Goal: Task Accomplishment & Management: Use online tool/utility

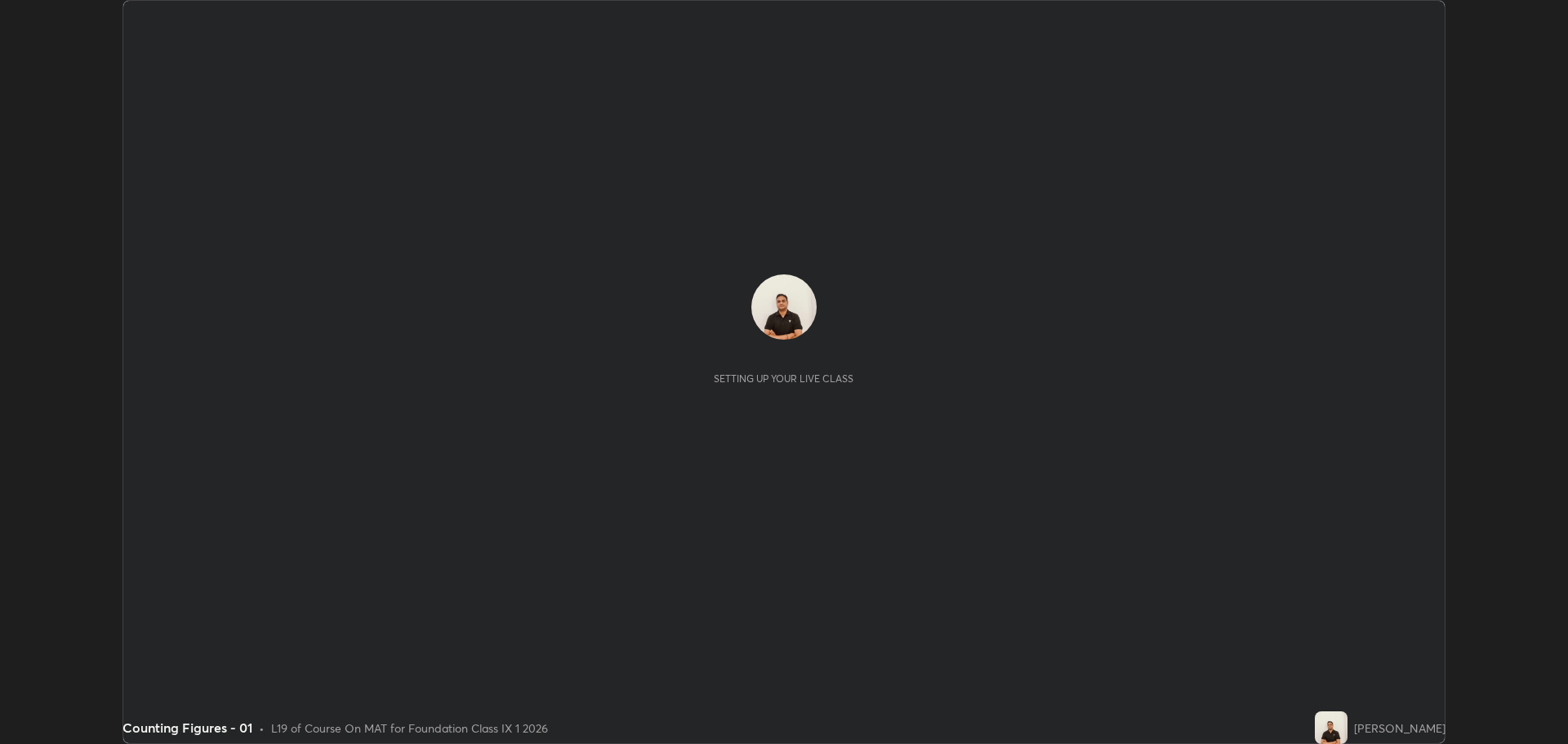
scroll to position [744, 1568]
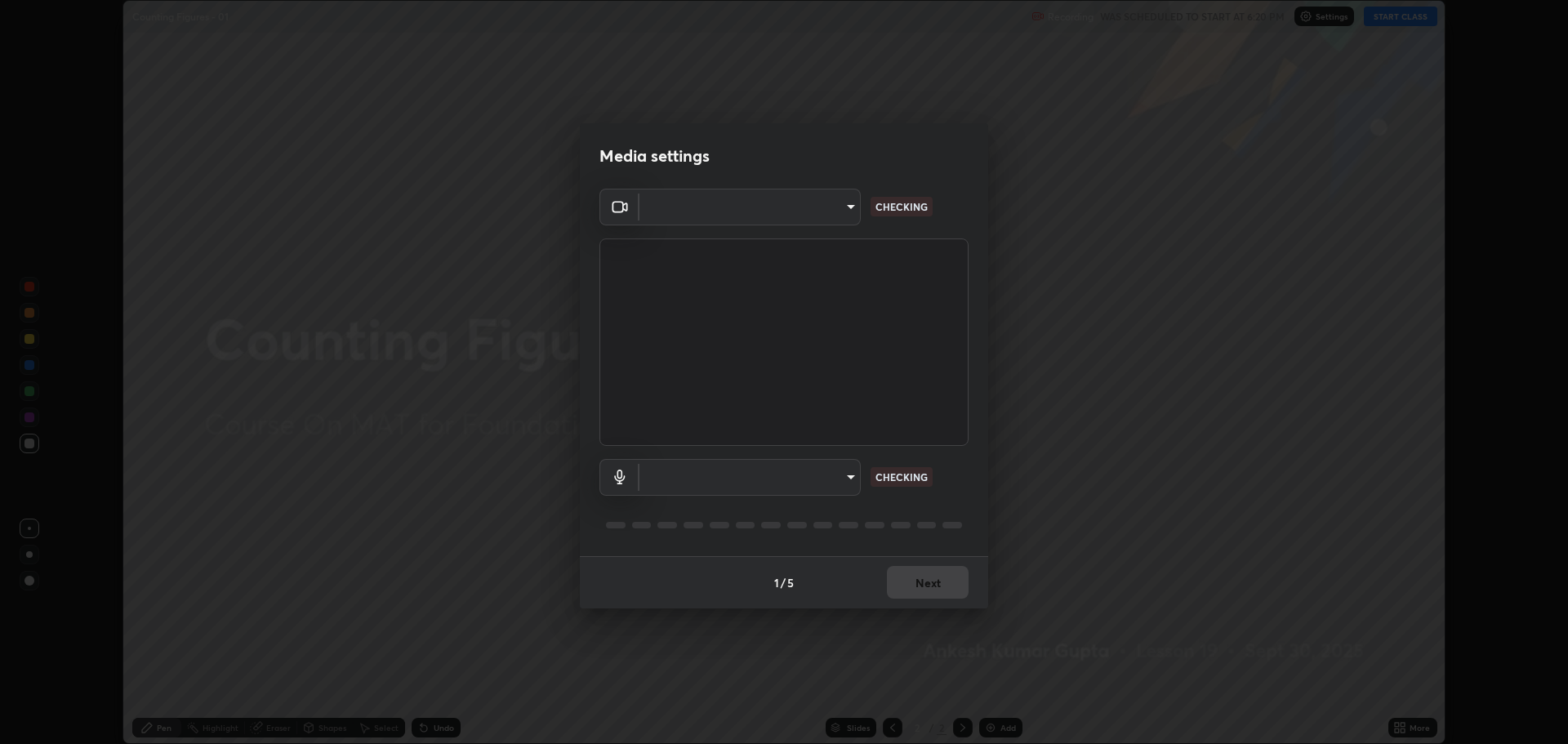
type input "818fcefd3fddf3d091a7478ec67eb8981ca9e8ab5665e76ce228af1b2ffa74de"
type input "eea68a313ce7a6e16ff04cd1ca49a845266ac62ec7c070533bbf8764187dca99"
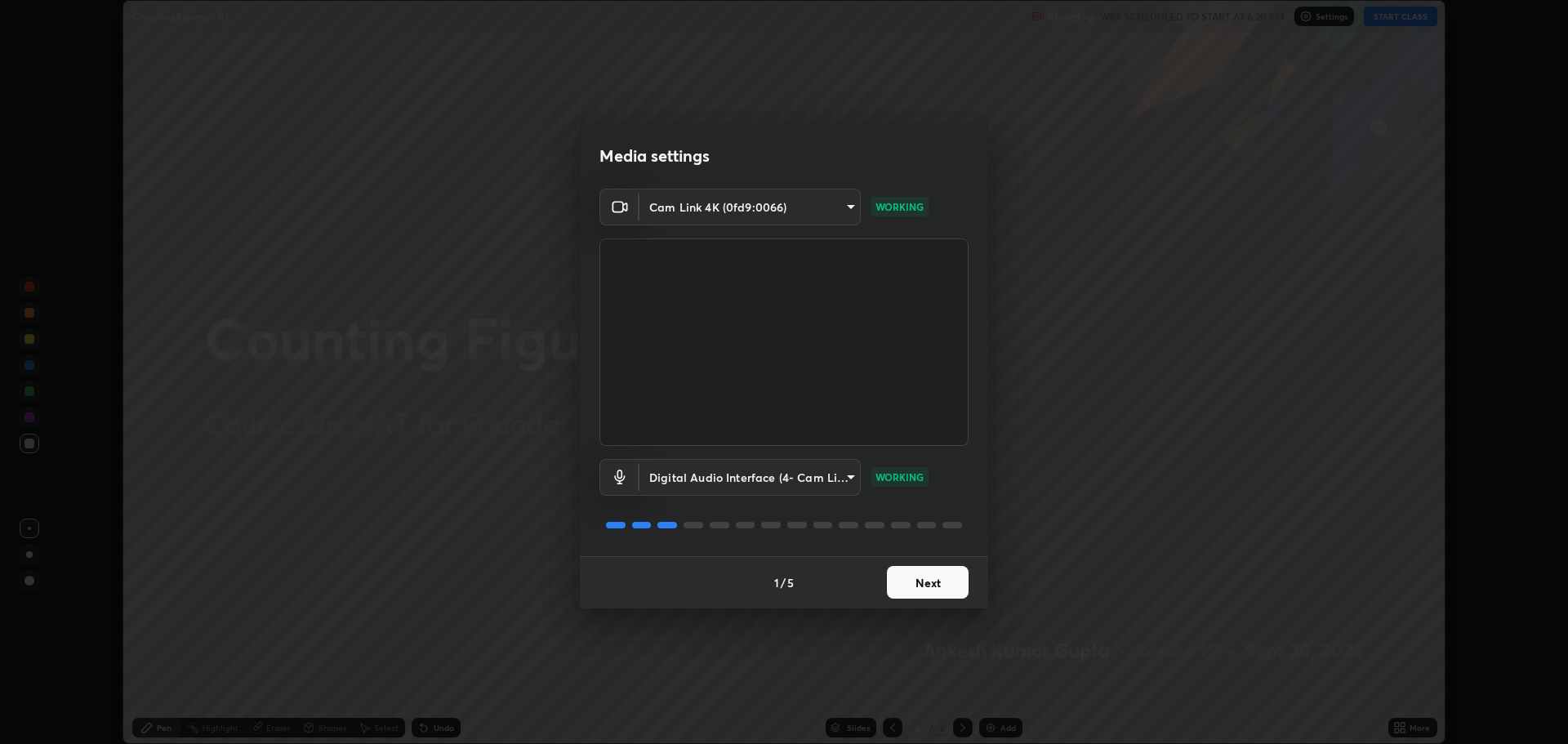
click at [928, 583] on button "Next" at bounding box center [927, 582] width 82 height 33
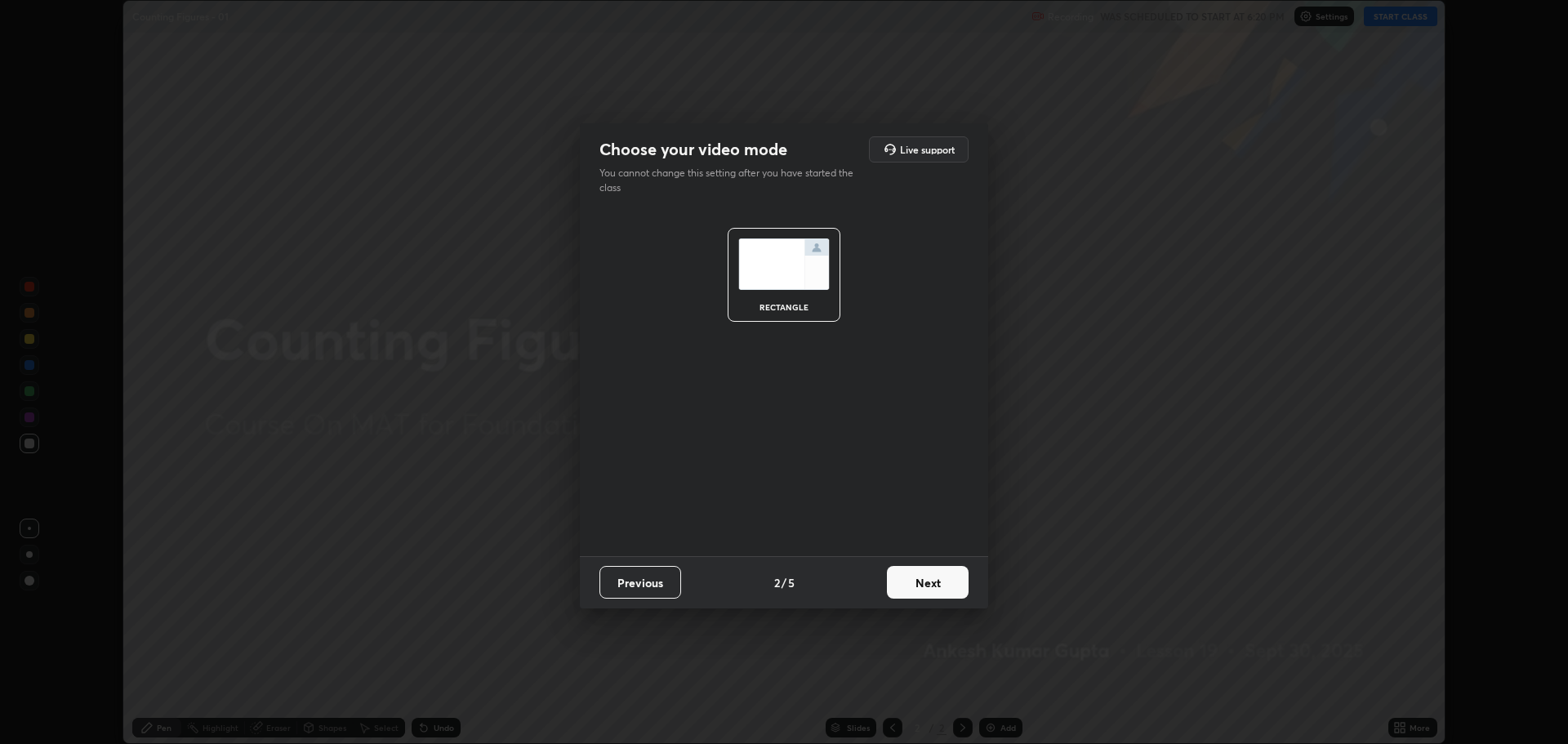
click at [925, 585] on button "Next" at bounding box center [927, 582] width 82 height 33
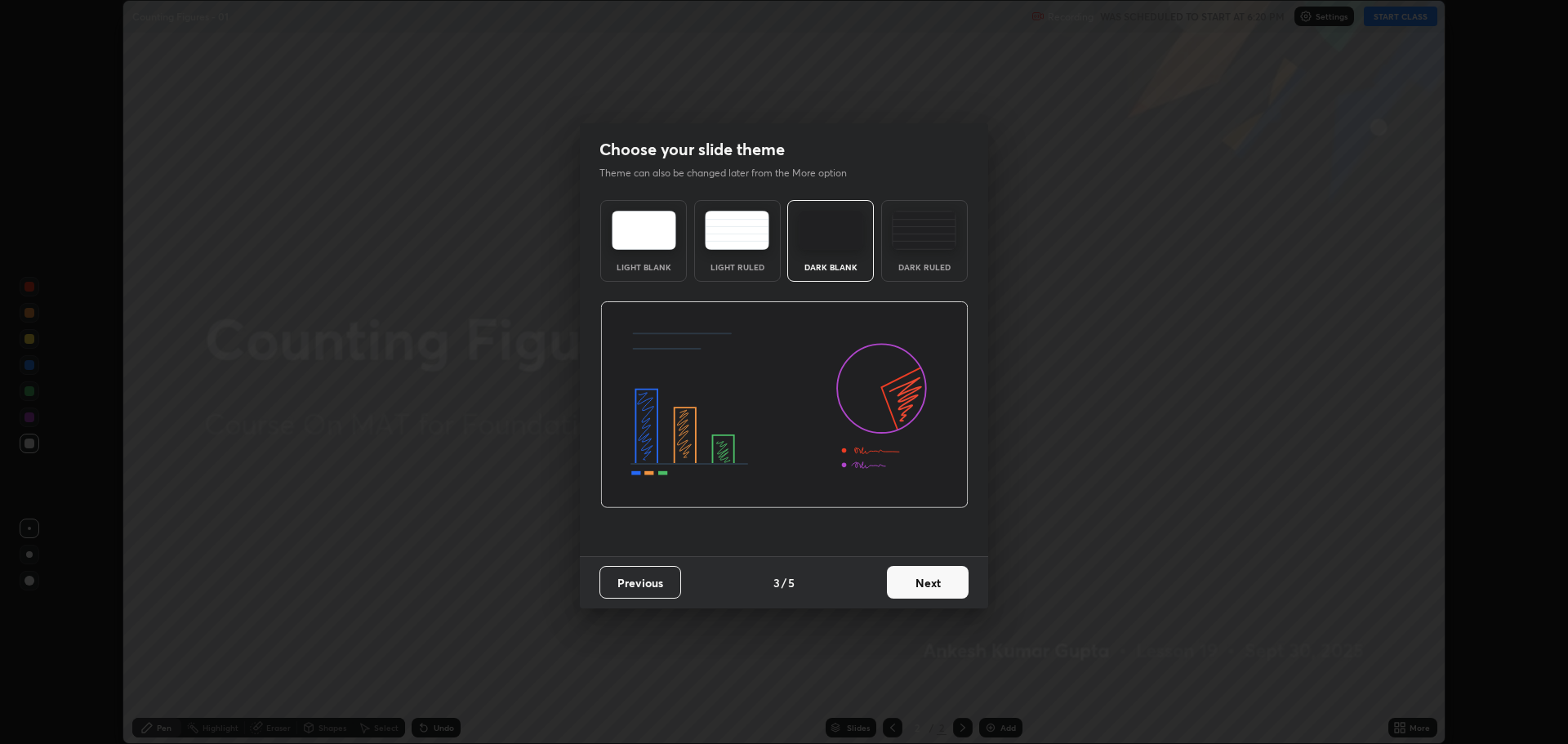
click at [923, 585] on button "Next" at bounding box center [927, 582] width 82 height 33
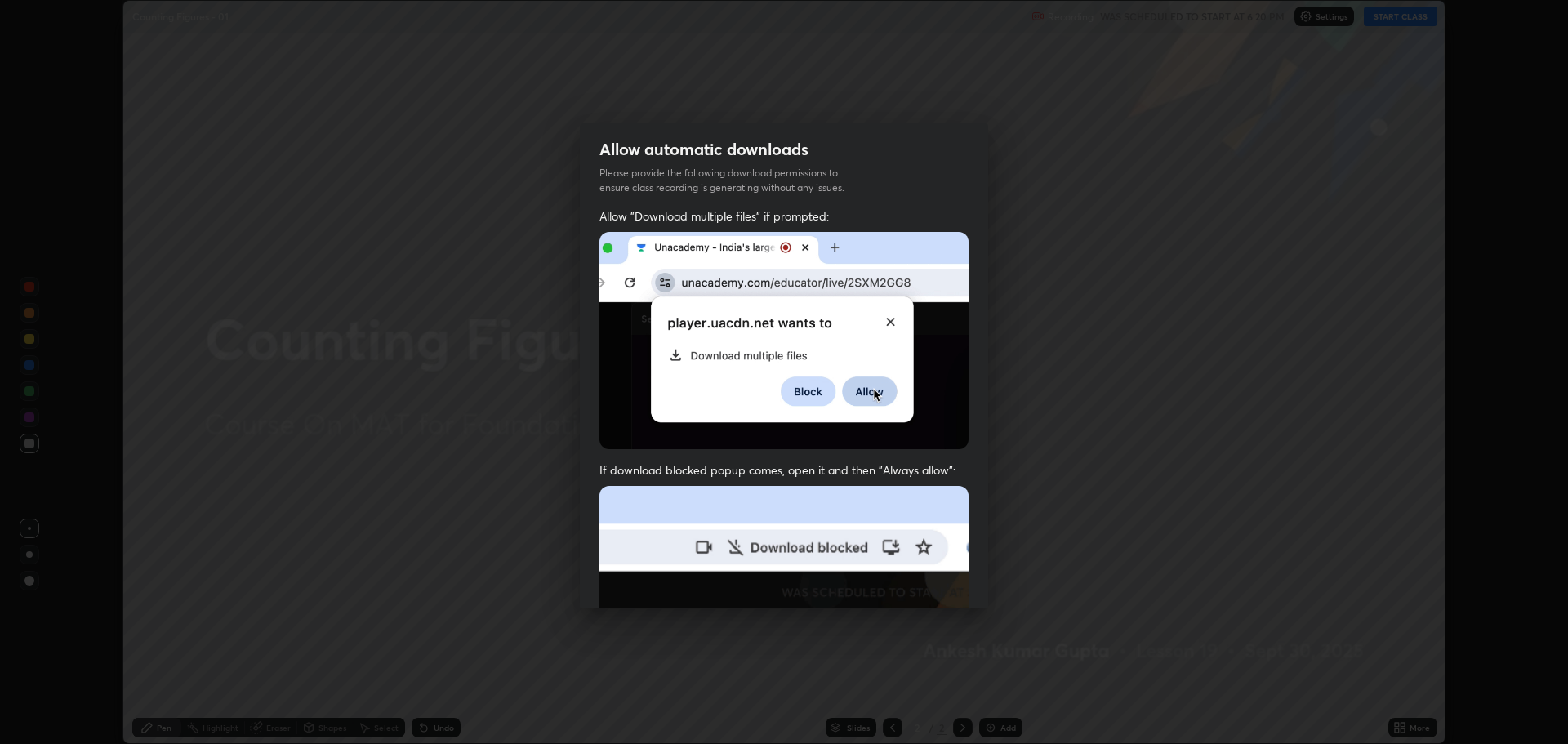
click at [924, 585] on img at bounding box center [784, 664] width 369 height 357
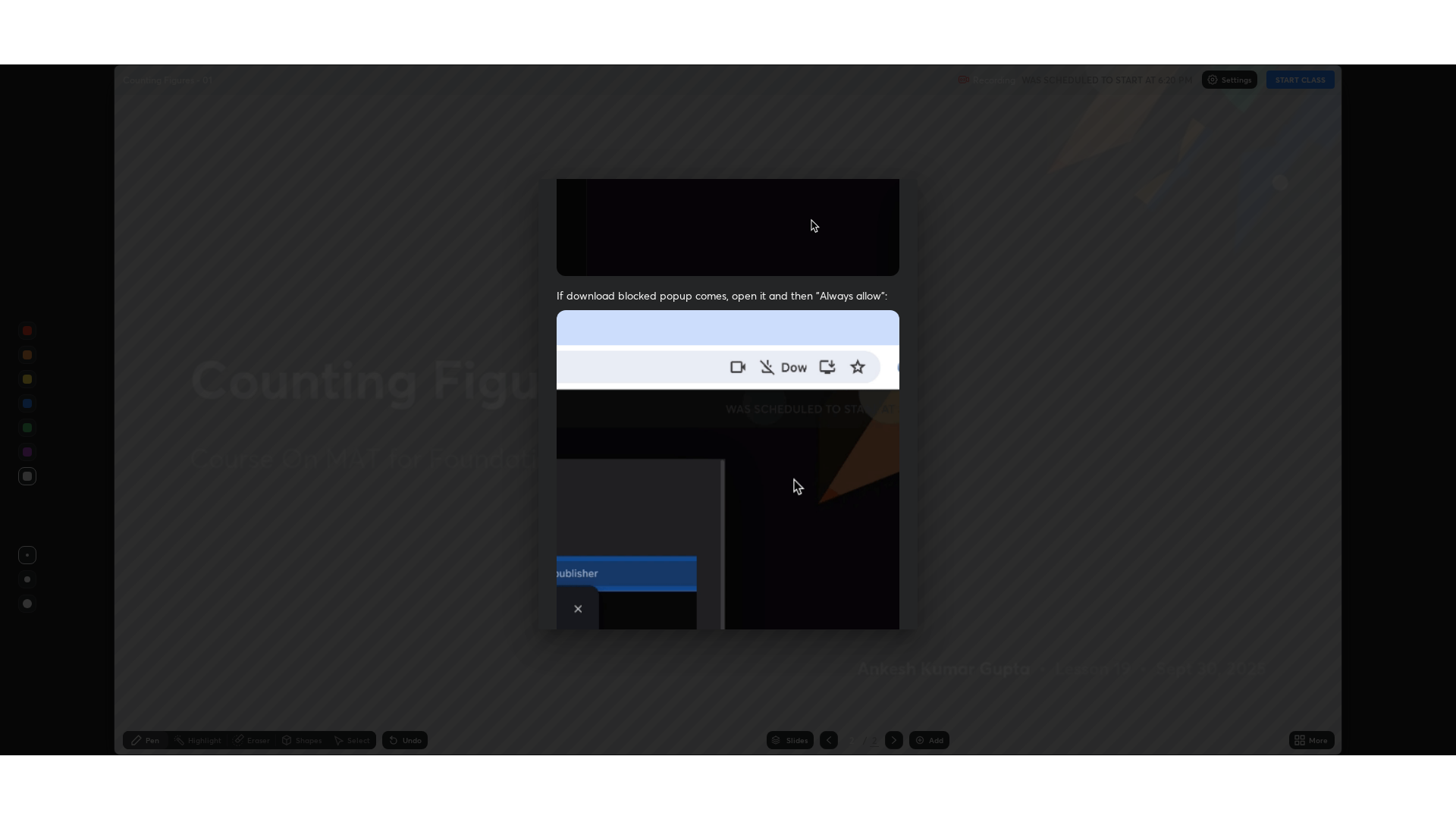
scroll to position [308, 0]
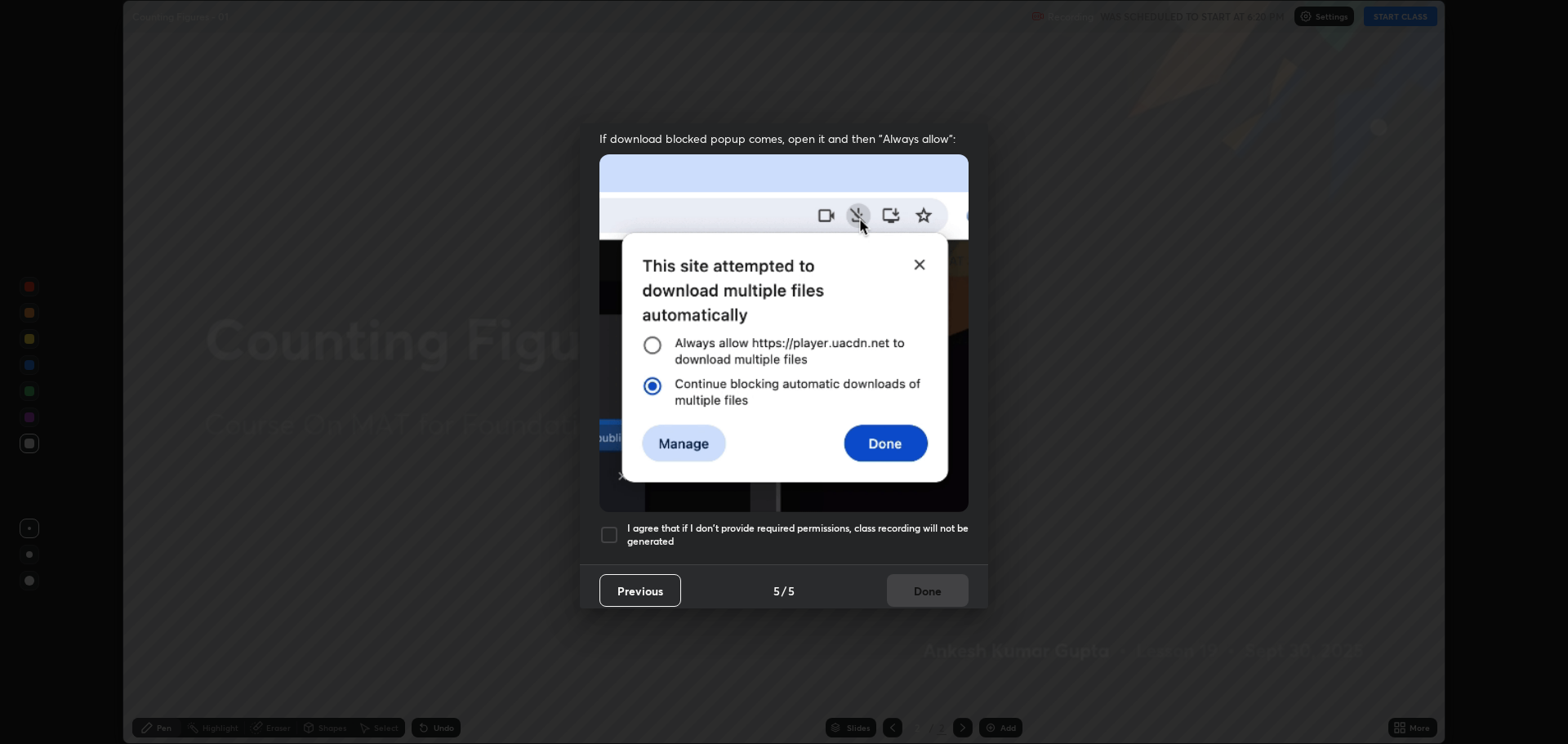
click at [611, 529] on div at bounding box center [609, 535] width 20 height 20
click at [905, 584] on button "Done" at bounding box center [927, 590] width 82 height 33
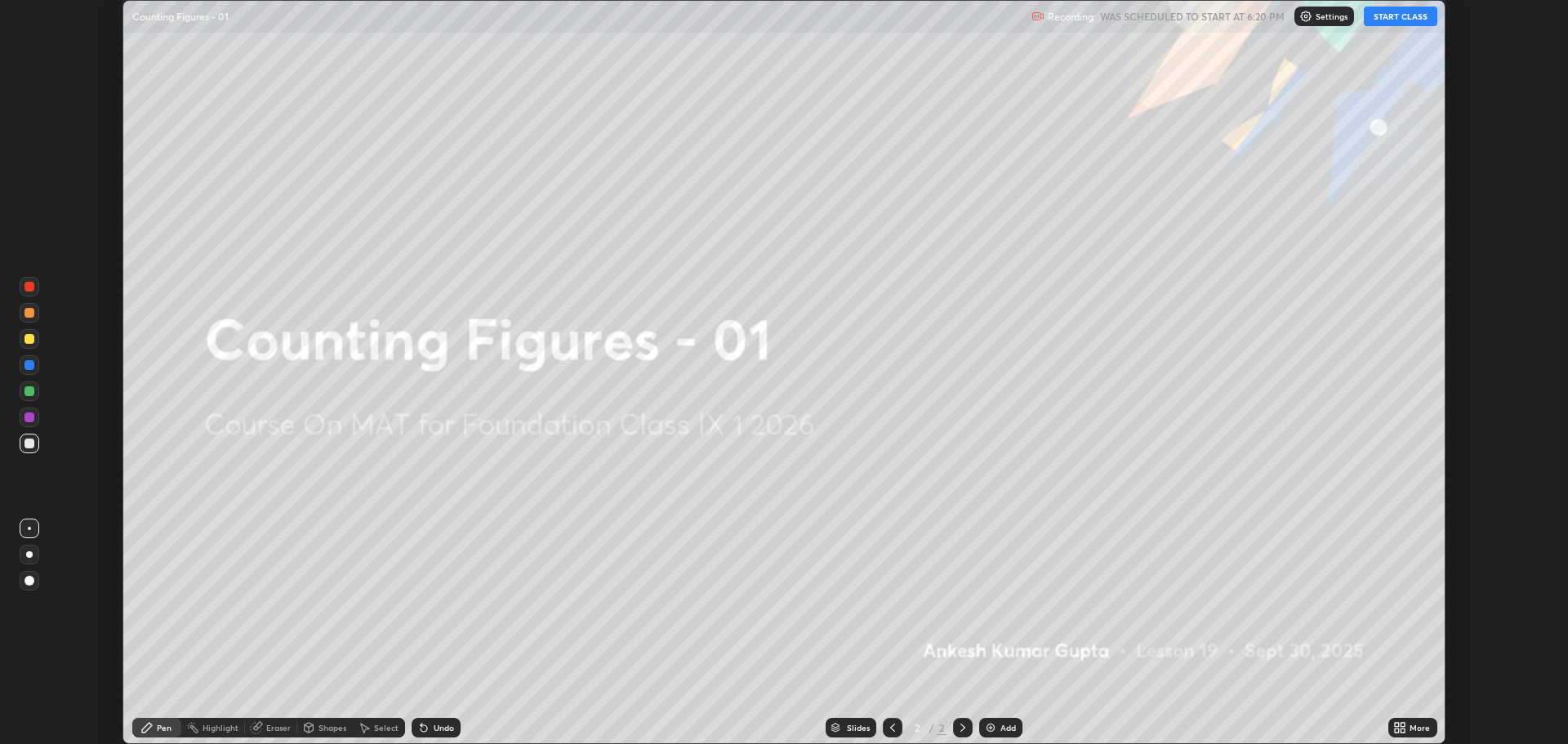
click at [1411, 14] on button "START CLASS" at bounding box center [1401, 16] width 73 height 20
click at [1414, 721] on div "More" at bounding box center [1413, 727] width 49 height 20
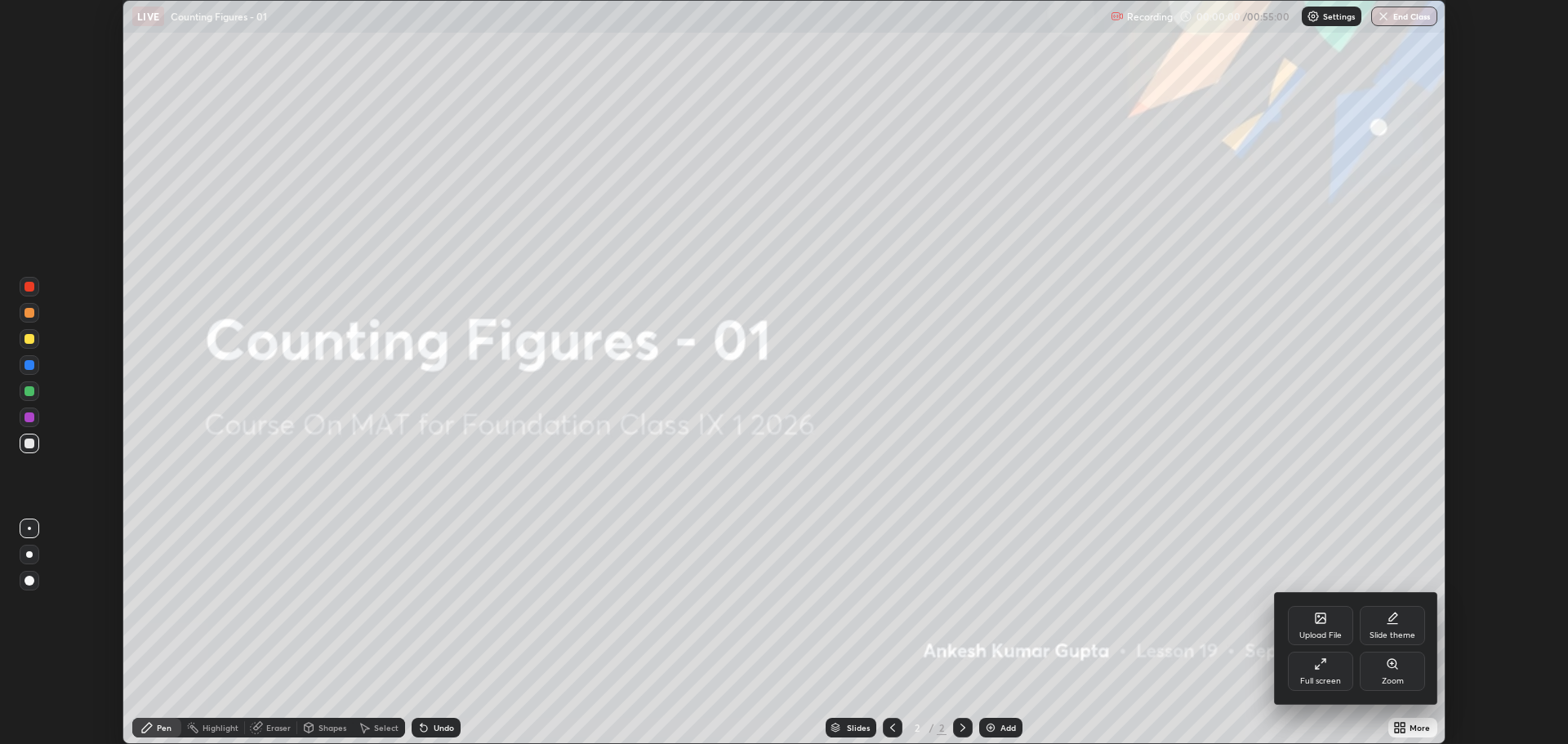
click at [1314, 677] on div "Full screen" at bounding box center [1320, 681] width 40 height 8
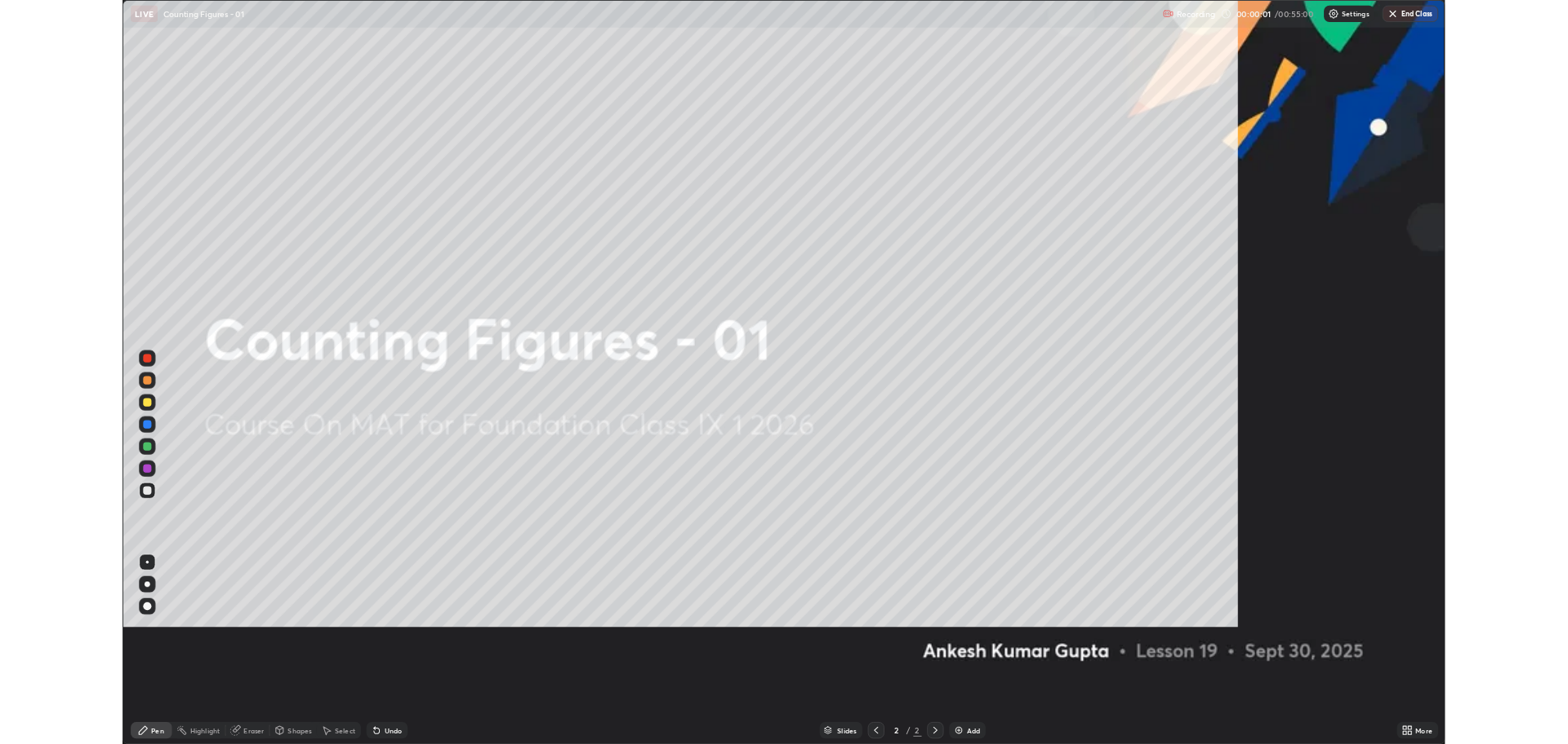
scroll to position [882, 1568]
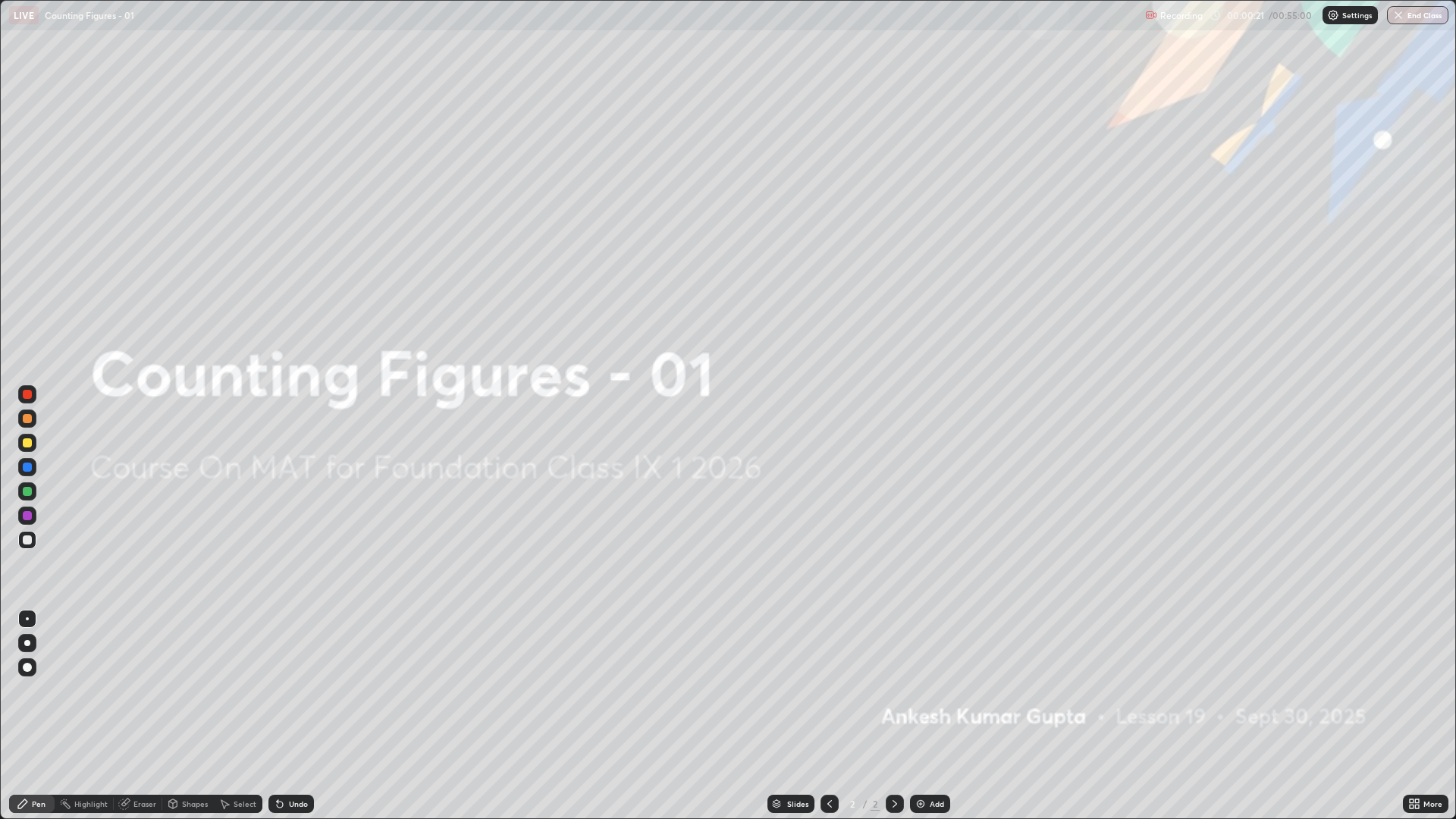
click at [930, 690] on div "Add" at bounding box center [937, 803] width 15 height 8
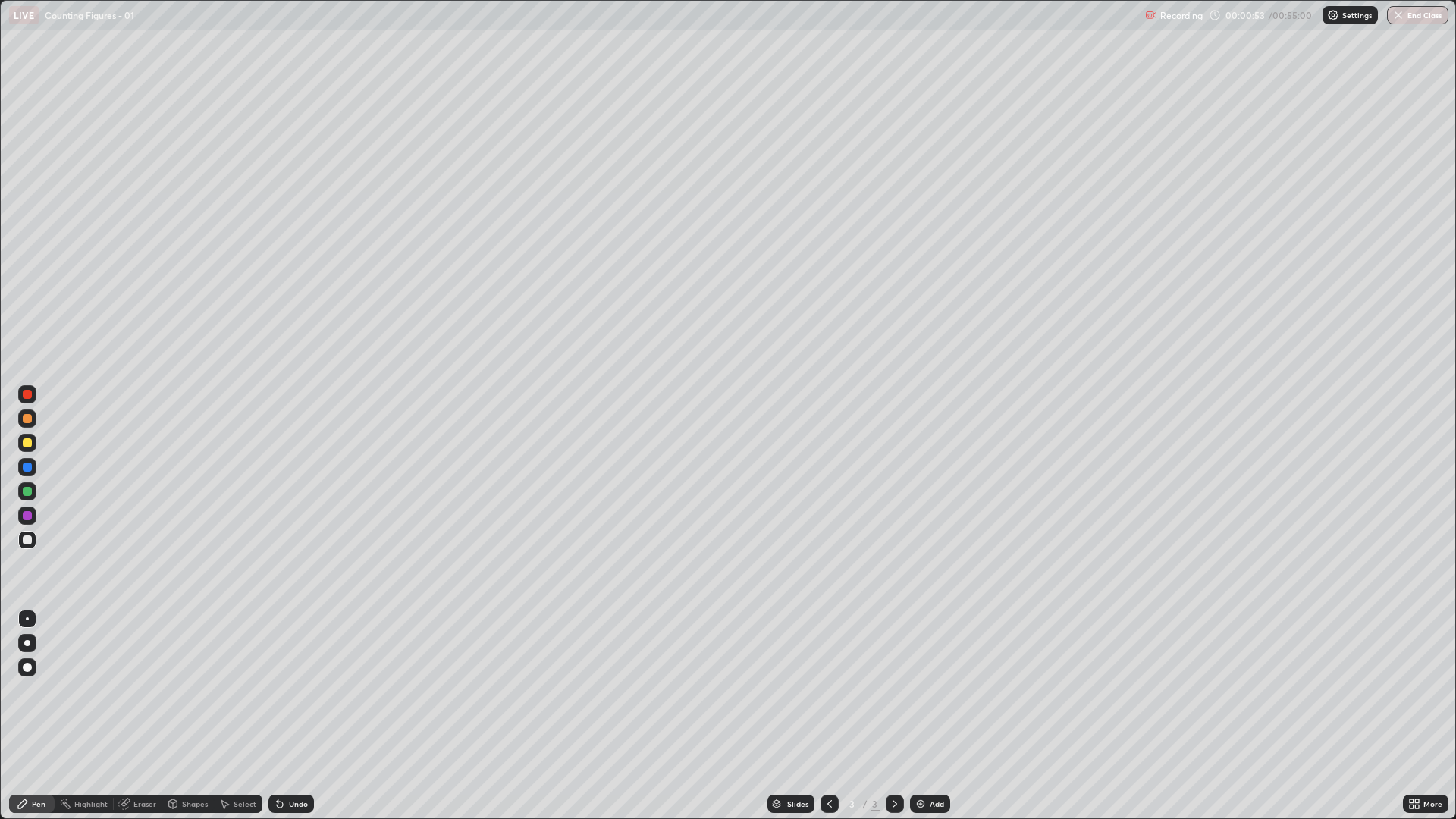
click at [192, 690] on div "Shapes" at bounding box center [195, 803] width 26 height 8
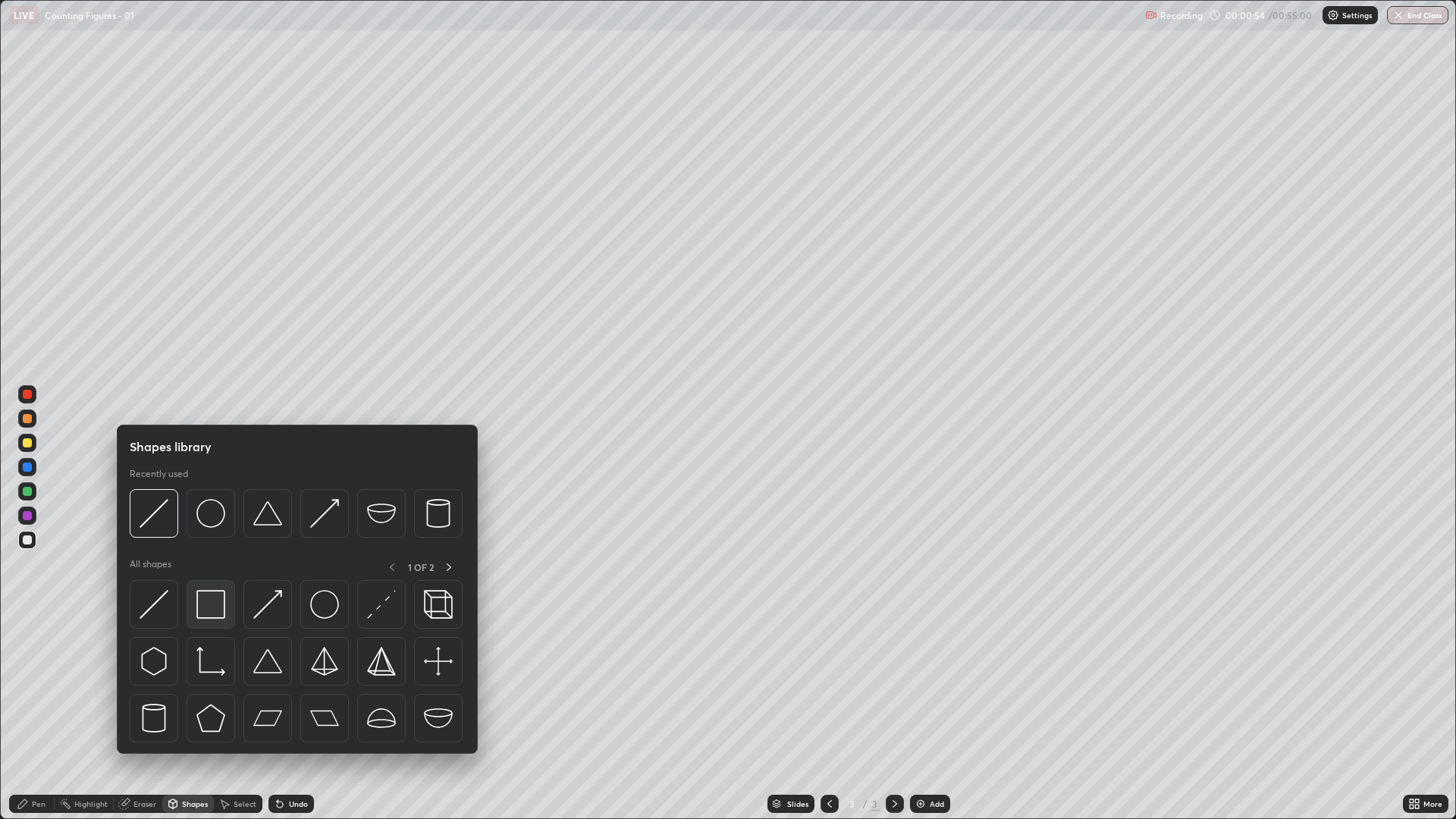
click at [222, 609] on img at bounding box center [210, 604] width 29 height 29
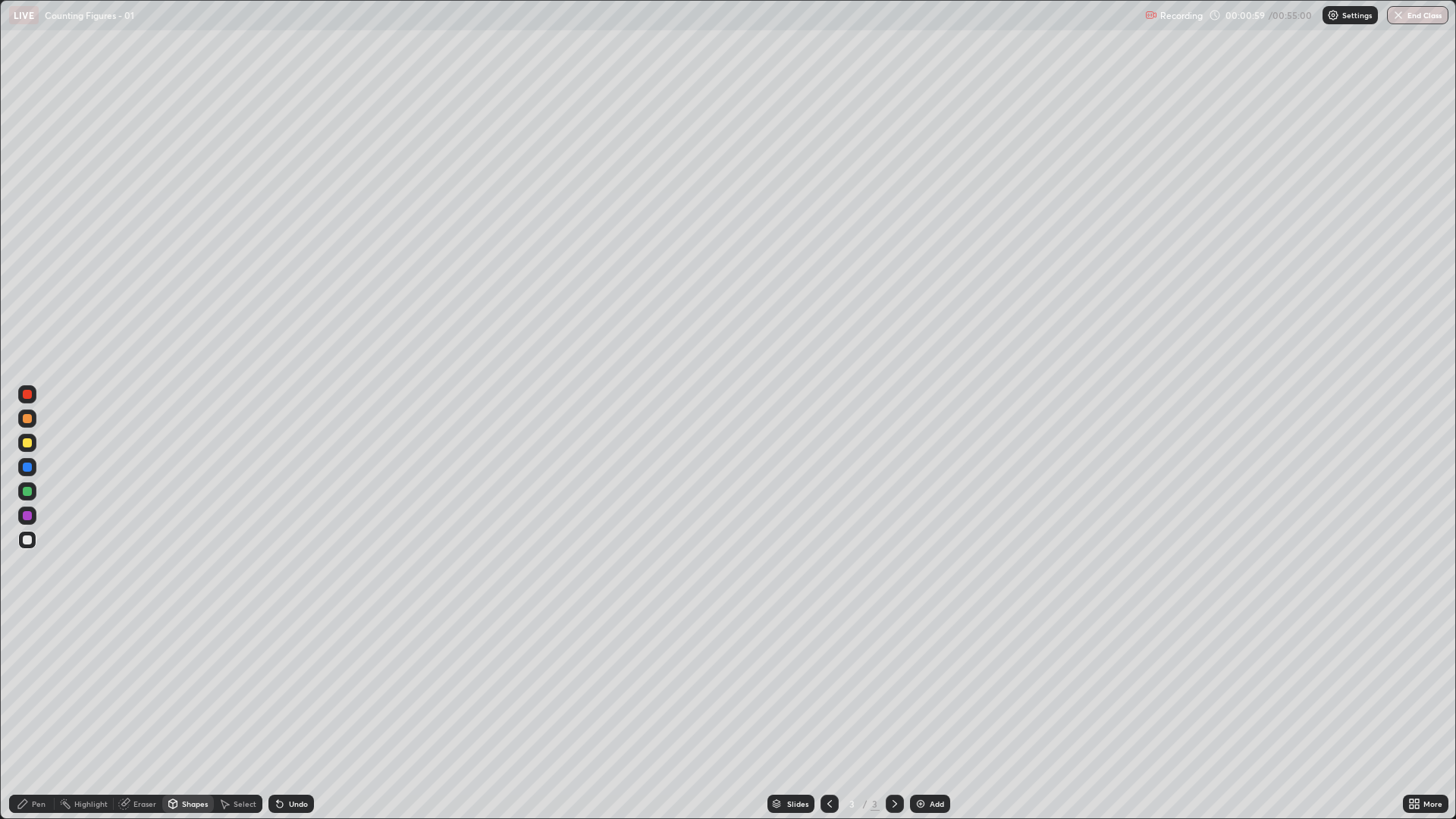
click at [298, 690] on div "Undo" at bounding box center [291, 803] width 45 height 18
click at [193, 690] on div "Shapes" at bounding box center [188, 803] width 51 height 18
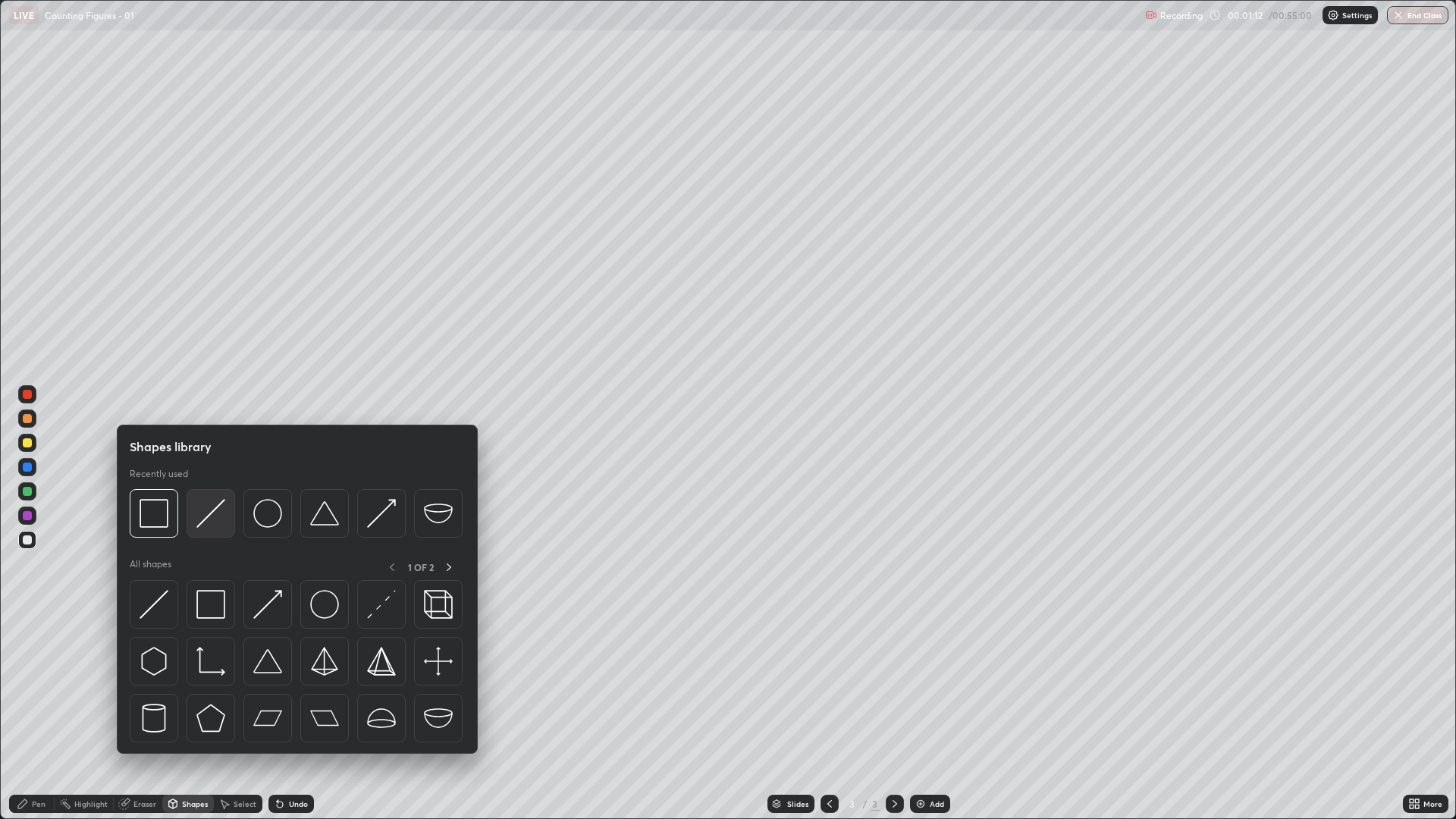
click at [224, 511] on img at bounding box center [210, 513] width 29 height 29
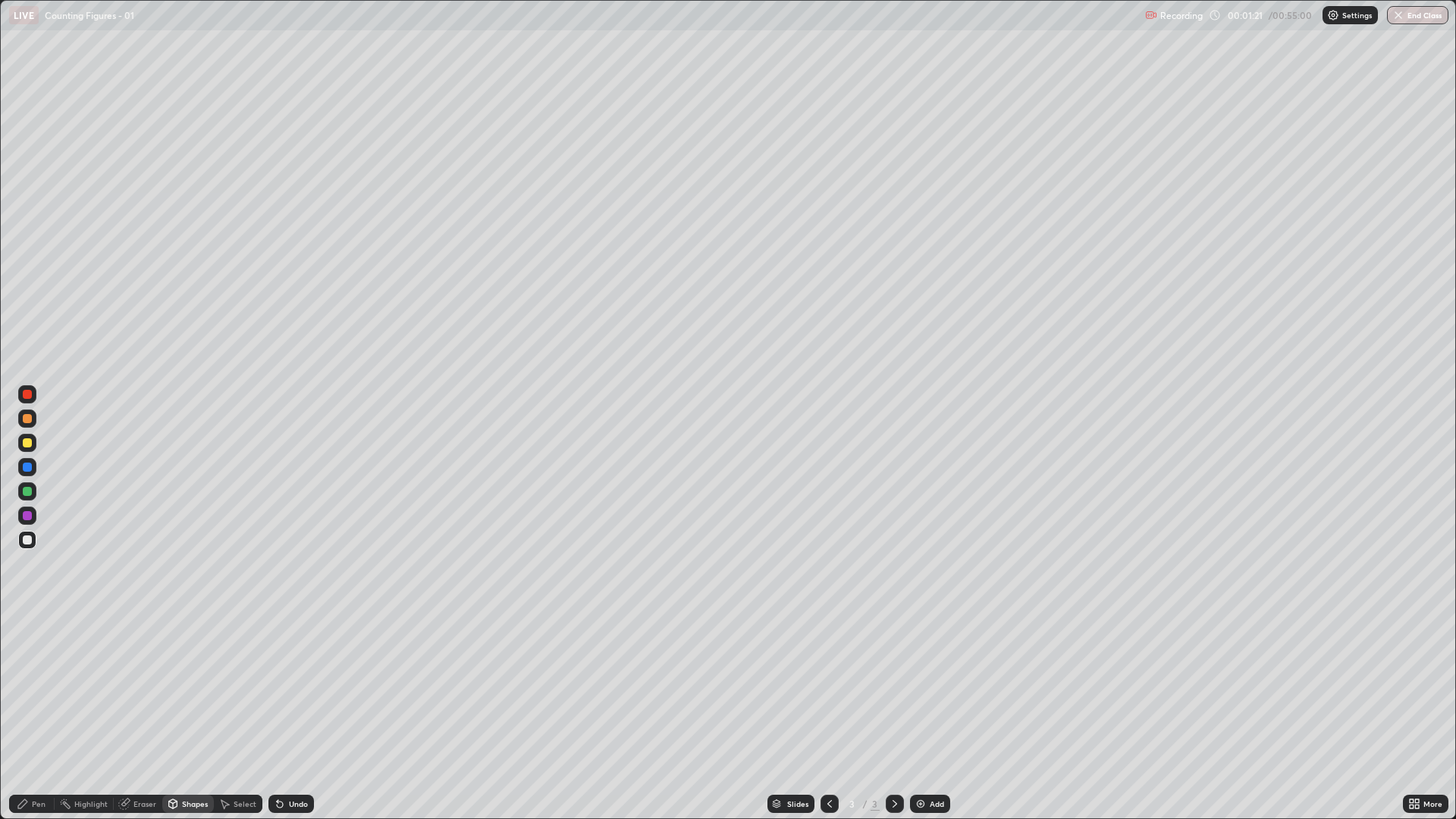
click at [195, 690] on div "Shapes" at bounding box center [195, 803] width 26 height 8
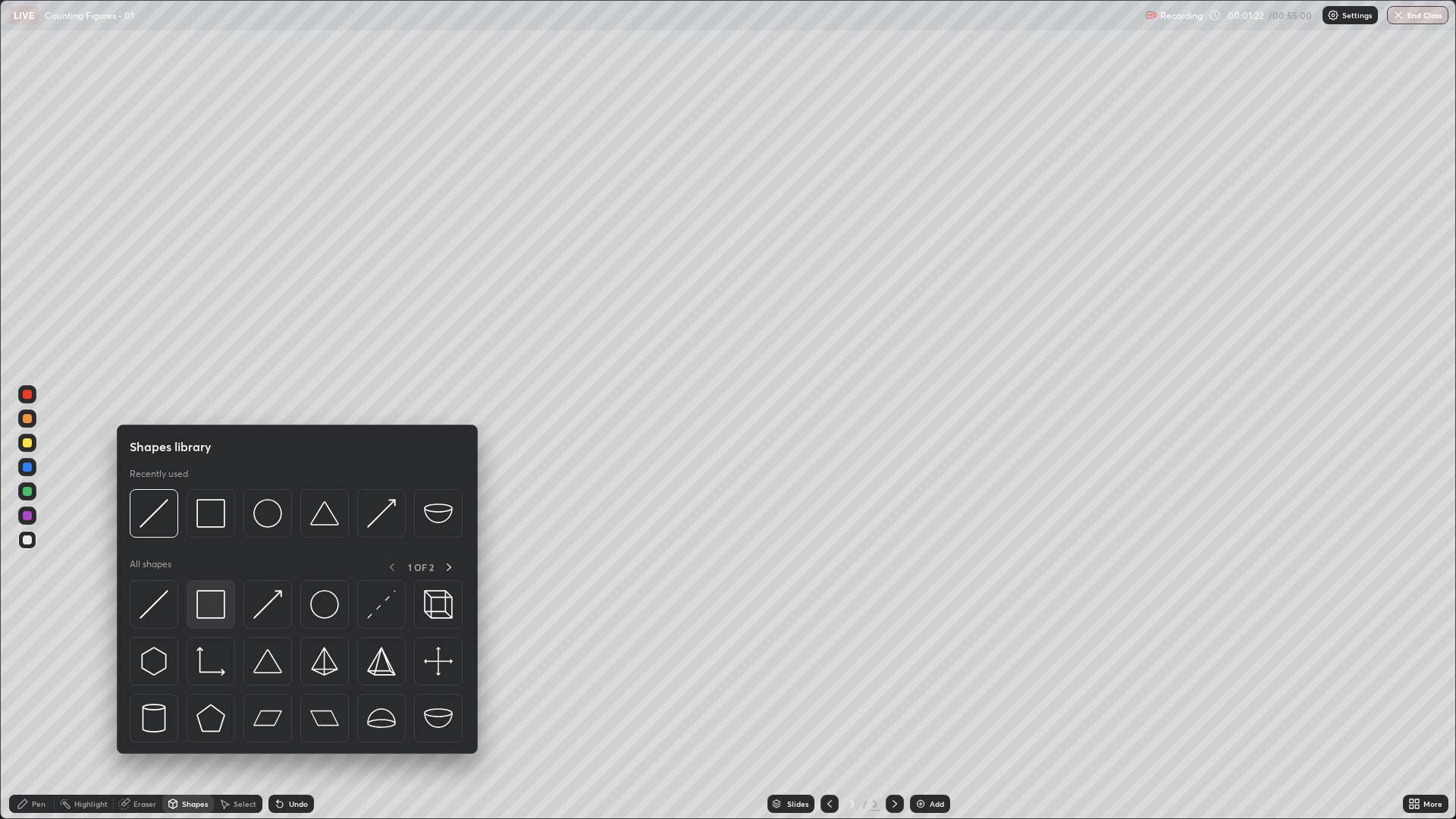
click at [215, 617] on img at bounding box center [210, 604] width 29 height 29
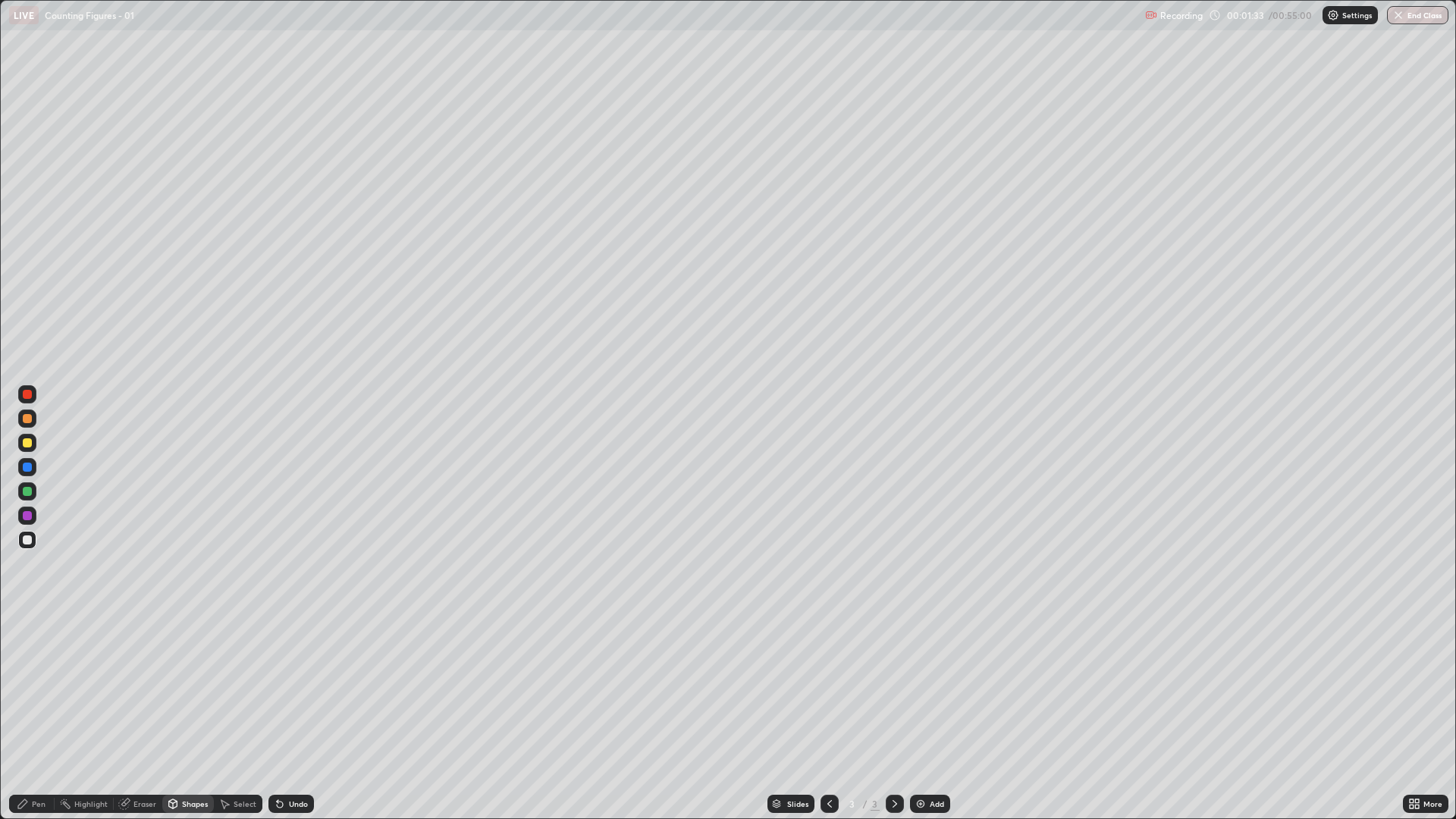
click at [186, 690] on div "Shapes" at bounding box center [188, 803] width 51 height 18
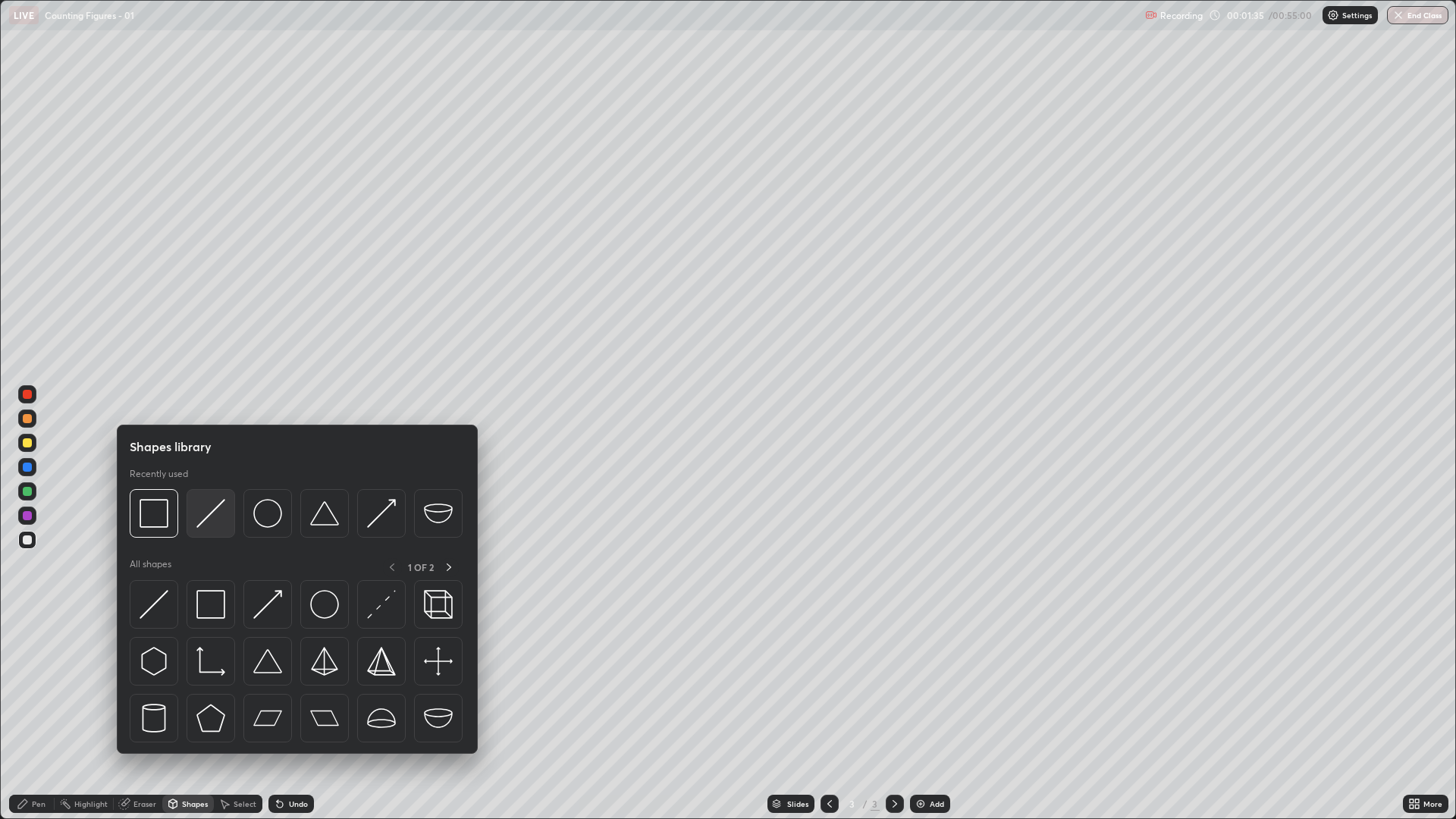
click at [214, 517] on img at bounding box center [210, 513] width 29 height 29
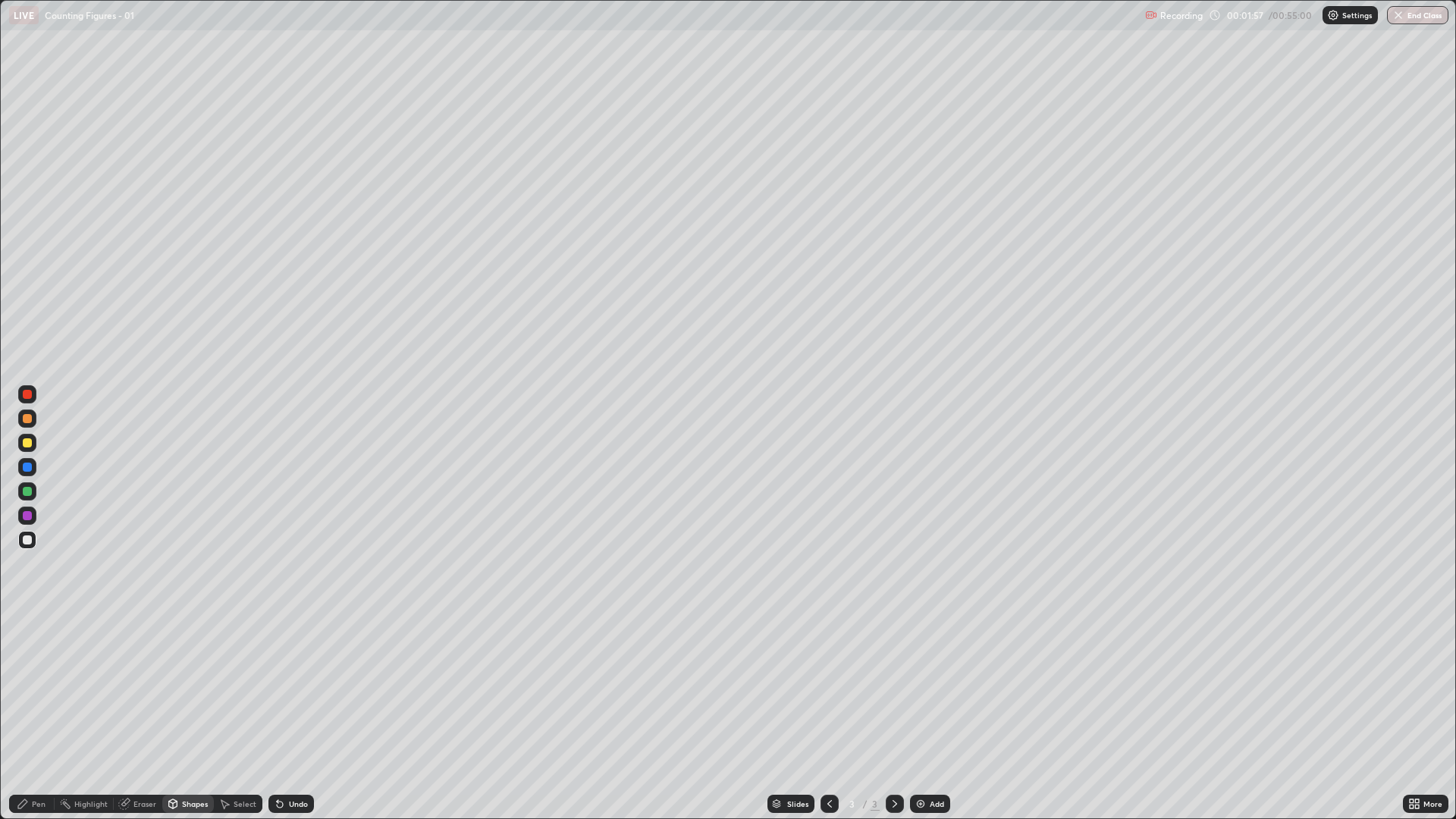
click at [38, 690] on div "Pen" at bounding box center [39, 803] width 14 height 8
click at [42, 690] on div "Pen" at bounding box center [39, 803] width 14 height 8
click at [27, 442] on div at bounding box center [27, 443] width 9 height 9
click at [290, 690] on div "Undo" at bounding box center [298, 803] width 19 height 8
click at [294, 690] on div "Undo" at bounding box center [298, 803] width 19 height 8
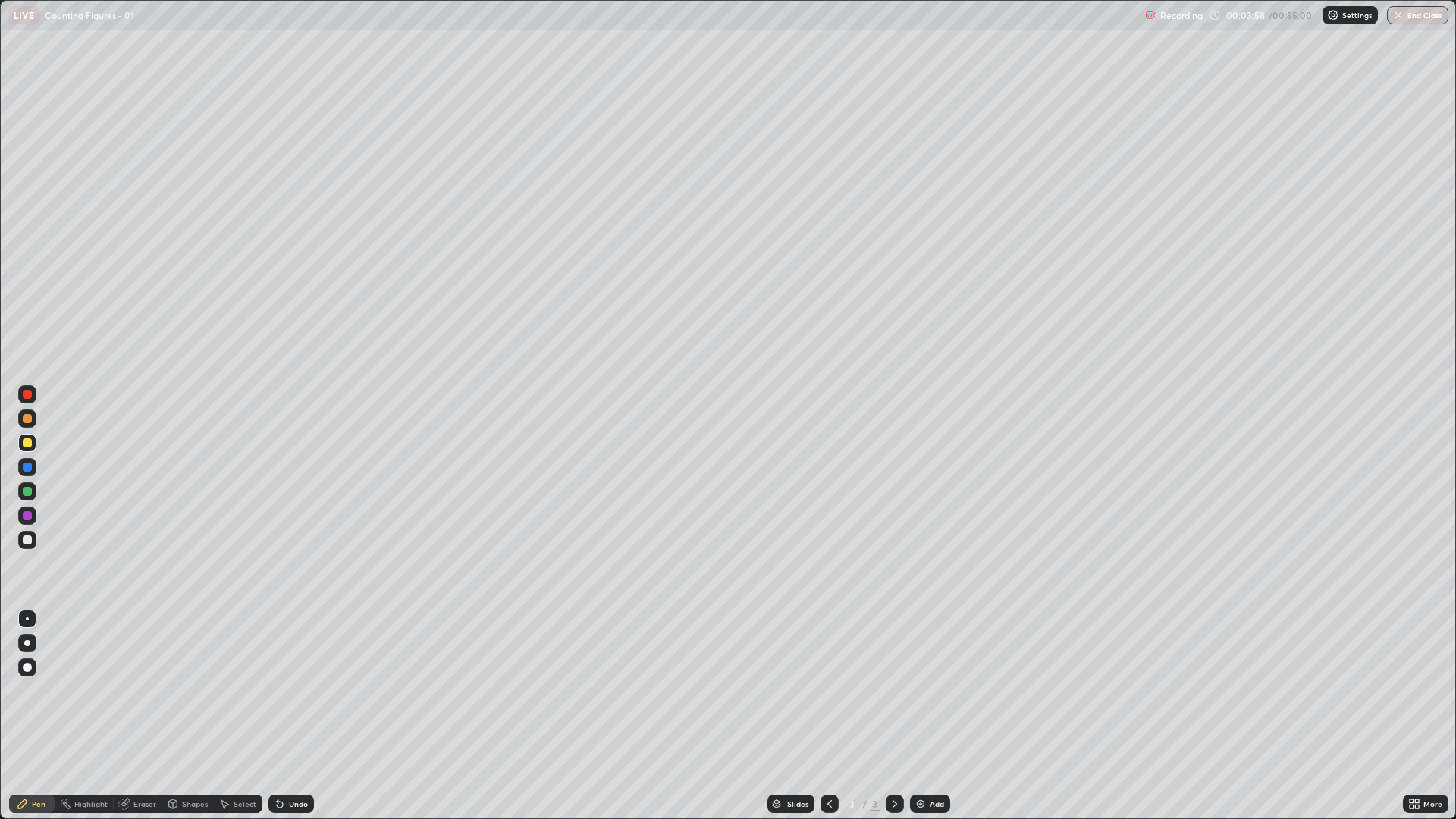
click at [289, 690] on div "Undo" at bounding box center [298, 803] width 19 height 8
click at [292, 690] on div "Undo" at bounding box center [298, 803] width 19 height 8
click at [291, 690] on div "Undo" at bounding box center [291, 803] width 45 height 18
click at [301, 690] on div "Undo" at bounding box center [298, 803] width 19 height 8
click at [915, 690] on img at bounding box center [921, 804] width 12 height 12
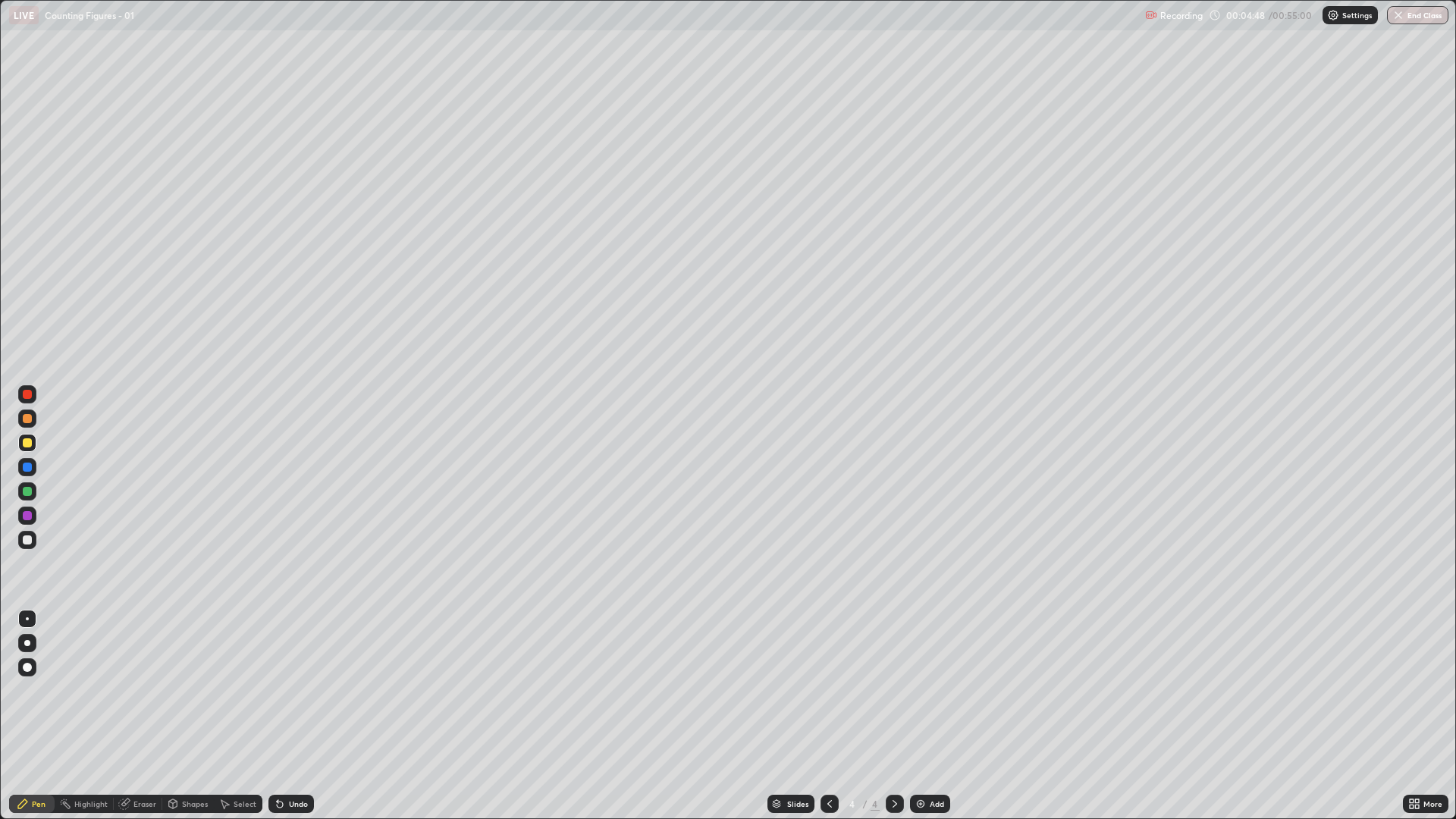
click at [188, 690] on div "Shapes" at bounding box center [195, 803] width 26 height 8
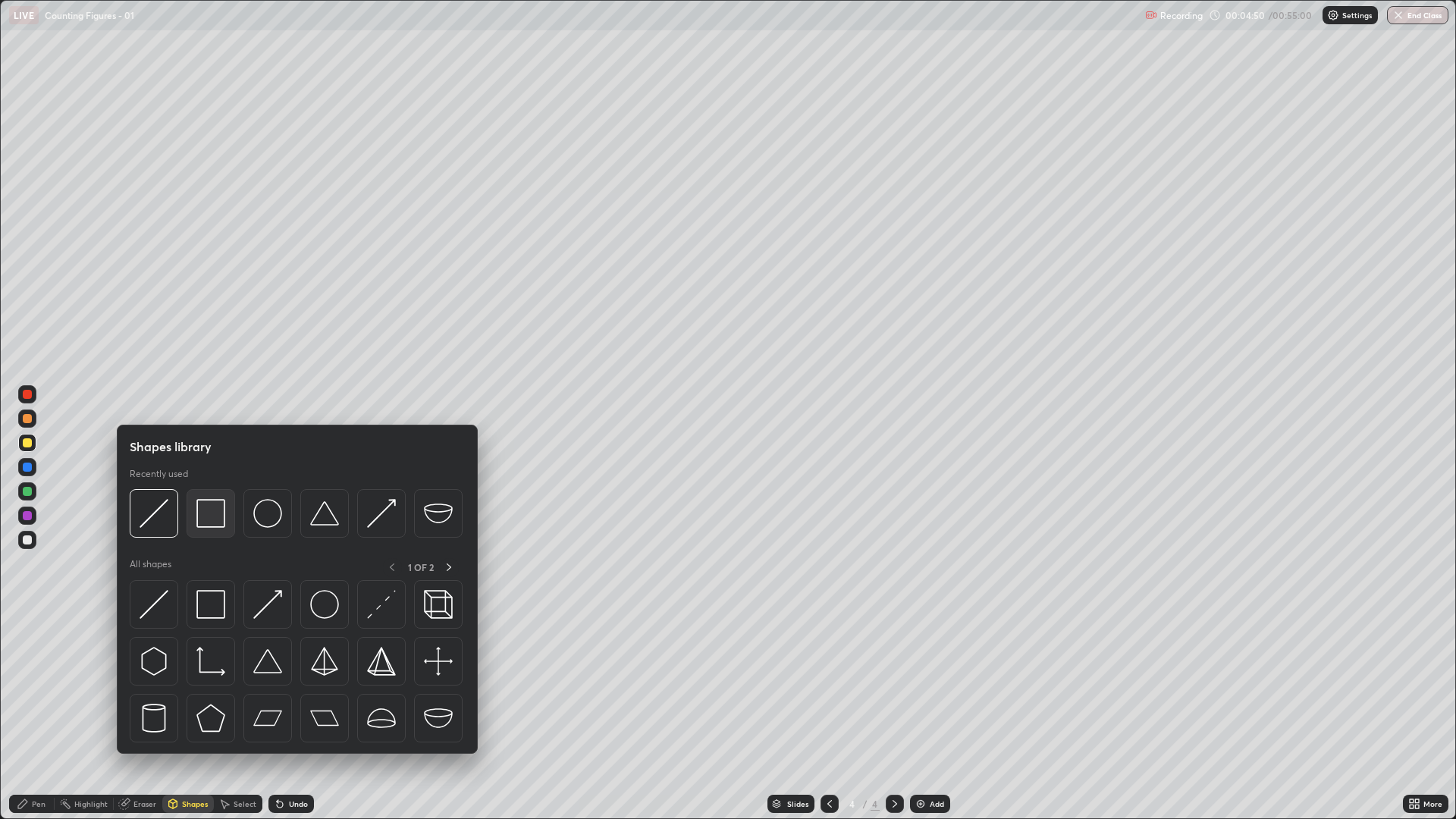
click at [217, 522] on img at bounding box center [210, 513] width 29 height 29
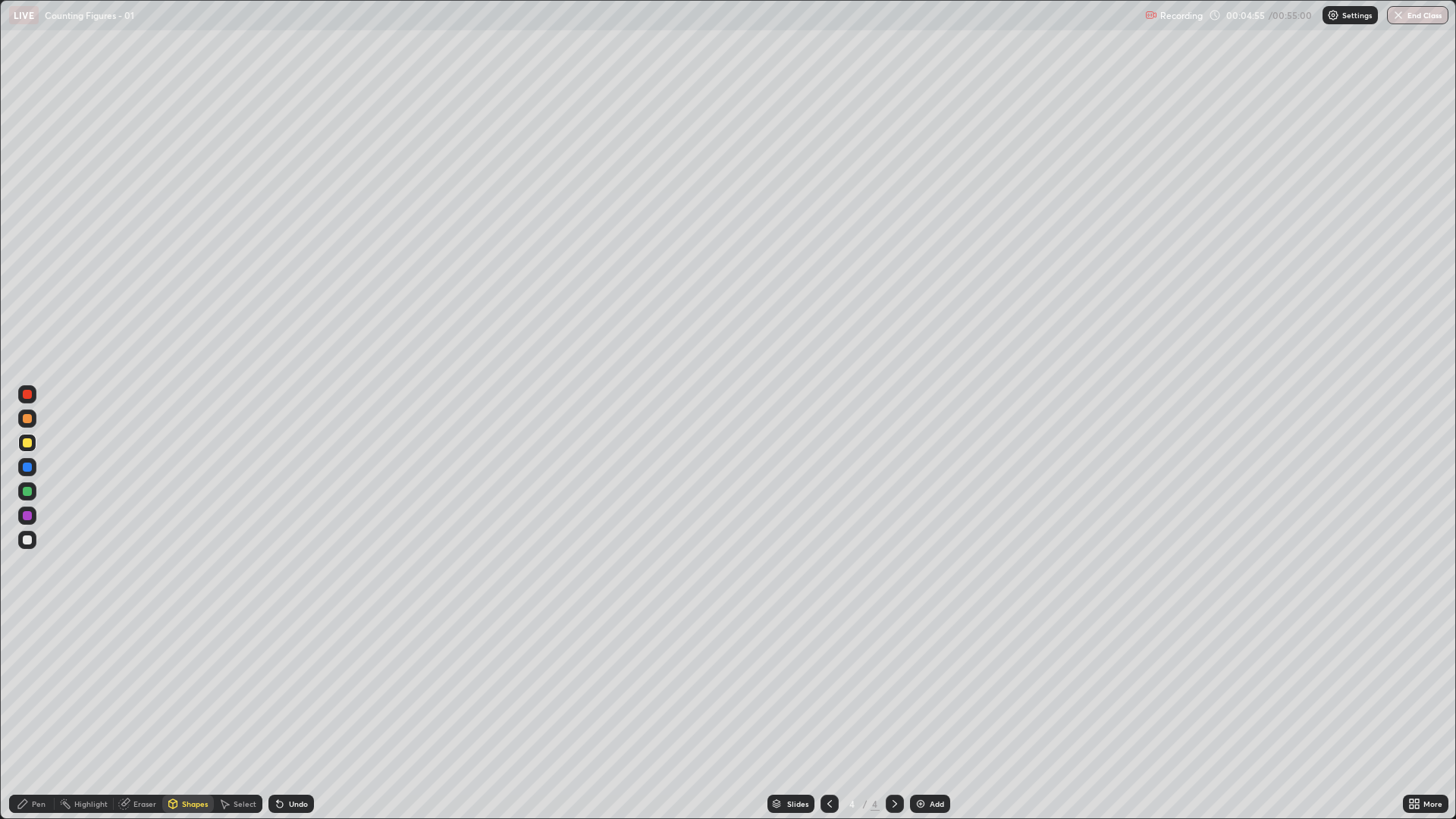
click at [236, 690] on div "Select" at bounding box center [245, 803] width 23 height 8
click at [234, 690] on div "Select" at bounding box center [245, 803] width 23 height 8
click at [188, 690] on div "Shapes" at bounding box center [195, 803] width 26 height 8
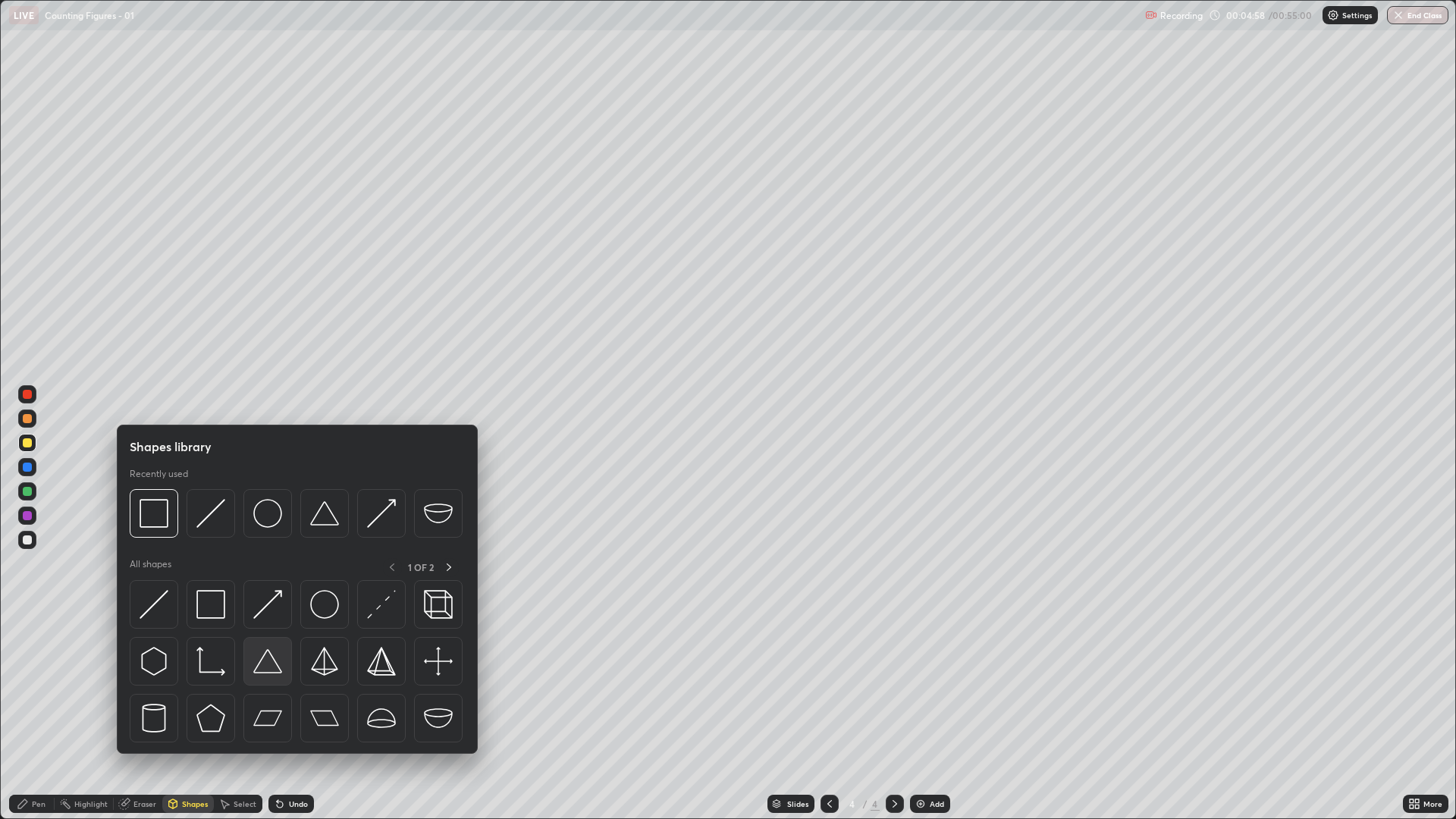
click at [258, 661] on img at bounding box center [267, 661] width 29 height 29
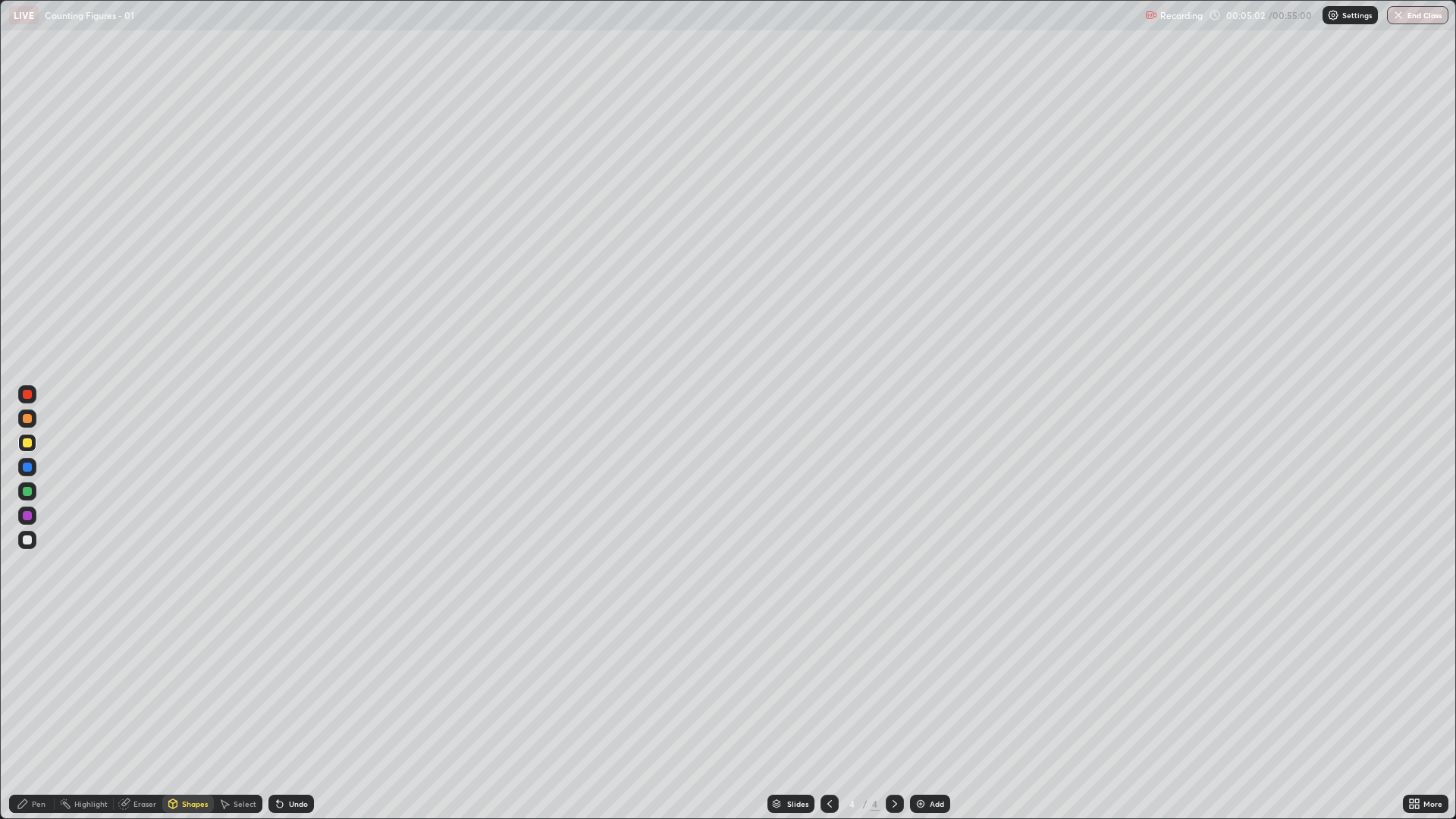
click at [287, 690] on div "Undo" at bounding box center [291, 803] width 45 height 18
click at [291, 690] on div "Undo" at bounding box center [298, 803] width 19 height 8
click at [188, 690] on div "Shapes" at bounding box center [195, 803] width 26 height 8
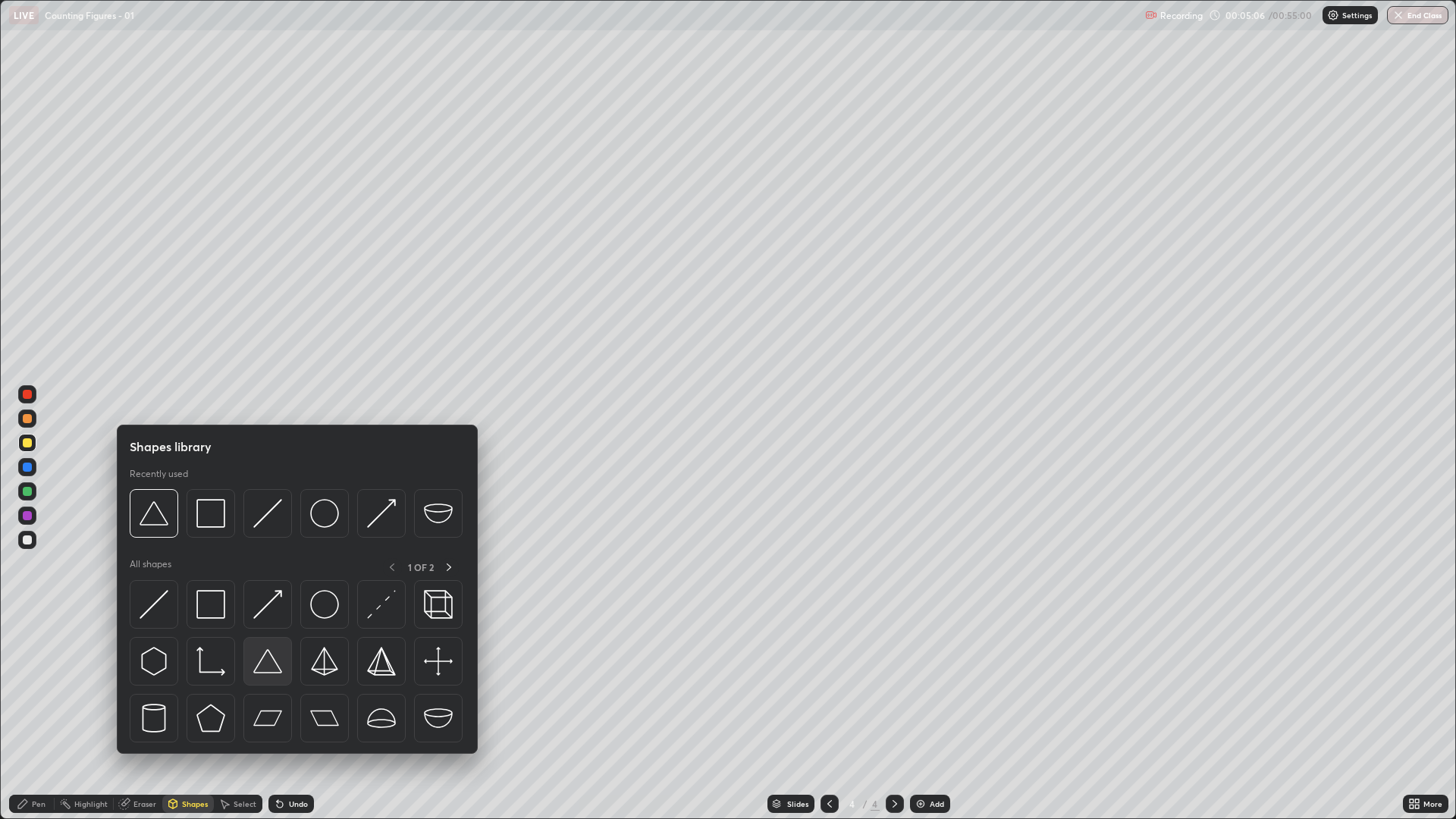
click at [277, 659] on img at bounding box center [267, 661] width 29 height 29
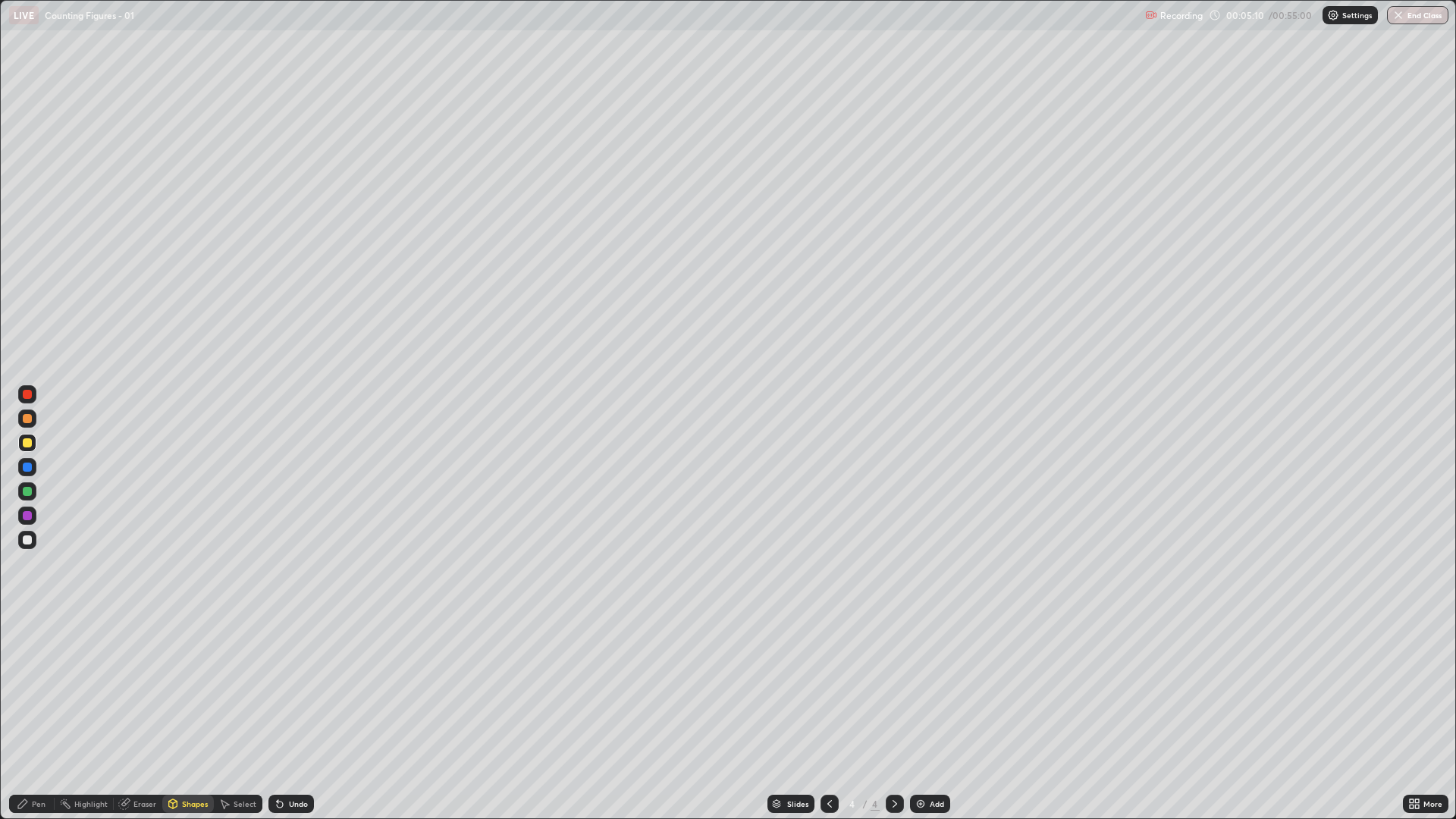
click at [290, 690] on div "Undo" at bounding box center [298, 803] width 19 height 8
click at [188, 690] on div "Shapes" at bounding box center [195, 803] width 26 height 8
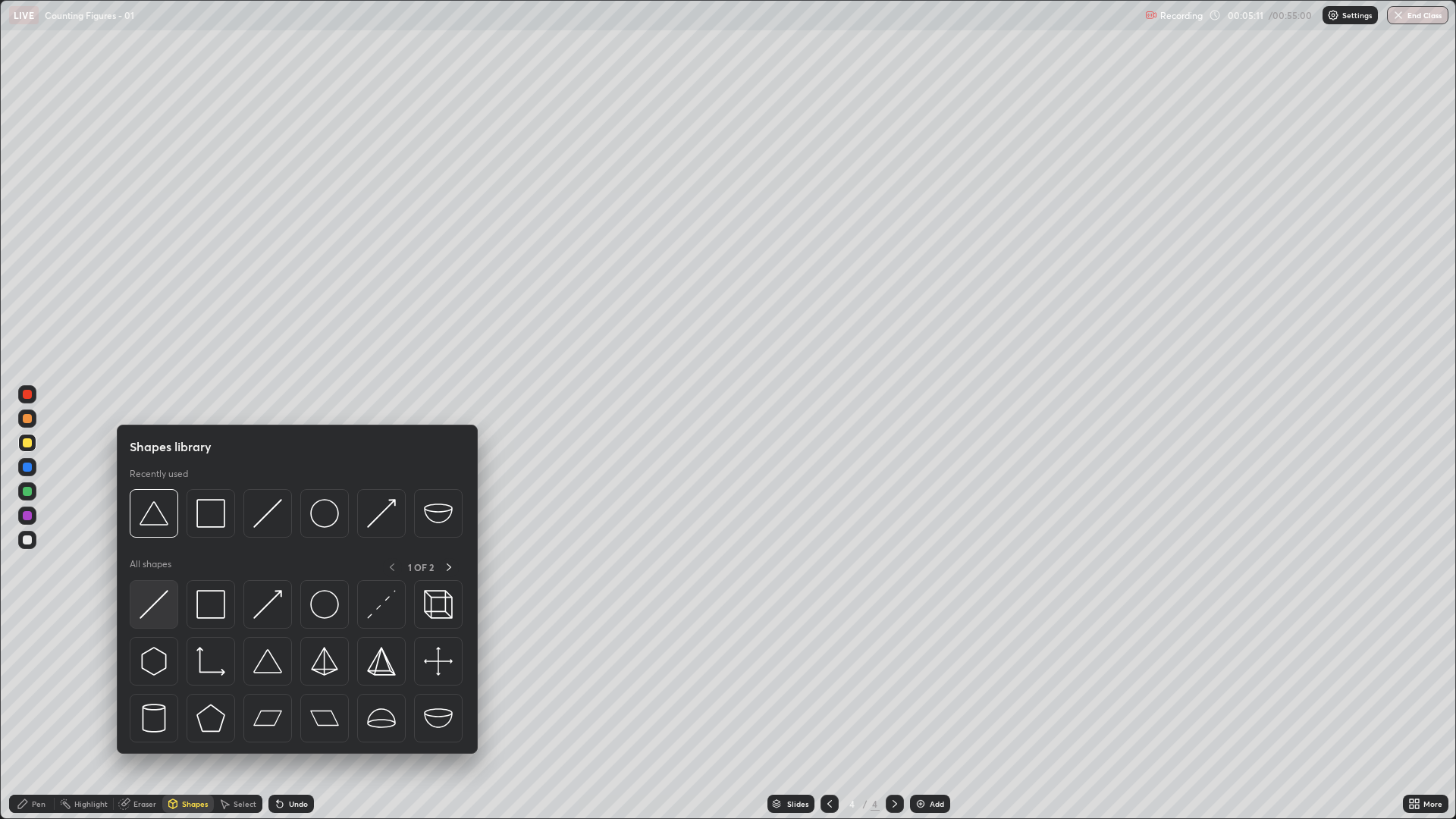
click at [158, 618] on img at bounding box center [154, 604] width 29 height 29
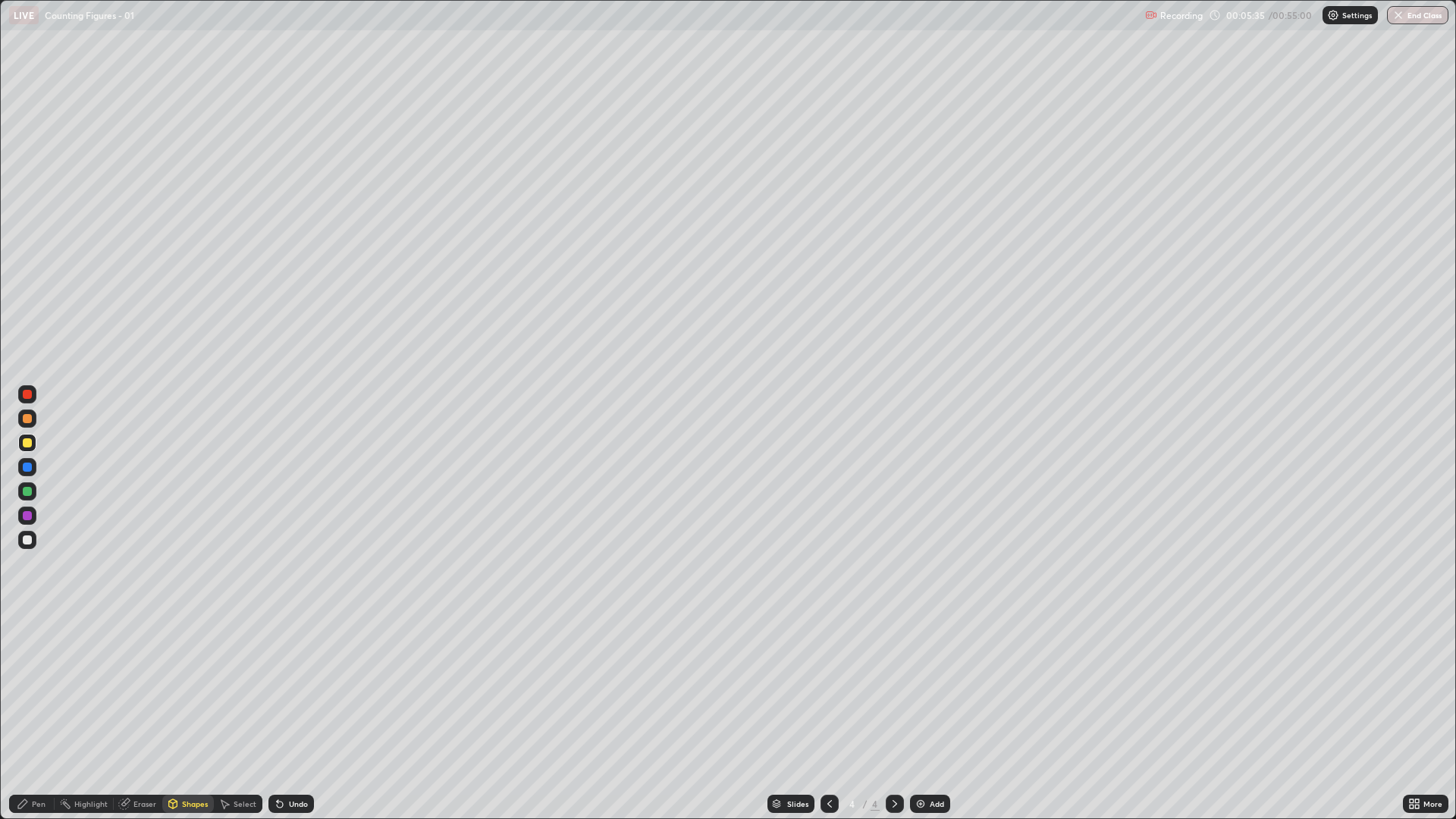
click at [30, 690] on div "Pen" at bounding box center [31, 803] width 45 height 18
click at [189, 690] on div "Shapes" at bounding box center [195, 803] width 26 height 8
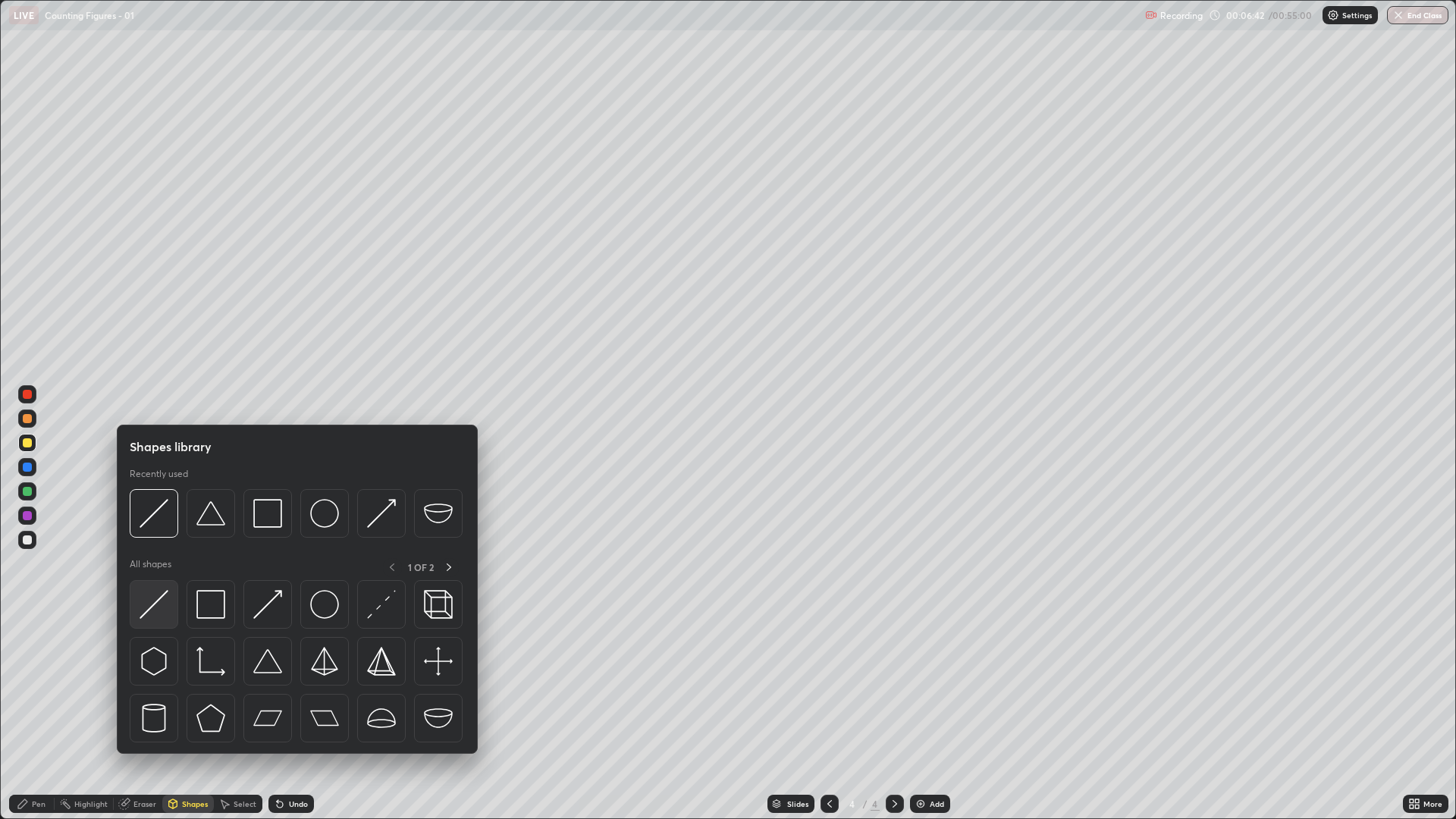
click at [149, 606] on img at bounding box center [154, 604] width 29 height 29
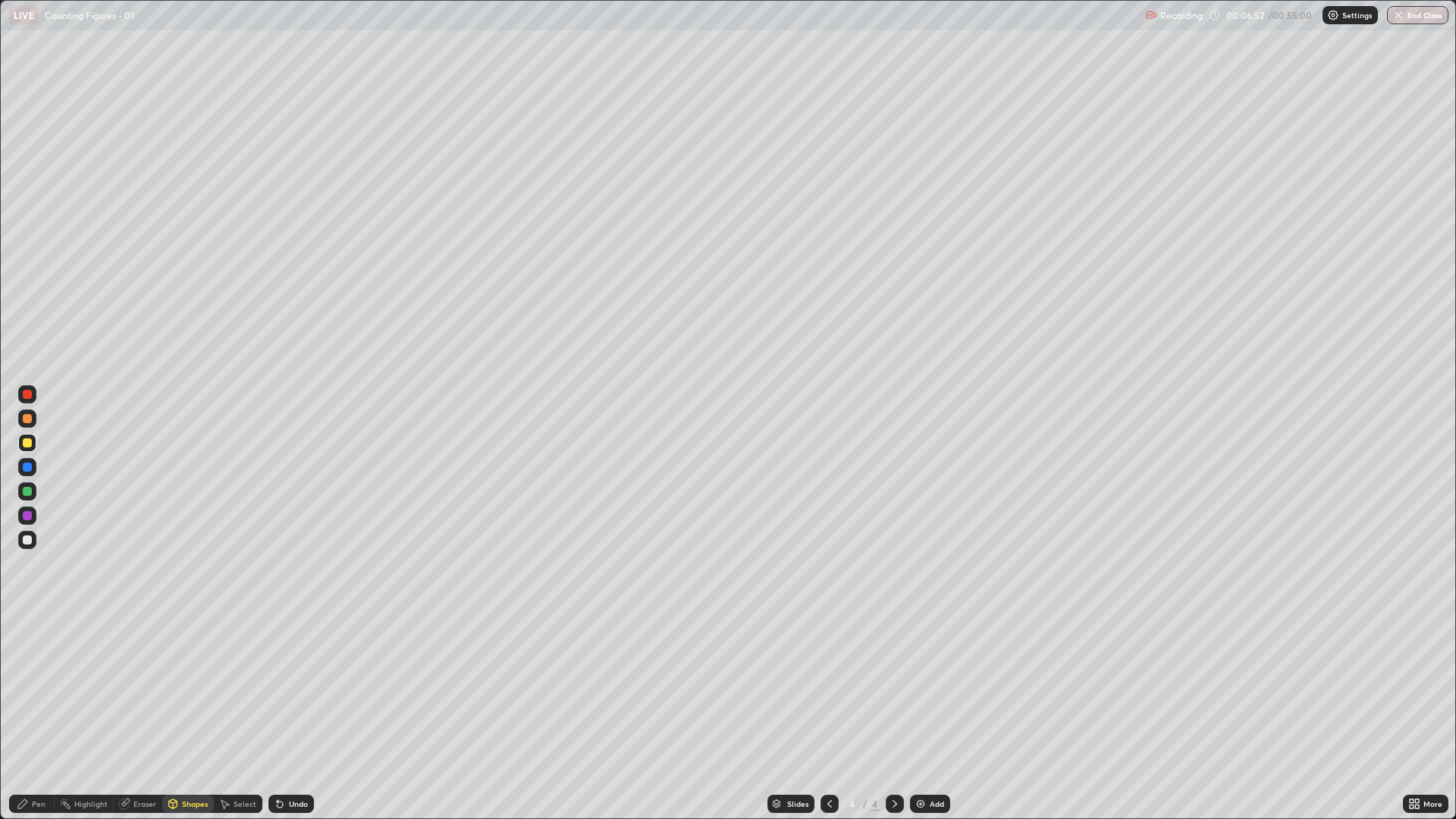
click at [142, 690] on div "Eraser" at bounding box center [138, 803] width 49 height 18
click at [189, 690] on div "Shapes" at bounding box center [195, 803] width 26 height 8
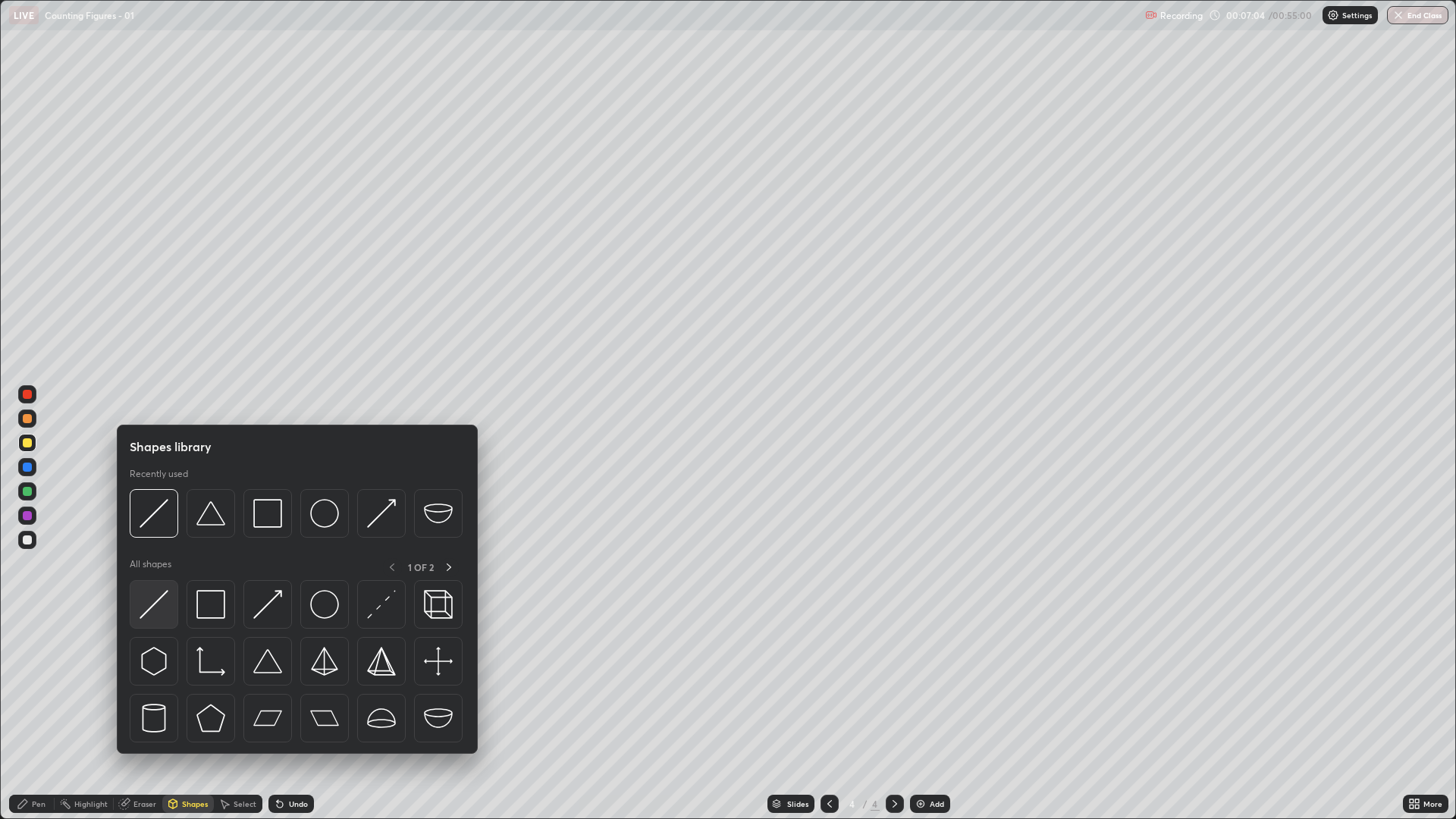
click at [158, 604] on img at bounding box center [154, 604] width 29 height 29
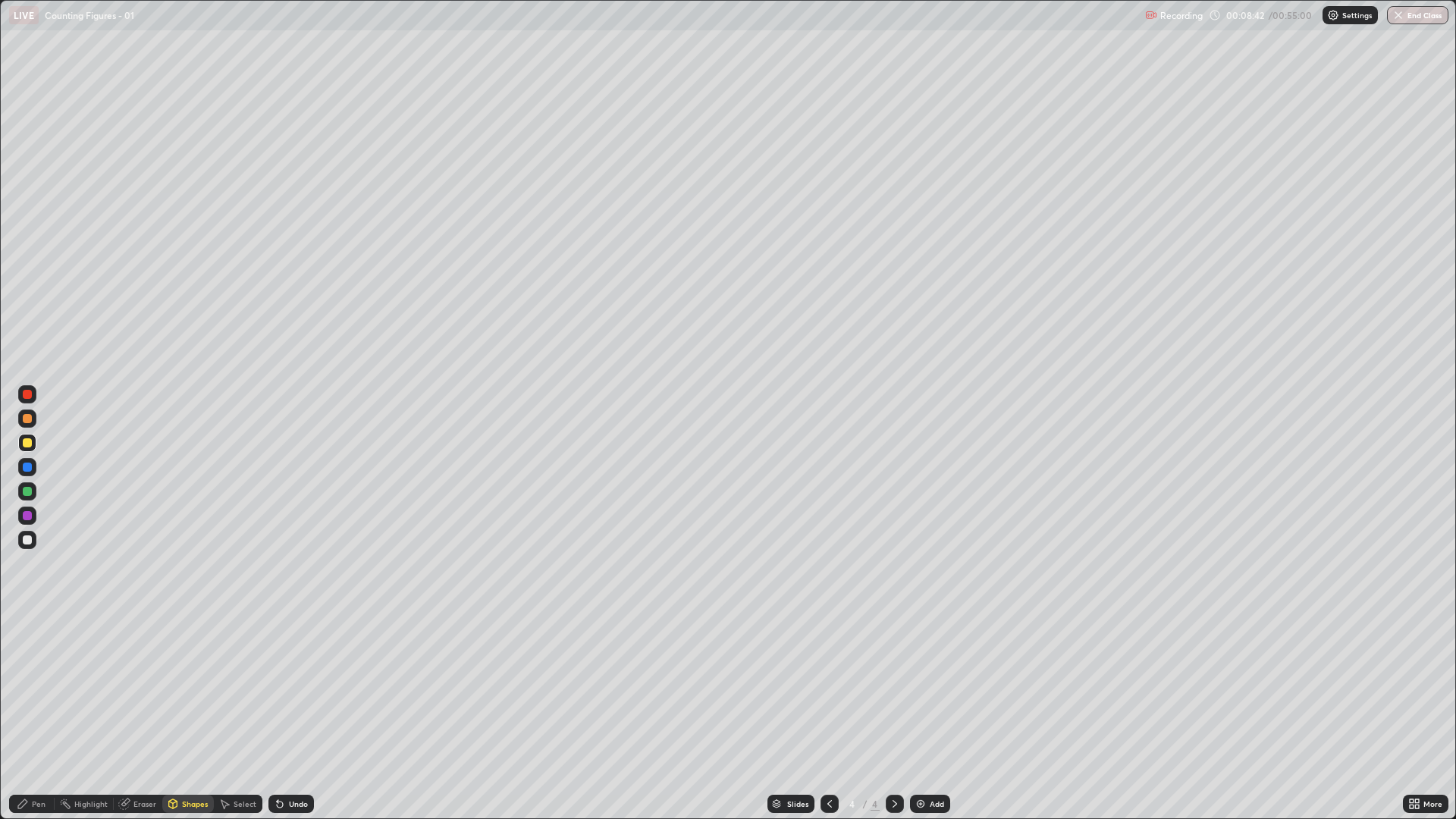
click at [30, 464] on div at bounding box center [27, 467] width 9 height 9
click at [32, 690] on div "Pen" at bounding box center [39, 803] width 14 height 8
click at [921, 690] on img at bounding box center [921, 804] width 12 height 12
click at [183, 690] on div "Shapes" at bounding box center [188, 803] width 51 height 18
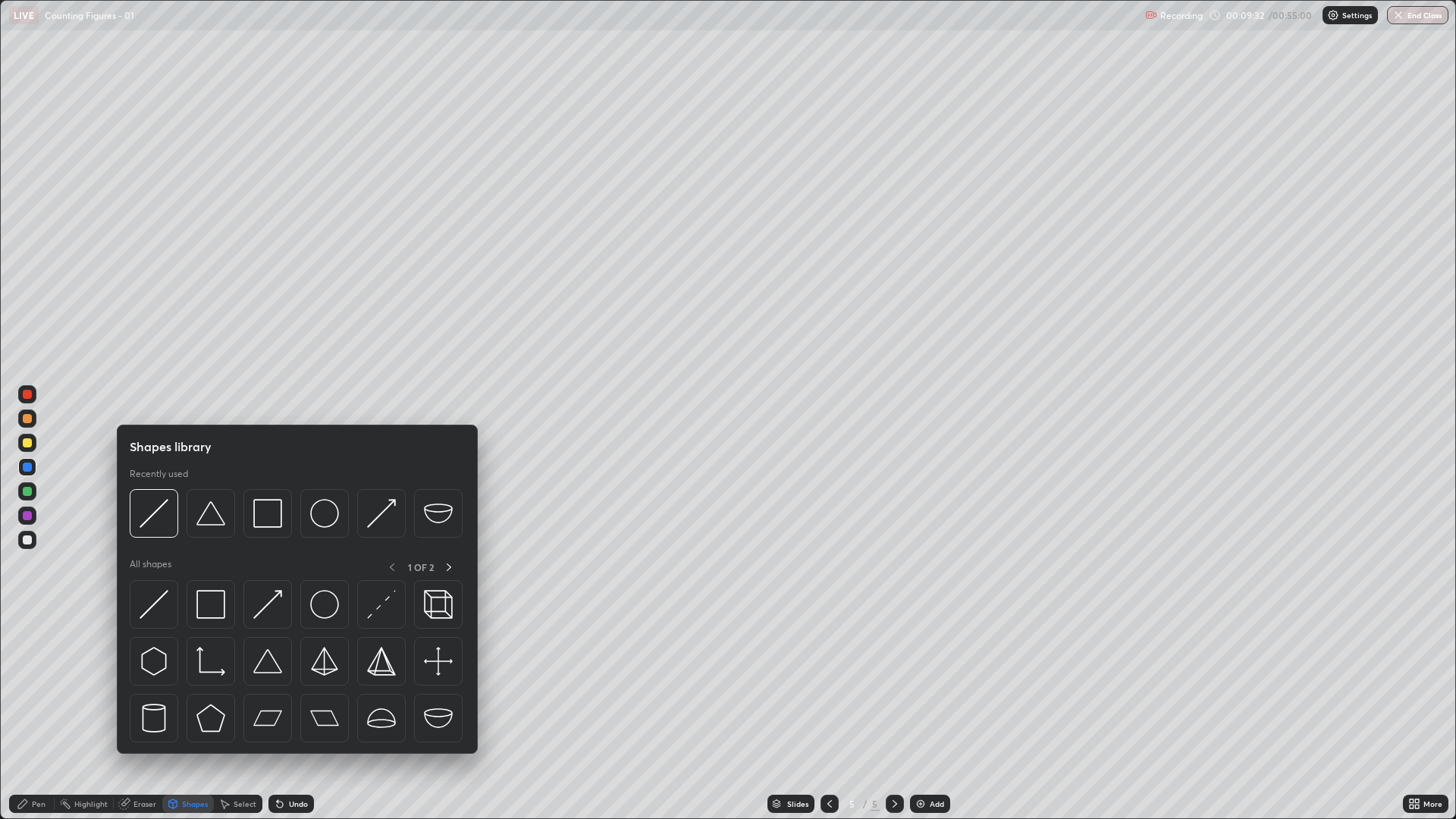
click at [136, 690] on div "Eraser" at bounding box center [145, 803] width 23 height 8
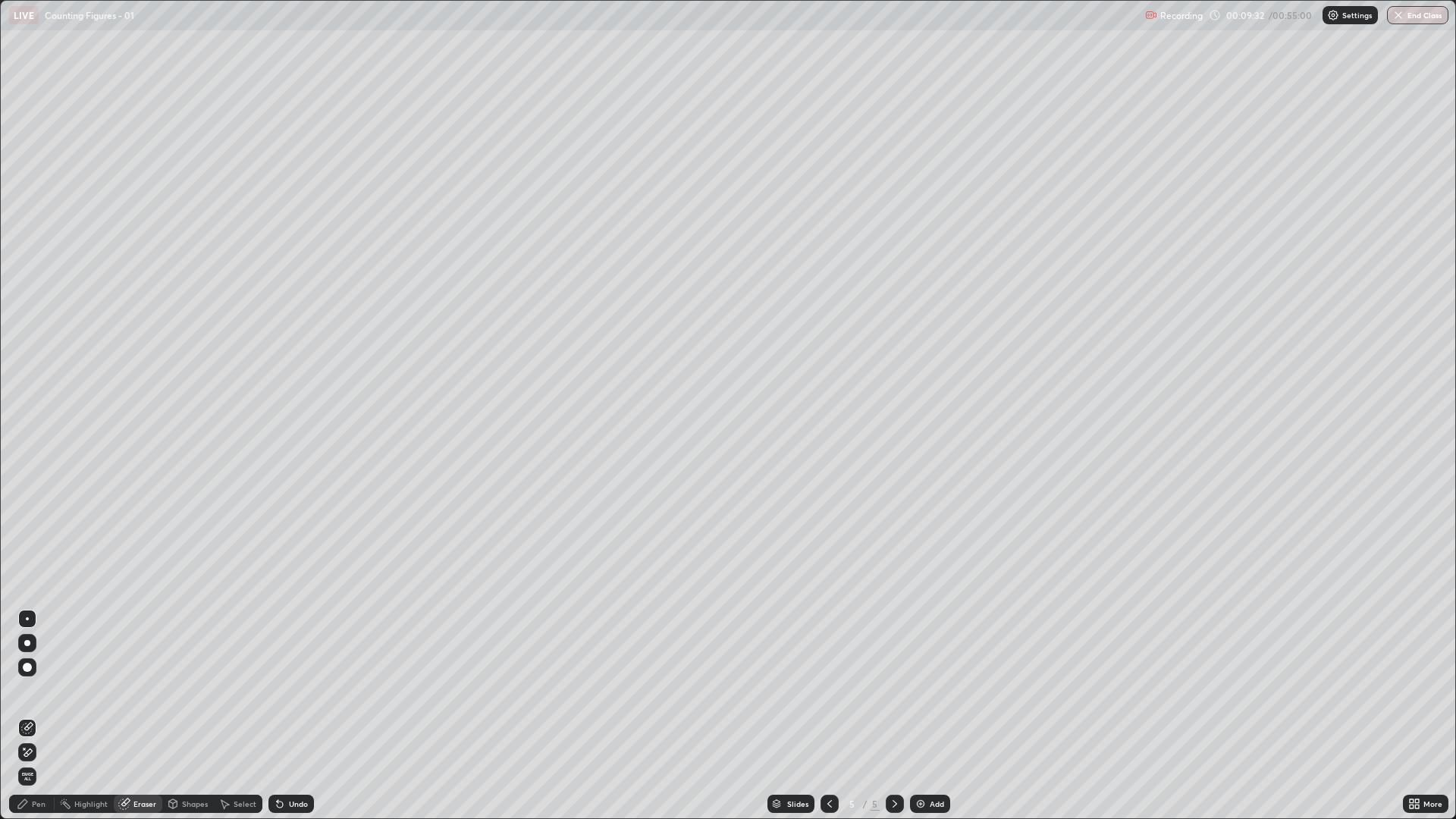
click at [182, 690] on div "Shapes" at bounding box center [195, 803] width 26 height 8
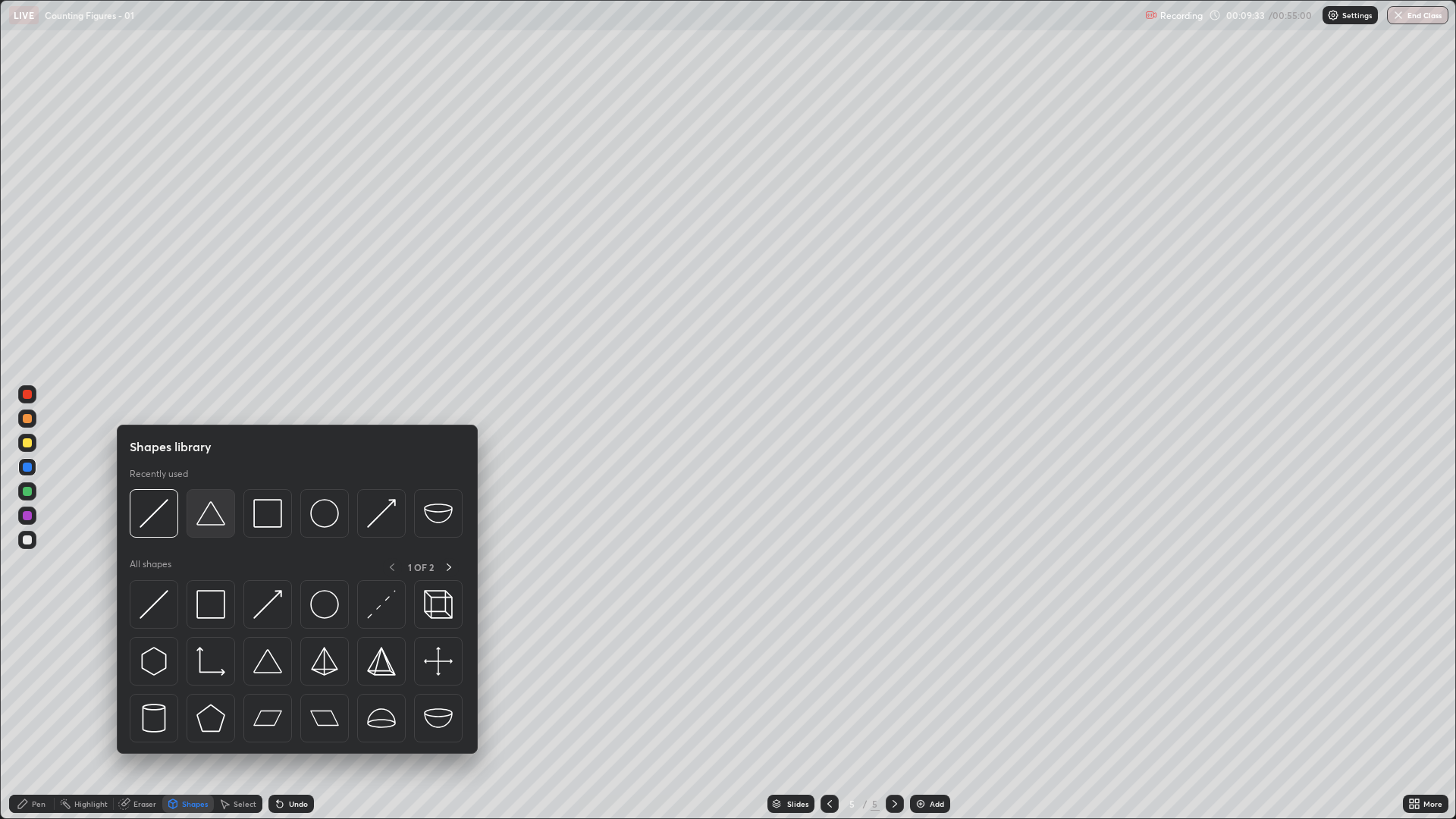
click at [219, 523] on img at bounding box center [210, 513] width 29 height 29
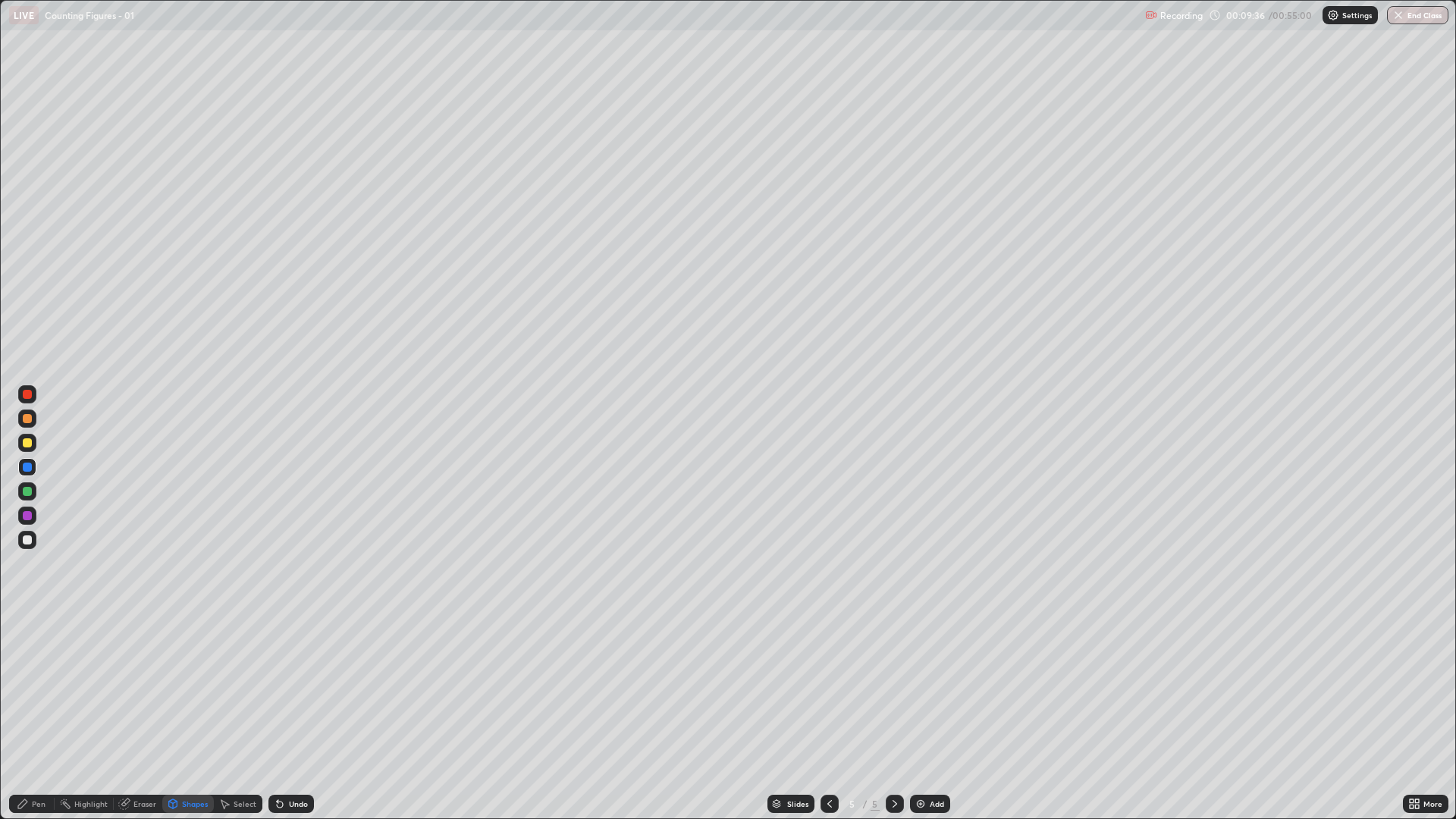
click at [189, 690] on div "Shapes" at bounding box center [188, 803] width 51 height 18
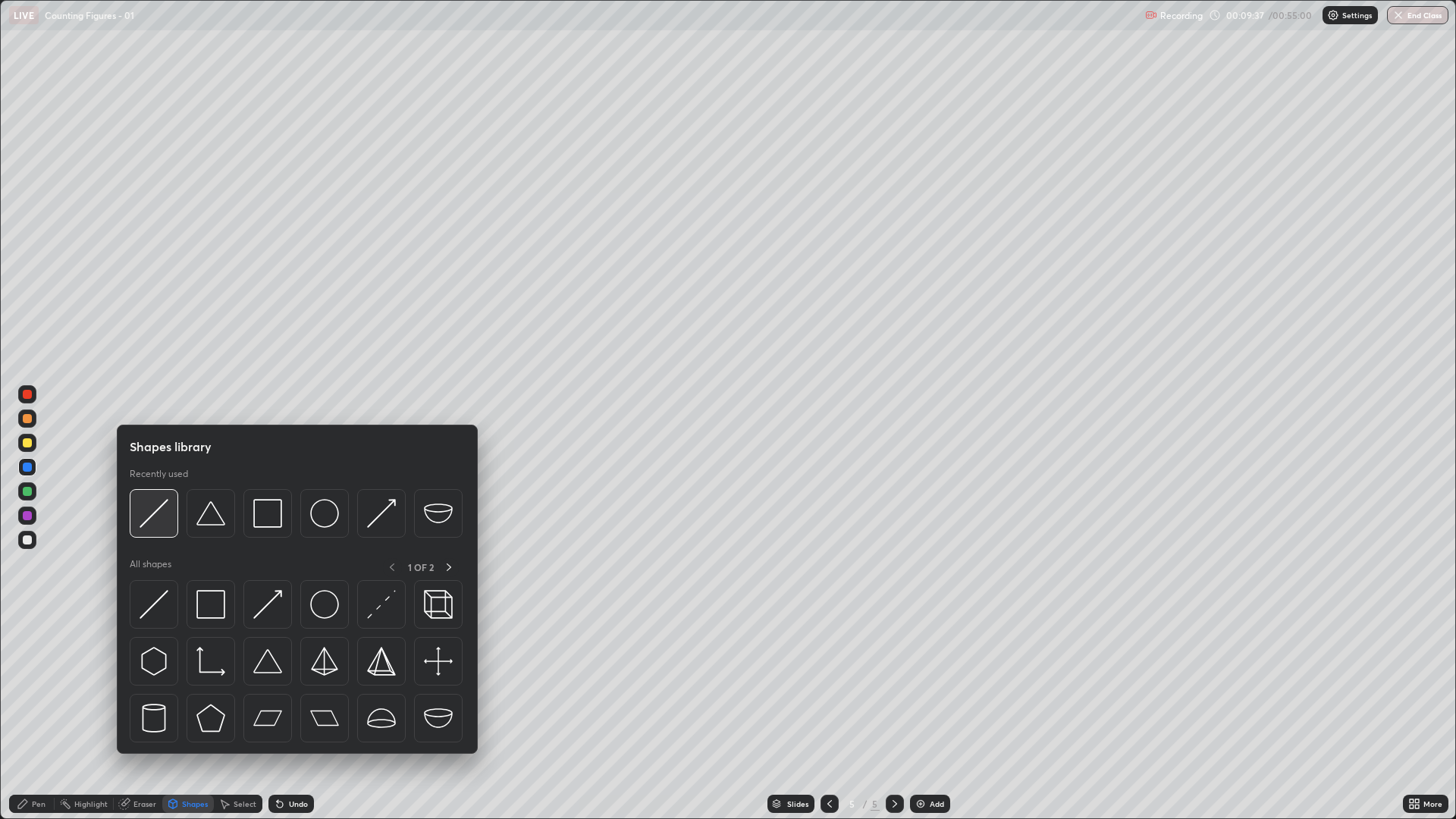
click at [156, 517] on img at bounding box center [154, 513] width 29 height 29
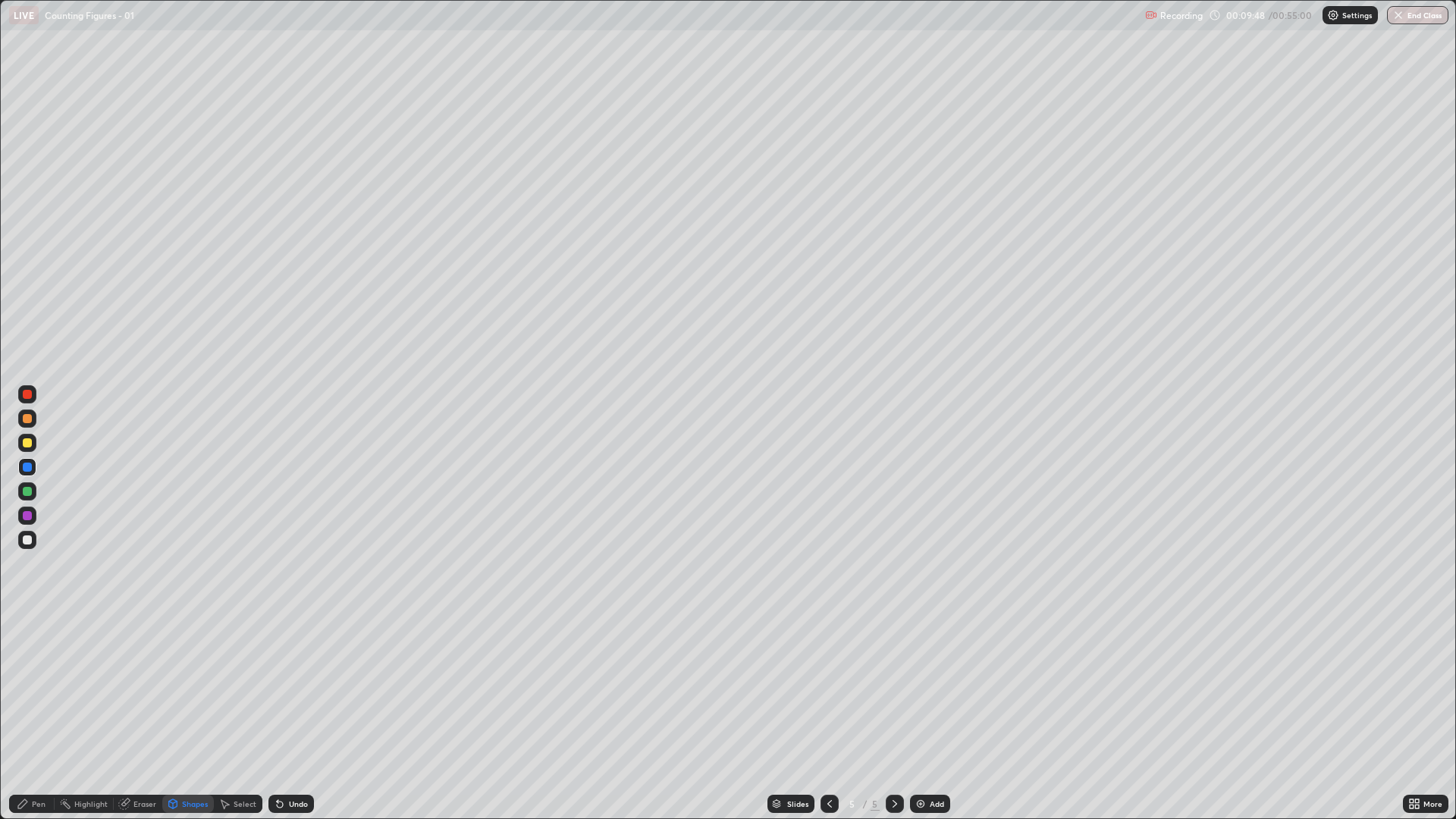
click at [39, 690] on div "Pen" at bounding box center [31, 803] width 45 height 18
click at [16, 536] on div at bounding box center [27, 540] width 24 height 24
click at [25, 543] on div at bounding box center [27, 540] width 9 height 9
click at [893, 690] on icon at bounding box center [895, 804] width 12 height 12
click at [929, 690] on div "Add" at bounding box center [930, 803] width 40 height 18
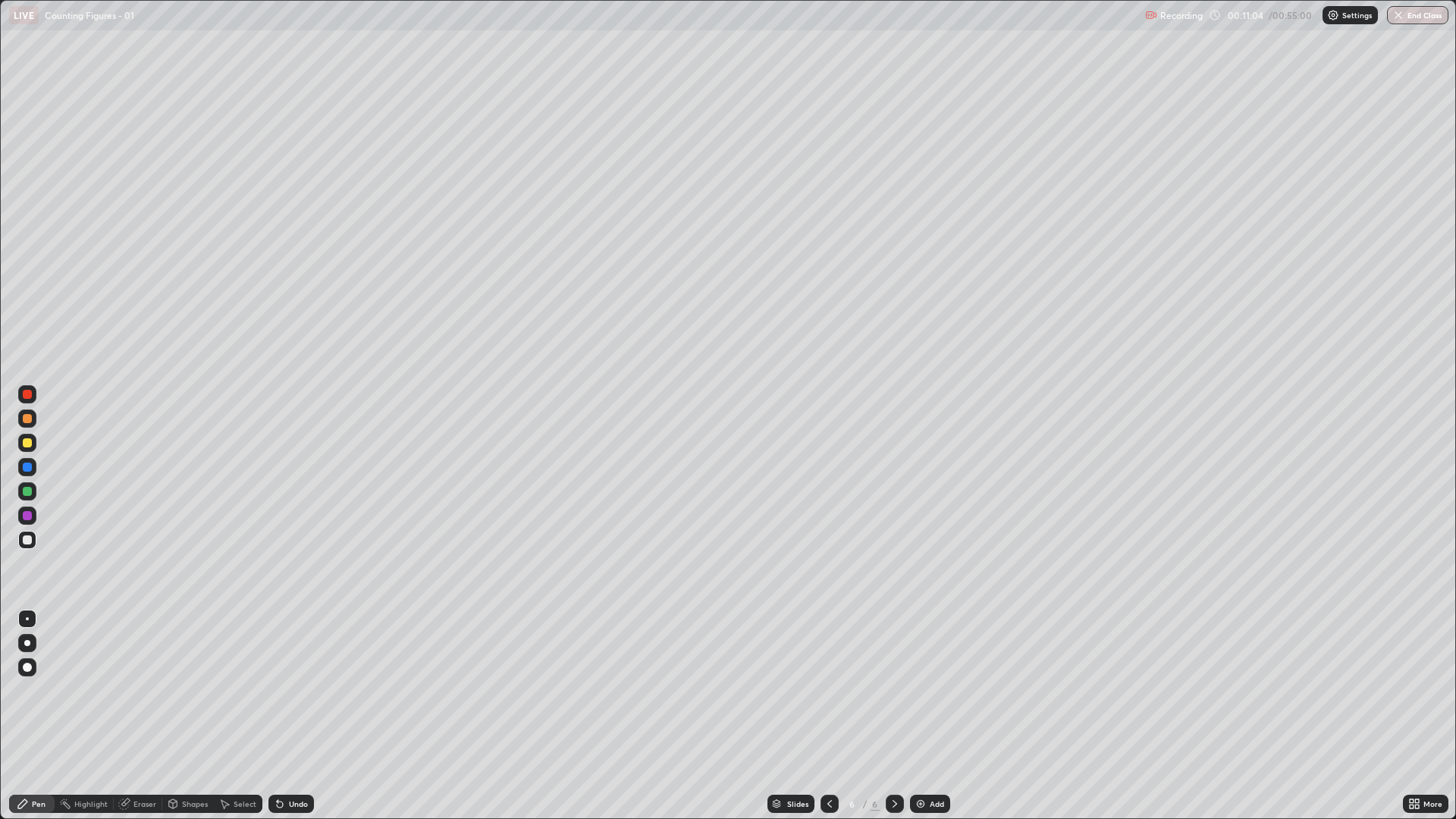
click at [189, 690] on div "Shapes" at bounding box center [195, 803] width 26 height 8
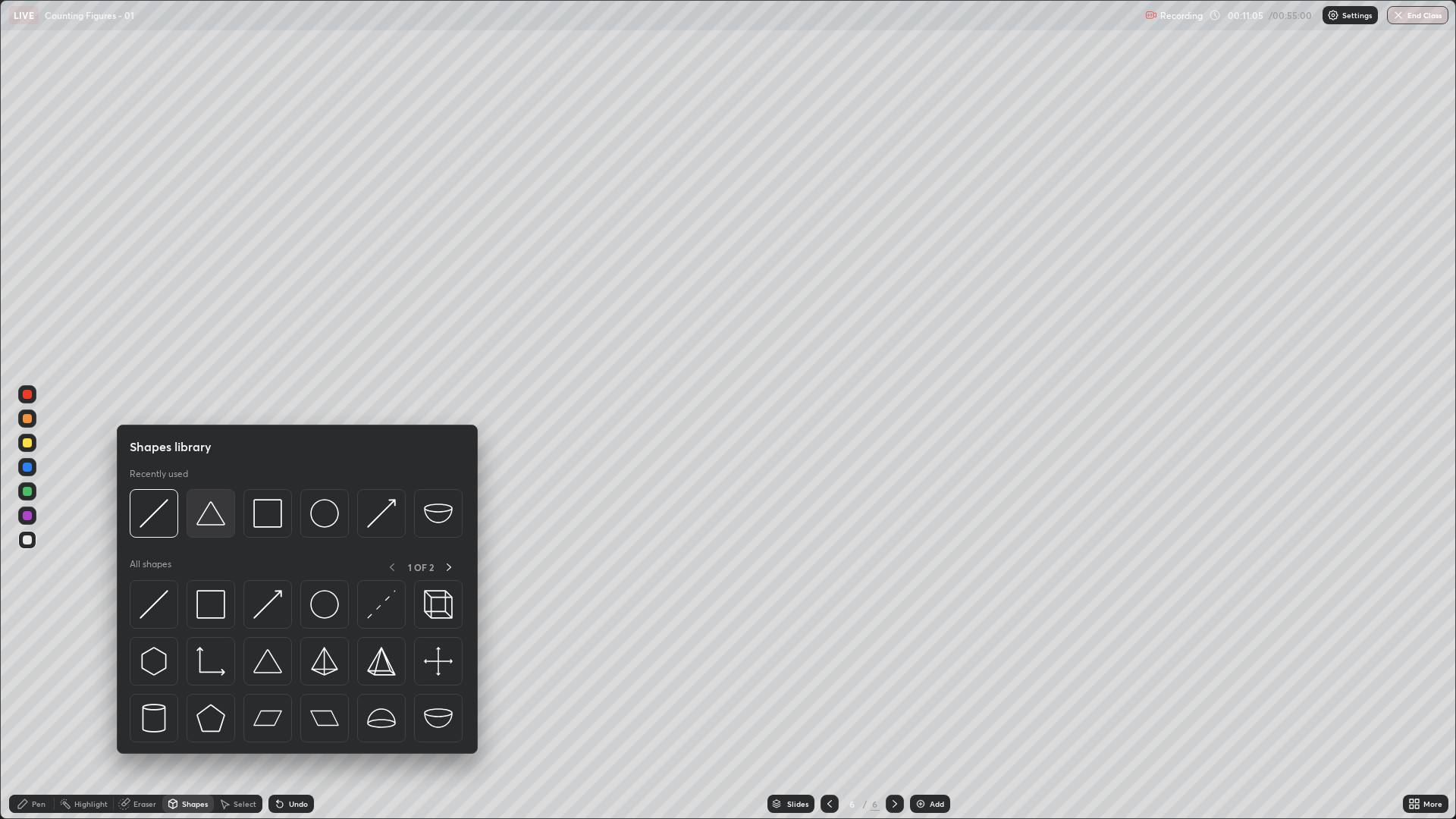
click at [204, 529] on div at bounding box center [211, 514] width 49 height 49
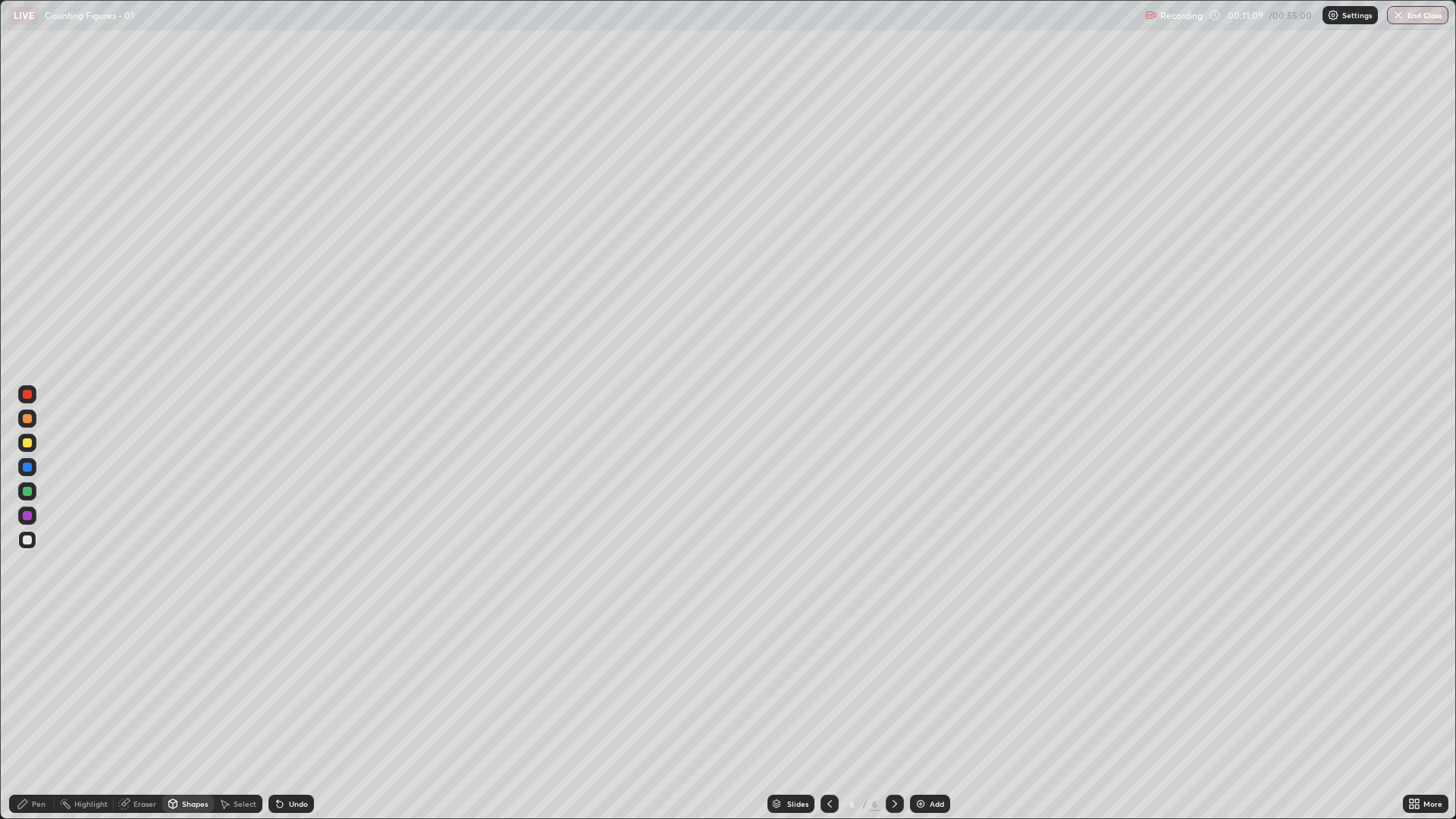
click at [189, 690] on div "Shapes" at bounding box center [195, 803] width 26 height 8
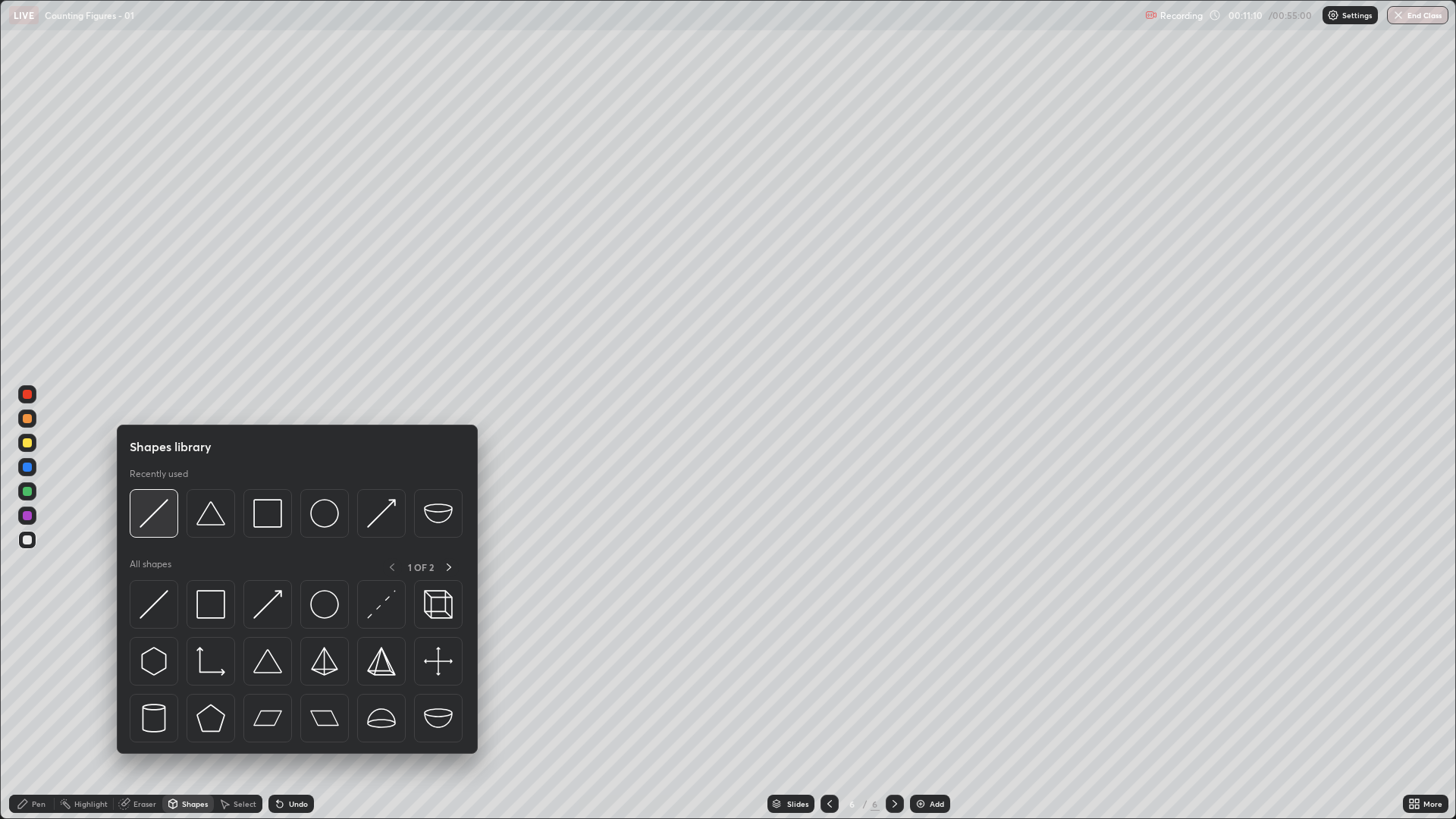
click at [160, 519] on img at bounding box center [154, 513] width 29 height 29
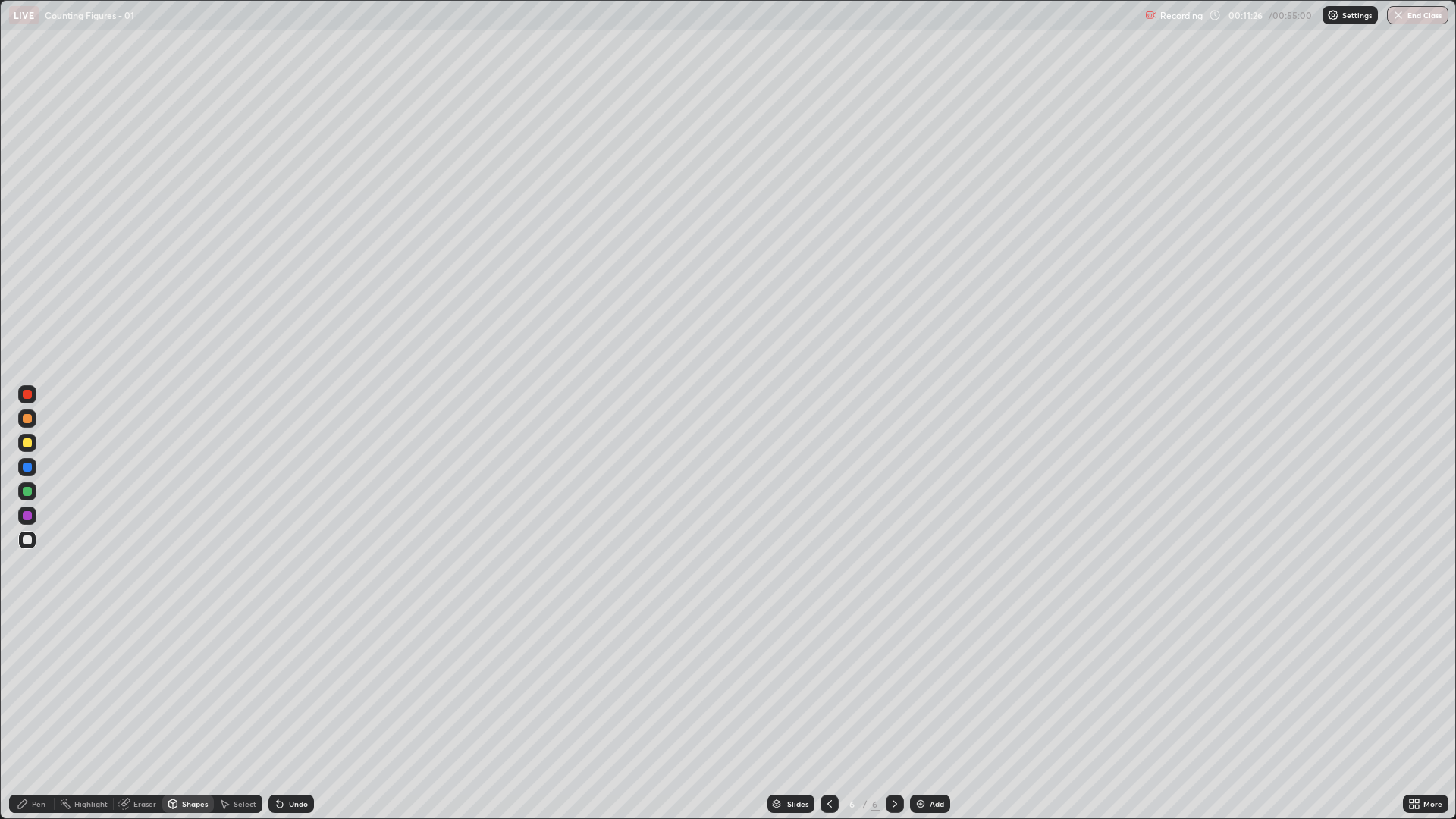
click at [32, 690] on div "Pen" at bounding box center [31, 803] width 45 height 18
click at [26, 444] on div at bounding box center [27, 443] width 9 height 9
click at [297, 690] on div "Undo" at bounding box center [291, 803] width 45 height 18
click at [291, 690] on div "Undo" at bounding box center [291, 803] width 45 height 18
click at [293, 690] on div "Undo" at bounding box center [291, 803] width 45 height 18
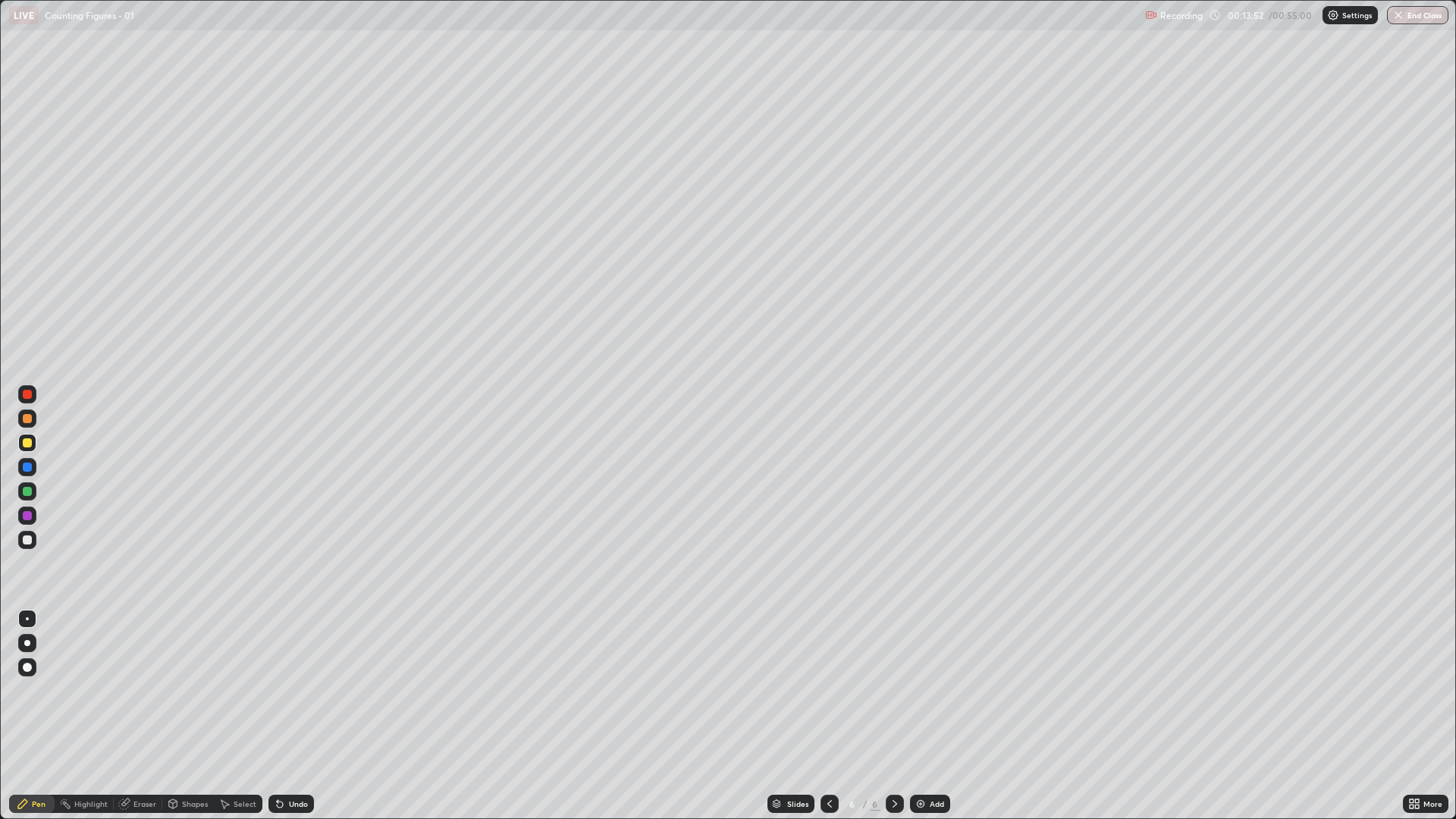
click at [292, 690] on div "Undo" at bounding box center [298, 803] width 19 height 8
click at [294, 690] on div "Undo" at bounding box center [298, 803] width 19 height 8
click at [289, 690] on div "Undo" at bounding box center [298, 803] width 19 height 8
click at [293, 690] on div "Undo" at bounding box center [298, 803] width 19 height 8
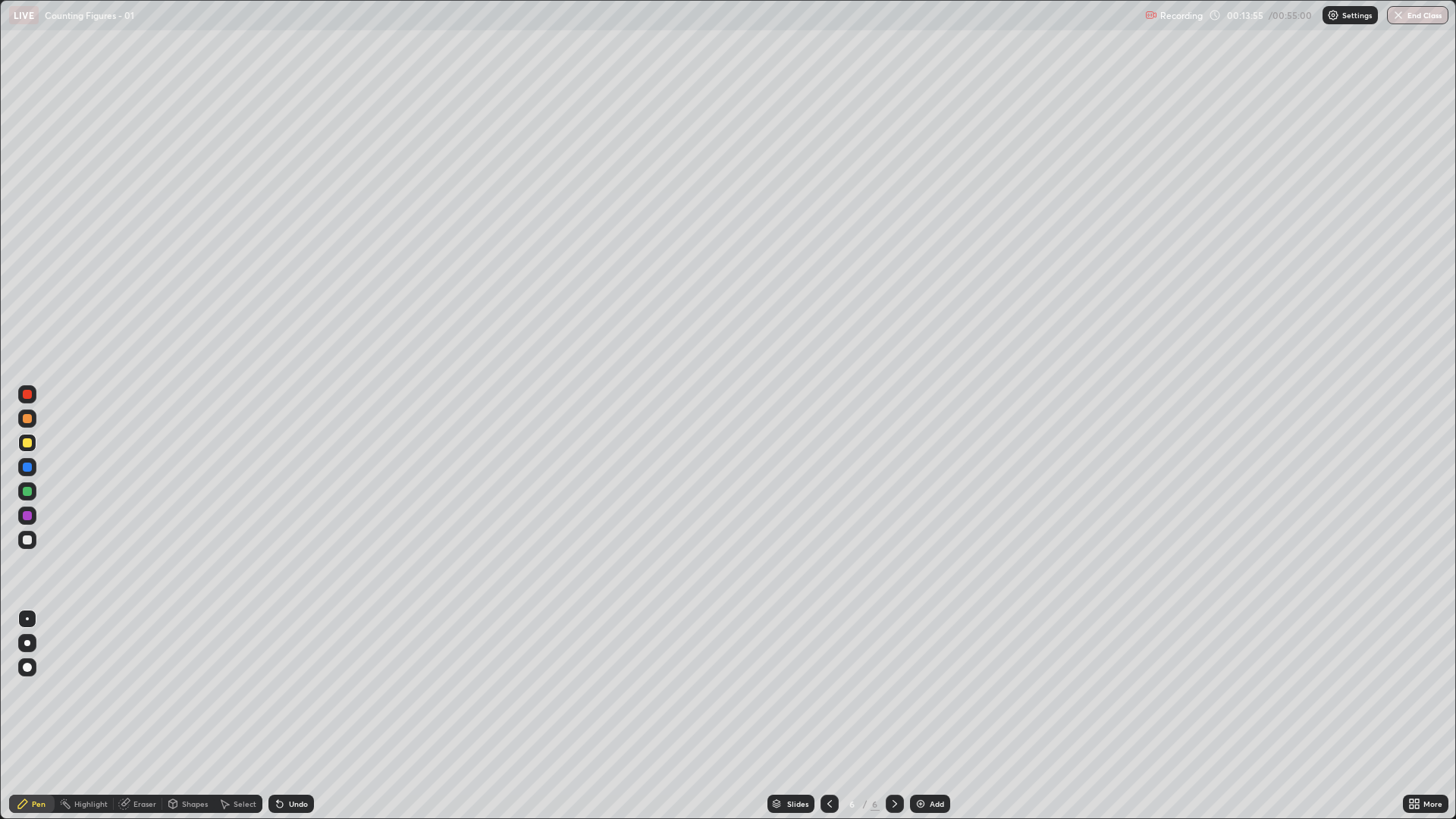
click at [290, 690] on div "Undo" at bounding box center [298, 803] width 19 height 8
click at [915, 690] on img at bounding box center [921, 804] width 12 height 12
click at [192, 690] on div "Shapes" at bounding box center [188, 803] width 51 height 18
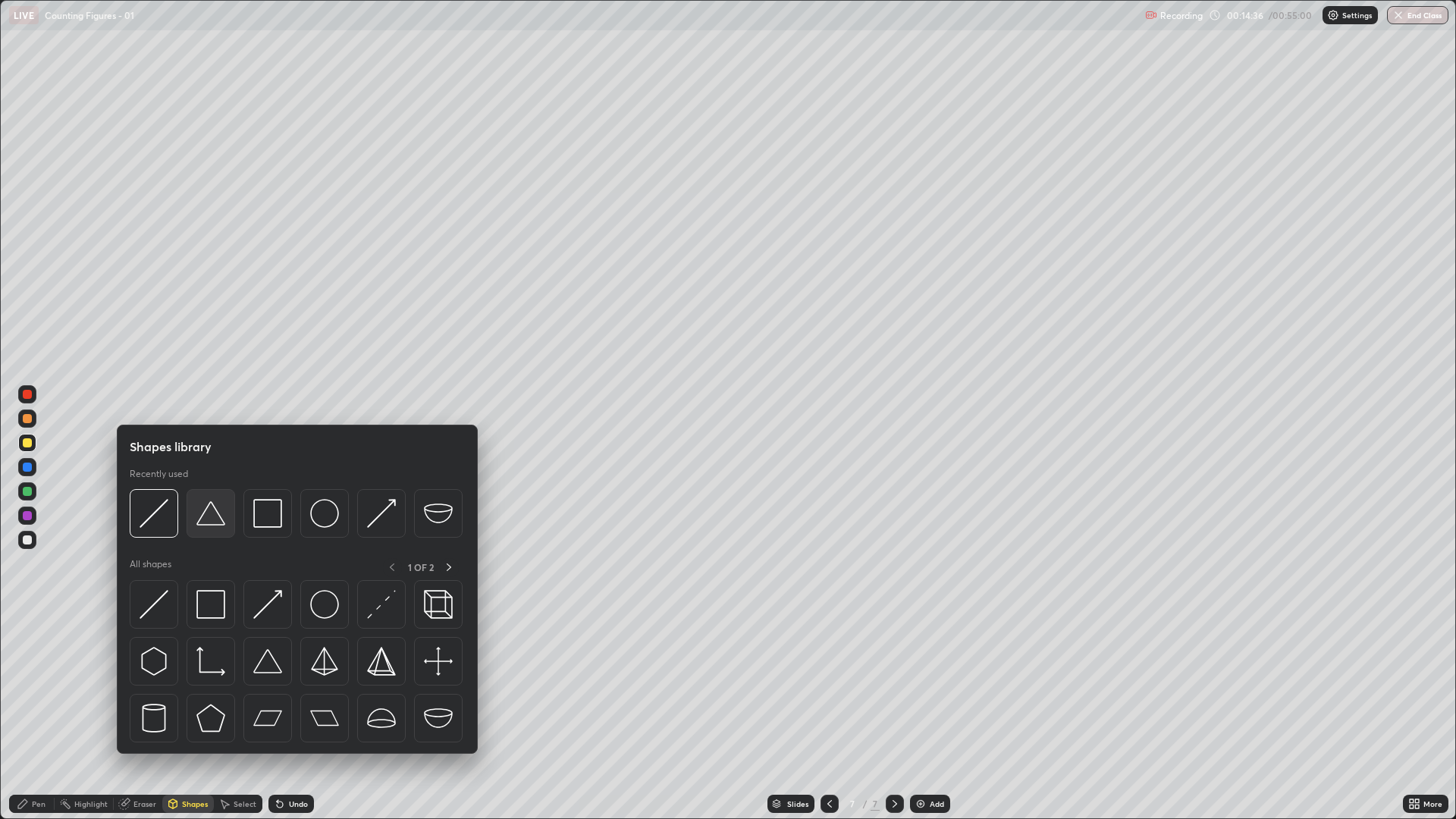
click at [209, 510] on img at bounding box center [210, 513] width 29 height 29
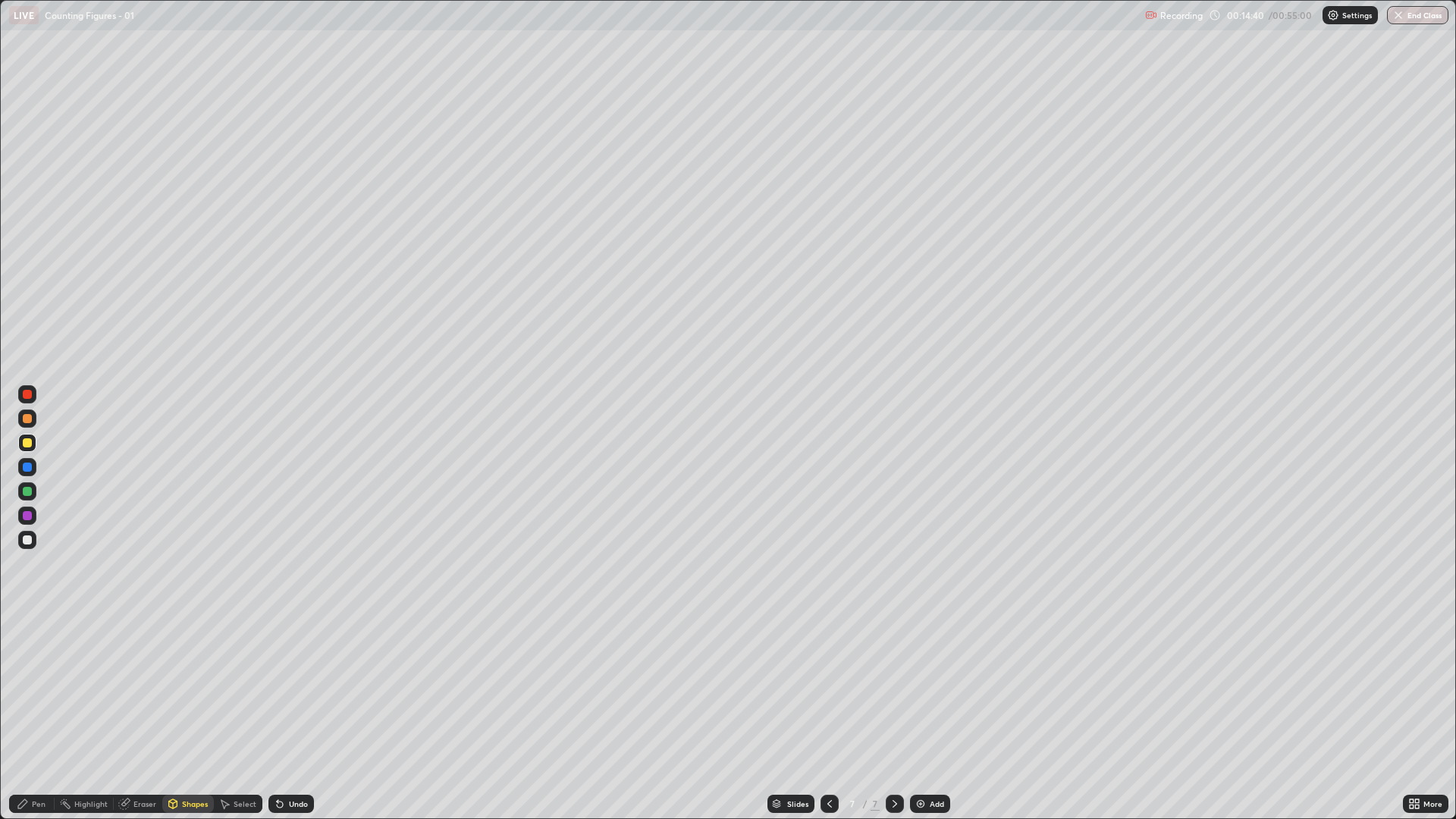
click at [247, 690] on div "Select" at bounding box center [238, 803] width 49 height 18
click at [192, 690] on div "Shapes" at bounding box center [195, 803] width 26 height 8
click at [294, 690] on div "Undo" at bounding box center [298, 803] width 19 height 8
click at [185, 690] on div "Shapes" at bounding box center [195, 803] width 26 height 8
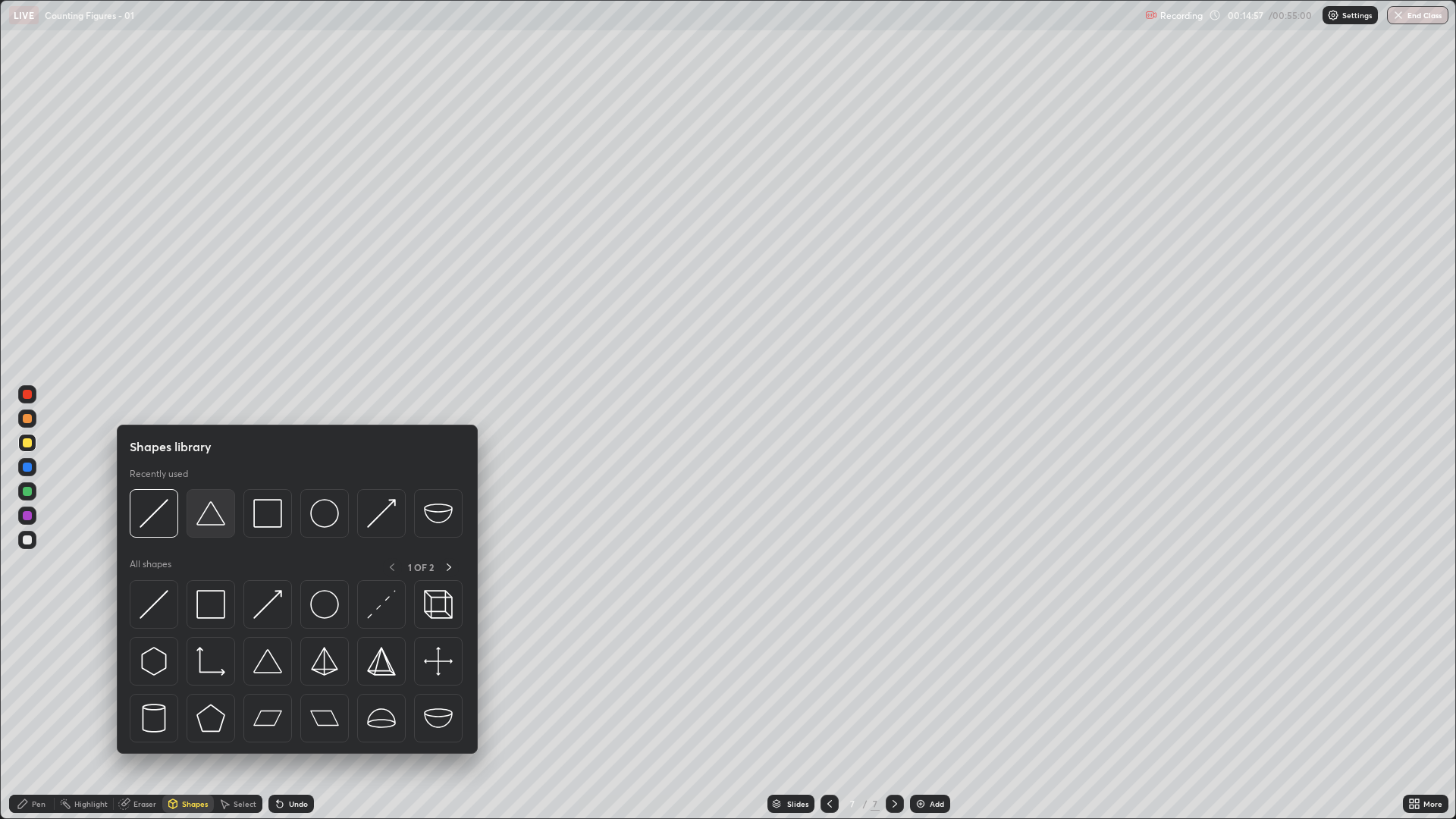
click at [208, 526] on img at bounding box center [210, 513] width 29 height 29
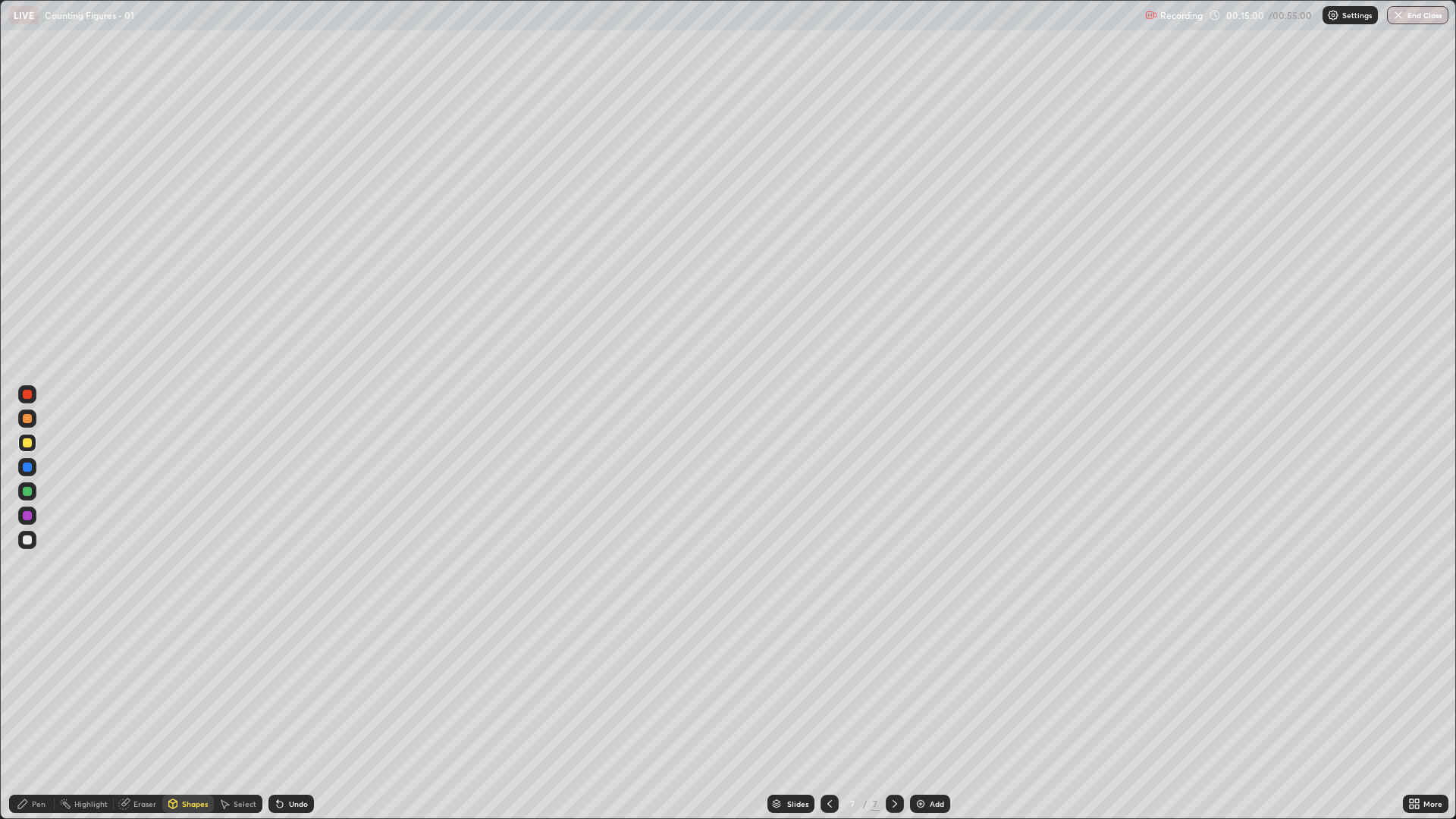
click at [197, 690] on div "Shapes" at bounding box center [195, 803] width 26 height 8
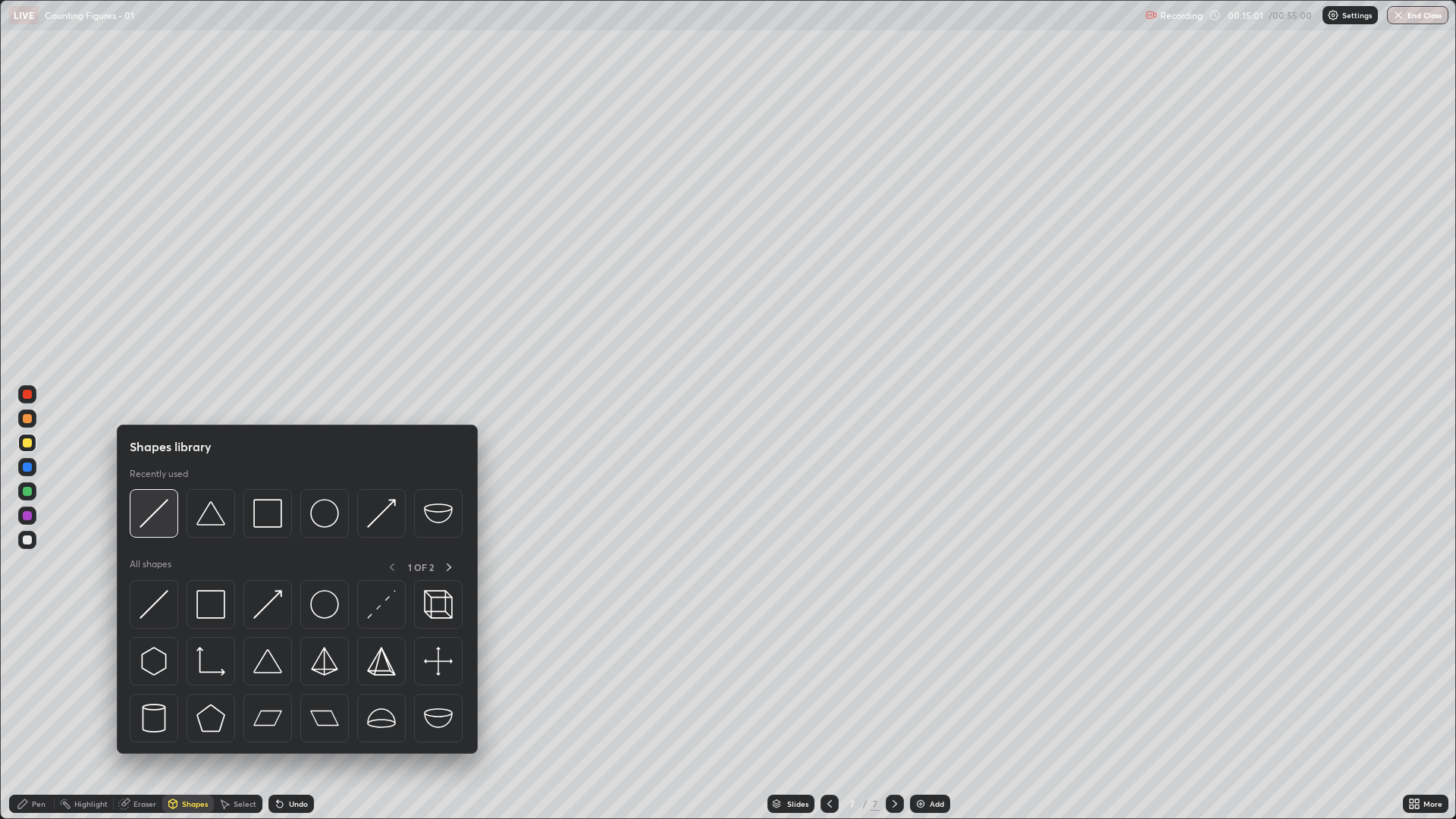
click at [152, 532] on div at bounding box center [154, 514] width 49 height 49
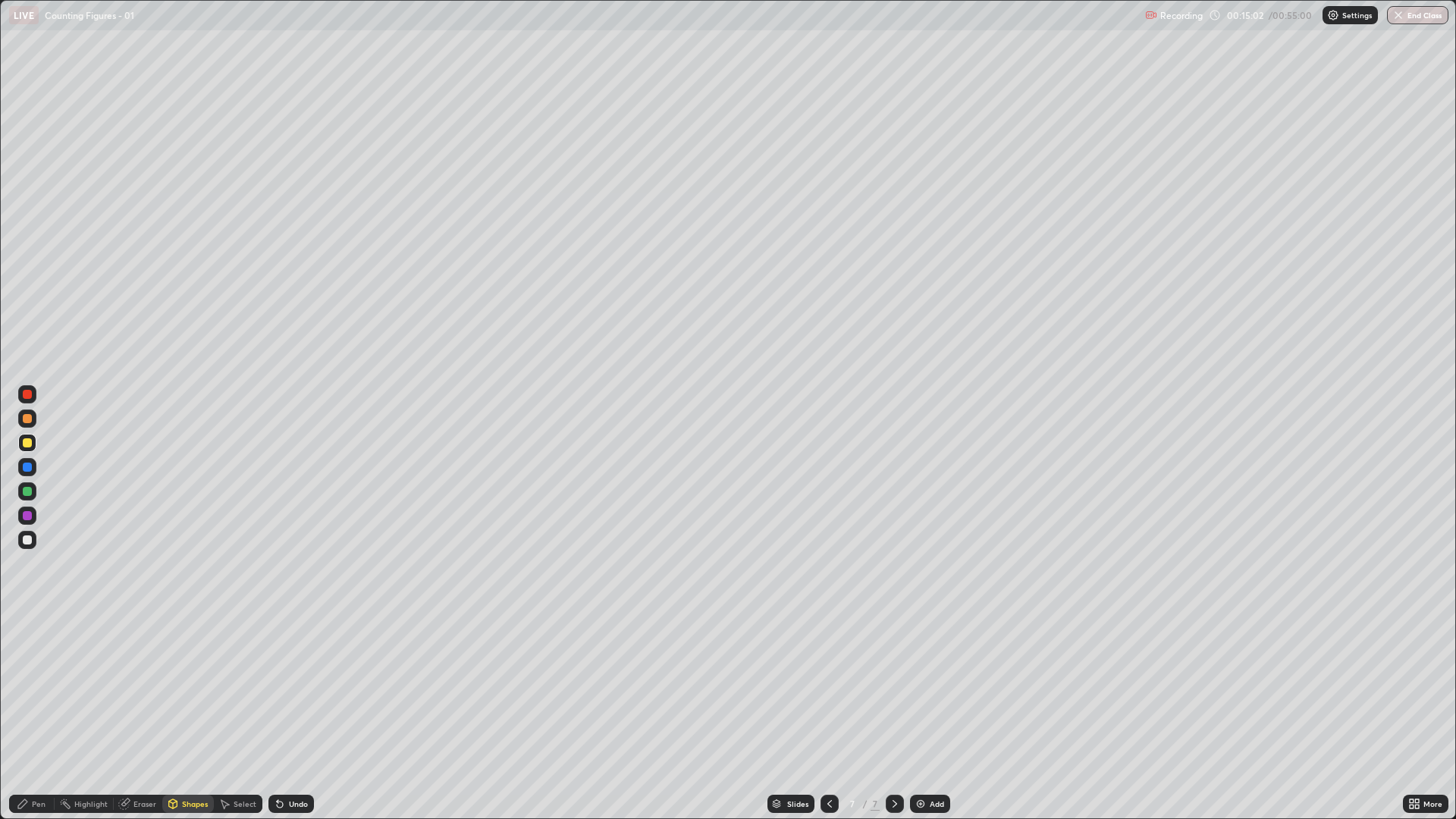
click at [190, 690] on div "Shapes" at bounding box center [188, 803] width 51 height 18
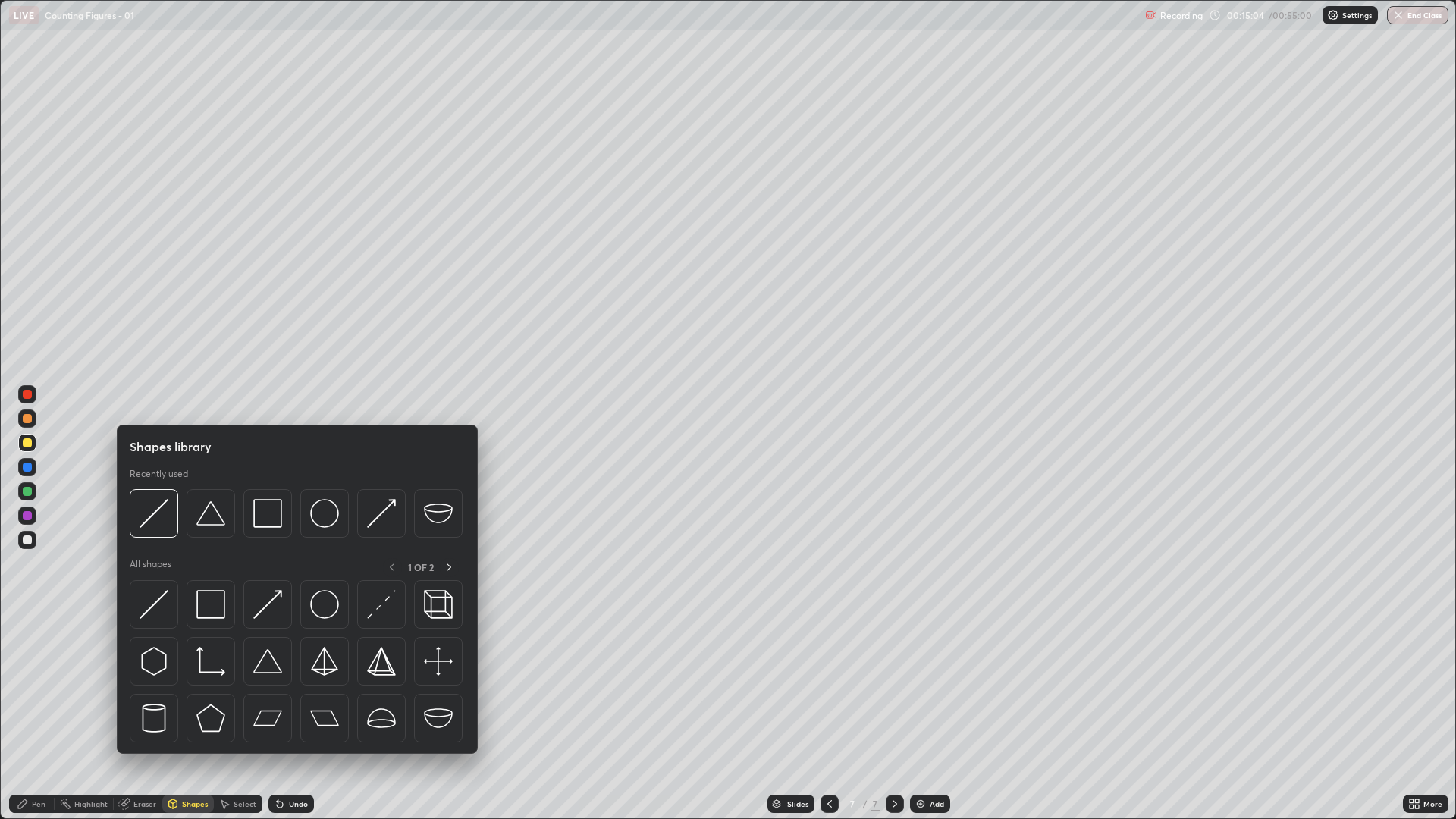
click at [291, 690] on div "Undo" at bounding box center [298, 803] width 19 height 8
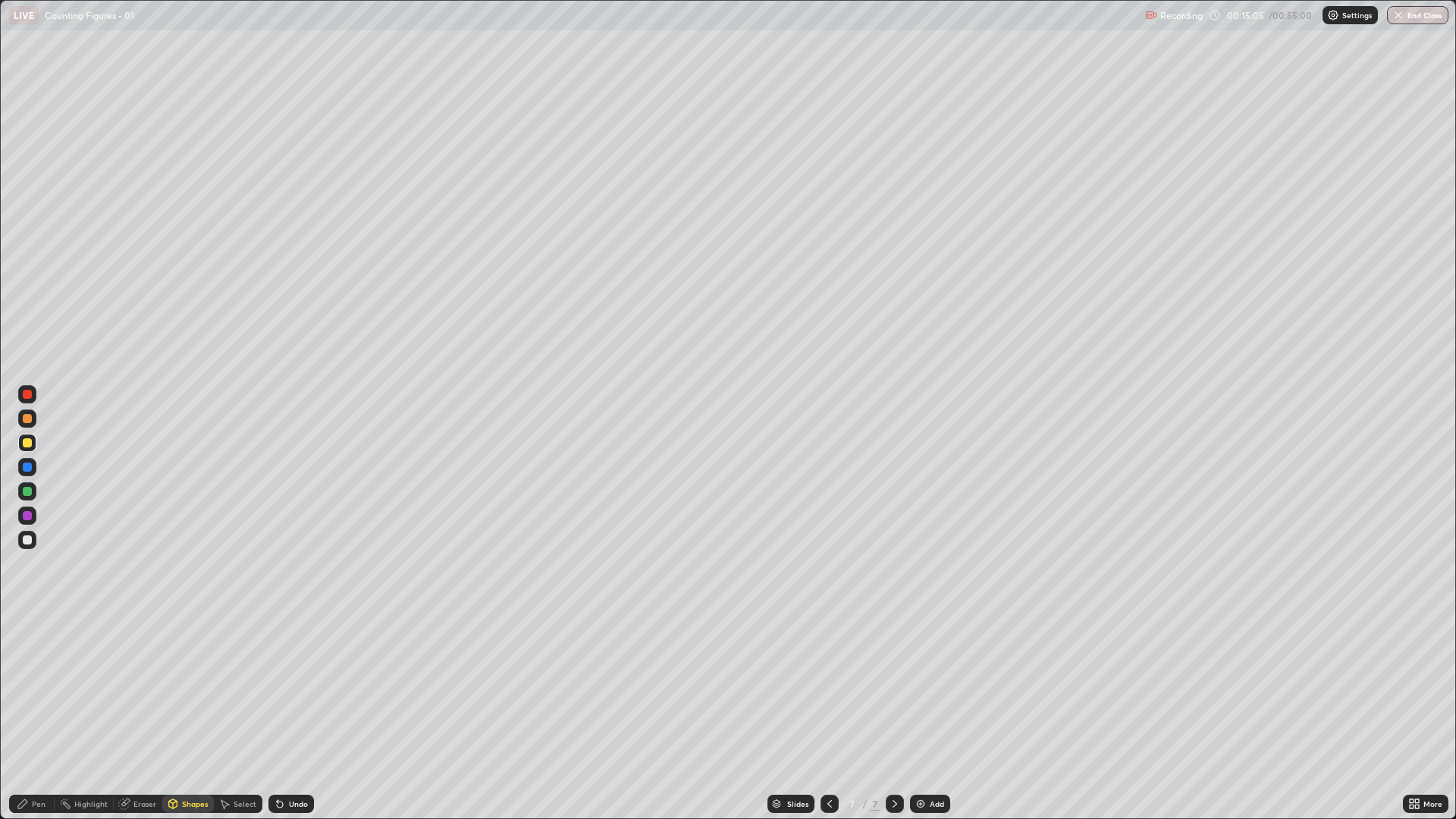
click at [180, 690] on div "Shapes" at bounding box center [188, 803] width 51 height 18
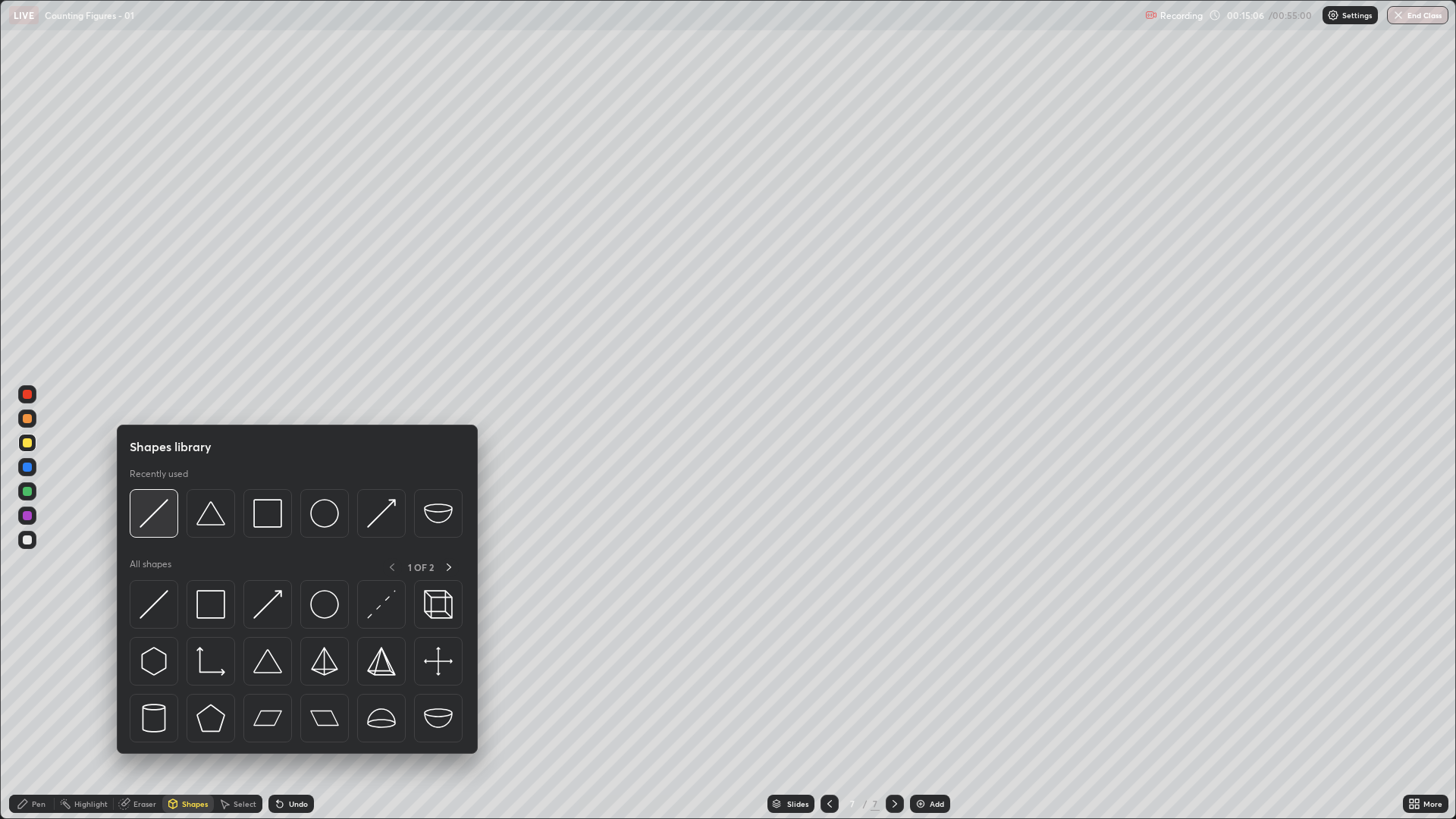
click at [153, 523] on img at bounding box center [154, 513] width 29 height 29
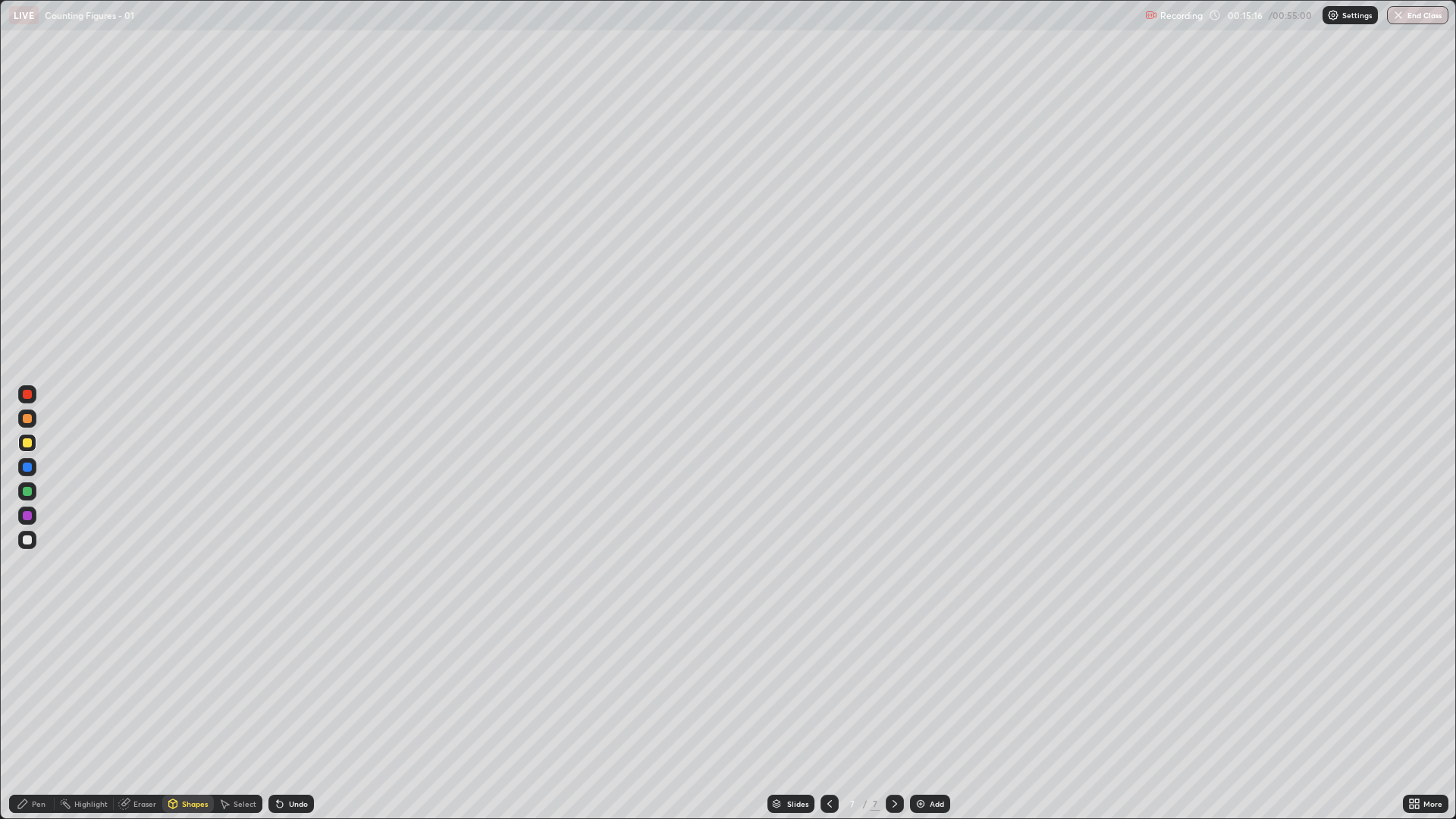
click at [40, 690] on div "Pen" at bounding box center [39, 803] width 14 height 8
click at [191, 690] on div "Shapes" at bounding box center [195, 803] width 26 height 8
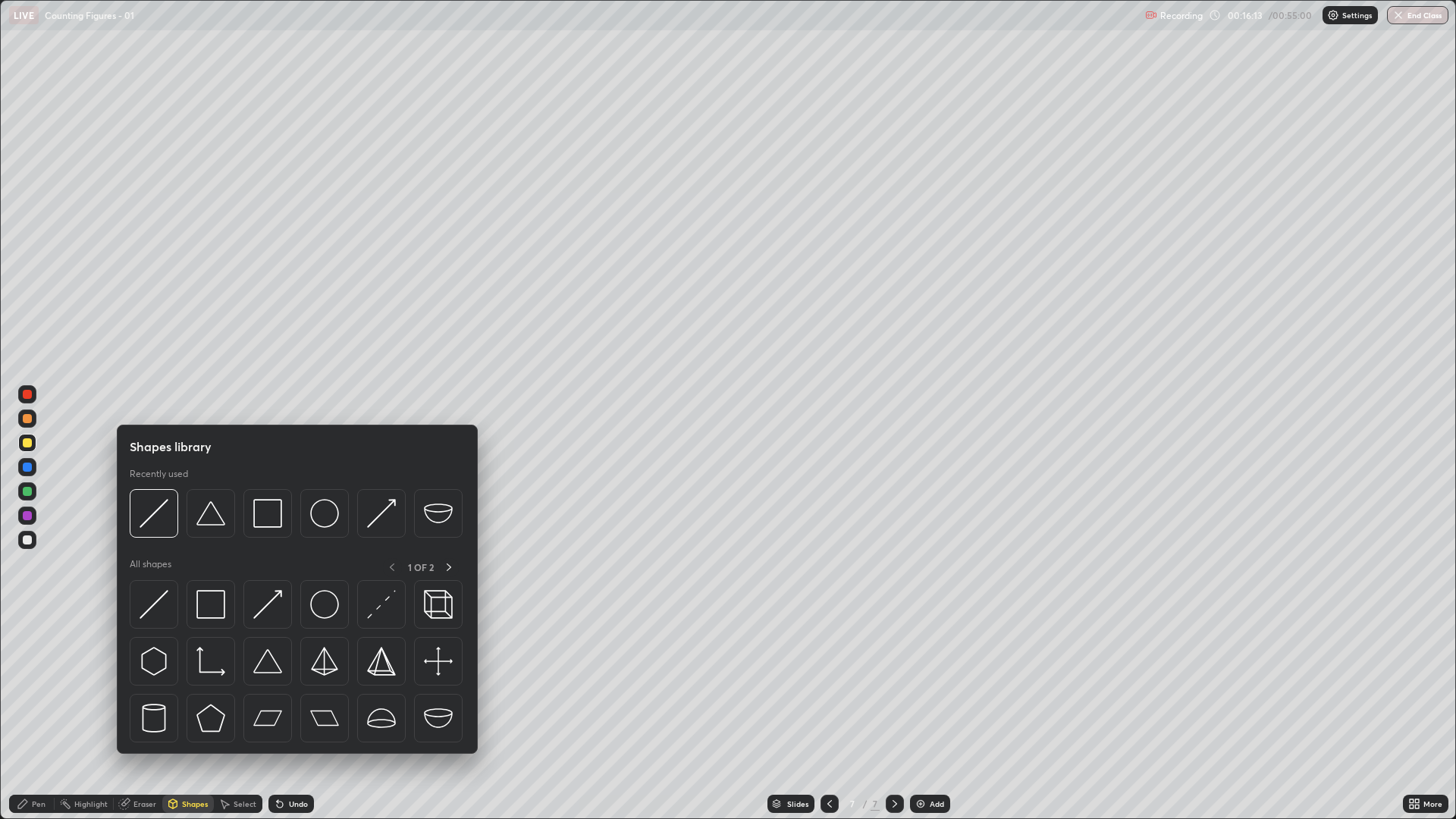
click at [146, 690] on div "Eraser" at bounding box center [145, 803] width 23 height 8
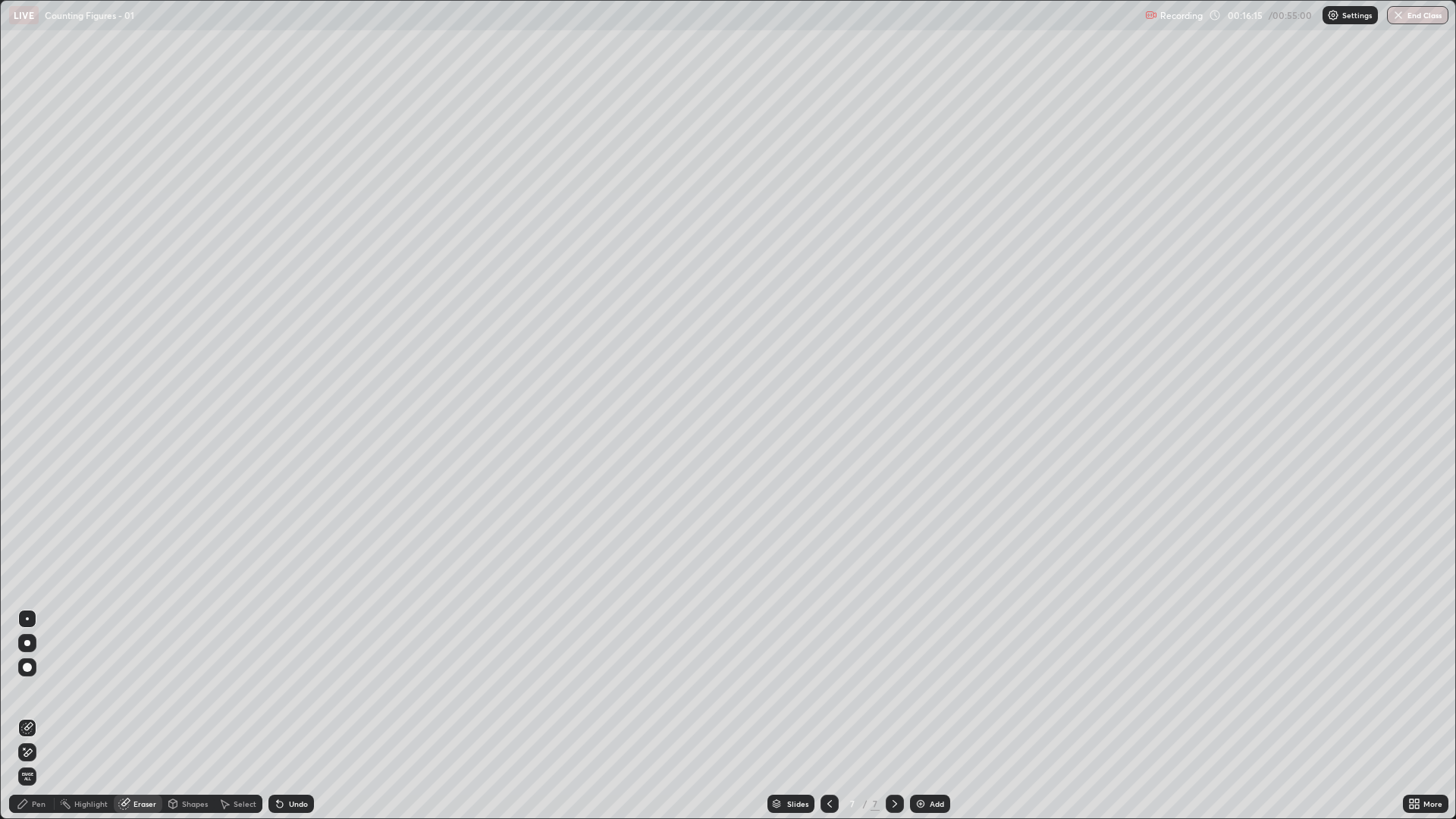
click at [29, 690] on div "Pen" at bounding box center [31, 803] width 45 height 18
click at [916, 690] on div "Add" at bounding box center [930, 803] width 40 height 18
click at [185, 690] on div "Shapes" at bounding box center [195, 803] width 26 height 8
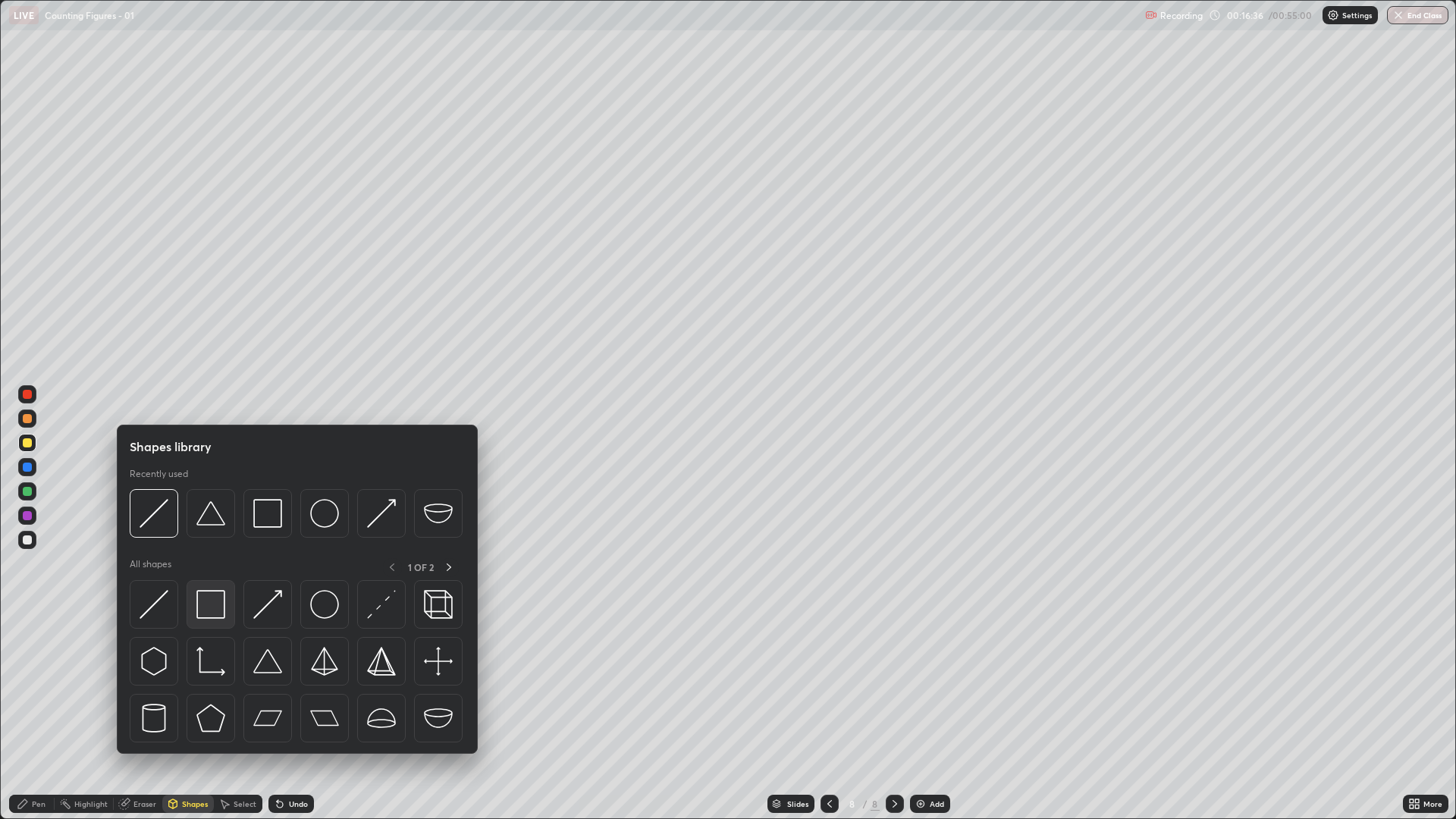
click at [214, 594] on img at bounding box center [210, 604] width 29 height 29
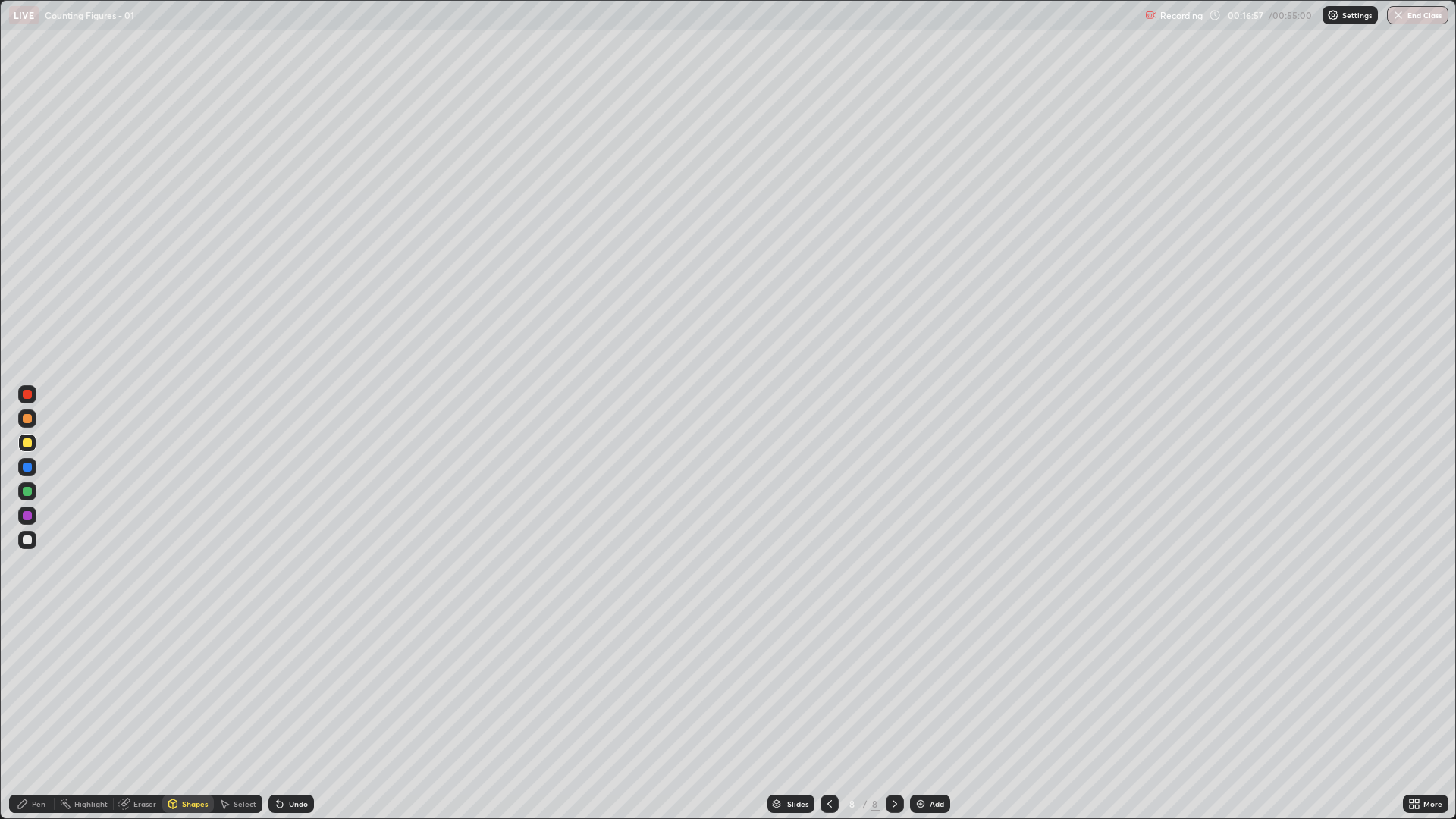
click at [296, 690] on div "Undo" at bounding box center [291, 803] width 45 height 18
click at [188, 690] on div "Shapes" at bounding box center [195, 803] width 26 height 8
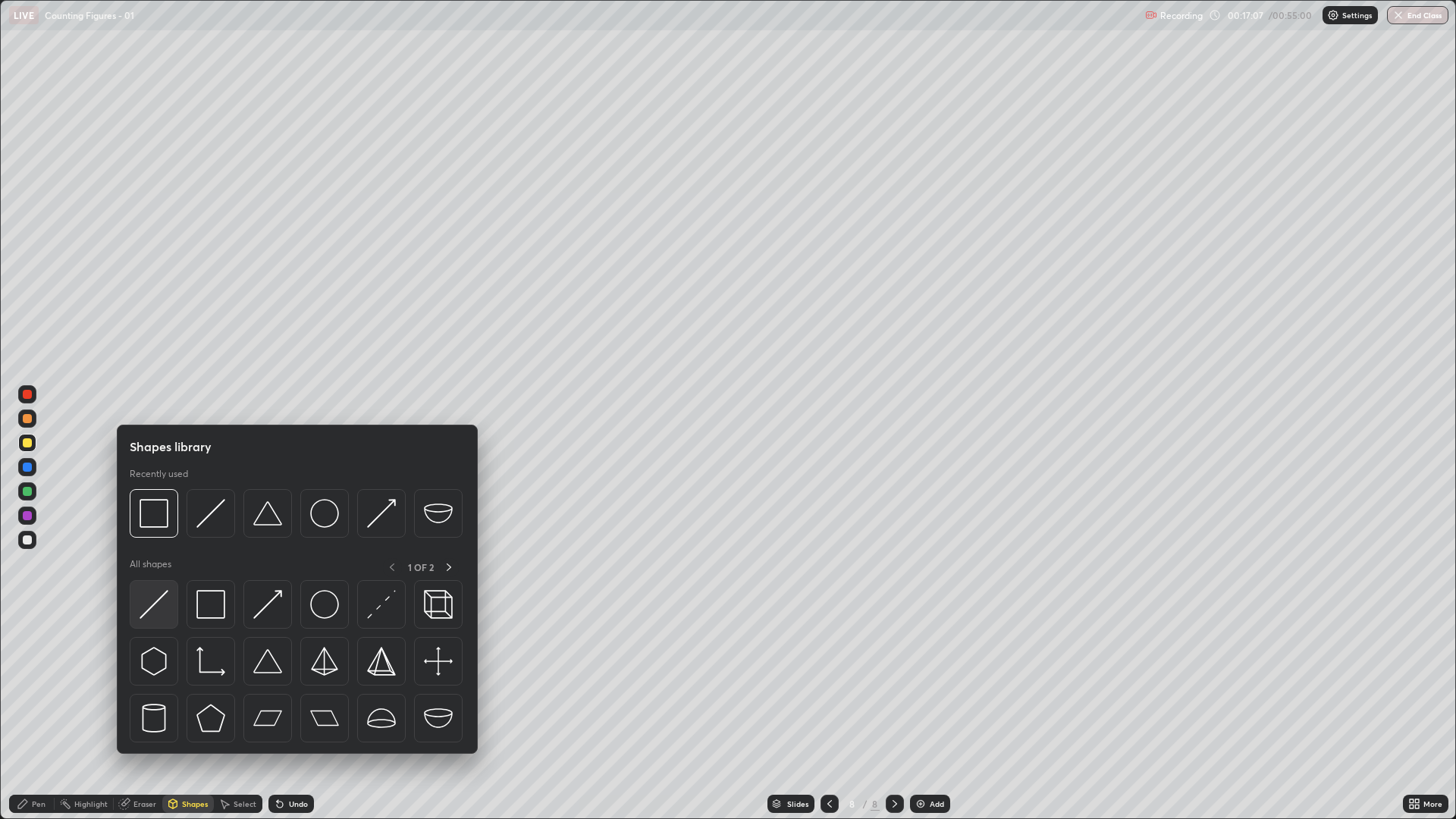
click at [155, 613] on img at bounding box center [154, 604] width 29 height 29
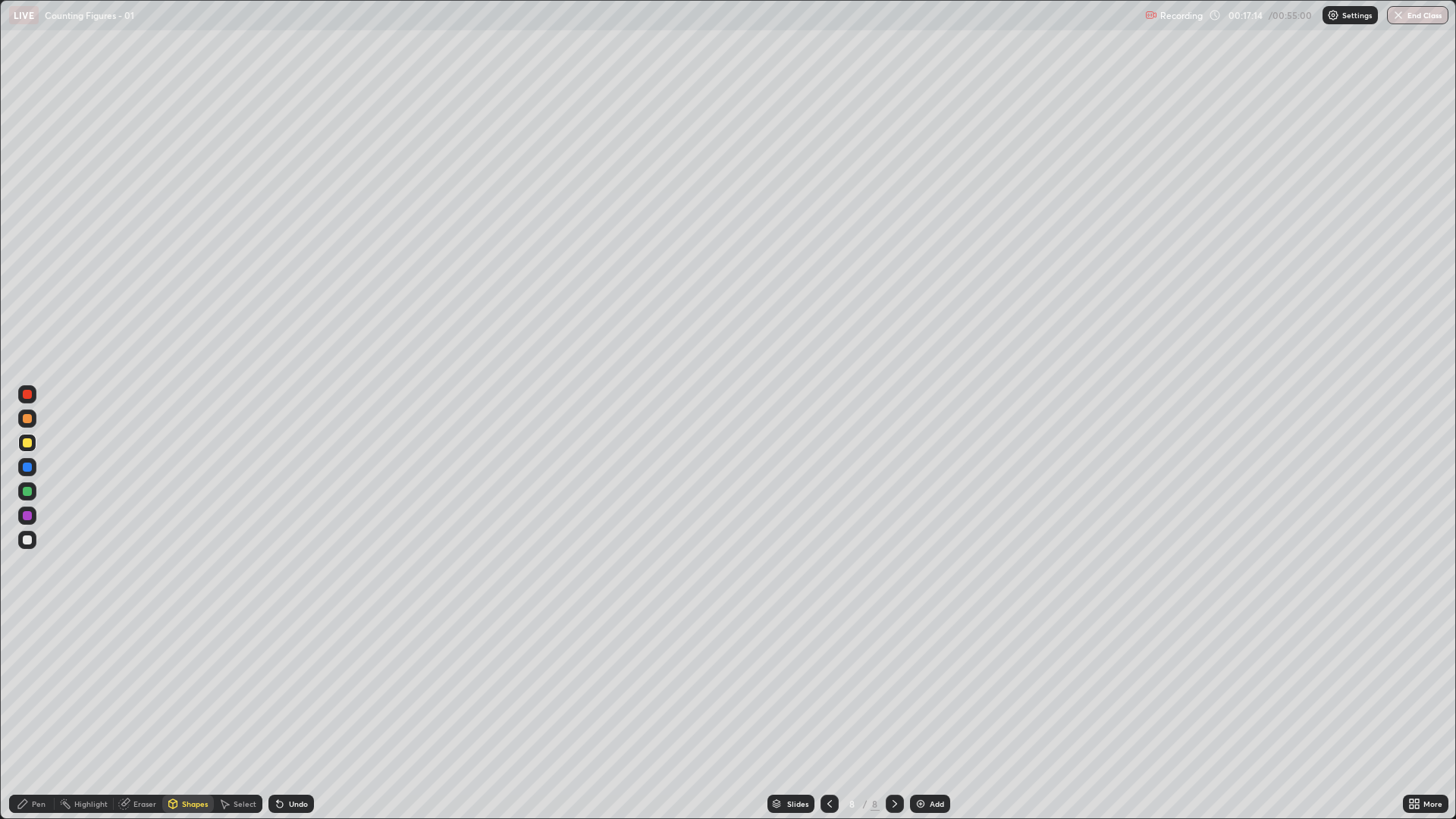
click at [291, 690] on div "Undo" at bounding box center [298, 803] width 19 height 8
click at [301, 690] on div "Undo" at bounding box center [291, 803] width 45 height 18
click at [297, 690] on div "Undo" at bounding box center [291, 803] width 45 height 18
click at [297, 690] on div "Undo" at bounding box center [298, 803] width 19 height 8
click at [195, 690] on div "Shapes" at bounding box center [195, 803] width 26 height 8
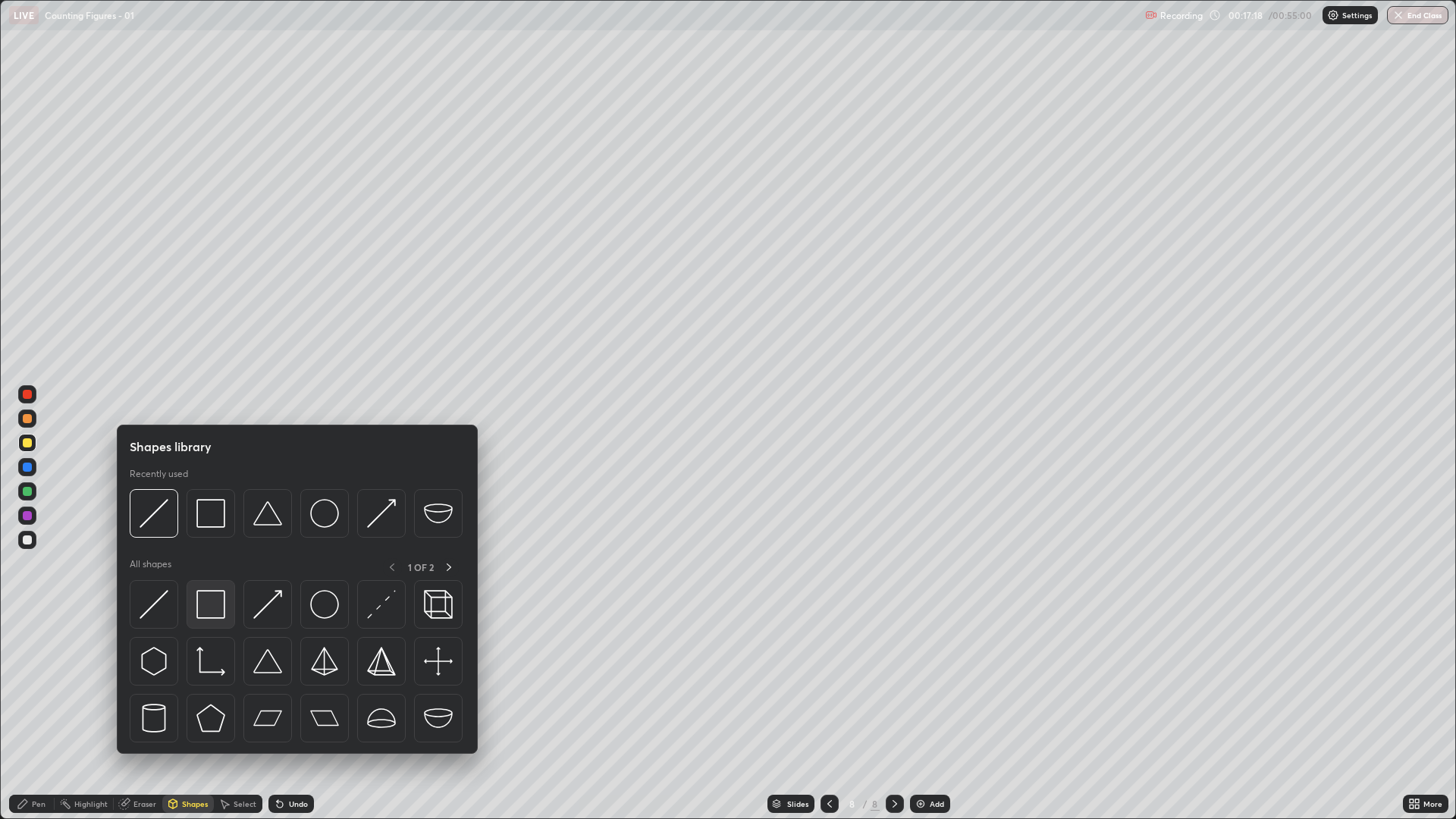
click at [213, 609] on img at bounding box center [210, 604] width 29 height 29
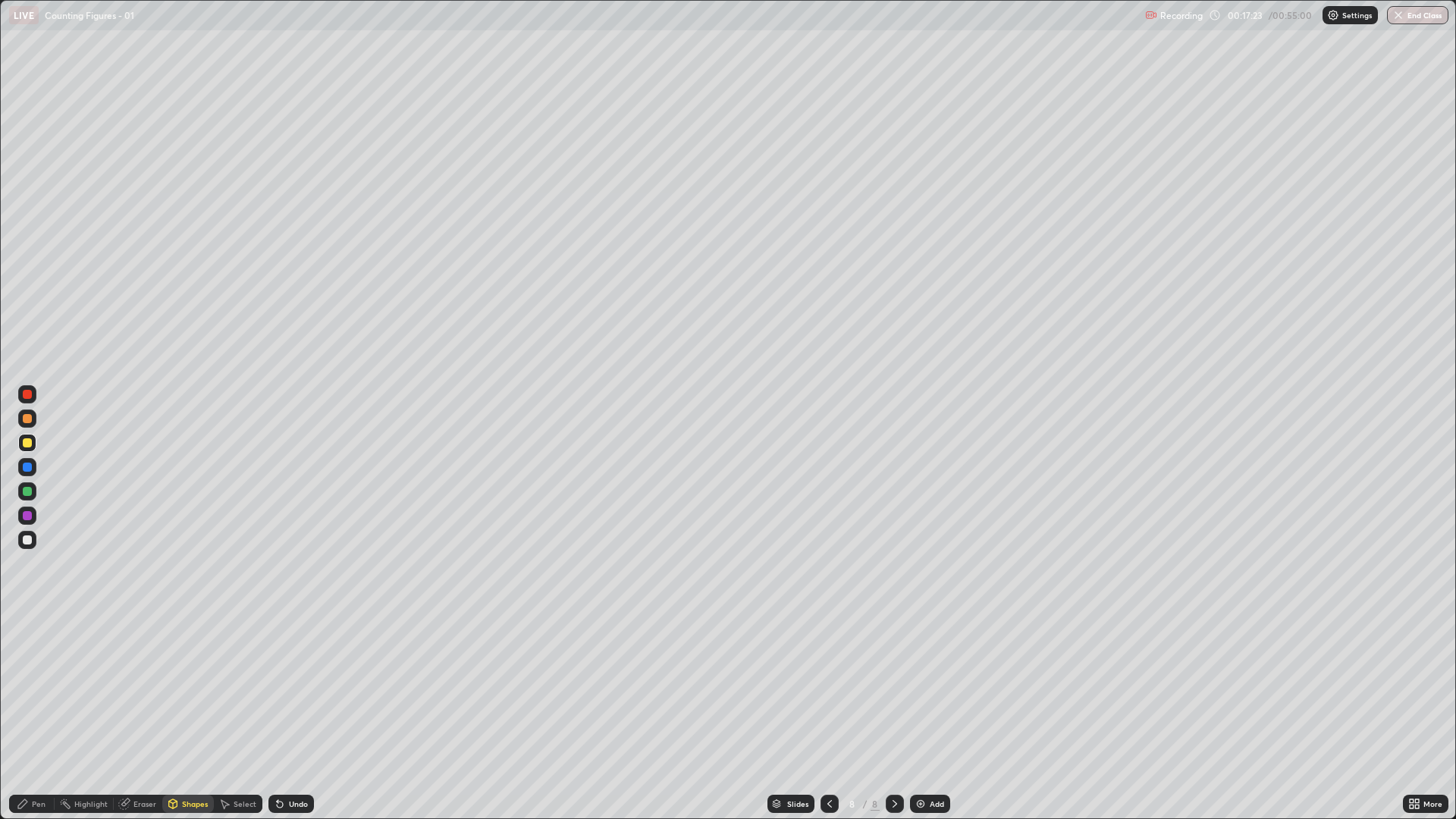
click at [190, 690] on div "Shapes" at bounding box center [195, 803] width 26 height 8
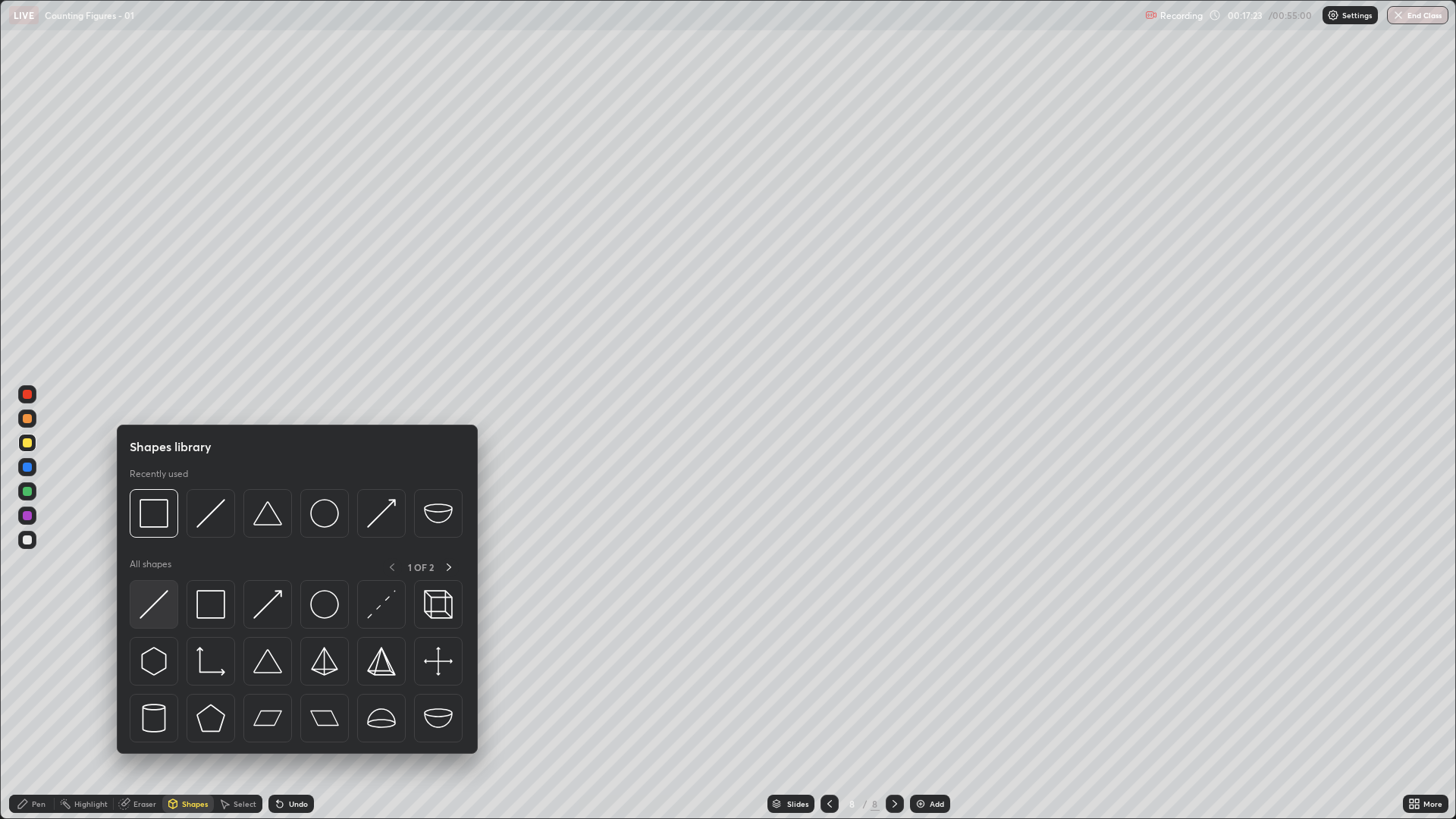
click at [166, 607] on img at bounding box center [154, 604] width 29 height 29
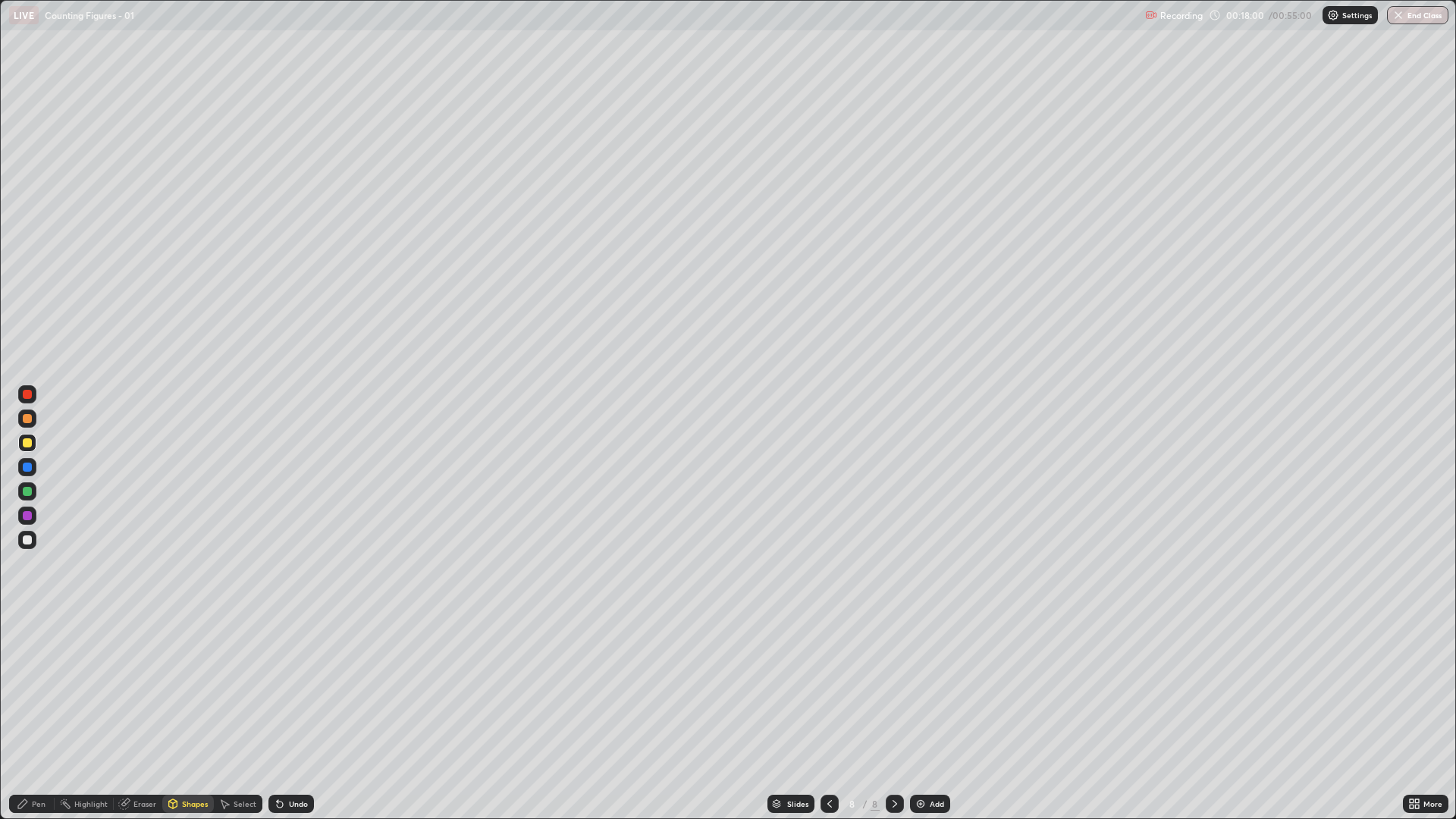
click at [284, 690] on div "Undo" at bounding box center [291, 803] width 45 height 18
click at [291, 690] on div "Undo" at bounding box center [298, 803] width 19 height 8
click at [285, 690] on div "Undo" at bounding box center [291, 803] width 45 height 18
click at [295, 690] on div "Undo" at bounding box center [298, 803] width 19 height 8
click at [294, 690] on div "Undo" at bounding box center [298, 803] width 19 height 8
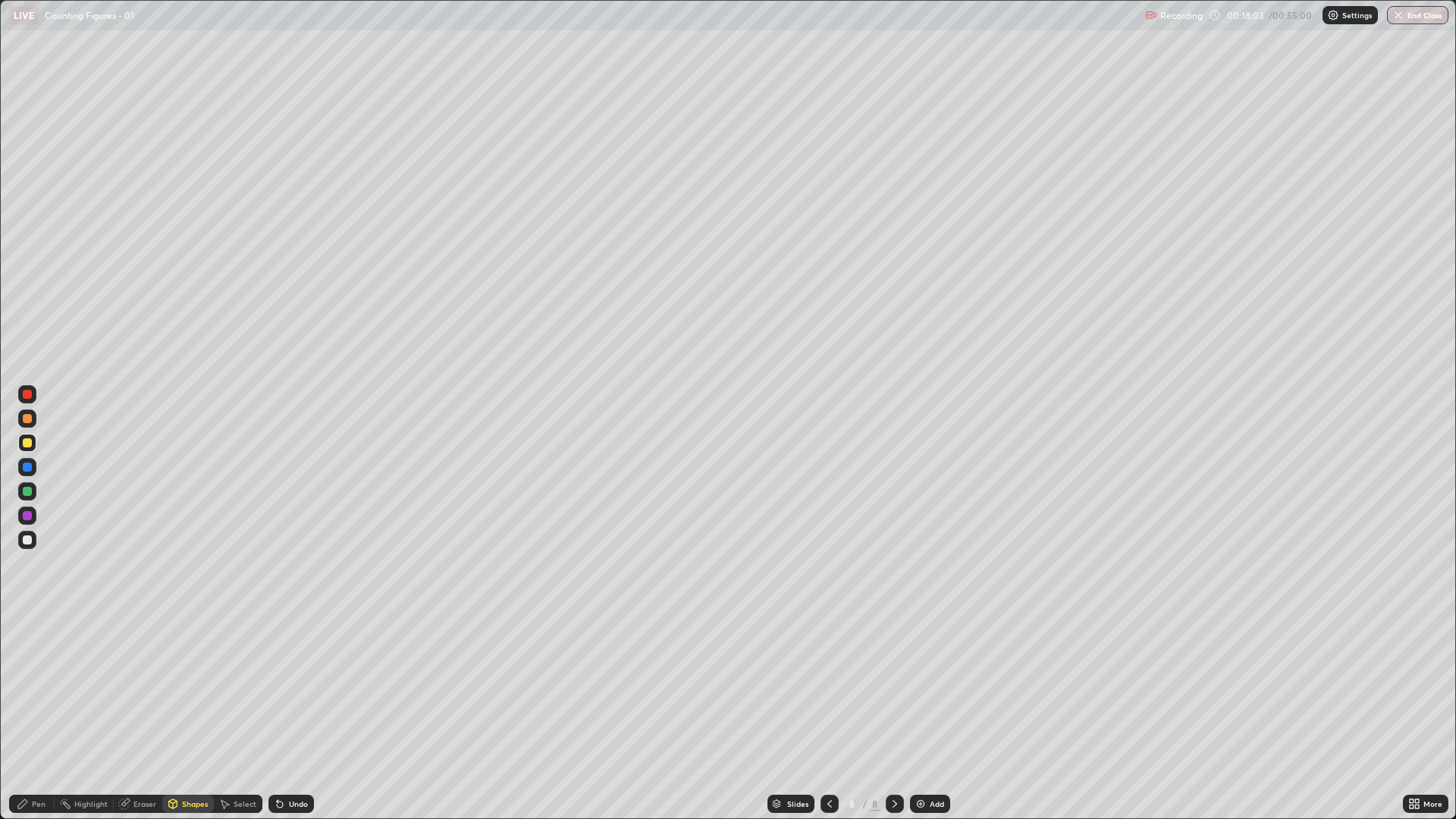
click at [294, 690] on div "Undo" at bounding box center [298, 803] width 19 height 8
click at [297, 690] on div "Undo" at bounding box center [298, 803] width 19 height 8
click at [189, 690] on div "Shapes" at bounding box center [188, 803] width 51 height 18
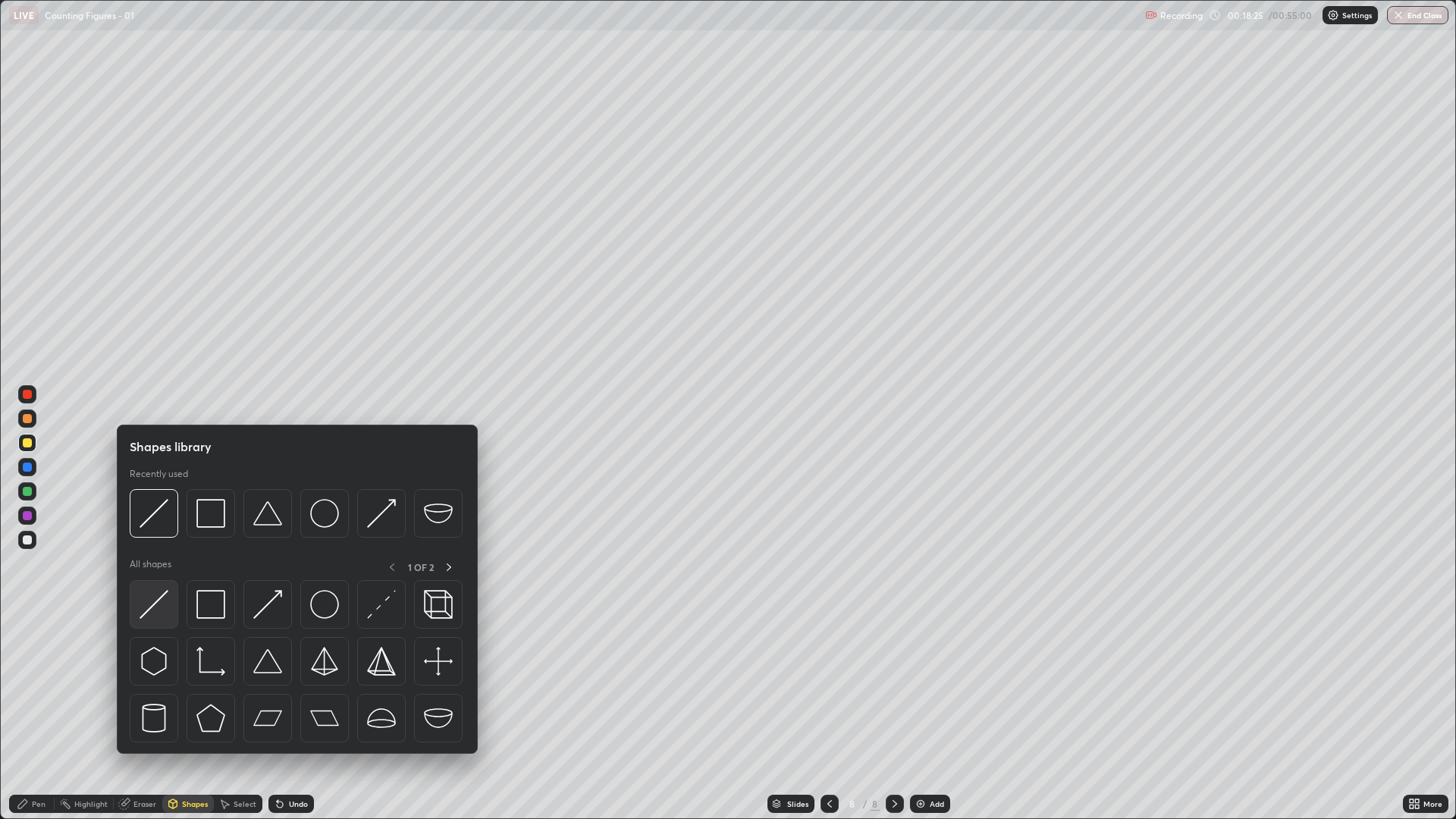
click at [171, 601] on div at bounding box center [154, 604] width 49 height 49
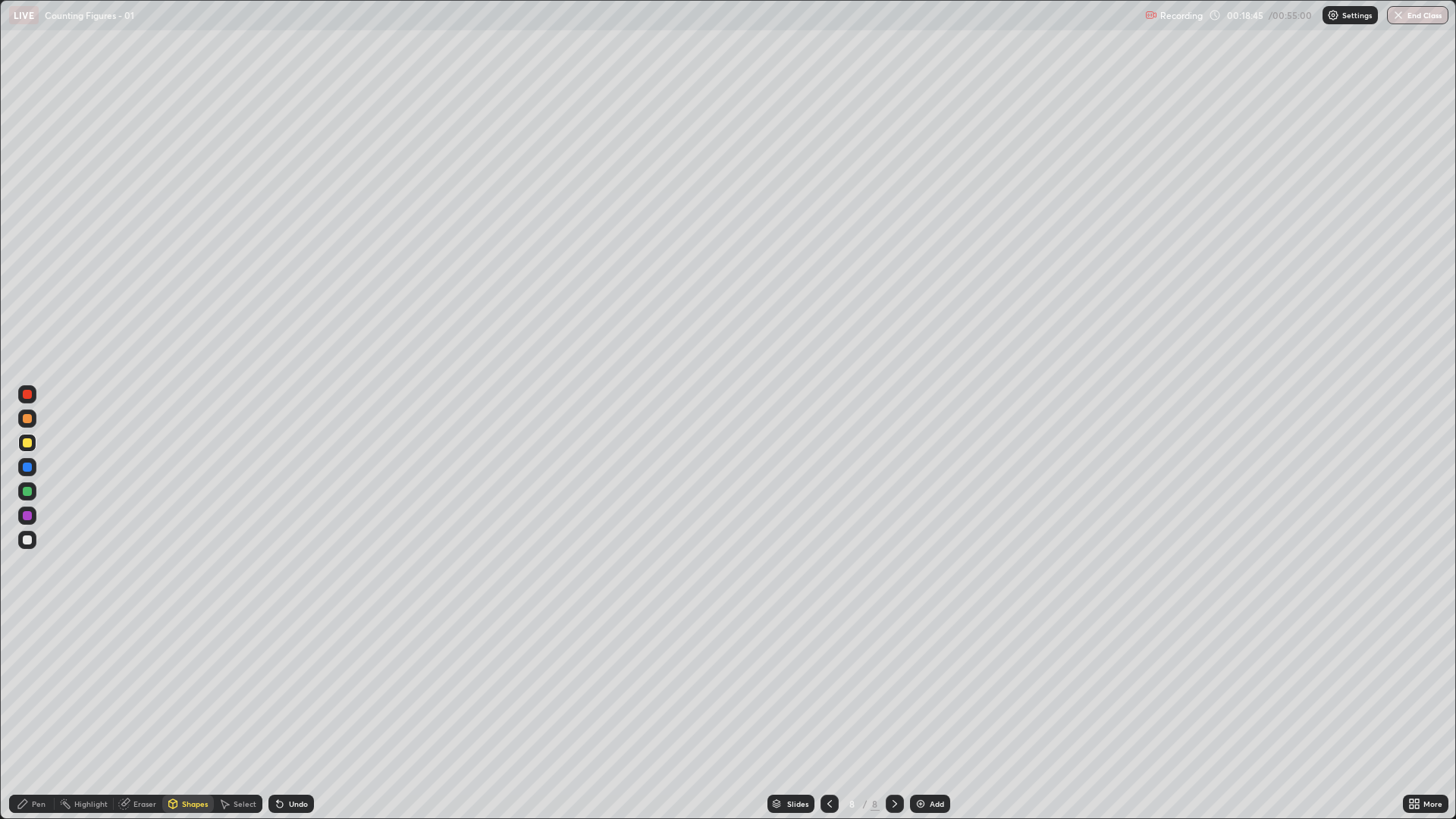
click at [294, 690] on div "Undo" at bounding box center [298, 803] width 19 height 8
click at [301, 690] on div "Undo" at bounding box center [298, 803] width 19 height 8
click at [302, 690] on div "Undo" at bounding box center [298, 803] width 19 height 8
click at [289, 690] on div "Undo" at bounding box center [298, 803] width 19 height 8
click at [291, 690] on div "Undo" at bounding box center [291, 803] width 45 height 18
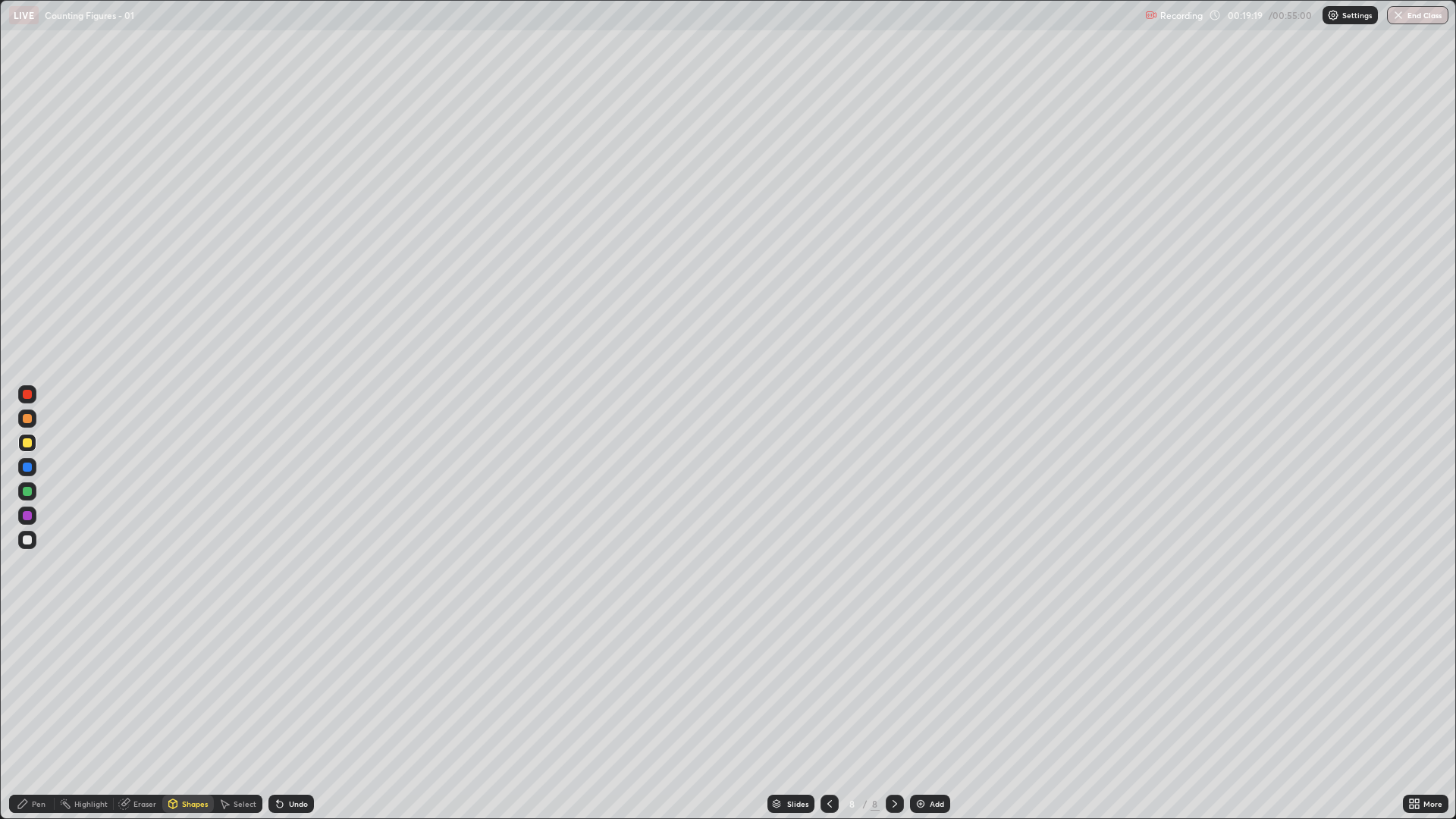
click at [36, 690] on div "Pen" at bounding box center [31, 803] width 45 height 18
click at [26, 540] on div at bounding box center [27, 540] width 9 height 9
click at [277, 690] on icon at bounding box center [279, 804] width 6 height 6
click at [277, 690] on icon at bounding box center [277, 801] width 2 height 2
click at [283, 690] on icon at bounding box center [280, 804] width 12 height 12
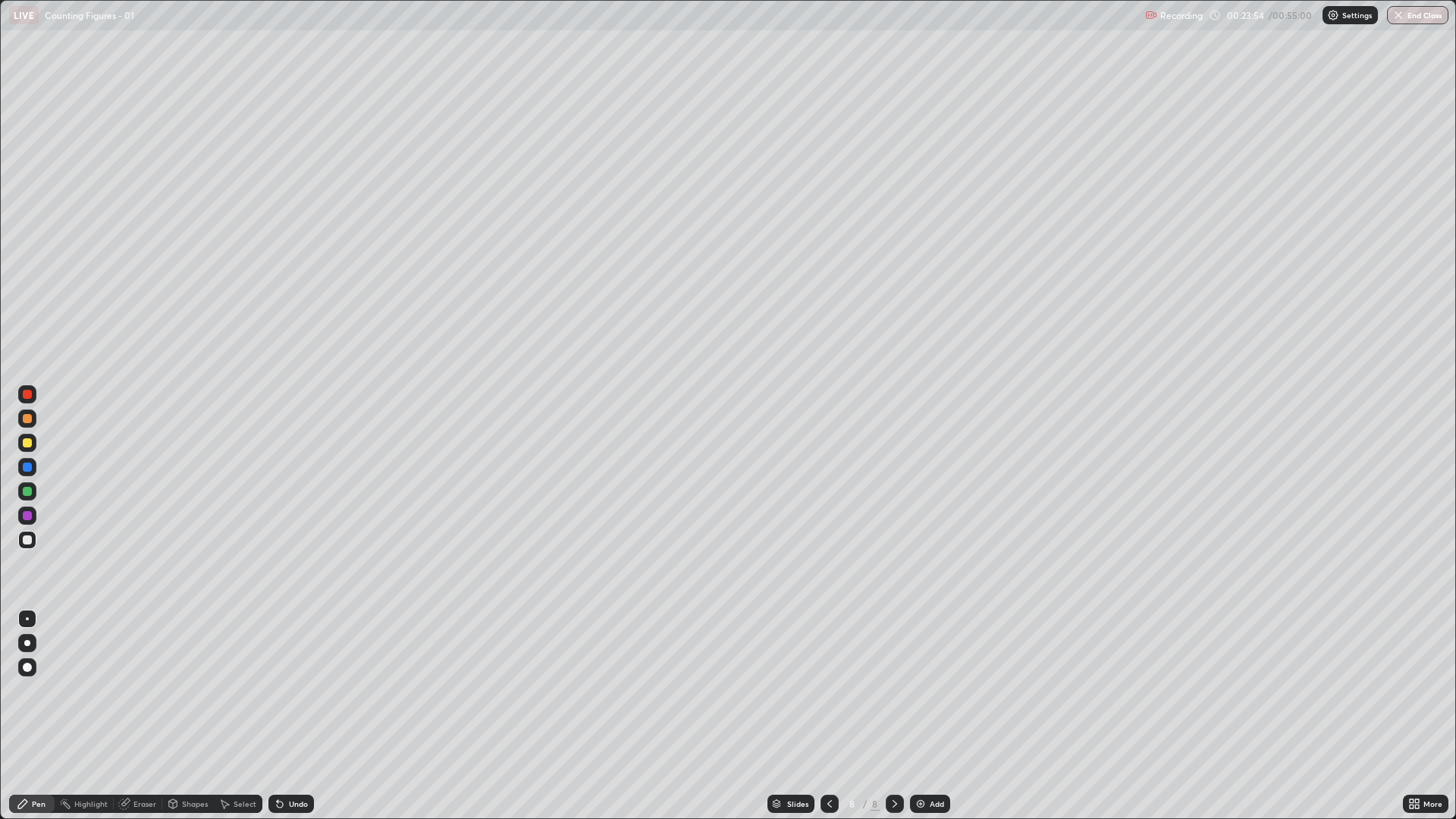
click at [278, 690] on icon at bounding box center [280, 804] width 12 height 12
click at [277, 690] on icon at bounding box center [277, 801] width 2 height 2
click at [270, 690] on div "Undo" at bounding box center [291, 803] width 45 height 18
click at [277, 690] on icon at bounding box center [279, 804] width 6 height 6
click at [274, 690] on div "Undo" at bounding box center [291, 803] width 45 height 18
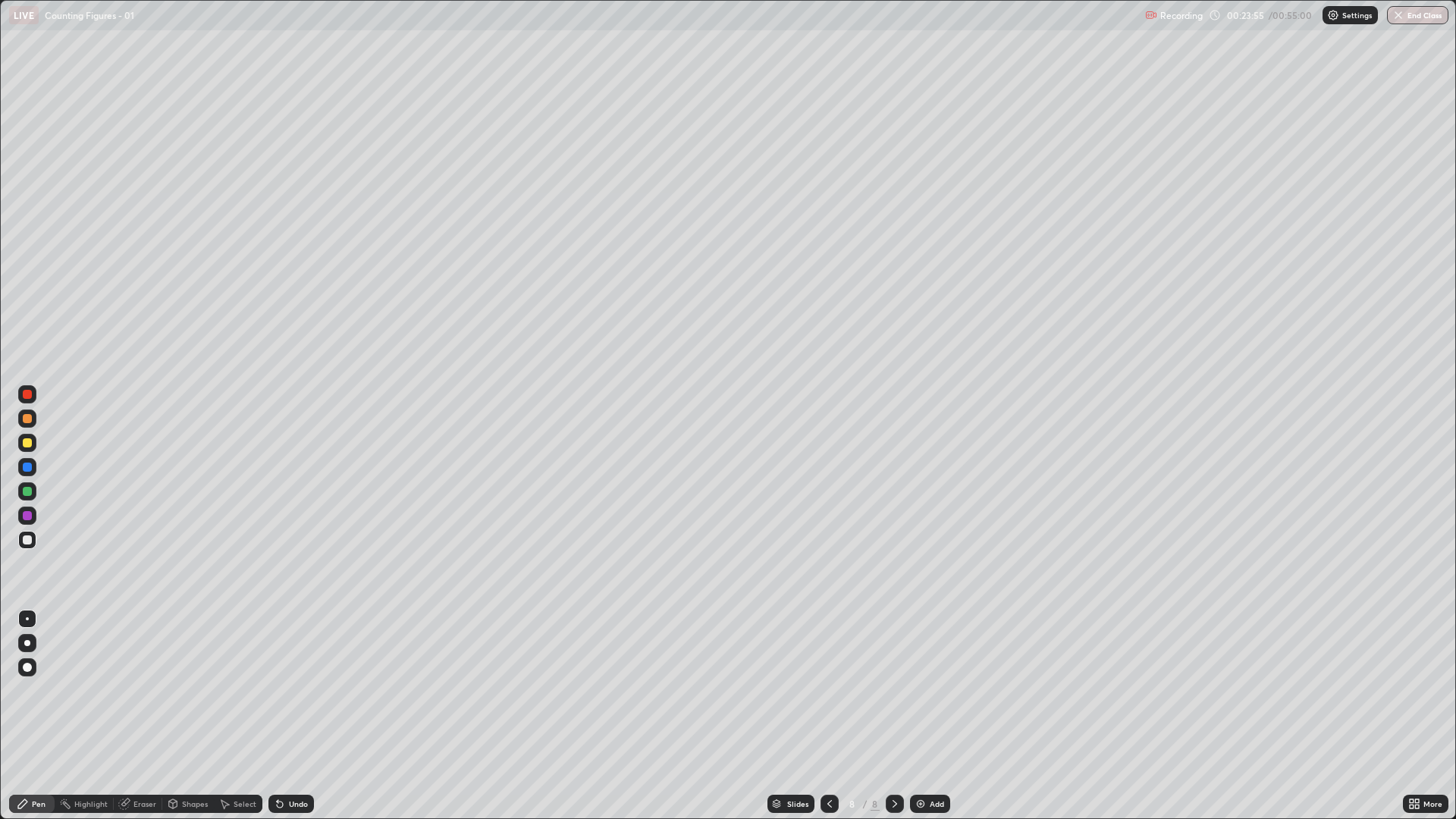
click at [277, 690] on icon at bounding box center [277, 801] width 2 height 2
click at [282, 690] on icon at bounding box center [280, 804] width 12 height 12
click at [285, 690] on div "Undo" at bounding box center [291, 803] width 45 height 18
click at [283, 690] on icon at bounding box center [280, 804] width 12 height 12
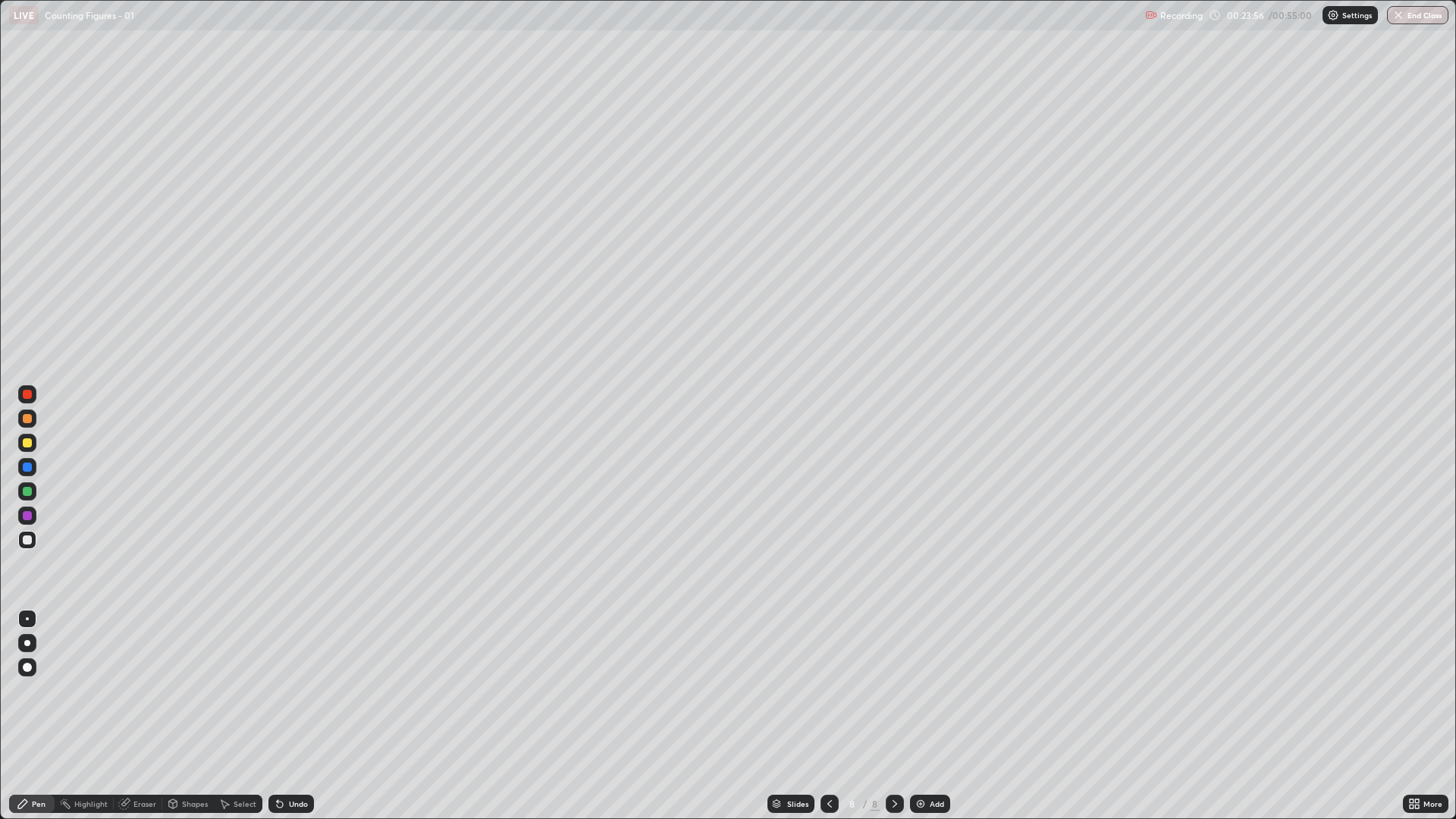
click at [282, 690] on icon at bounding box center [280, 804] width 12 height 12
click at [285, 690] on div "Undo" at bounding box center [291, 803] width 45 height 18
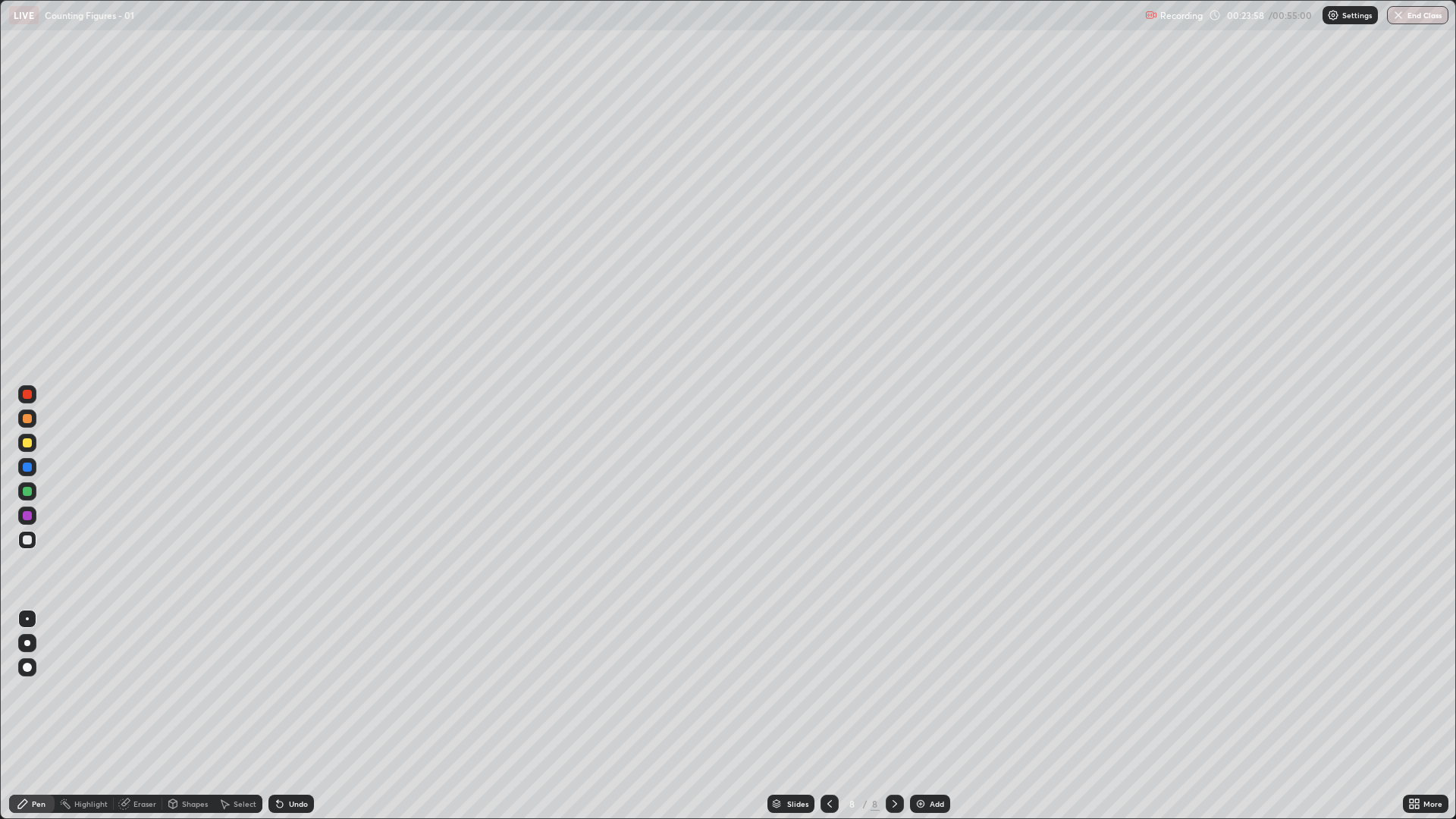
click at [284, 690] on div "Undo" at bounding box center [291, 803] width 45 height 18
click at [285, 690] on div "Undo" at bounding box center [291, 803] width 45 height 18
click at [284, 690] on div "Undo" at bounding box center [291, 803] width 45 height 18
click at [284, 690] on div "Undo" at bounding box center [291, 803] width 45 height 18
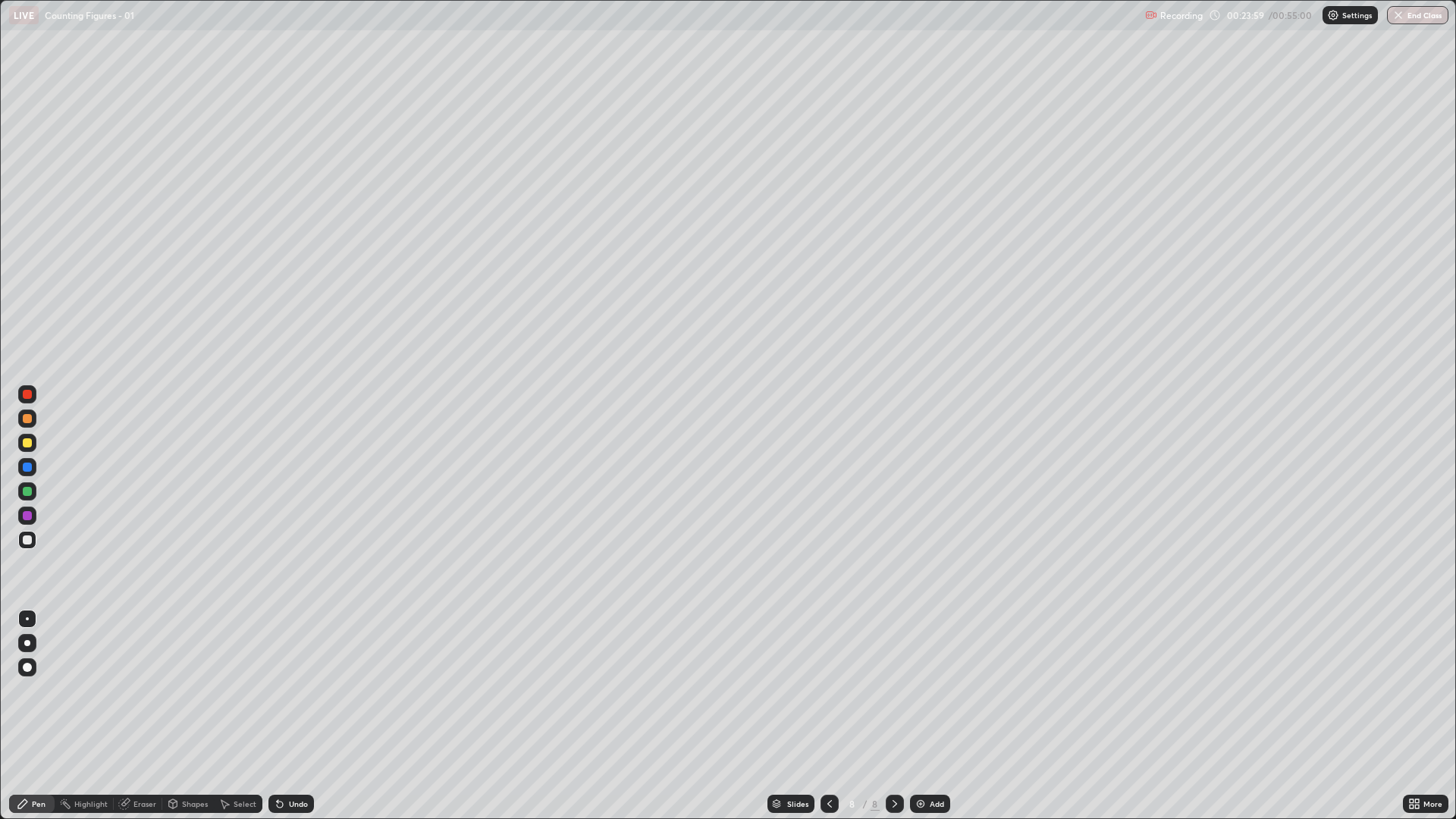
click at [277, 690] on icon at bounding box center [277, 801] width 2 height 2
click at [280, 690] on icon at bounding box center [280, 804] width 12 height 12
click at [277, 690] on icon at bounding box center [277, 801] width 2 height 2
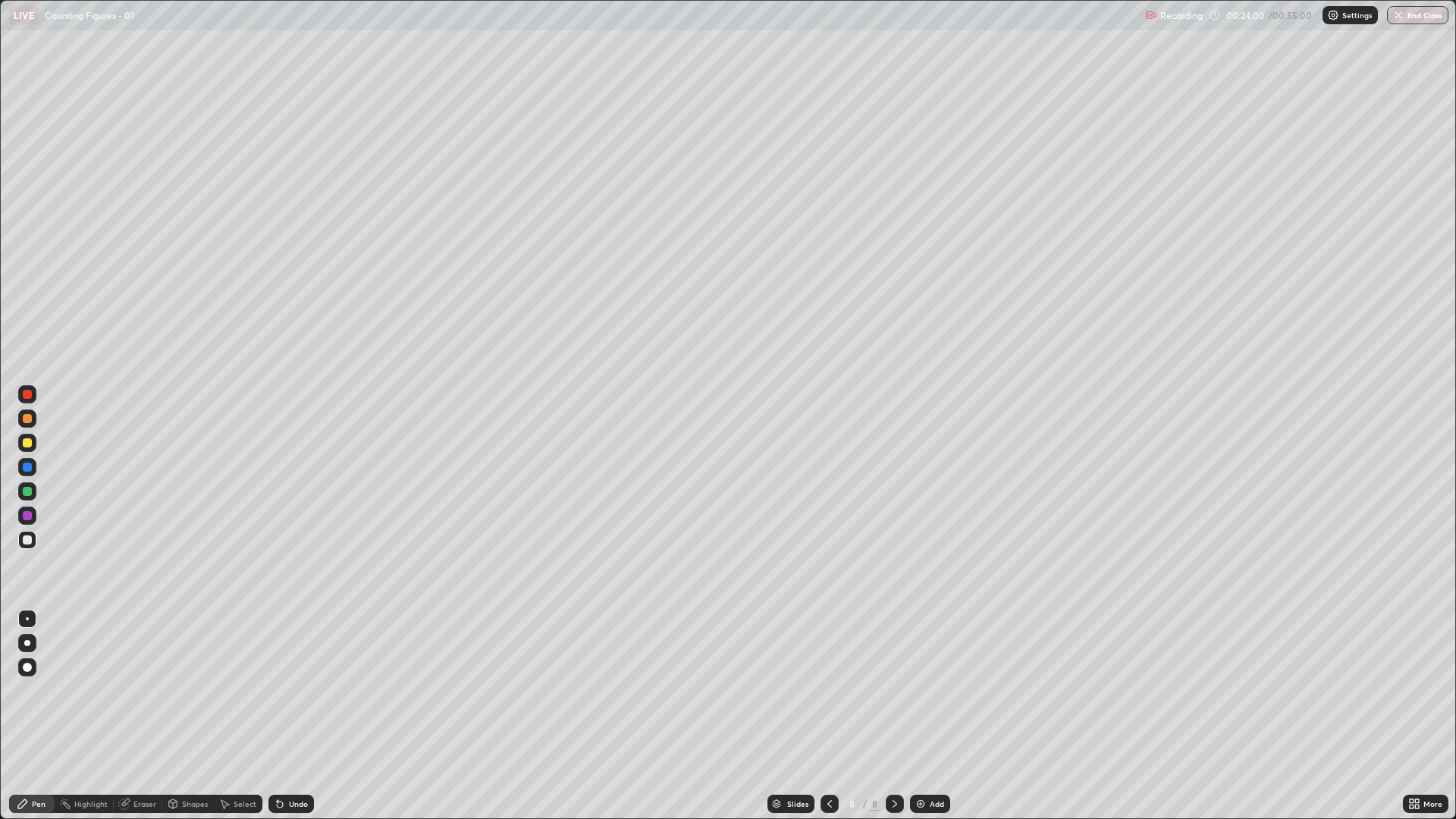
click at [280, 690] on icon at bounding box center [280, 804] width 12 height 12
click at [281, 690] on icon at bounding box center [280, 804] width 12 height 12
click at [282, 690] on icon at bounding box center [280, 804] width 12 height 12
click at [277, 690] on icon at bounding box center [279, 804] width 6 height 6
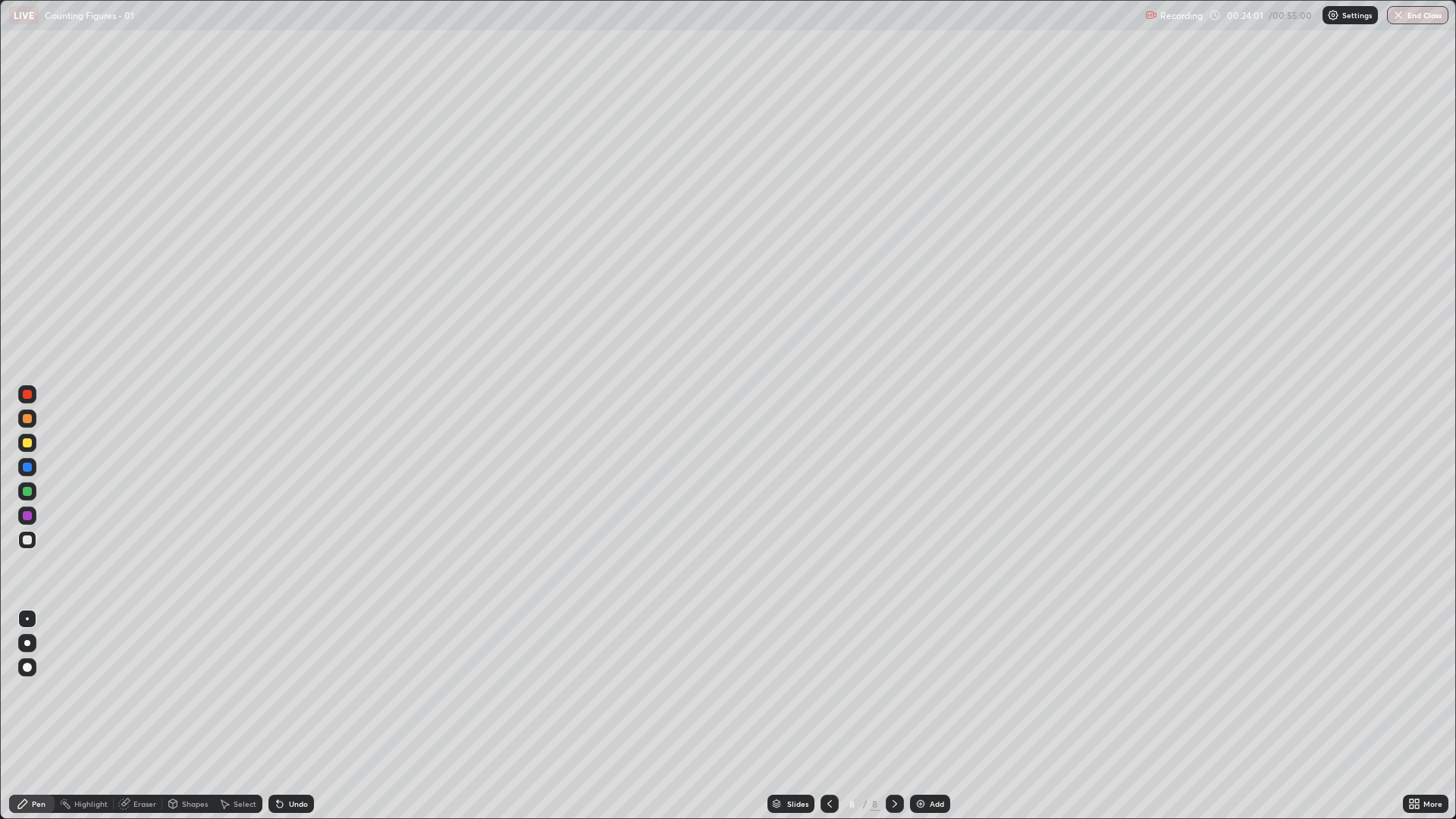
click at [277, 690] on icon at bounding box center [277, 801] width 2 height 2
click at [277, 690] on icon at bounding box center [279, 804] width 6 height 6
click at [280, 690] on icon at bounding box center [279, 804] width 6 height 6
click at [277, 690] on icon at bounding box center [279, 804] width 6 height 6
click at [284, 690] on icon at bounding box center [280, 804] width 12 height 12
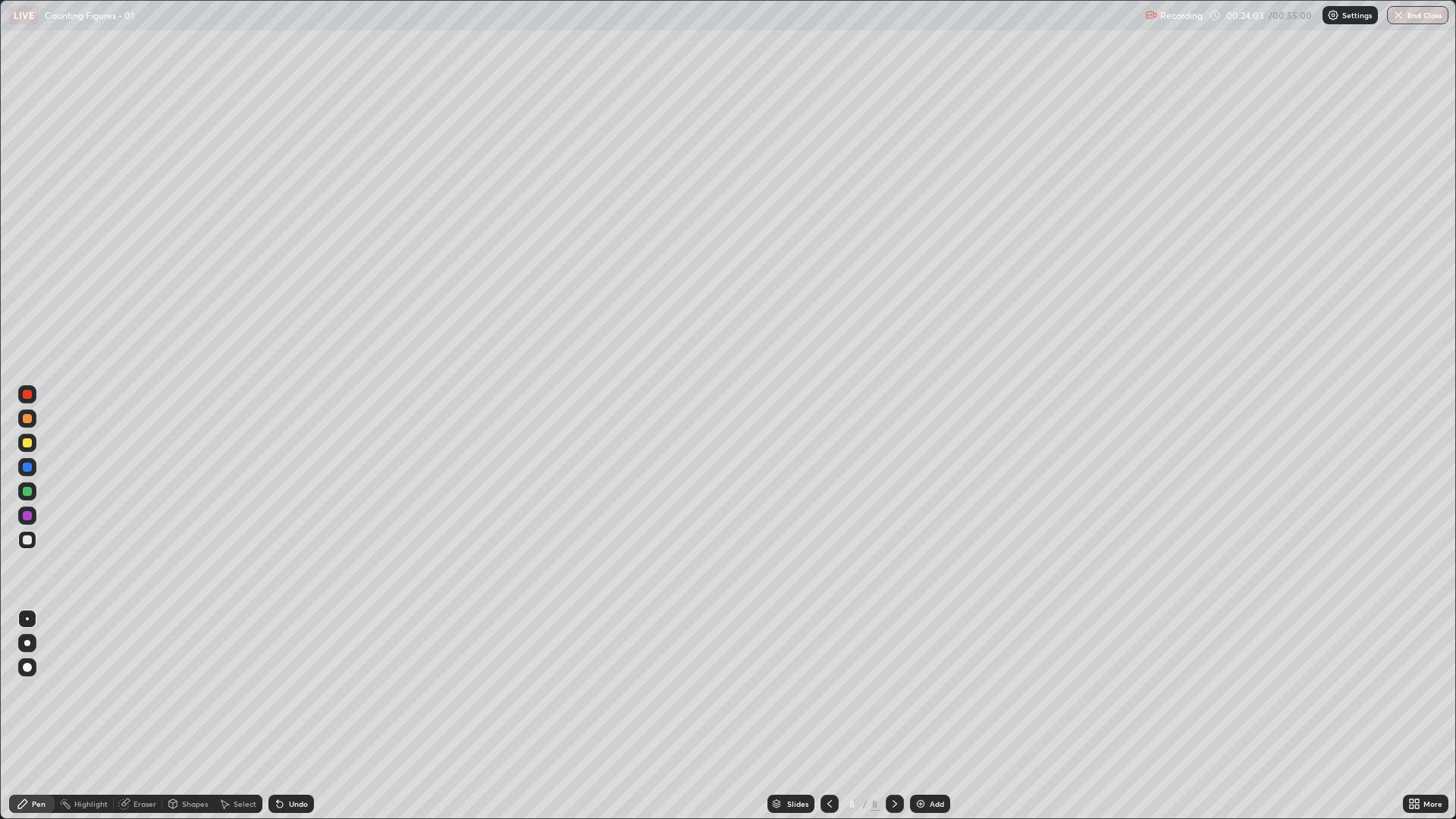
click at [284, 690] on div "Undo" at bounding box center [291, 803] width 45 height 18
click at [285, 690] on div "Undo" at bounding box center [291, 803] width 45 height 18
click at [289, 690] on div "Undo" at bounding box center [298, 803] width 19 height 8
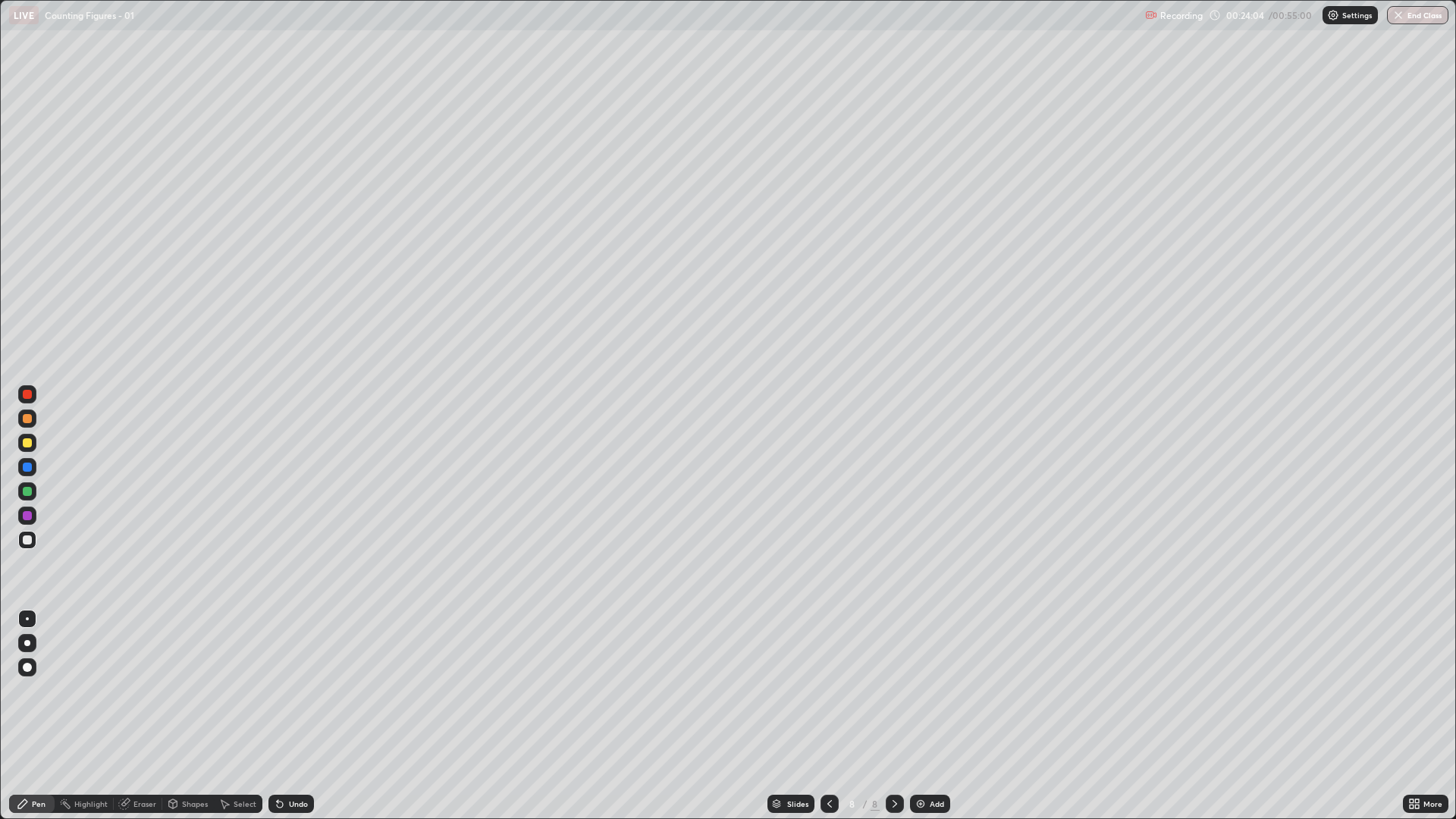
click at [284, 690] on div "Undo" at bounding box center [291, 803] width 45 height 18
click at [284, 690] on icon at bounding box center [280, 804] width 12 height 12
click at [286, 690] on div "Undo" at bounding box center [291, 803] width 45 height 18
click at [289, 690] on div "Undo" at bounding box center [298, 803] width 19 height 8
click at [284, 690] on icon at bounding box center [280, 804] width 12 height 12
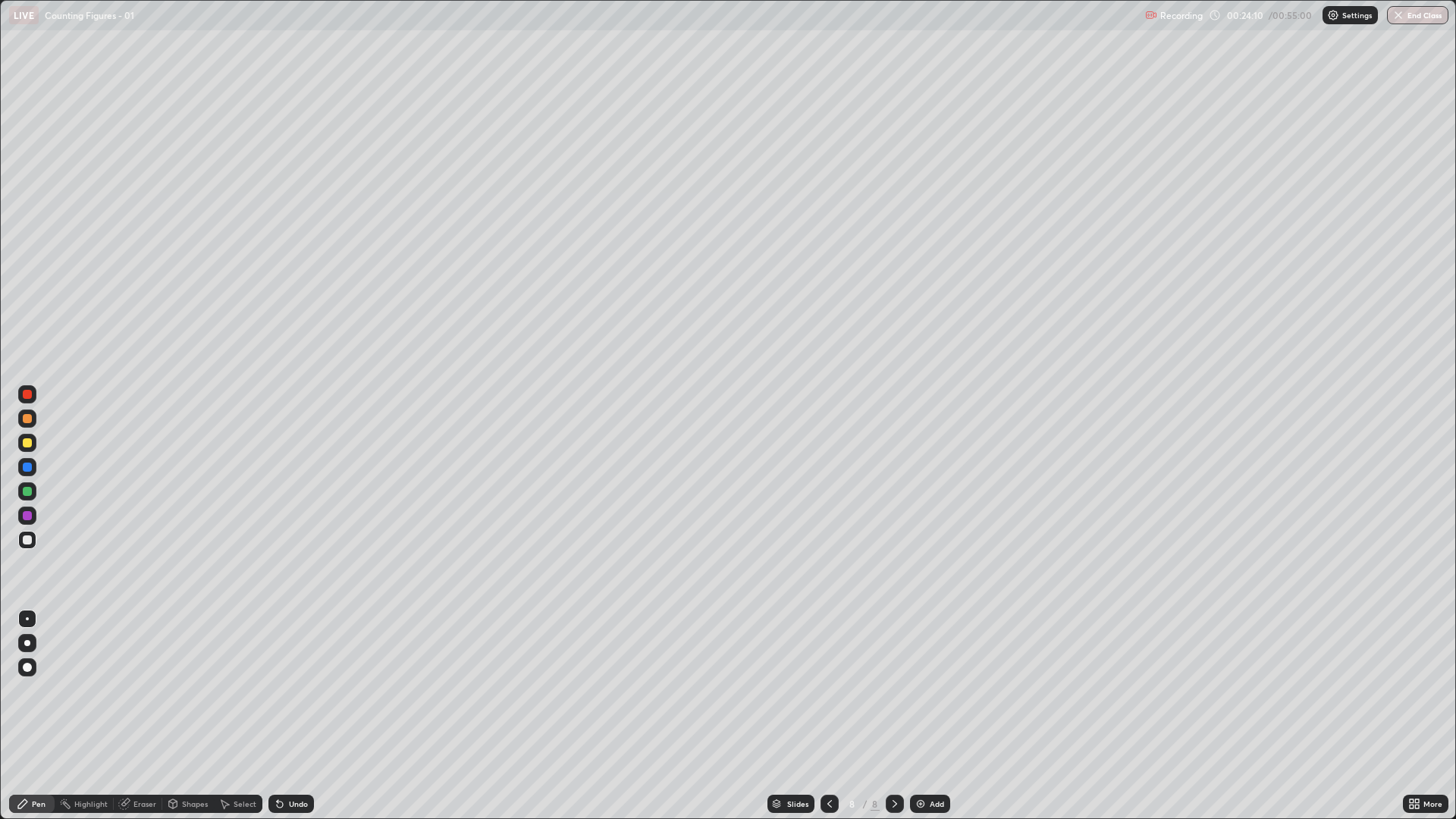
click at [291, 690] on div "Undo" at bounding box center [291, 803] width 45 height 18
click at [289, 690] on div "Undo" at bounding box center [291, 803] width 45 height 18
click at [291, 690] on div "Undo" at bounding box center [291, 803] width 45 height 18
click at [288, 690] on div "Undo" at bounding box center [291, 803] width 45 height 18
click at [289, 690] on div "Undo" at bounding box center [291, 803] width 45 height 18
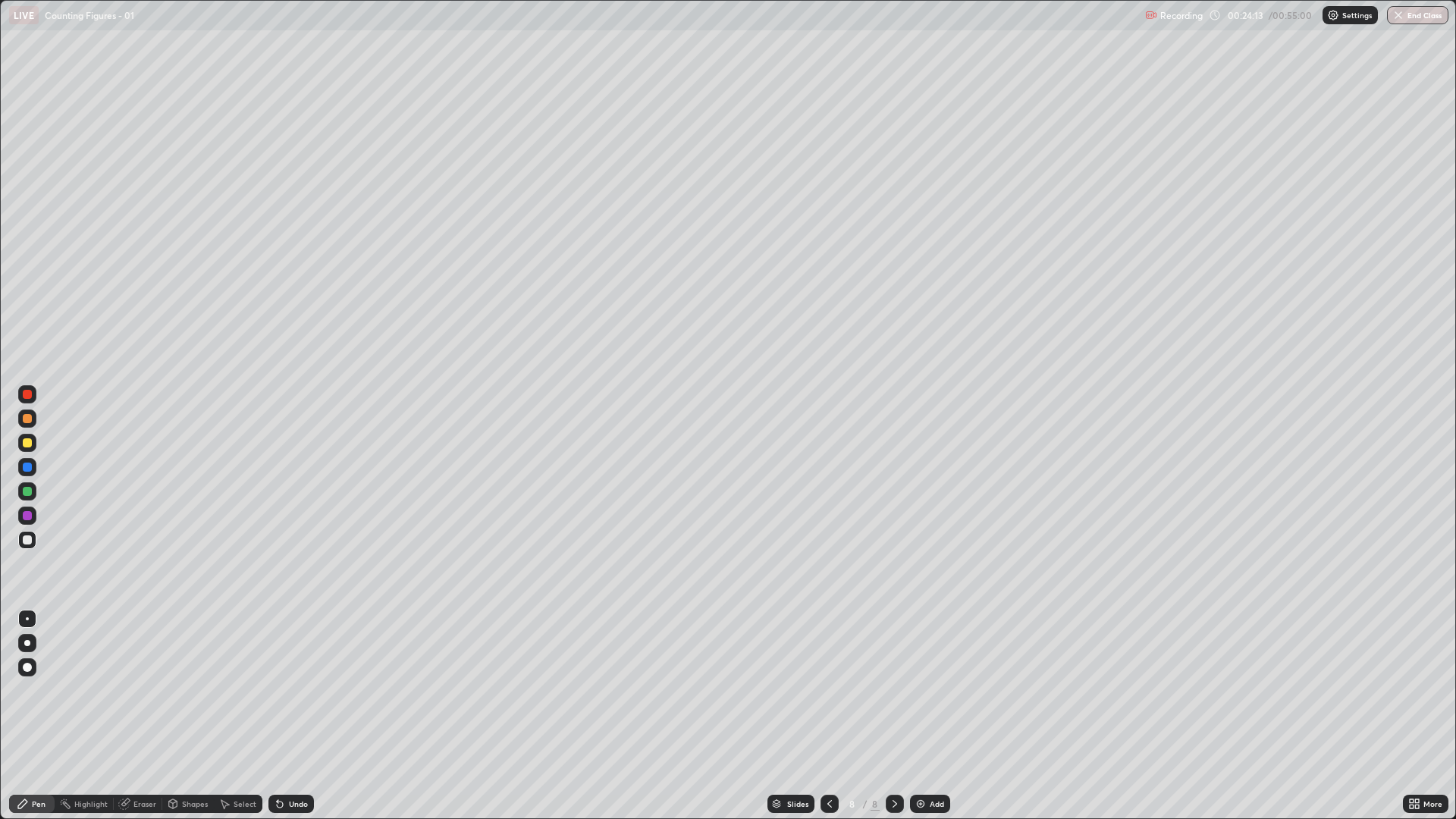
click at [289, 690] on div "Undo" at bounding box center [291, 803] width 45 height 18
click at [291, 690] on div "Undo" at bounding box center [291, 803] width 45 height 18
click at [291, 690] on div "Undo" at bounding box center [291, 803] width 45 height 18
click at [291, 690] on div "Undo" at bounding box center [291, 803] width 45 height 18
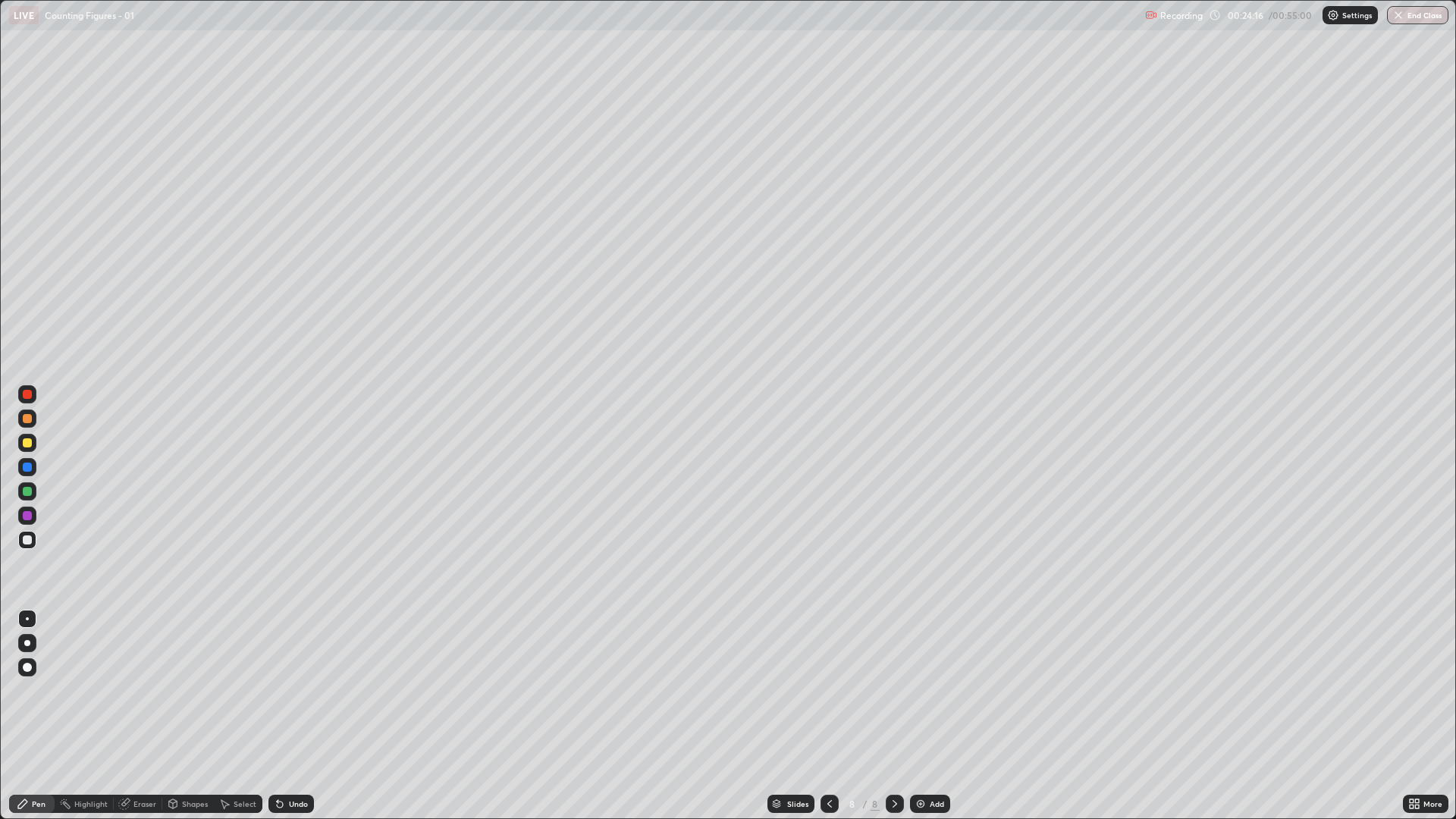
click at [288, 690] on div "Undo" at bounding box center [291, 803] width 45 height 18
click at [286, 690] on div "Undo" at bounding box center [291, 803] width 45 height 18
click at [288, 690] on div "Undo" at bounding box center [291, 803] width 45 height 18
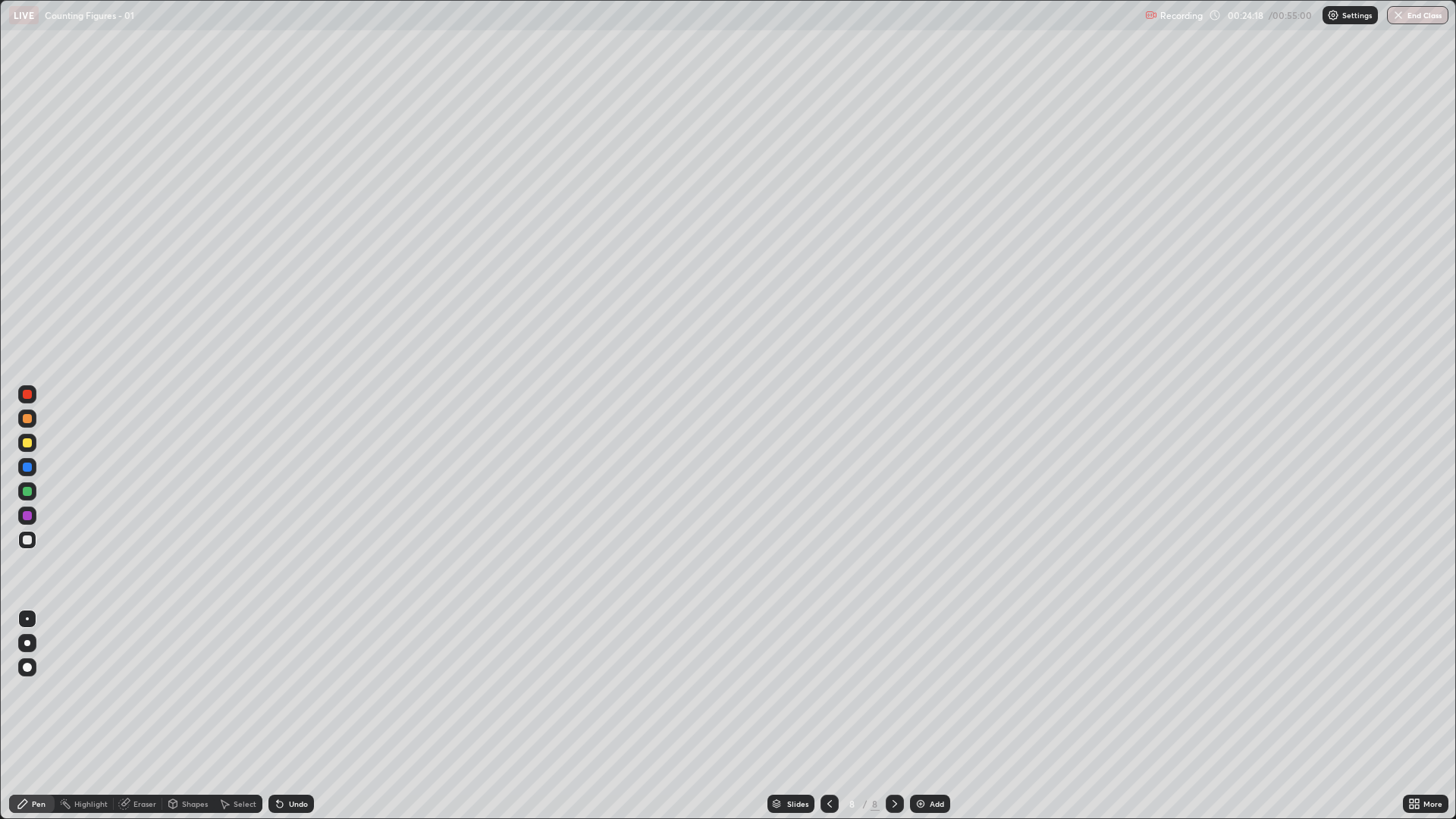
click at [286, 690] on div "Undo" at bounding box center [291, 803] width 45 height 18
click at [284, 690] on div "Undo" at bounding box center [291, 803] width 45 height 18
click at [294, 690] on div "Undo" at bounding box center [298, 803] width 19 height 8
click at [289, 690] on div "Undo" at bounding box center [298, 803] width 19 height 8
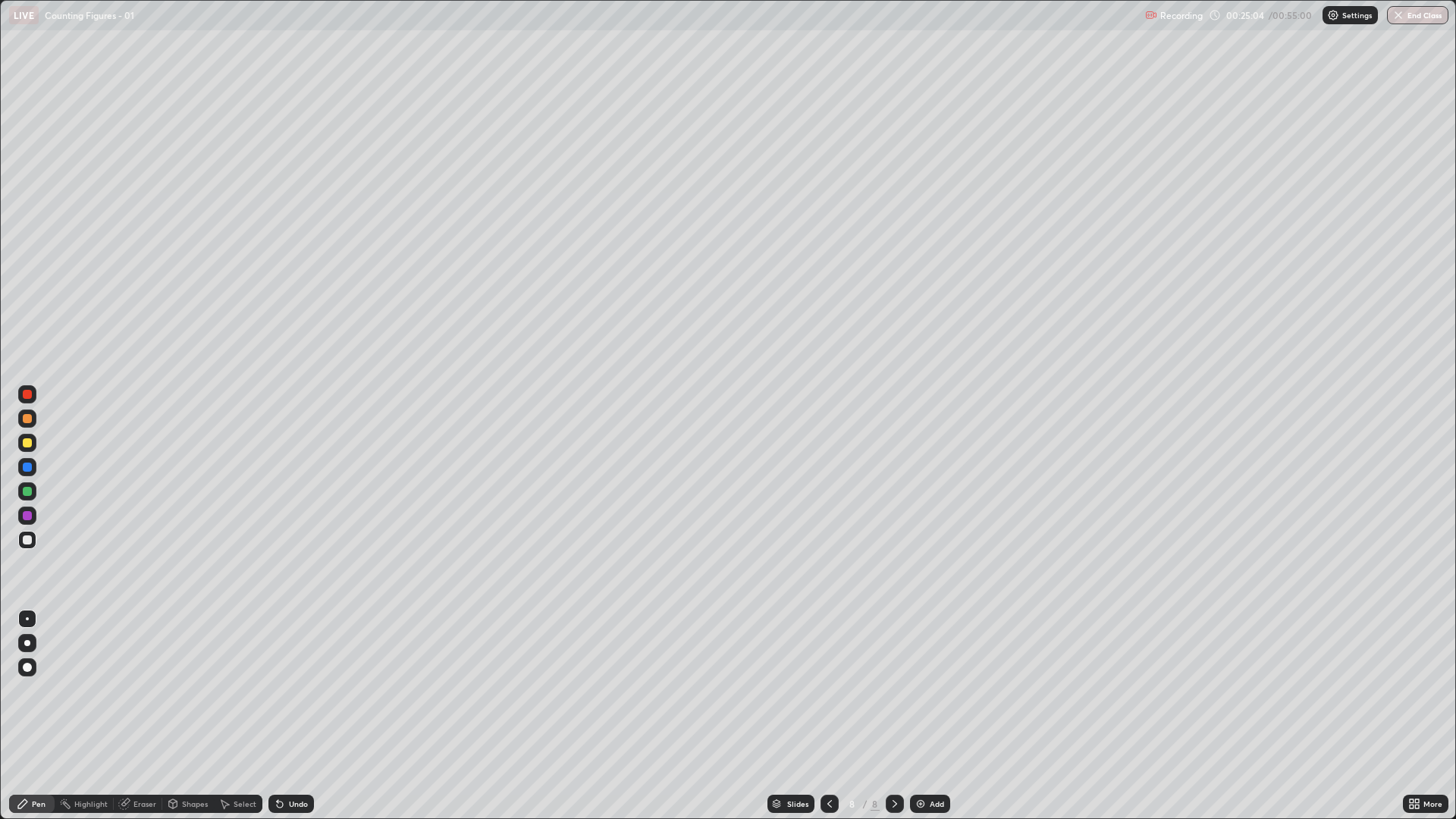
click at [284, 690] on div "Undo" at bounding box center [291, 803] width 45 height 18
click at [291, 690] on div "Undo" at bounding box center [298, 803] width 19 height 8
click at [290, 690] on div "Undo" at bounding box center [291, 803] width 45 height 18
click at [289, 690] on div "Undo" at bounding box center [291, 803] width 45 height 18
click at [291, 690] on div "Undo" at bounding box center [298, 803] width 19 height 8
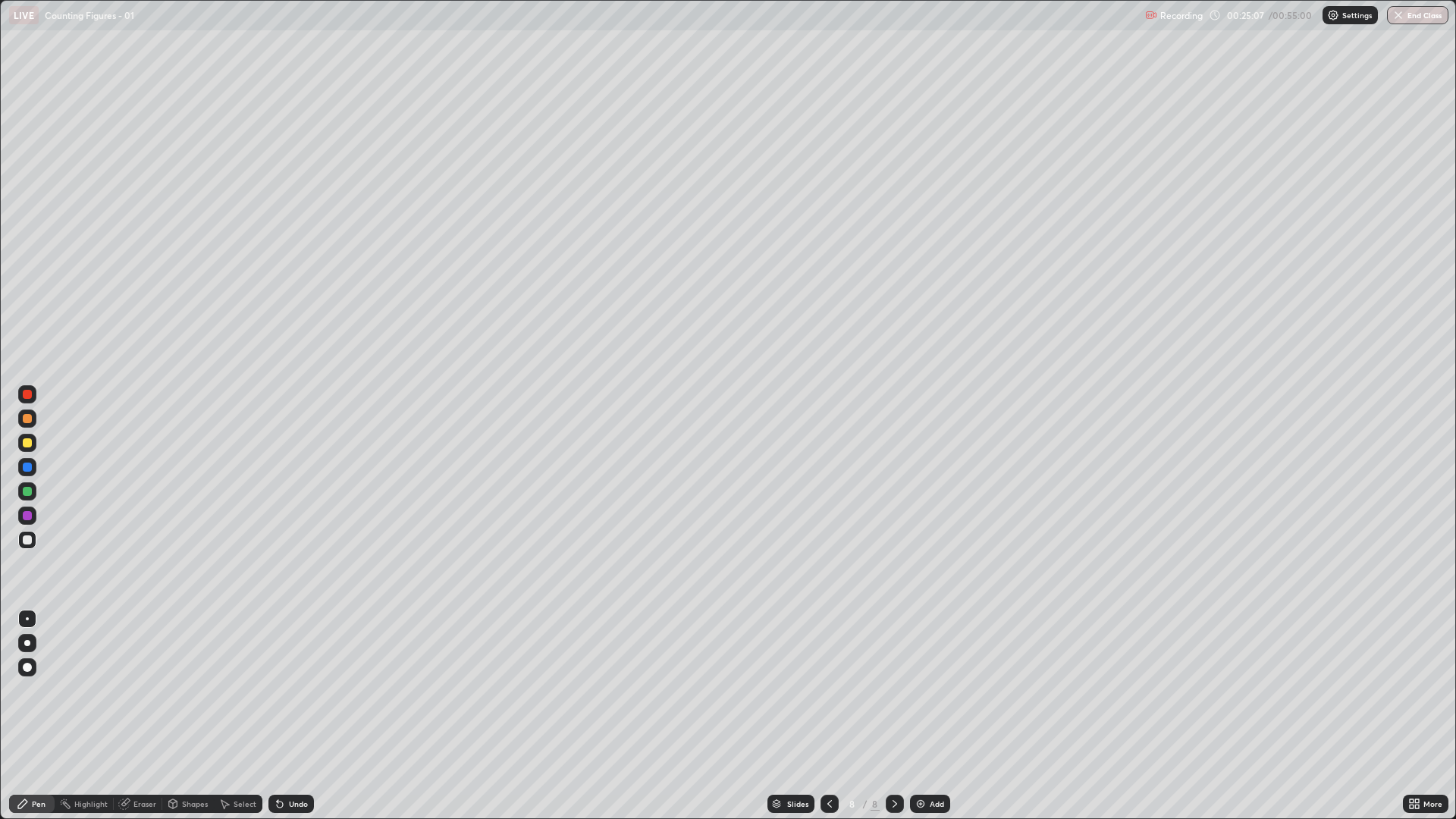
click at [283, 690] on icon at bounding box center [280, 804] width 12 height 12
click at [282, 690] on div "Undo" at bounding box center [291, 803] width 45 height 18
click at [289, 690] on div "Undo" at bounding box center [298, 803] width 19 height 8
click at [284, 690] on div "Undo" at bounding box center [291, 803] width 45 height 18
click at [282, 690] on icon at bounding box center [280, 804] width 12 height 12
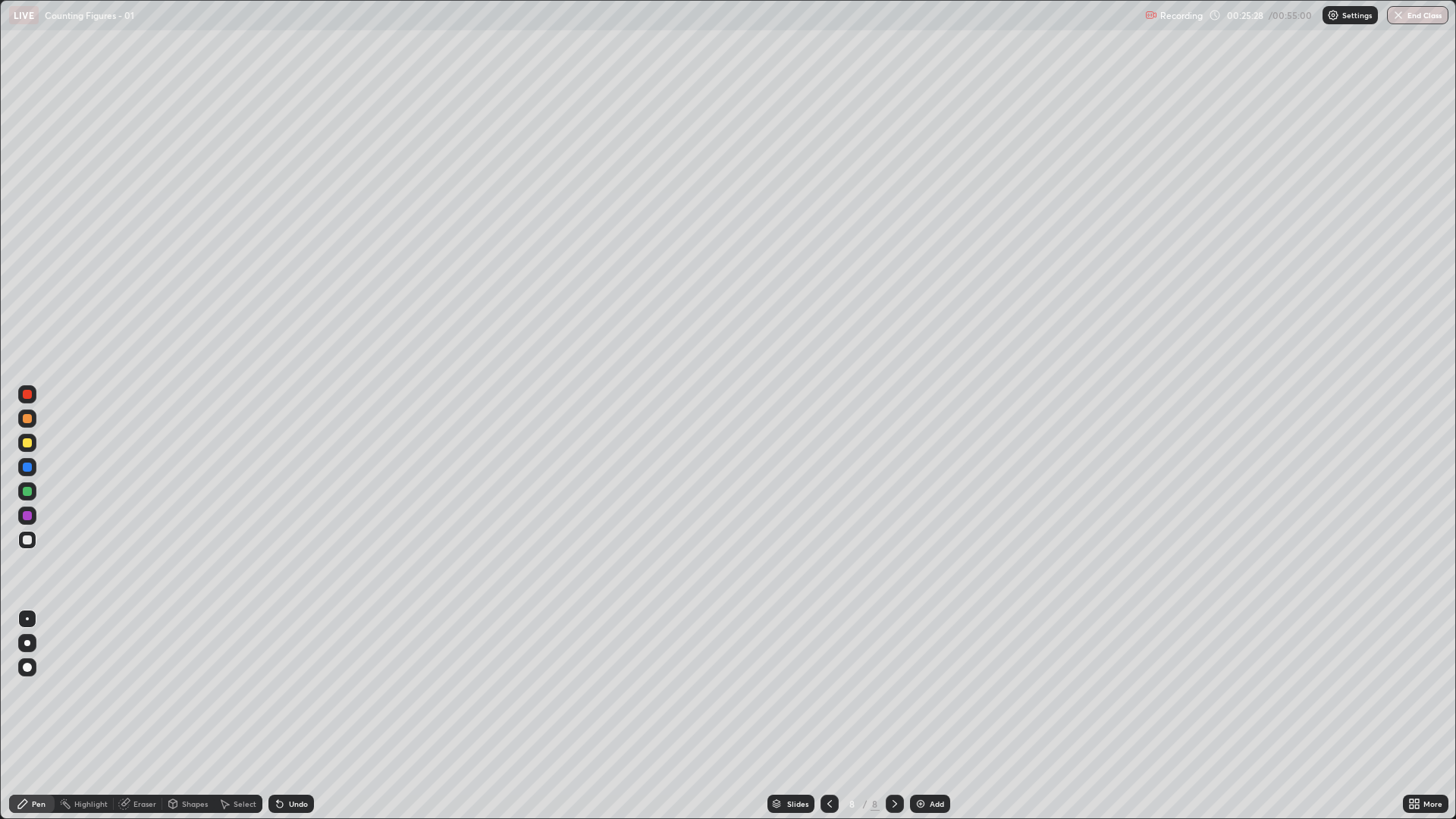
click at [283, 690] on icon at bounding box center [280, 804] width 12 height 12
click at [292, 690] on div "Undo" at bounding box center [291, 803] width 45 height 18
click at [290, 690] on div "Undo" at bounding box center [291, 803] width 45 height 18
click at [284, 690] on div "Undo" at bounding box center [291, 803] width 45 height 18
click at [297, 690] on div "Undo" at bounding box center [298, 803] width 19 height 8
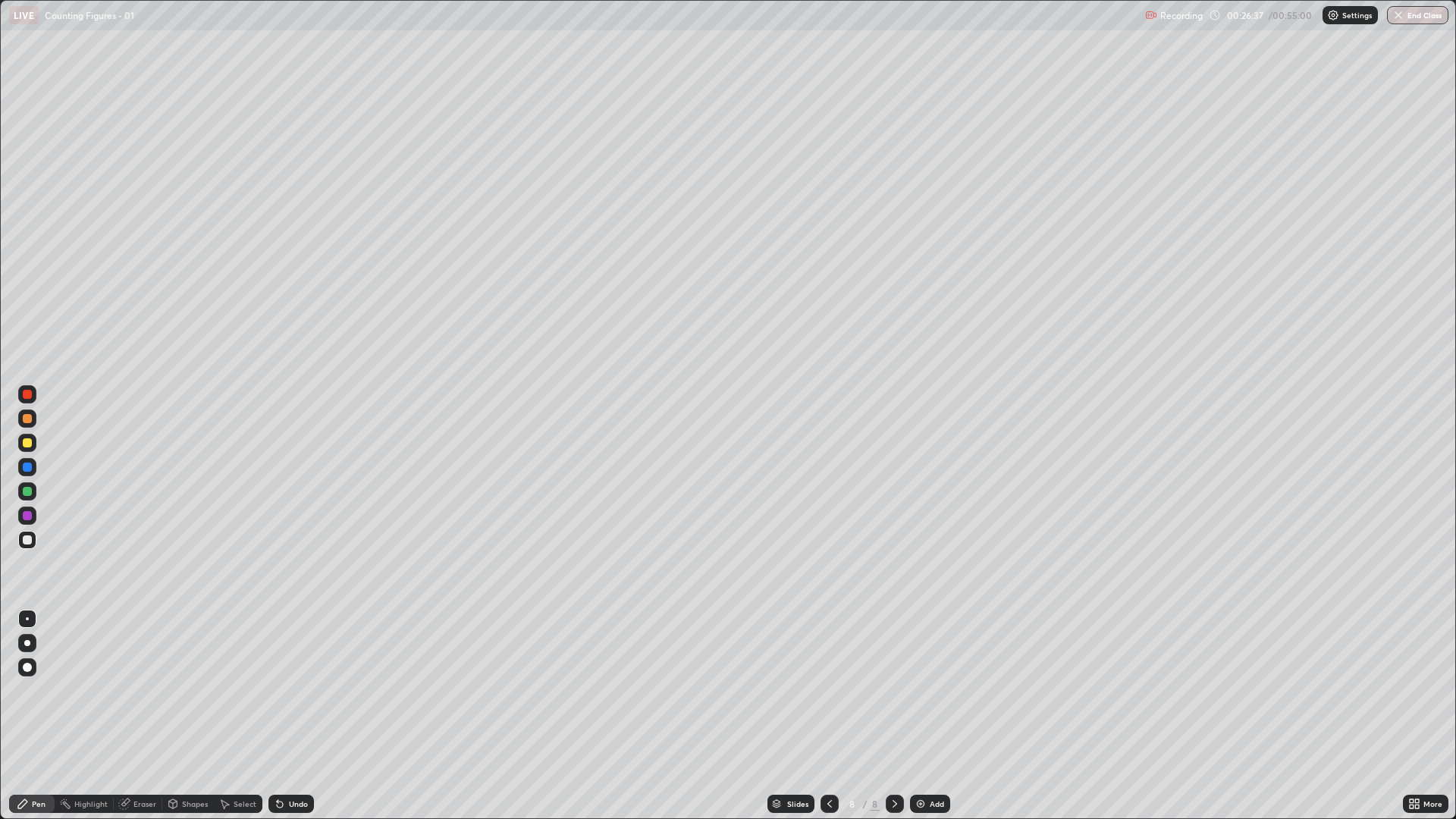
click at [299, 690] on div "Undo" at bounding box center [291, 803] width 45 height 18
click at [295, 690] on div "Undo" at bounding box center [298, 803] width 19 height 8
click at [289, 690] on div "Undo" at bounding box center [298, 803] width 19 height 8
click at [296, 690] on div "Undo" at bounding box center [298, 803] width 19 height 8
click at [295, 690] on div "Undo" at bounding box center [298, 803] width 19 height 8
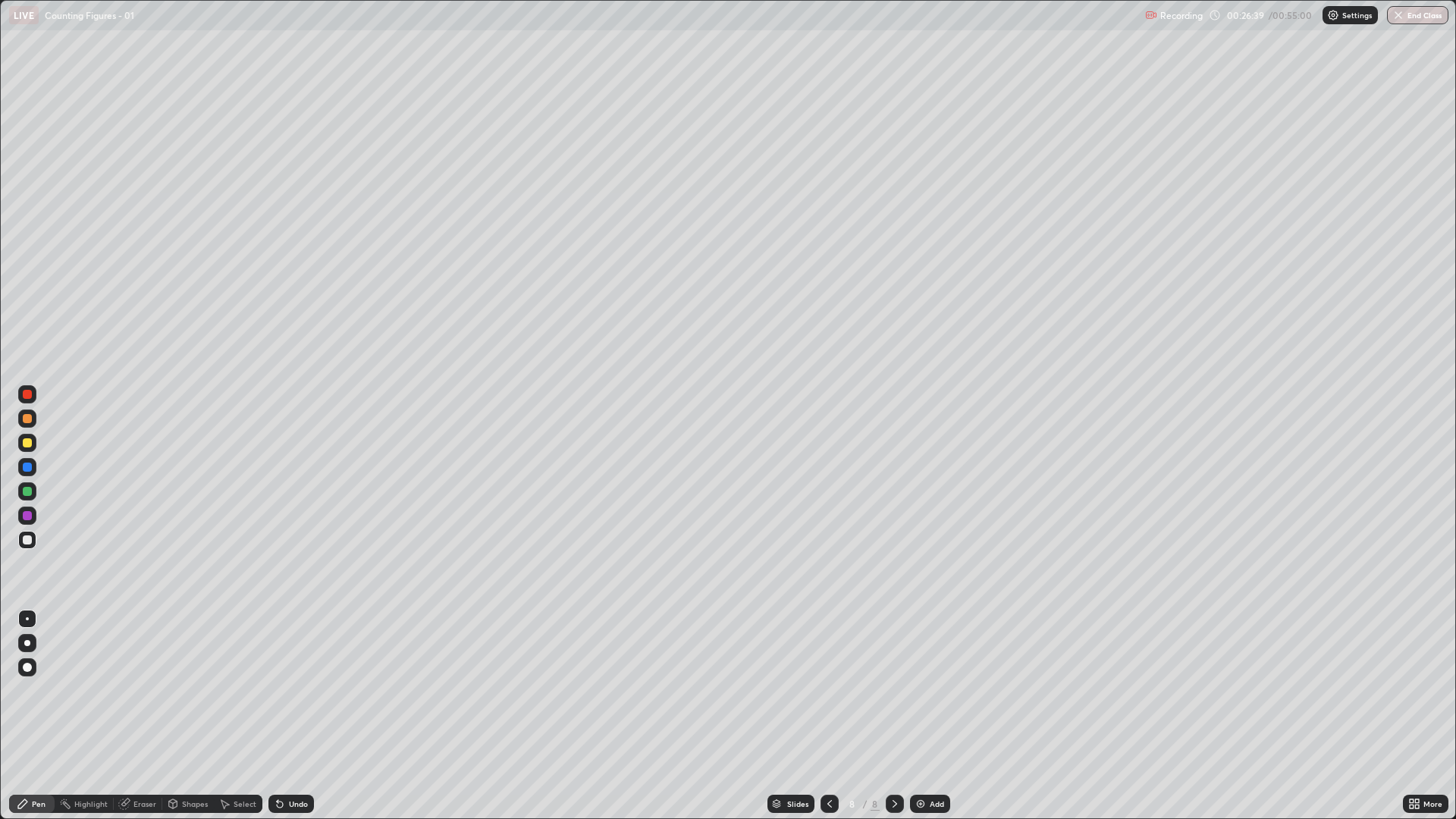
click at [295, 690] on div "Undo" at bounding box center [291, 803] width 45 height 18
click at [298, 690] on div "Undo" at bounding box center [291, 803] width 45 height 18
click at [294, 690] on div "Undo" at bounding box center [298, 803] width 19 height 8
click at [295, 690] on div "Undo" at bounding box center [298, 803] width 19 height 8
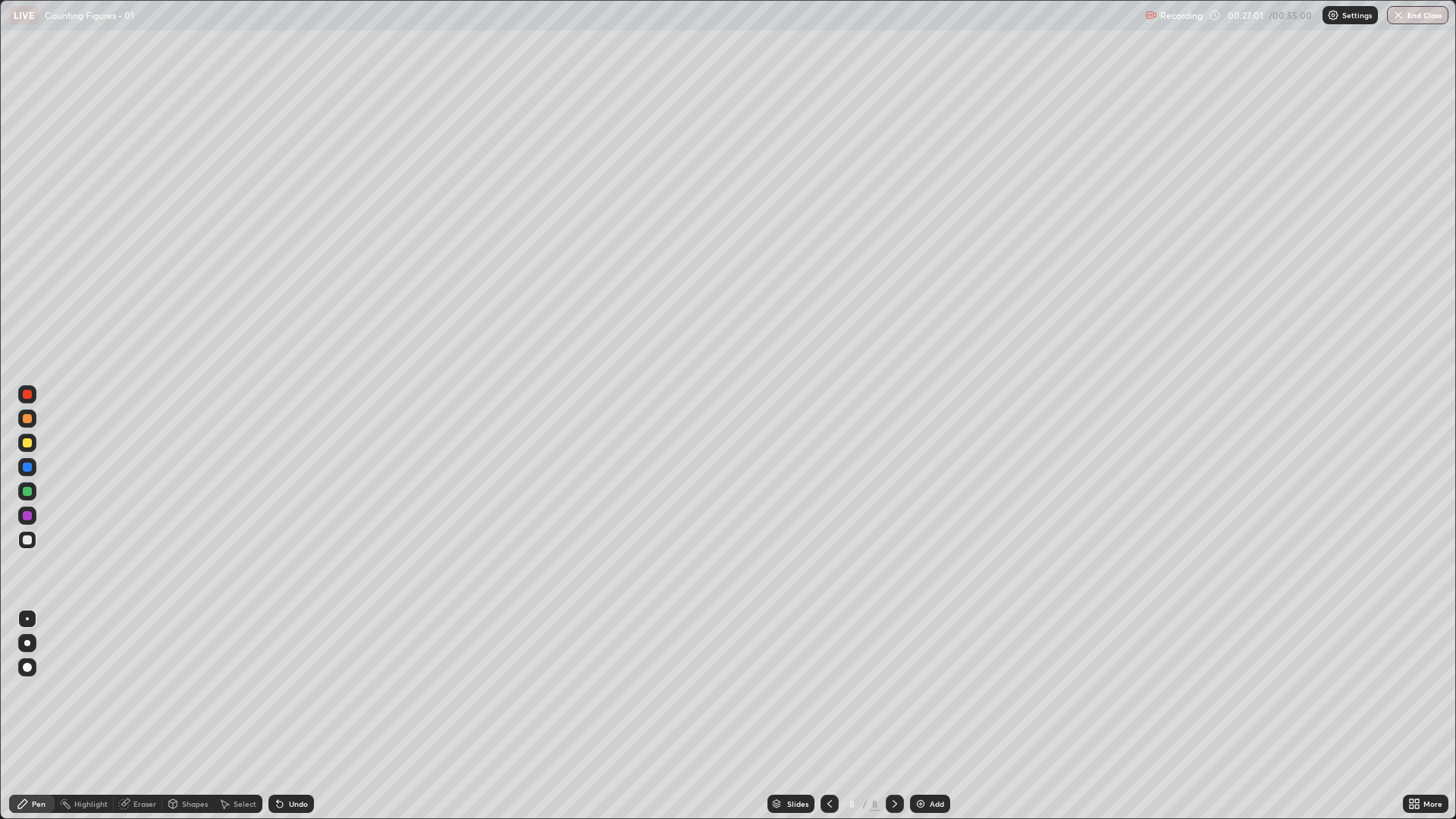
click at [292, 690] on div "Undo" at bounding box center [298, 803] width 19 height 8
click at [295, 690] on div "Undo" at bounding box center [298, 803] width 19 height 8
click at [296, 690] on div "Undo" at bounding box center [298, 803] width 19 height 8
click at [298, 690] on div "Undo" at bounding box center [291, 803] width 45 height 18
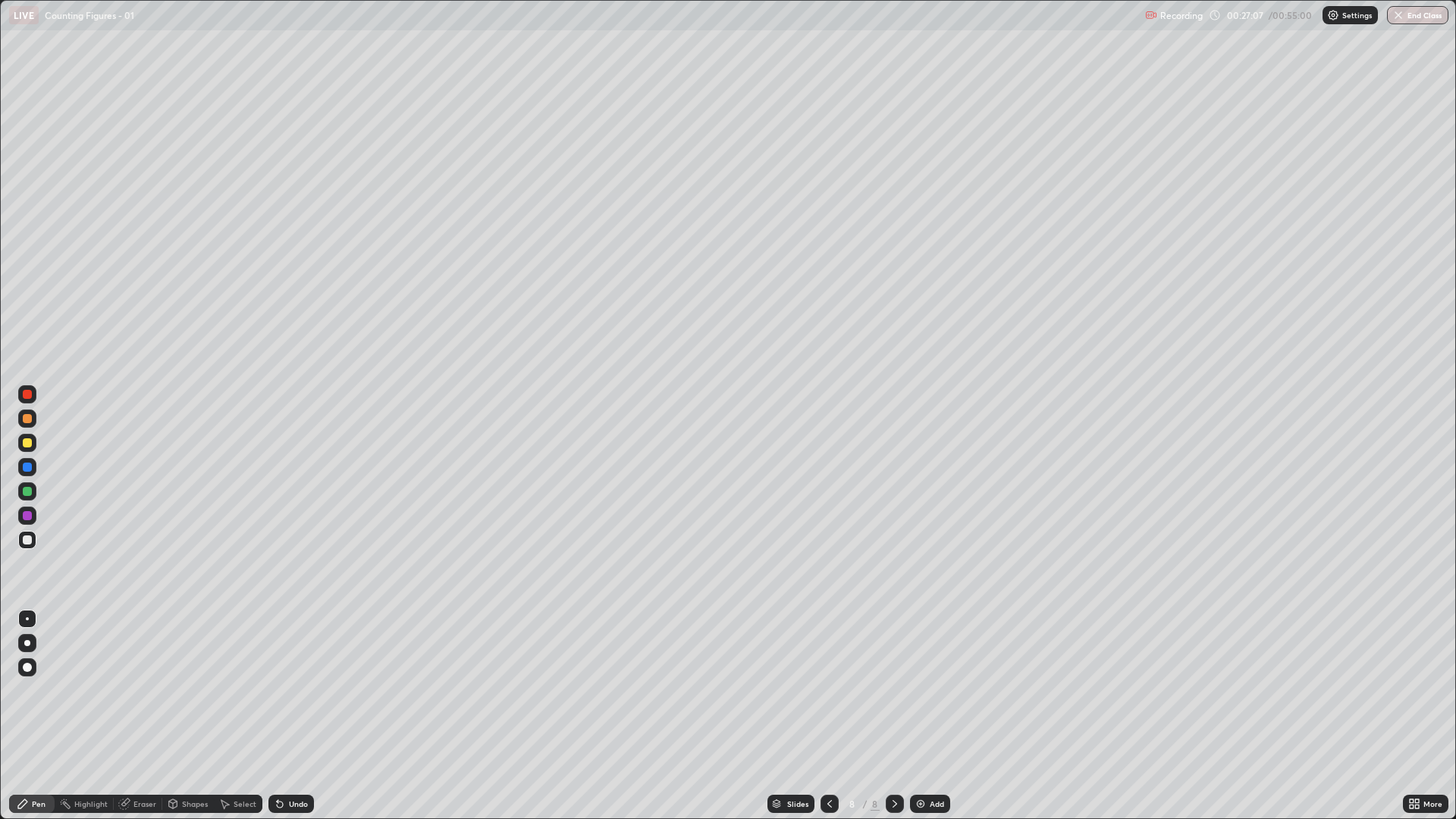
click at [24, 470] on div at bounding box center [27, 467] width 9 height 9
click at [920, 690] on img at bounding box center [921, 804] width 12 height 12
click at [187, 690] on div "Shapes" at bounding box center [195, 803] width 26 height 8
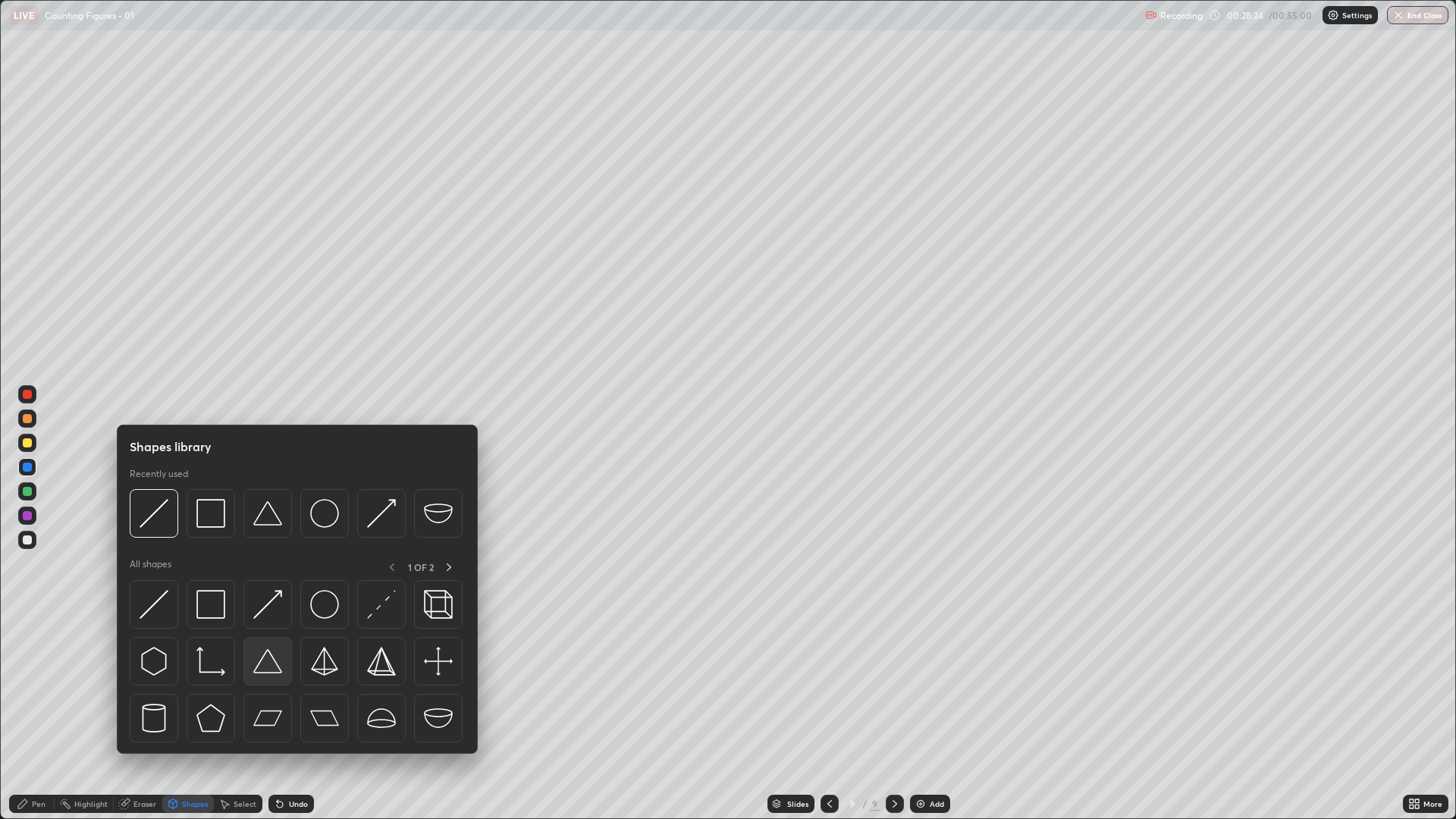
click at [274, 663] on img at bounding box center [267, 661] width 29 height 29
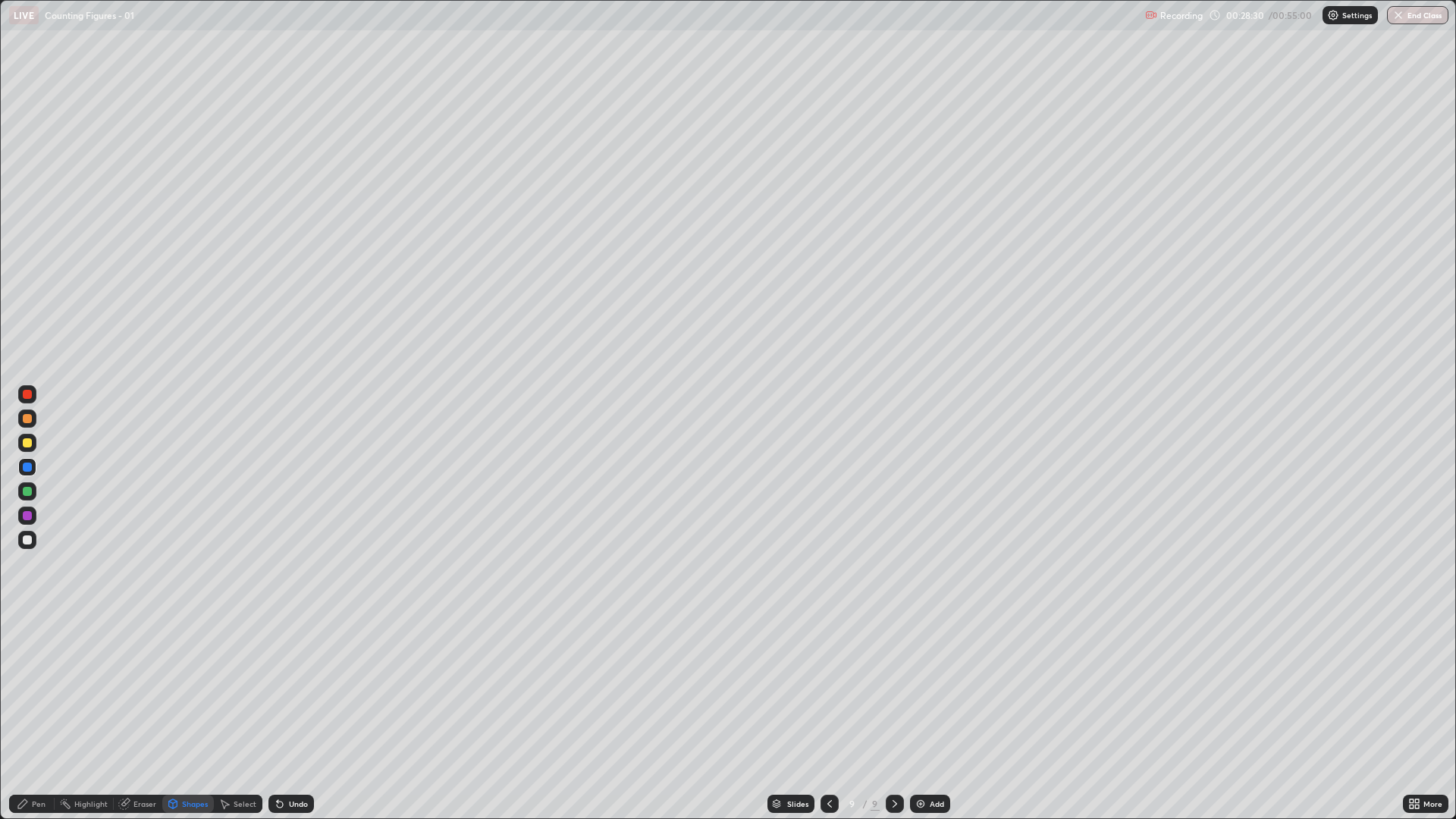
click at [189, 690] on div "Shapes" at bounding box center [195, 803] width 26 height 8
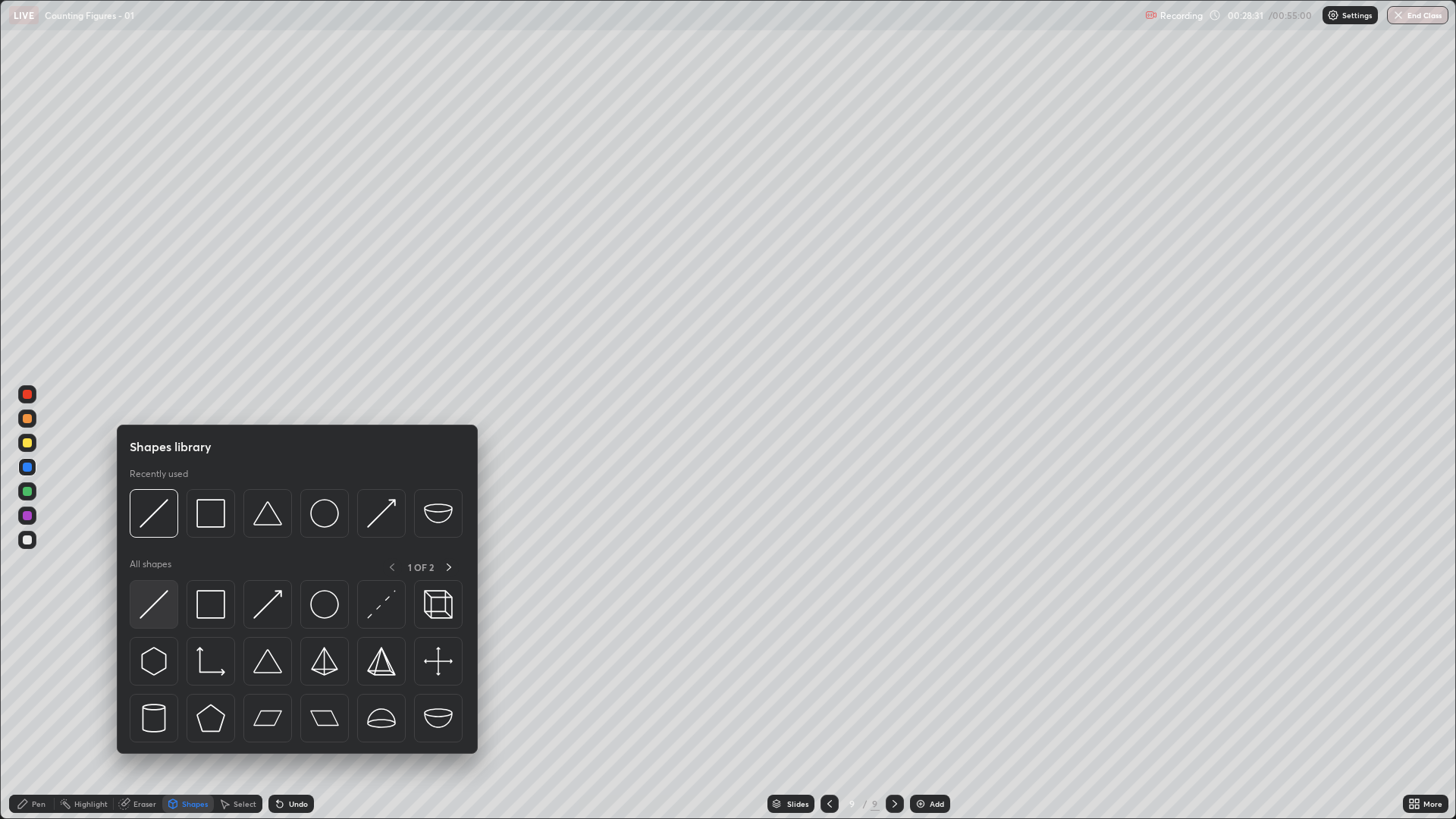
click at [160, 611] on img at bounding box center [154, 604] width 29 height 29
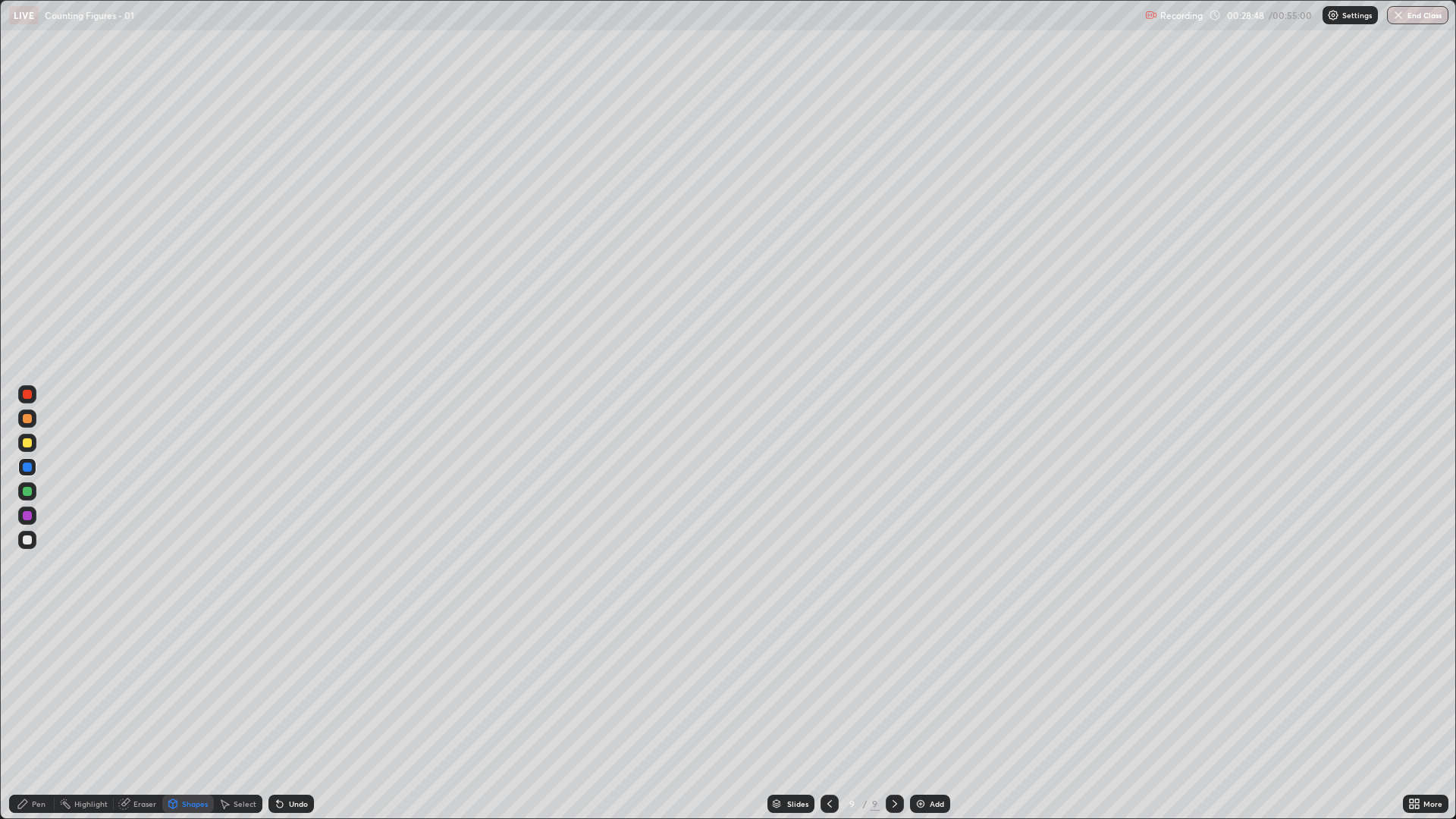
click at [33, 690] on div "Pen" at bounding box center [39, 803] width 14 height 8
click at [22, 541] on div at bounding box center [27, 540] width 18 height 18
click at [31, 515] on div at bounding box center [27, 515] width 9 height 9
click at [29, 461] on div at bounding box center [27, 467] width 18 height 18
click at [27, 541] on div at bounding box center [27, 540] width 9 height 9
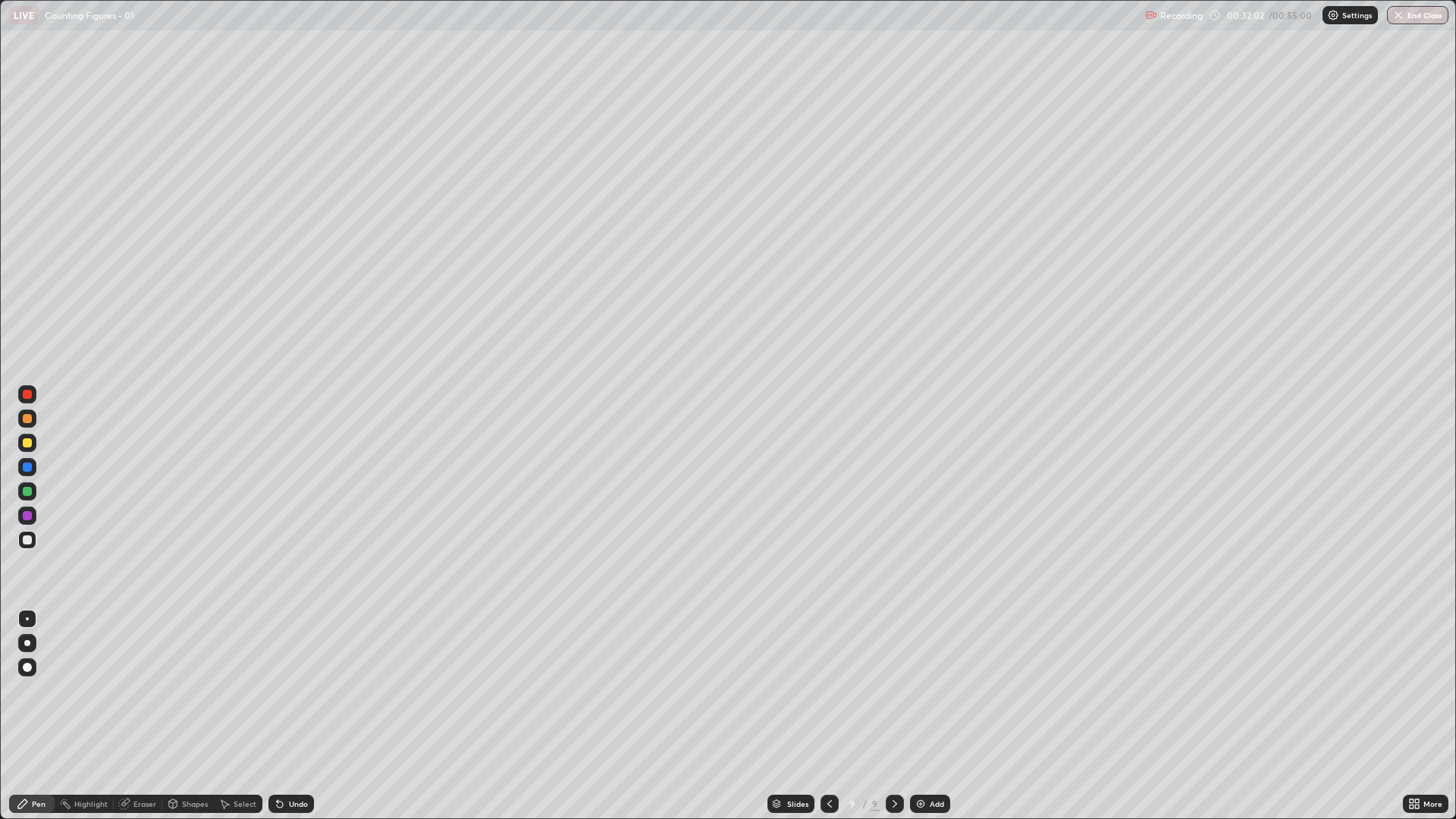
click at [29, 440] on div at bounding box center [27, 443] width 9 height 9
click at [188, 690] on div "Shapes" at bounding box center [195, 803] width 26 height 8
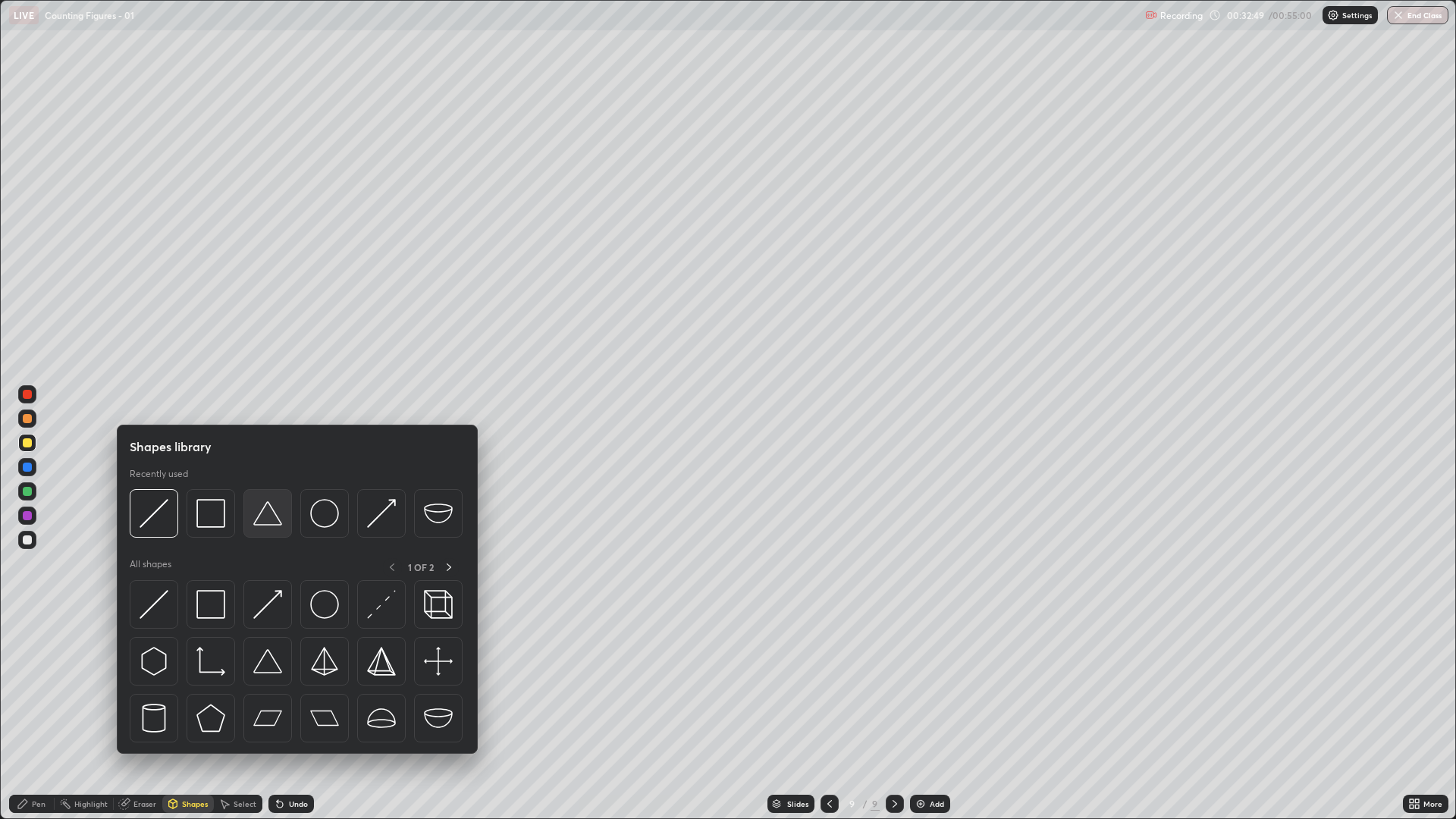
click at [263, 516] on img at bounding box center [267, 513] width 29 height 29
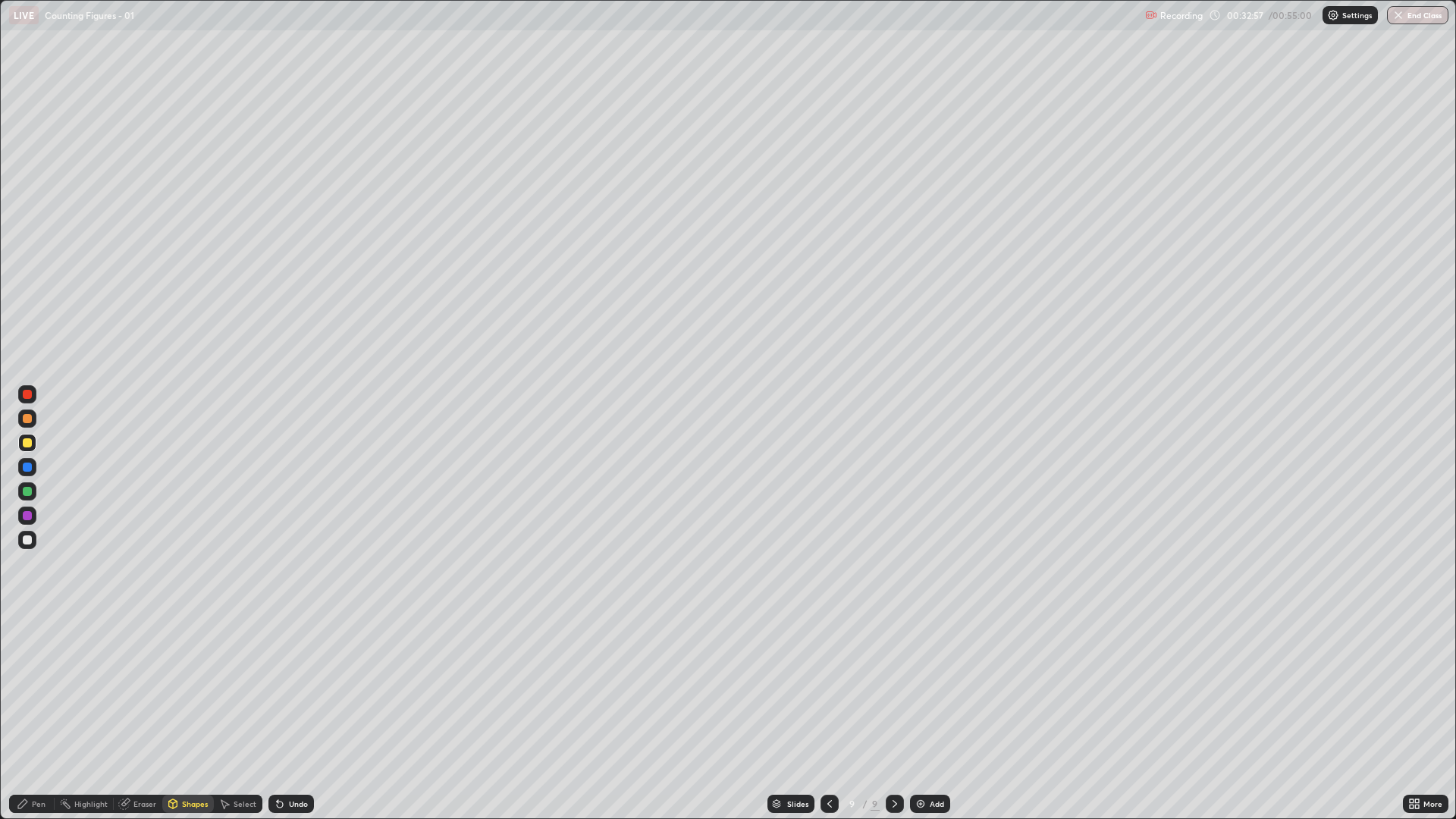
click at [185, 690] on div "Shapes" at bounding box center [188, 803] width 51 height 18
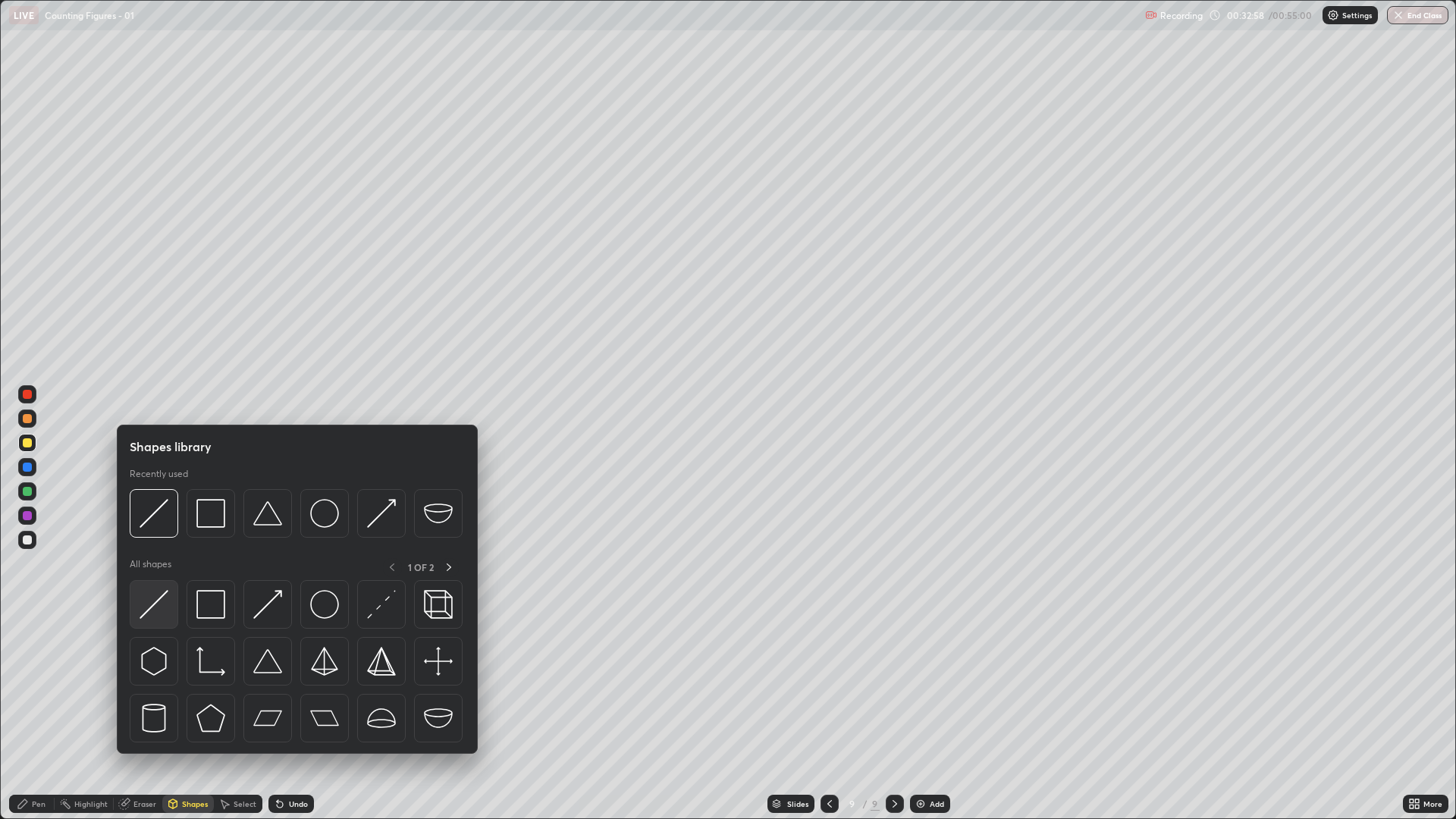
click at [155, 607] on img at bounding box center [154, 604] width 29 height 29
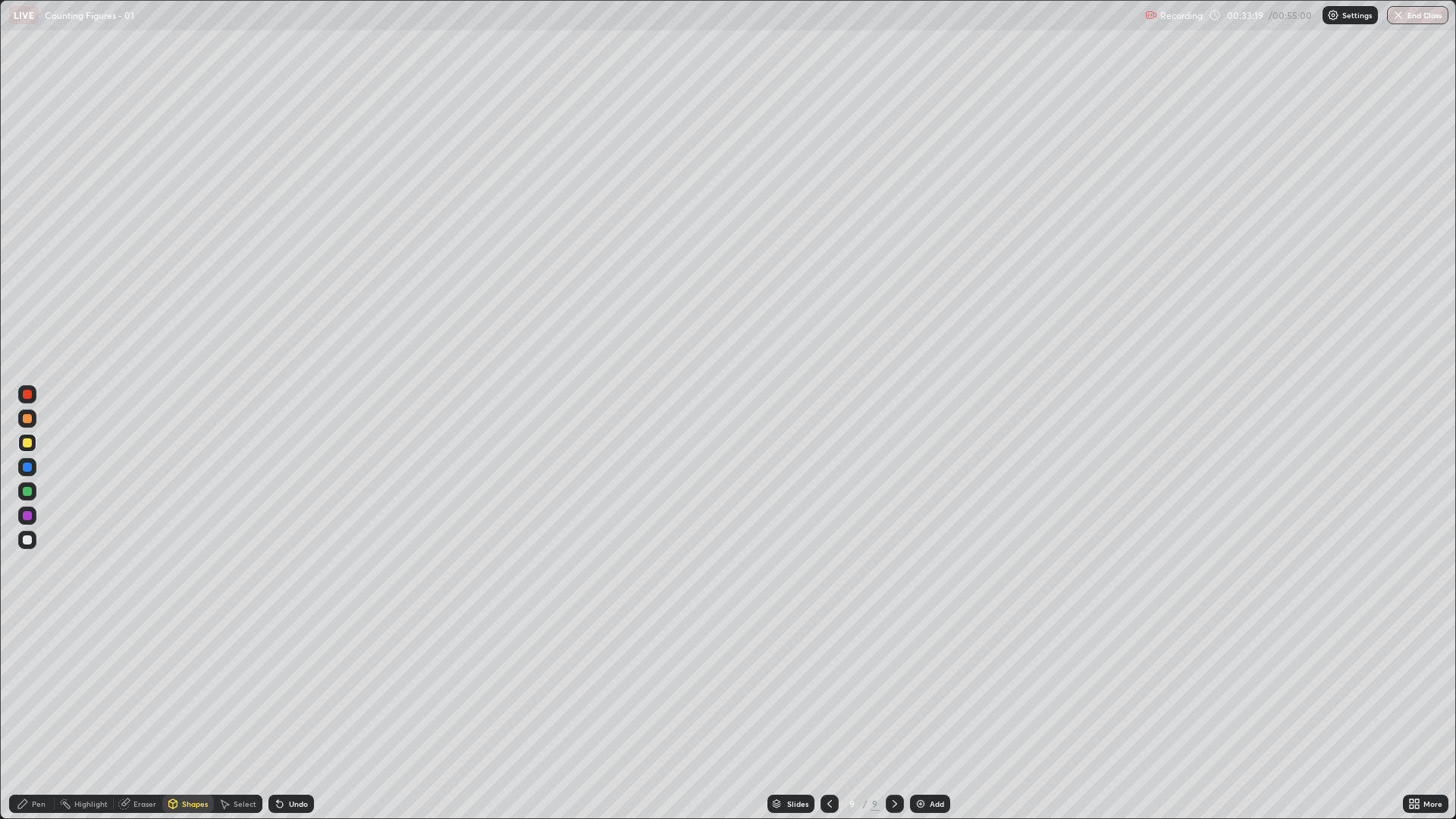
click at [45, 690] on div "Pen" at bounding box center [31, 803] width 45 height 18
click at [921, 690] on div "Add" at bounding box center [930, 803] width 40 height 18
click at [189, 690] on div "Shapes" at bounding box center [188, 803] width 51 height 18
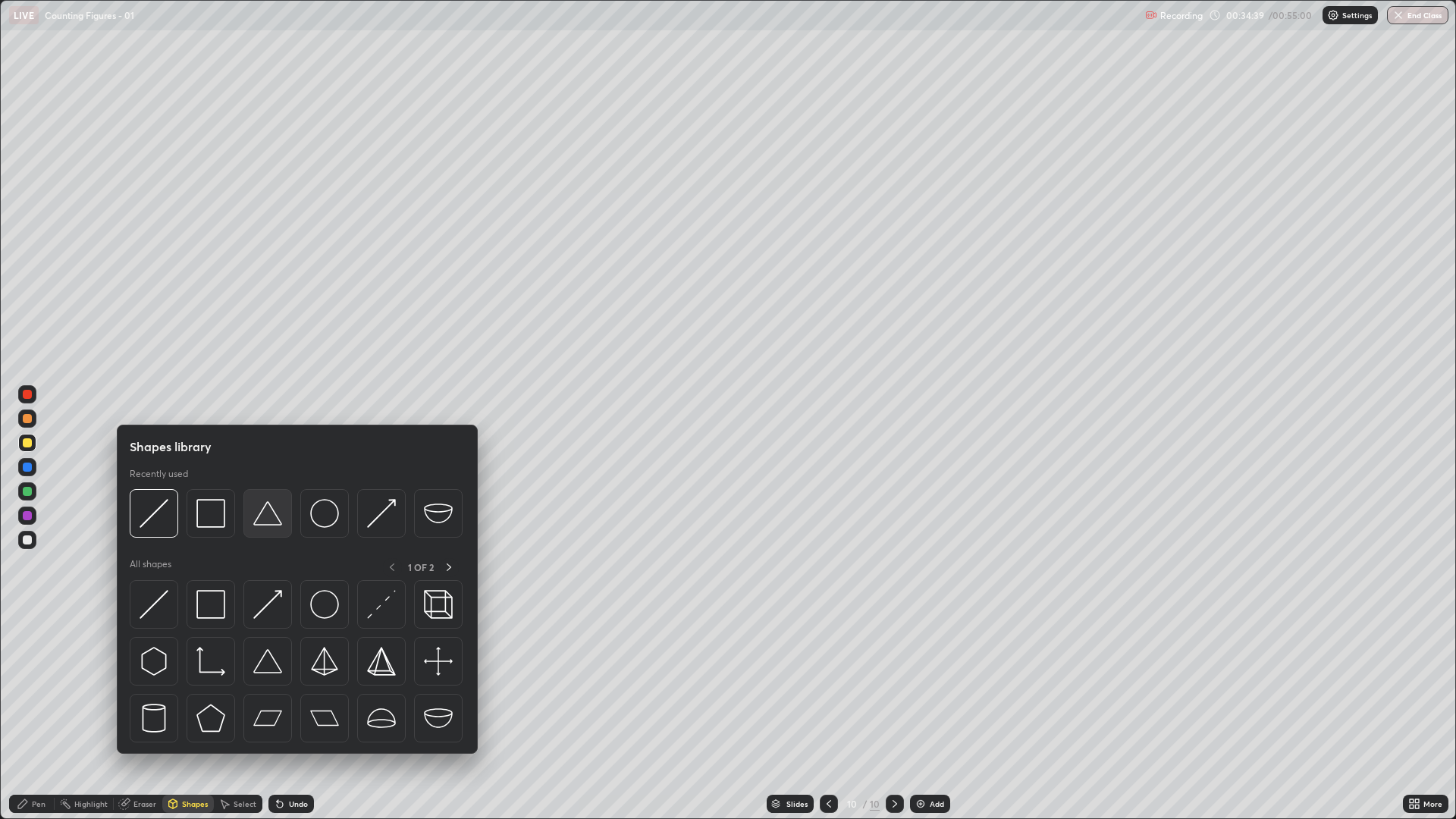
click at [271, 515] on img at bounding box center [267, 513] width 29 height 29
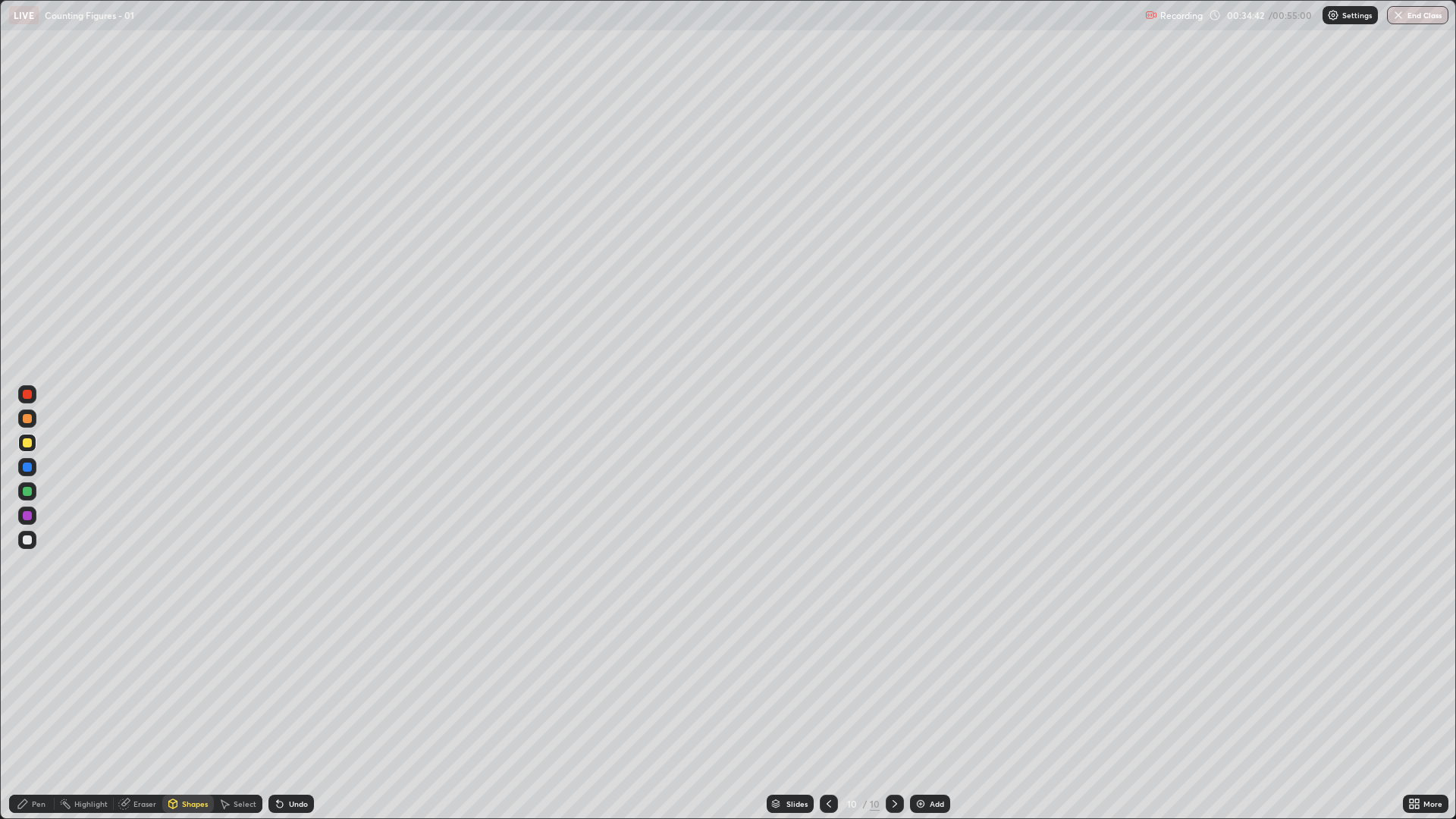
click at [194, 690] on div "Shapes" at bounding box center [195, 803] width 26 height 8
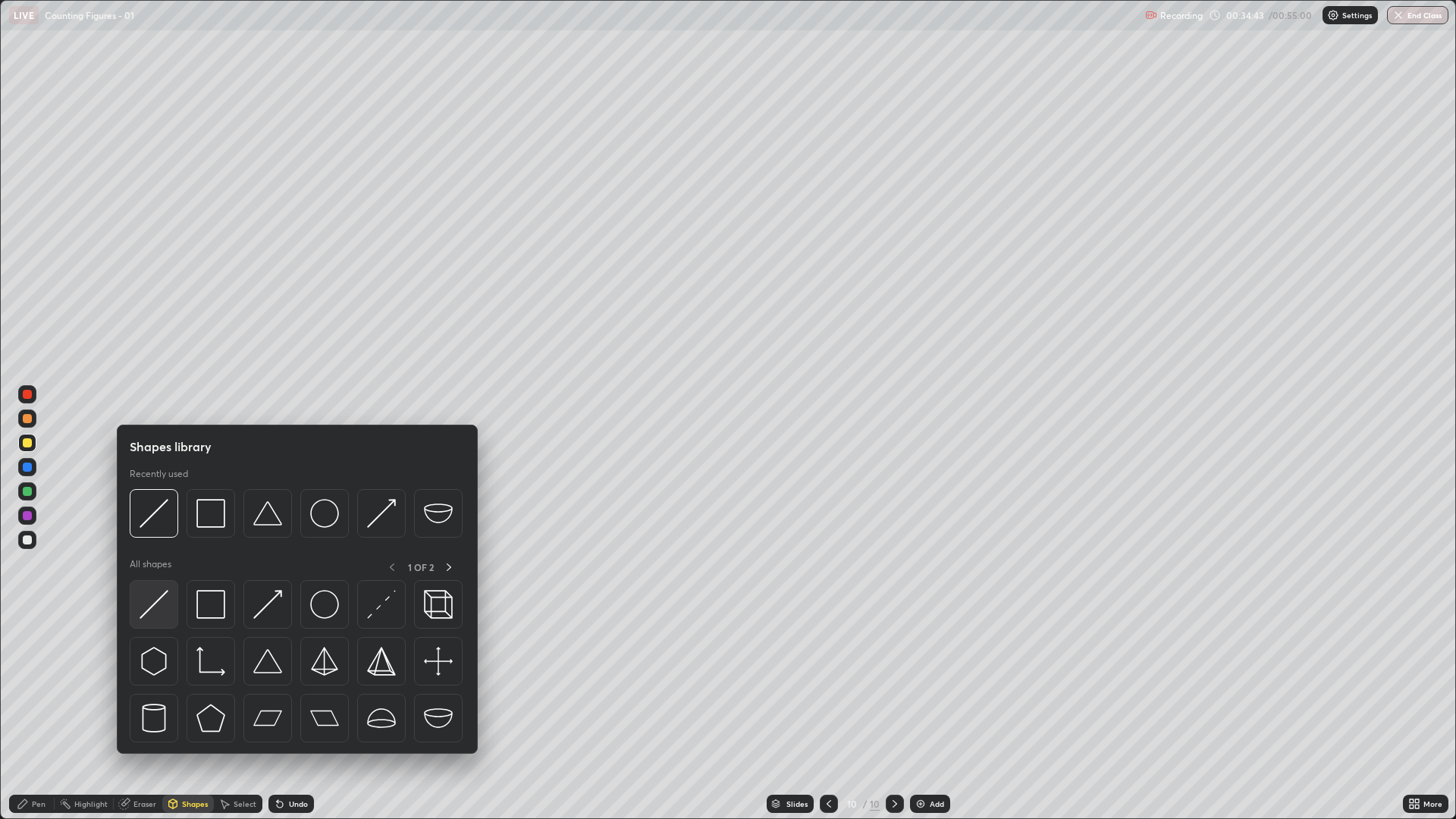
click at [165, 602] on img at bounding box center [154, 604] width 29 height 29
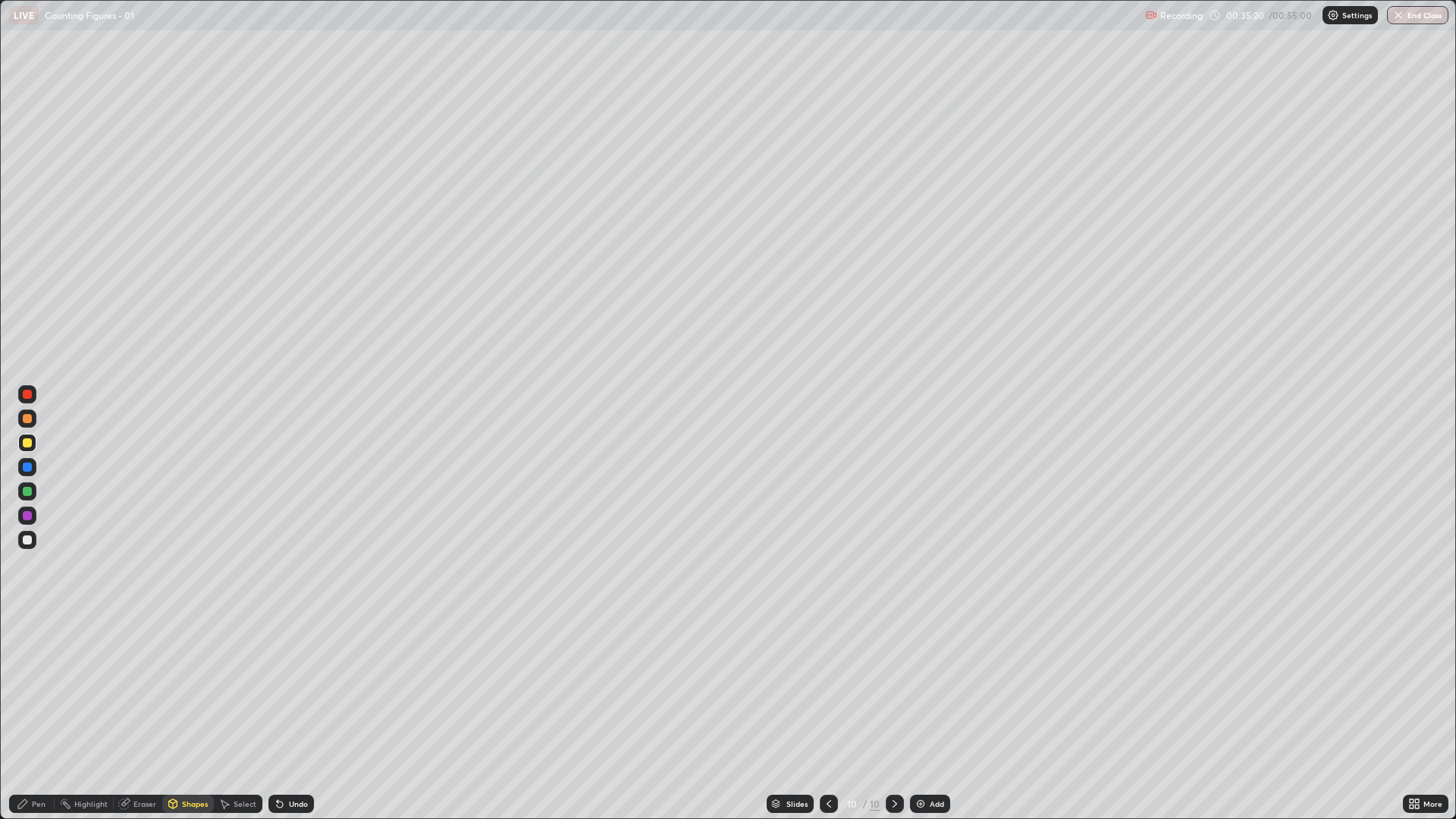
click at [195, 690] on div "Shapes" at bounding box center [195, 803] width 26 height 8
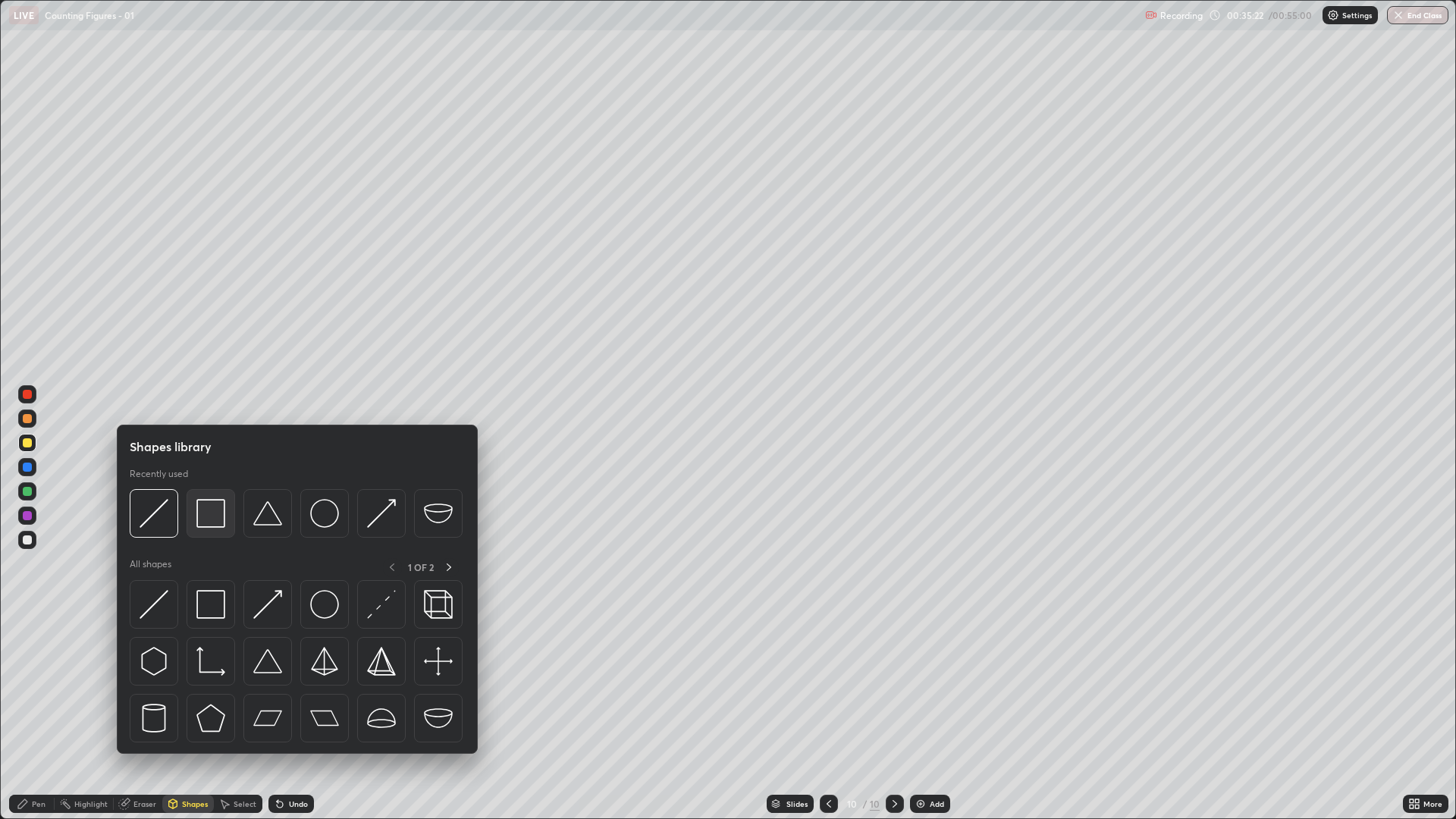
click at [214, 518] on img at bounding box center [210, 513] width 29 height 29
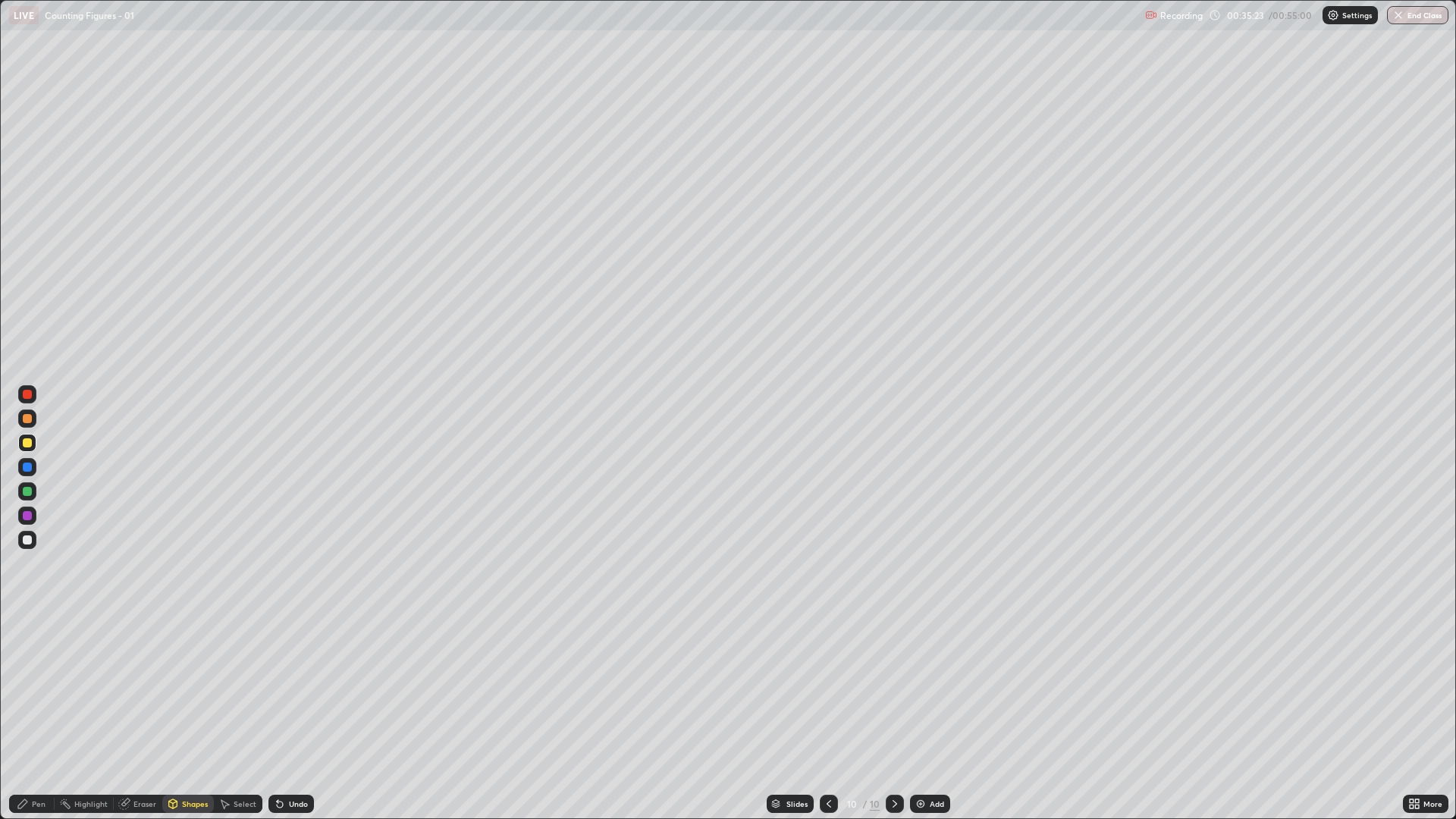
click at [188, 690] on div "Shapes" at bounding box center [188, 803] width 51 height 18
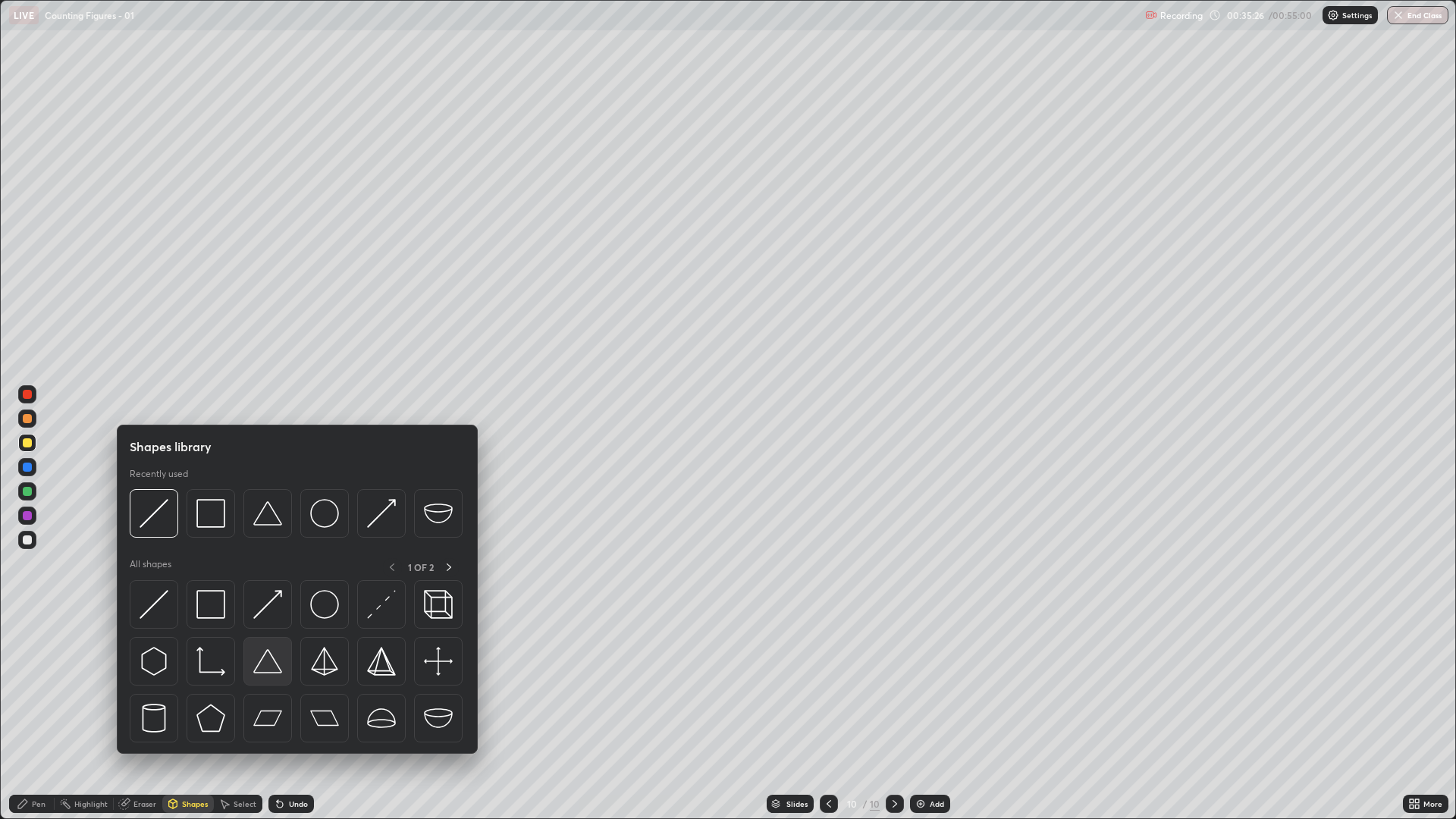
click at [280, 665] on img at bounding box center [267, 661] width 29 height 29
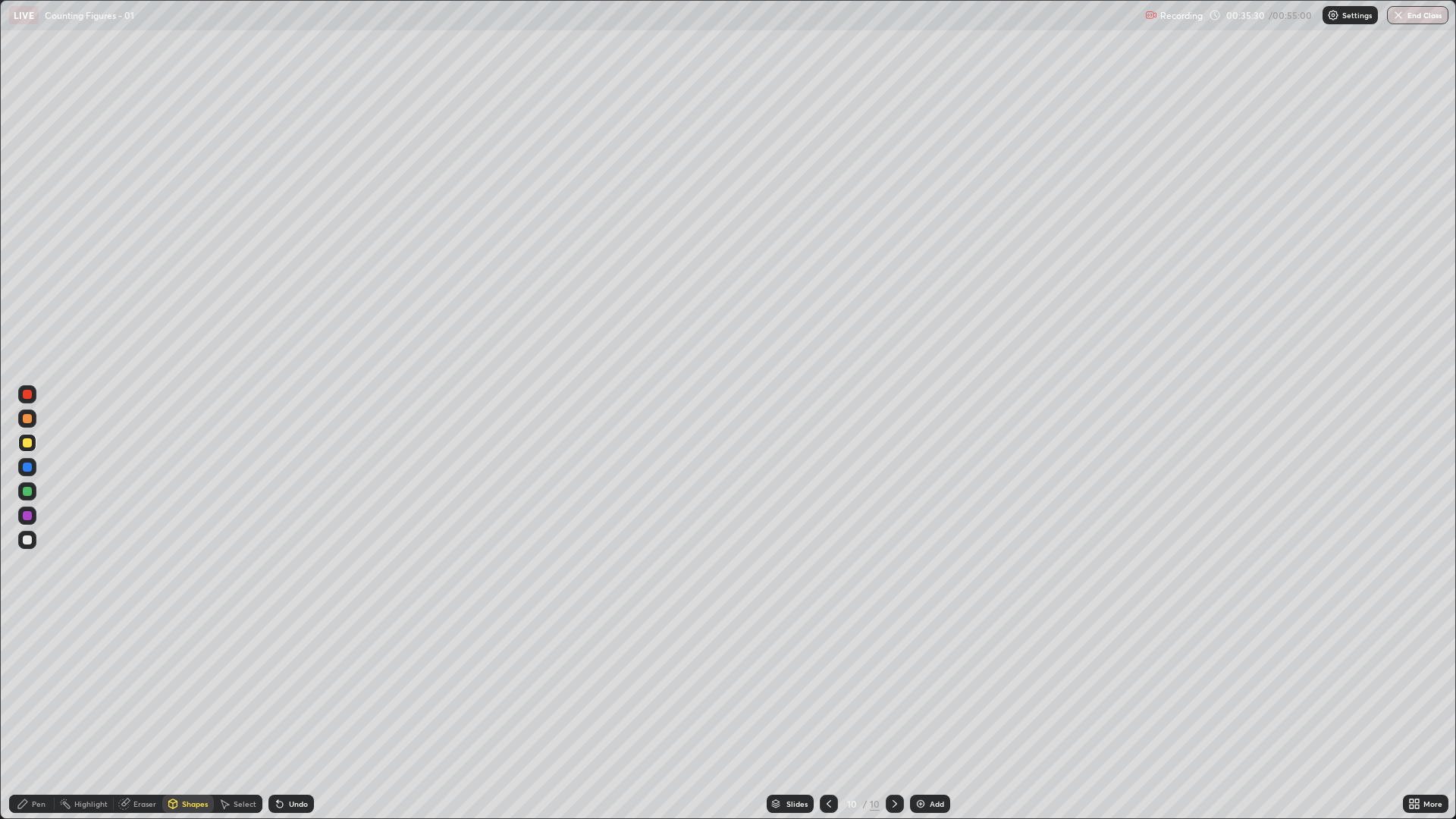
click at [193, 690] on div "Shapes" at bounding box center [195, 803] width 26 height 8
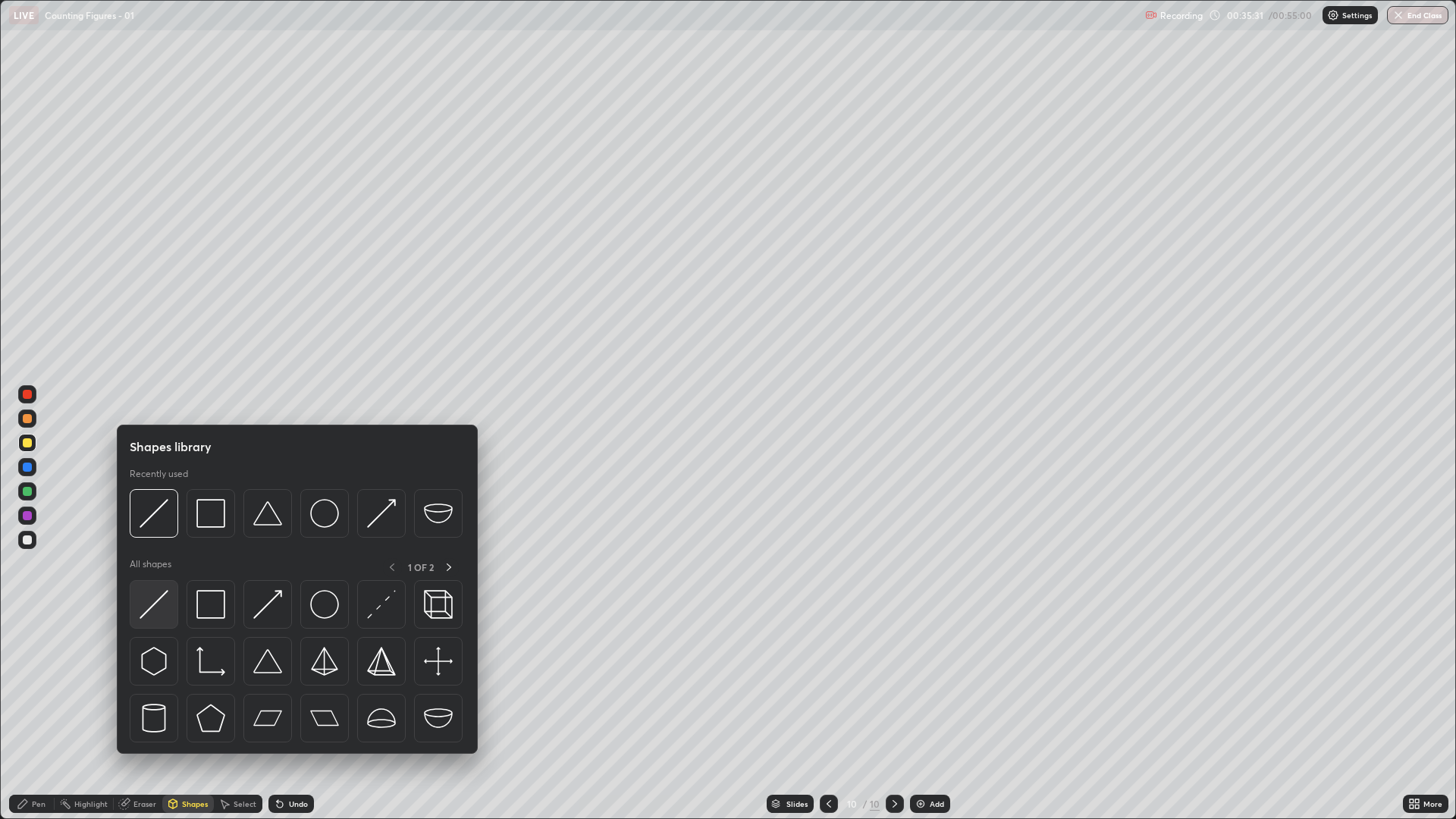
click at [152, 610] on img at bounding box center [154, 604] width 29 height 29
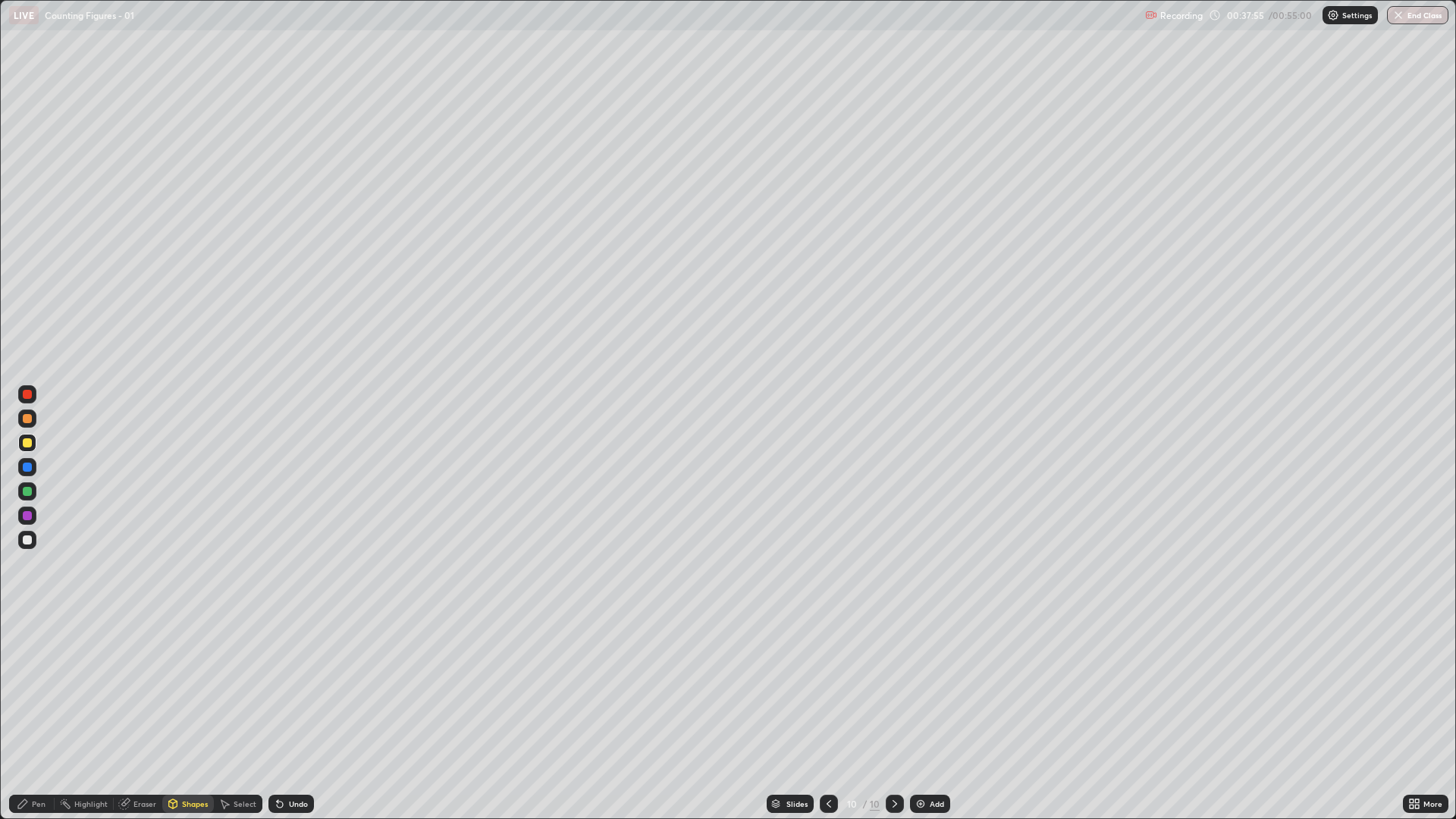
click at [21, 555] on div at bounding box center [27, 585] width 24 height 406
click at [28, 543] on div at bounding box center [27, 540] width 9 height 9
click at [27, 515] on div at bounding box center [27, 515] width 9 height 9
click at [26, 690] on icon at bounding box center [23, 804] width 12 height 12
click at [299, 690] on div "Undo" at bounding box center [298, 803] width 19 height 8
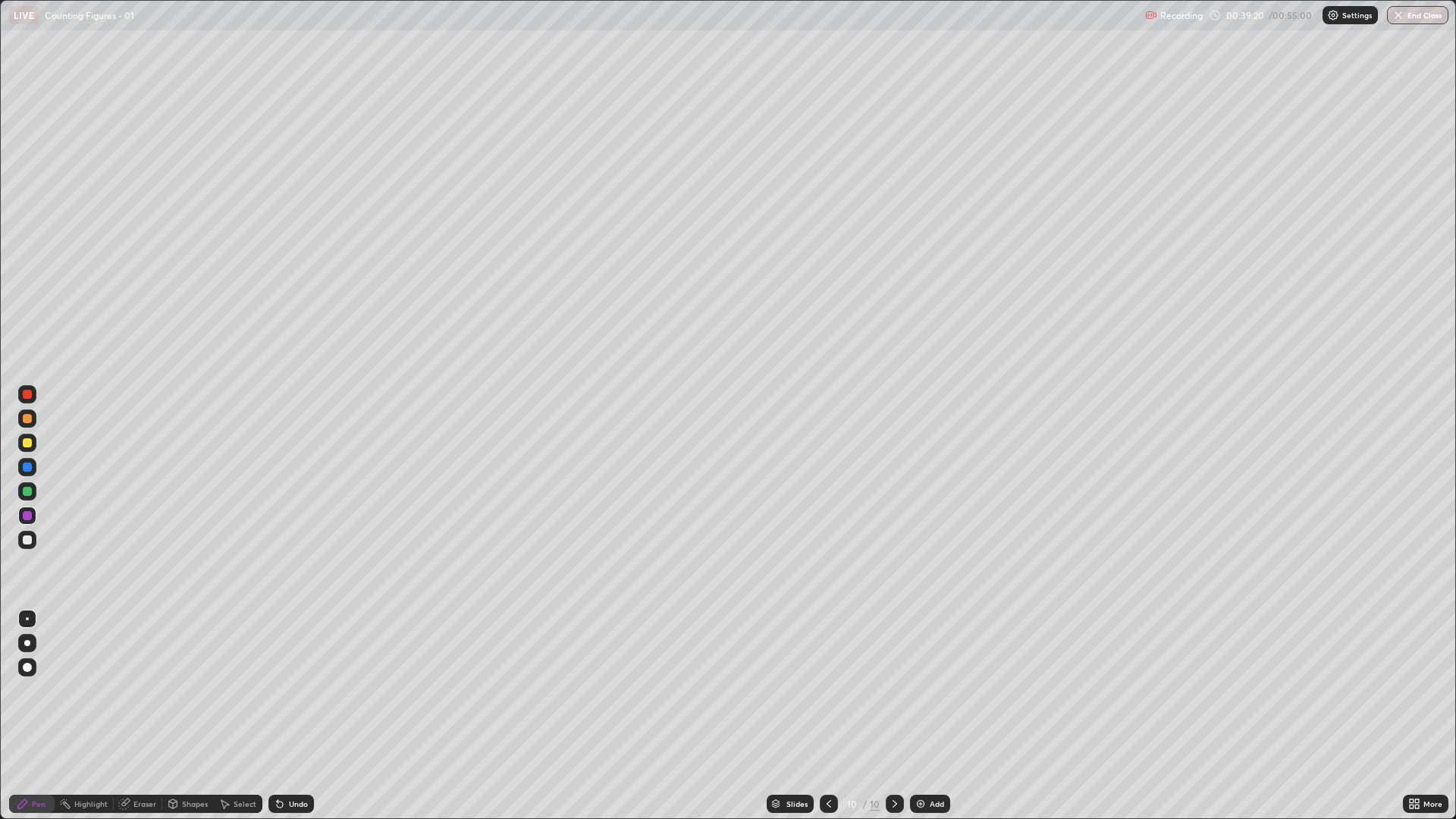
click at [298, 690] on div "Undo" at bounding box center [298, 803] width 19 height 8
click at [299, 690] on div "Undo" at bounding box center [291, 803] width 45 height 18
click at [298, 690] on div "Undo" at bounding box center [291, 803] width 45 height 18
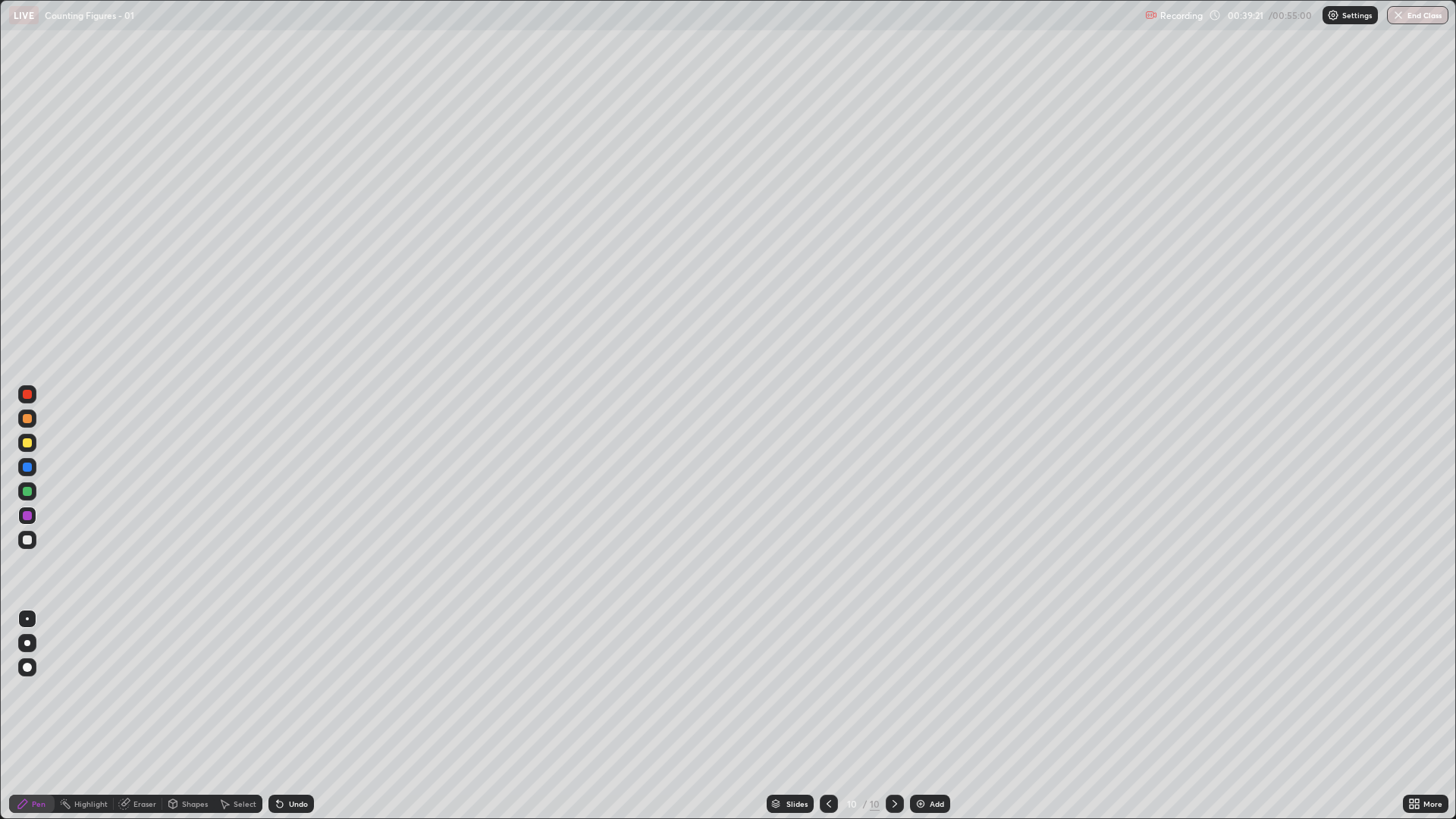
click at [295, 690] on div "Undo" at bounding box center [291, 803] width 45 height 18
click at [294, 690] on div "Undo" at bounding box center [291, 803] width 45 height 18
click at [293, 690] on div "Undo" at bounding box center [291, 803] width 45 height 18
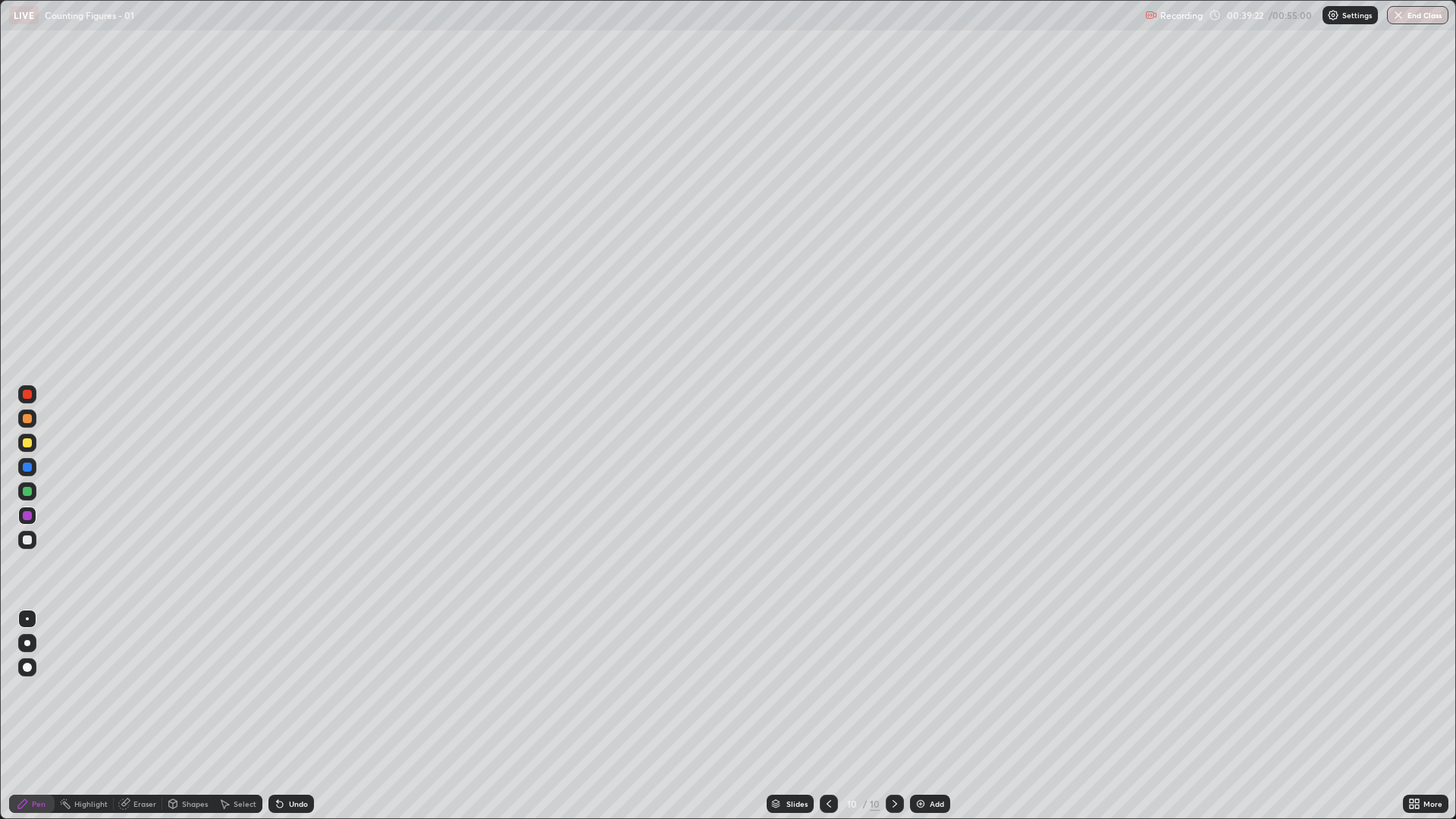
click at [292, 690] on div "Undo" at bounding box center [291, 803] width 45 height 18
click at [293, 690] on div "Undo" at bounding box center [291, 803] width 45 height 18
click at [18, 543] on div at bounding box center [27, 540] width 18 height 18
click at [300, 690] on div "Undo" at bounding box center [298, 803] width 19 height 8
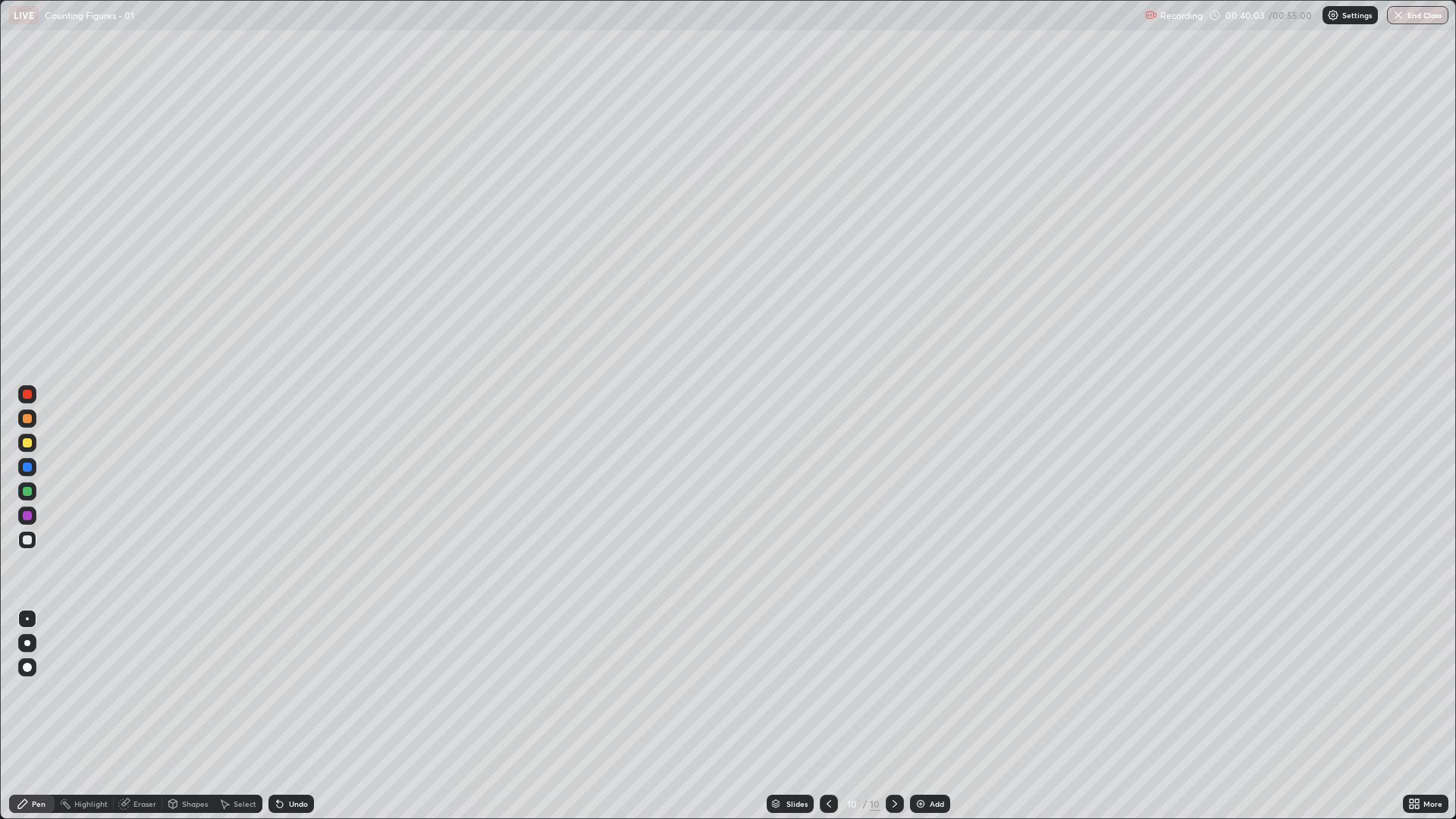
click at [293, 690] on div "Undo" at bounding box center [298, 803] width 19 height 8
click at [298, 690] on div "Undo" at bounding box center [298, 803] width 19 height 8
click at [299, 690] on div "Undo" at bounding box center [291, 803] width 45 height 18
click at [297, 690] on div "Undo" at bounding box center [298, 803] width 19 height 8
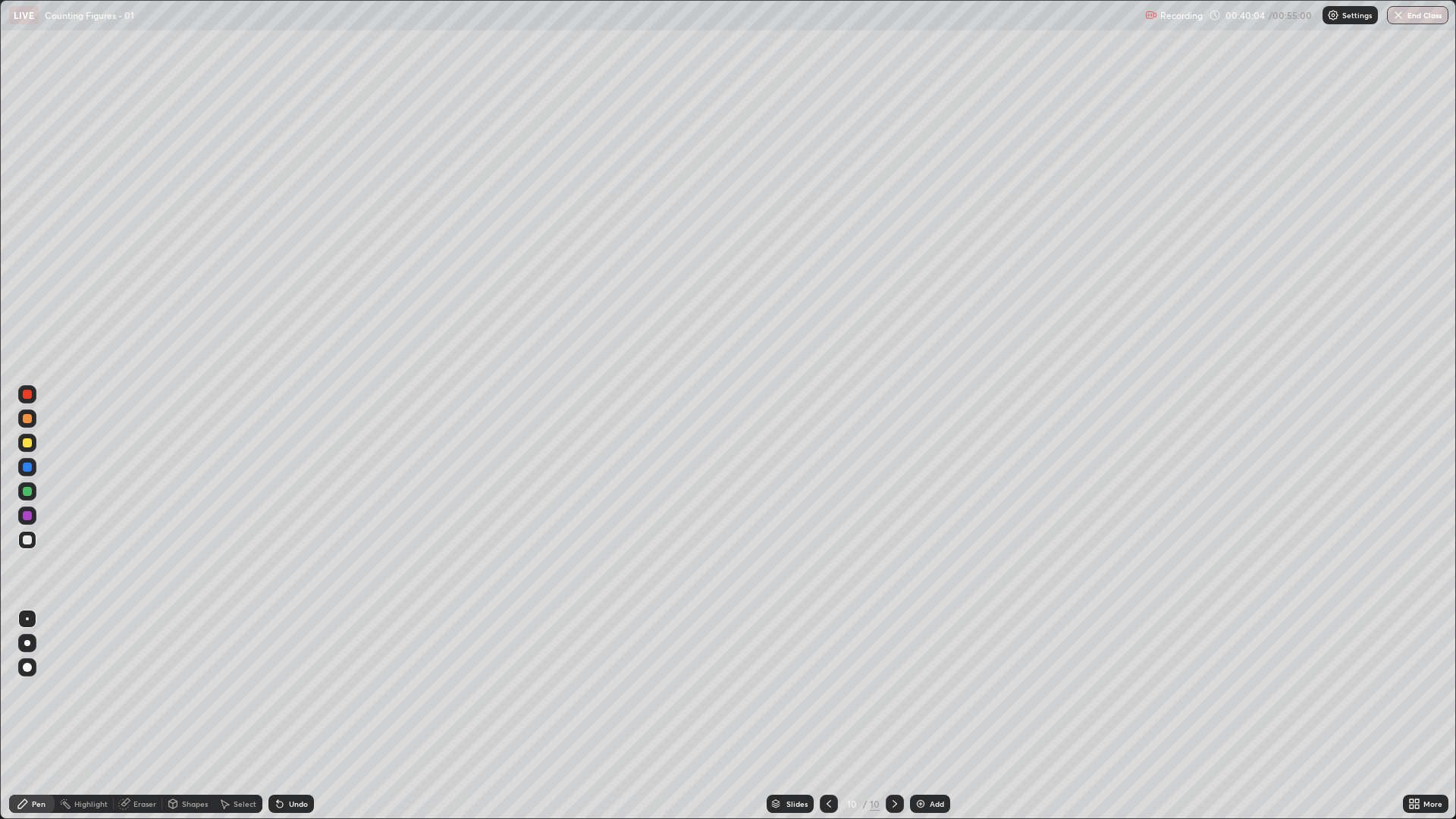
click at [298, 690] on div "Undo" at bounding box center [298, 803] width 19 height 8
click at [299, 690] on div "Undo" at bounding box center [298, 803] width 19 height 8
click at [300, 690] on div "Undo" at bounding box center [298, 803] width 19 height 8
click at [298, 690] on div "Undo" at bounding box center [298, 803] width 19 height 8
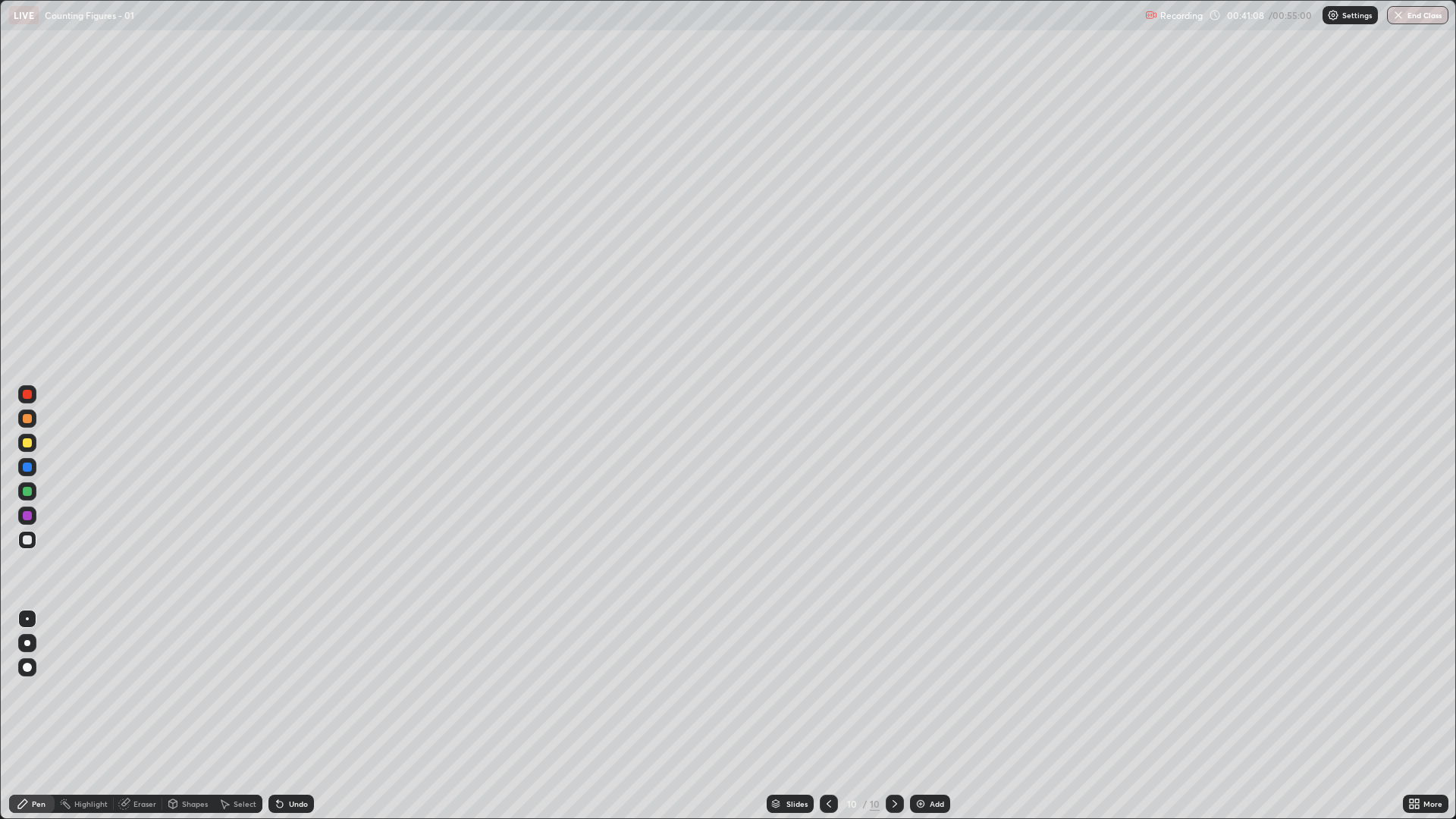
click at [930, 690] on div "Add" at bounding box center [937, 803] width 15 height 8
click at [202, 690] on div "Shapes" at bounding box center [195, 803] width 26 height 8
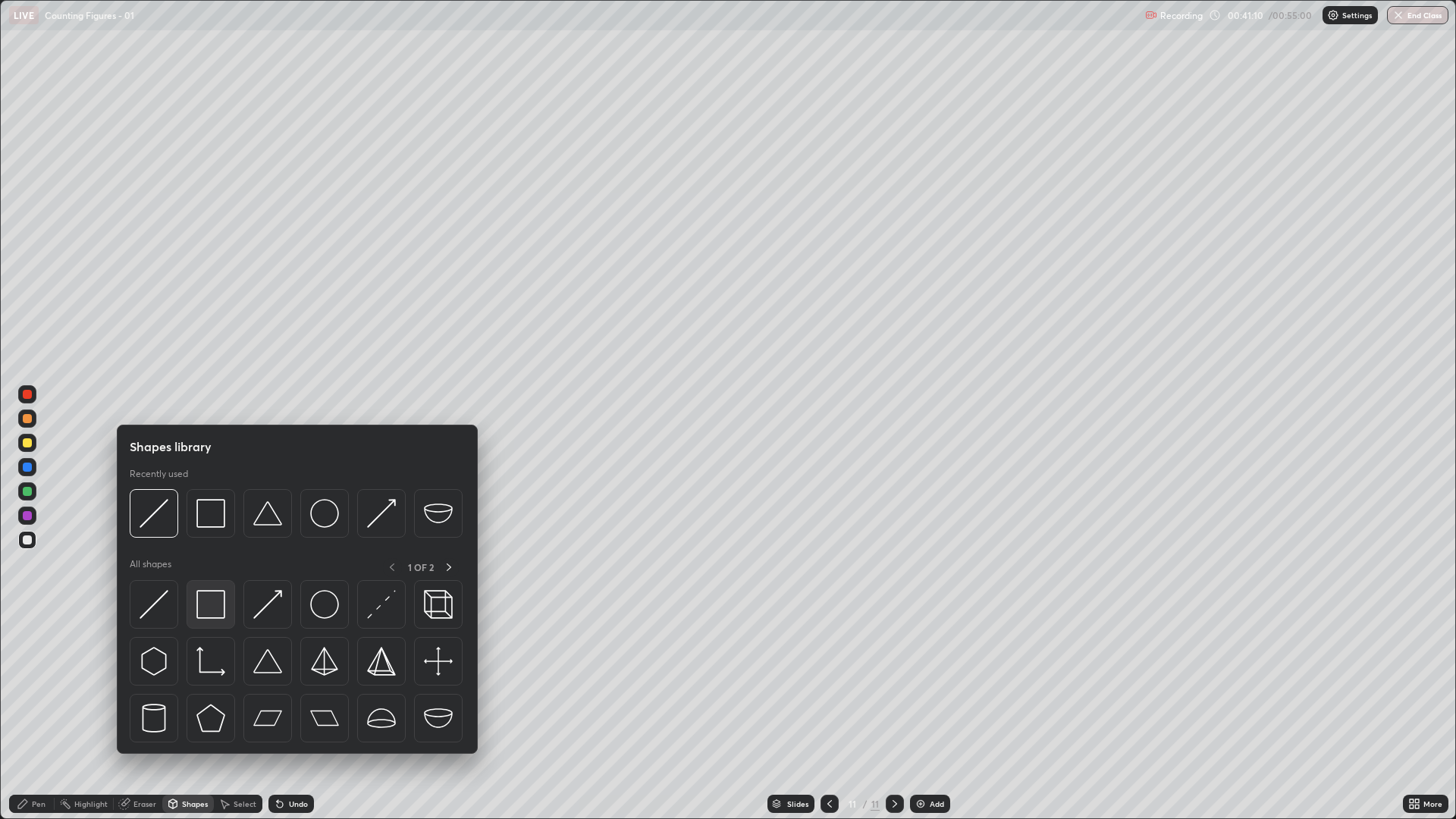
click at [210, 610] on img at bounding box center [210, 604] width 29 height 29
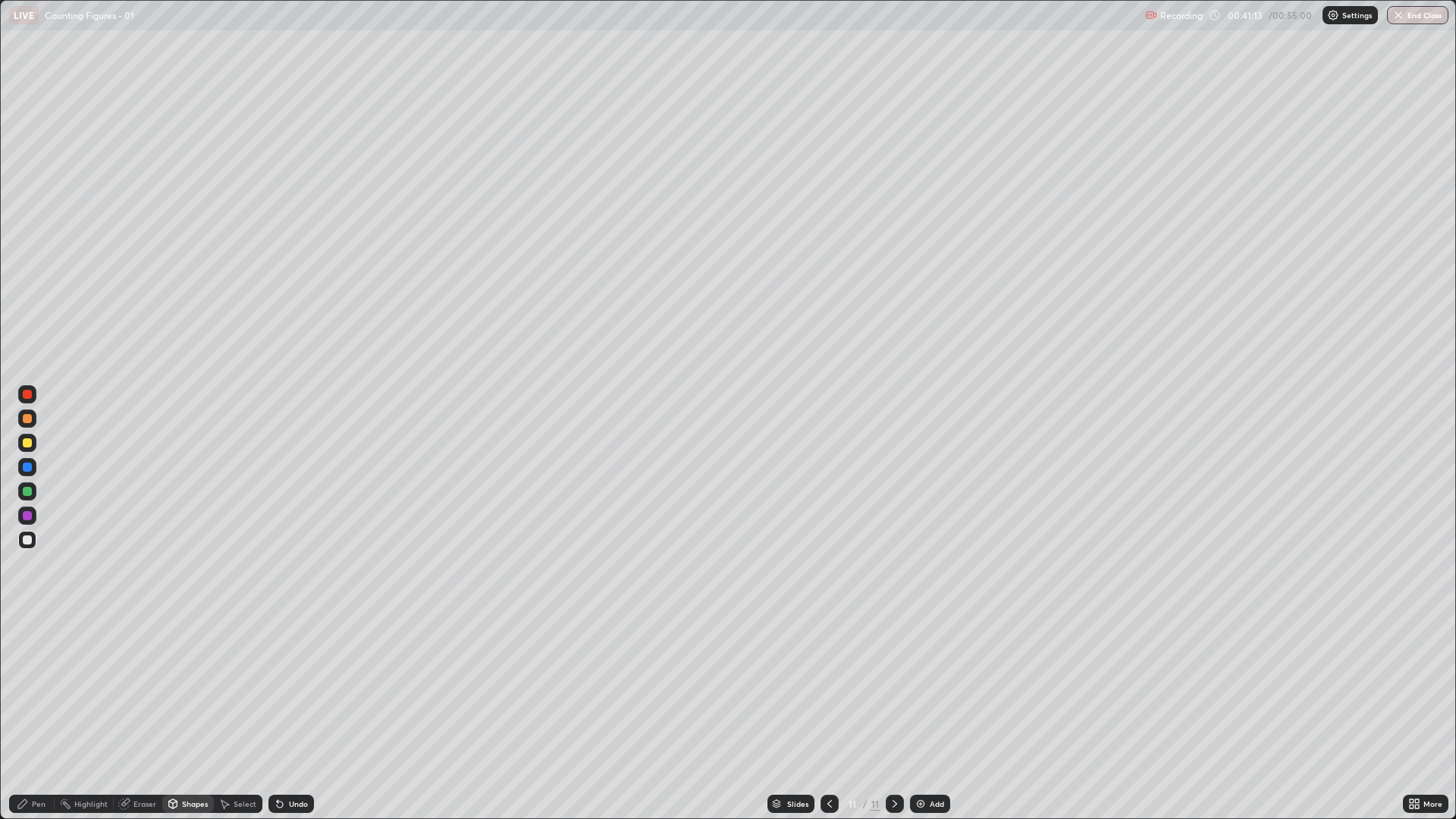
click at [189, 690] on div "Shapes" at bounding box center [195, 803] width 26 height 8
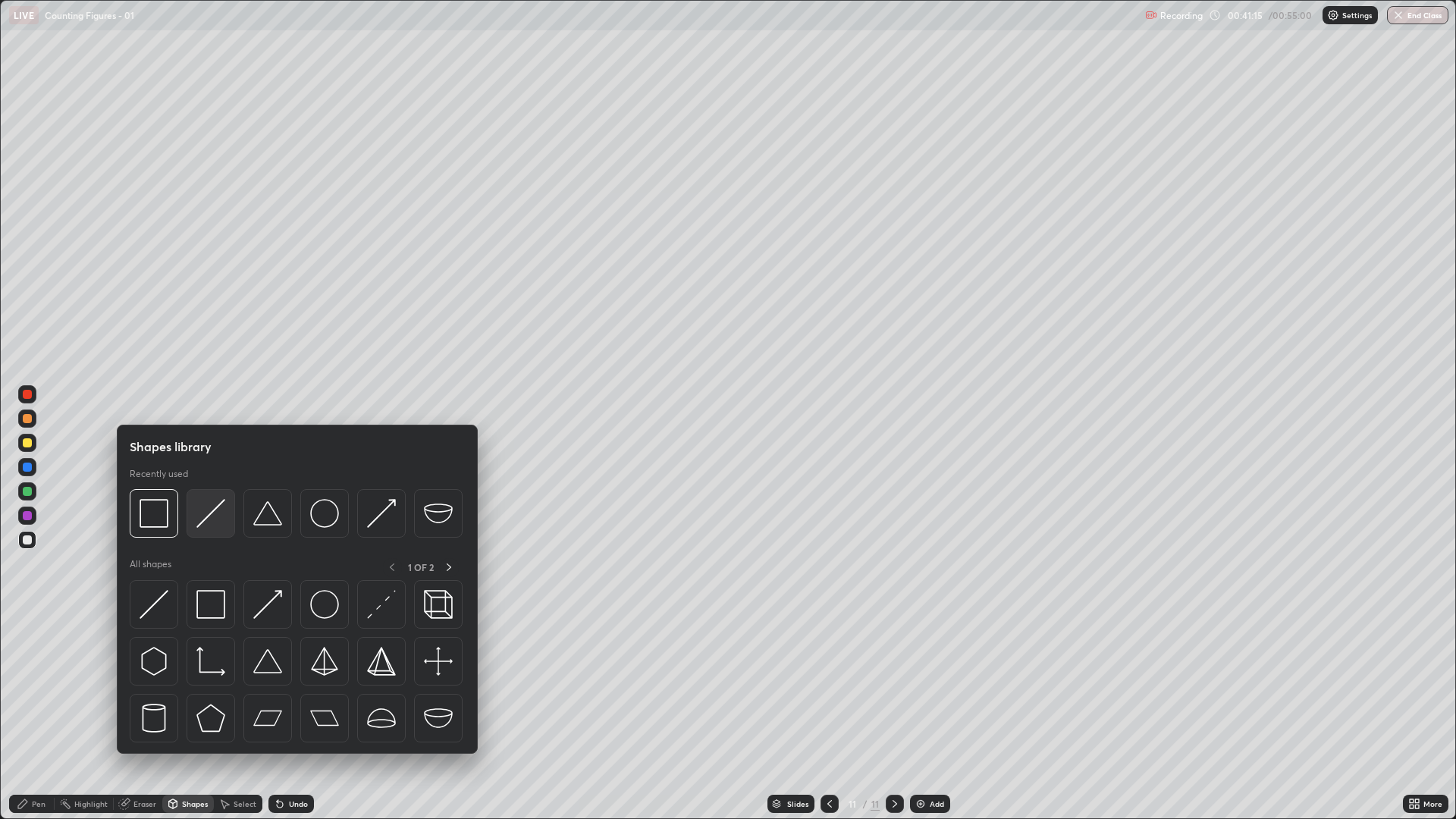
click at [213, 513] on img at bounding box center [210, 513] width 29 height 29
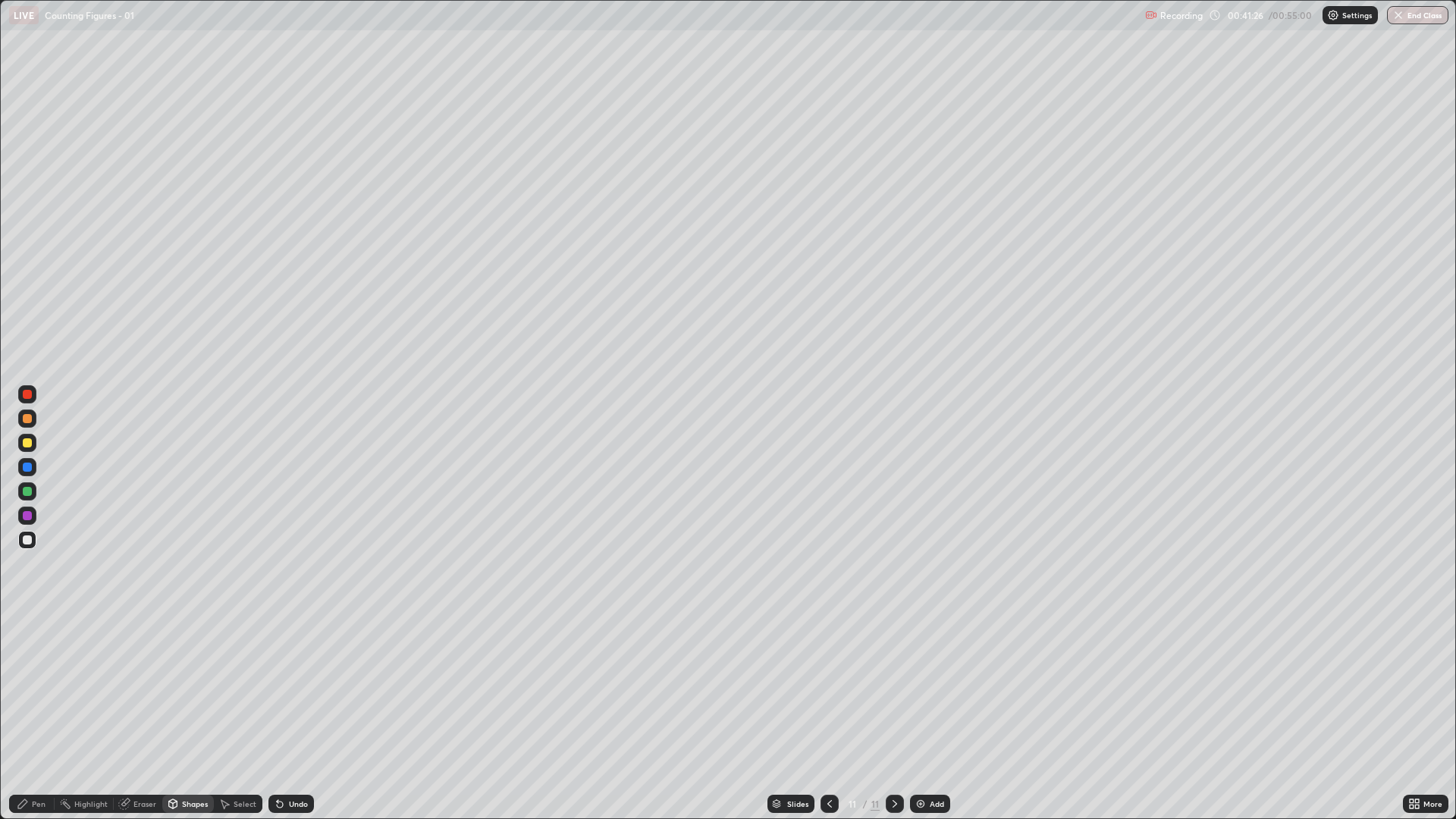
click at [299, 690] on div "Undo" at bounding box center [291, 803] width 45 height 18
click at [26, 463] on div at bounding box center [27, 467] width 9 height 9
click at [38, 690] on div "Pen" at bounding box center [39, 803] width 14 height 8
click at [291, 690] on div "Undo" at bounding box center [298, 803] width 19 height 8
click at [293, 690] on div "Undo" at bounding box center [291, 803] width 45 height 18
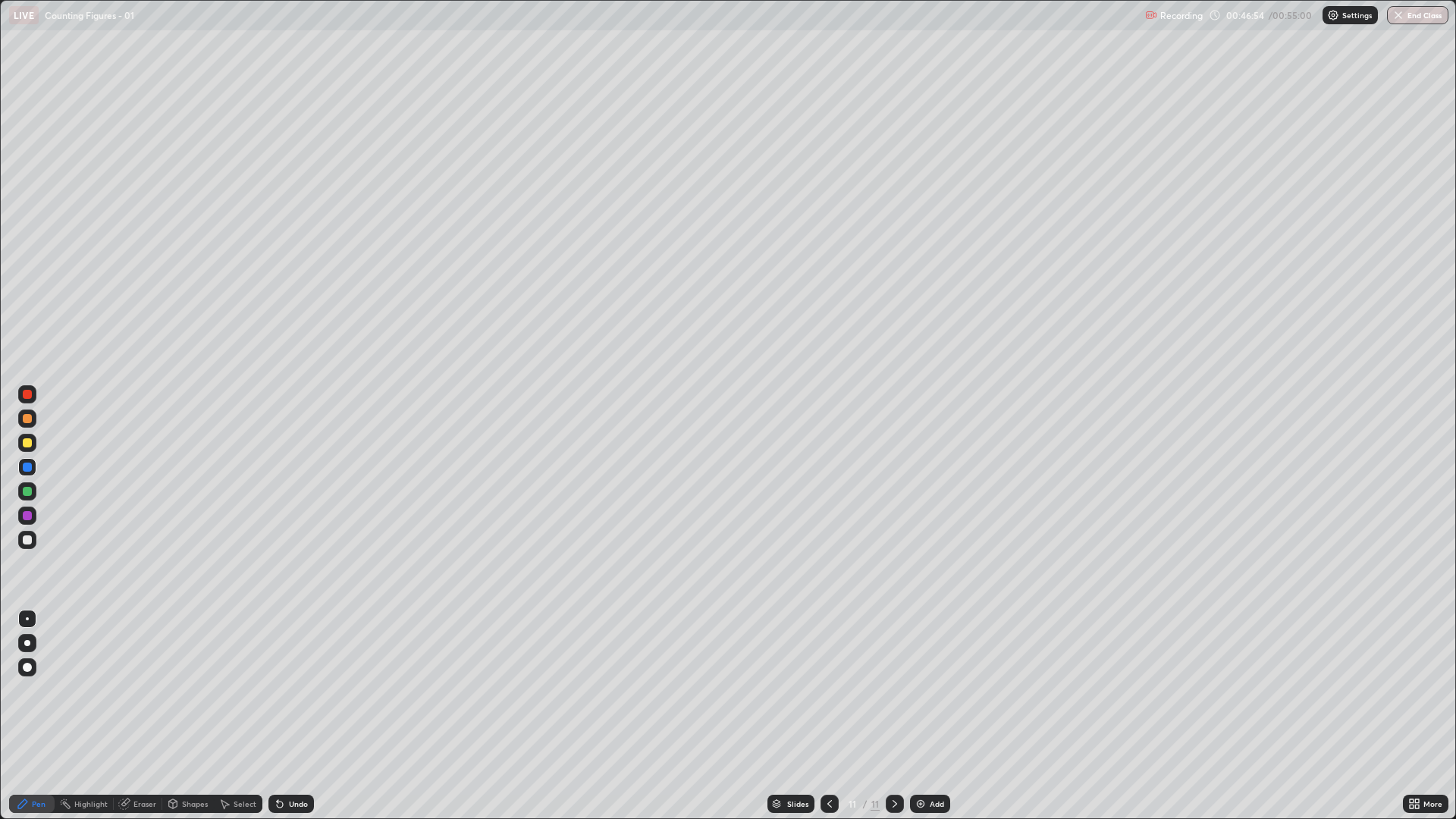
click at [289, 690] on div "Undo" at bounding box center [291, 803] width 45 height 18
click at [293, 690] on div "Undo" at bounding box center [288, 803] width 51 height 31
click at [286, 690] on div "Undo" at bounding box center [291, 803] width 45 height 18
click at [277, 690] on icon at bounding box center [279, 804] width 6 height 6
click at [285, 690] on div "Undo" at bounding box center [291, 803] width 45 height 18
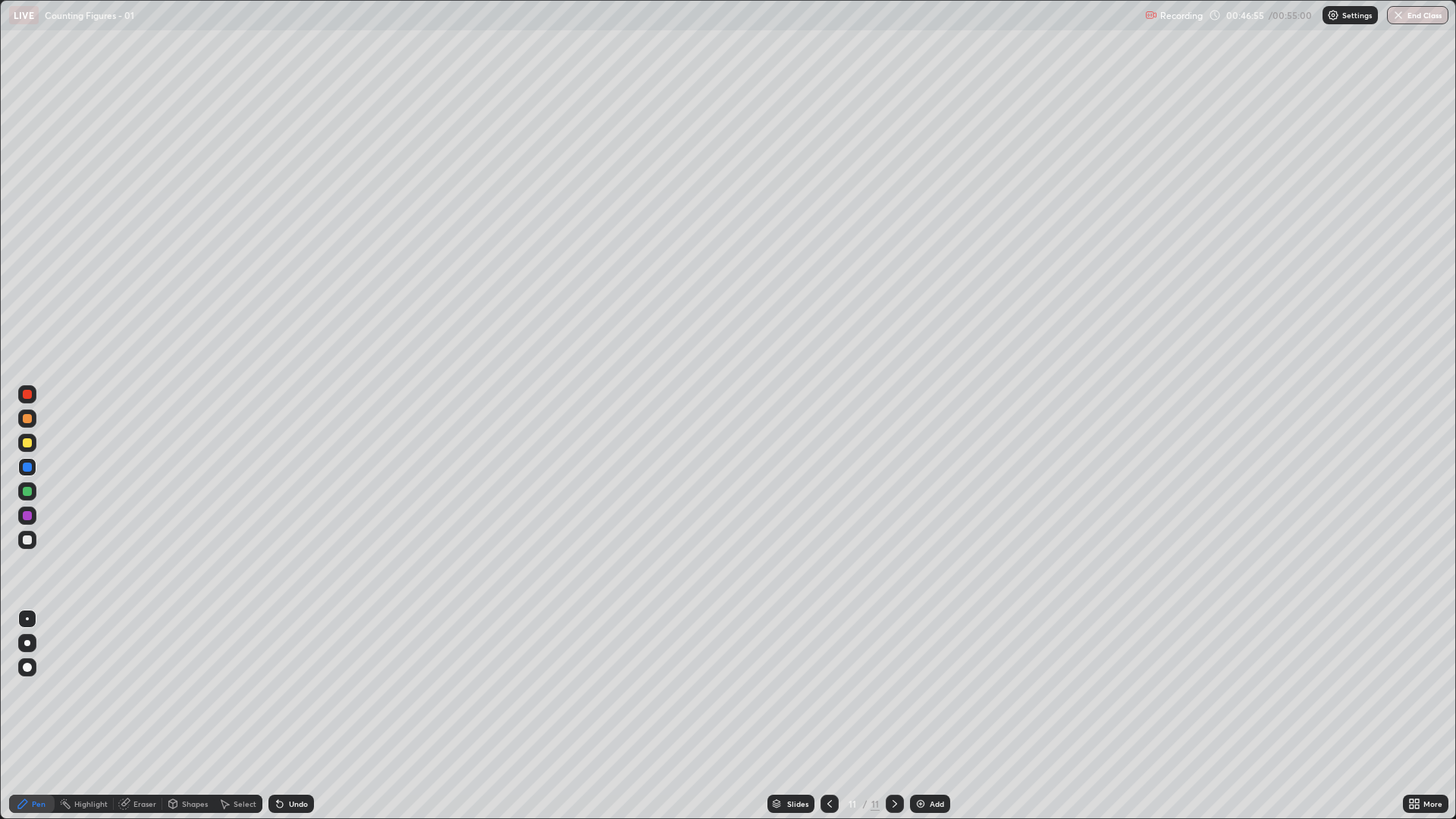
click at [290, 690] on div "Undo" at bounding box center [298, 803] width 19 height 8
click at [293, 690] on div "Undo" at bounding box center [298, 803] width 19 height 8
click at [302, 690] on div "Undo" at bounding box center [298, 803] width 19 height 8
click at [297, 690] on div "Undo" at bounding box center [298, 803] width 19 height 8
click at [305, 690] on div "Undo" at bounding box center [291, 803] width 45 height 18
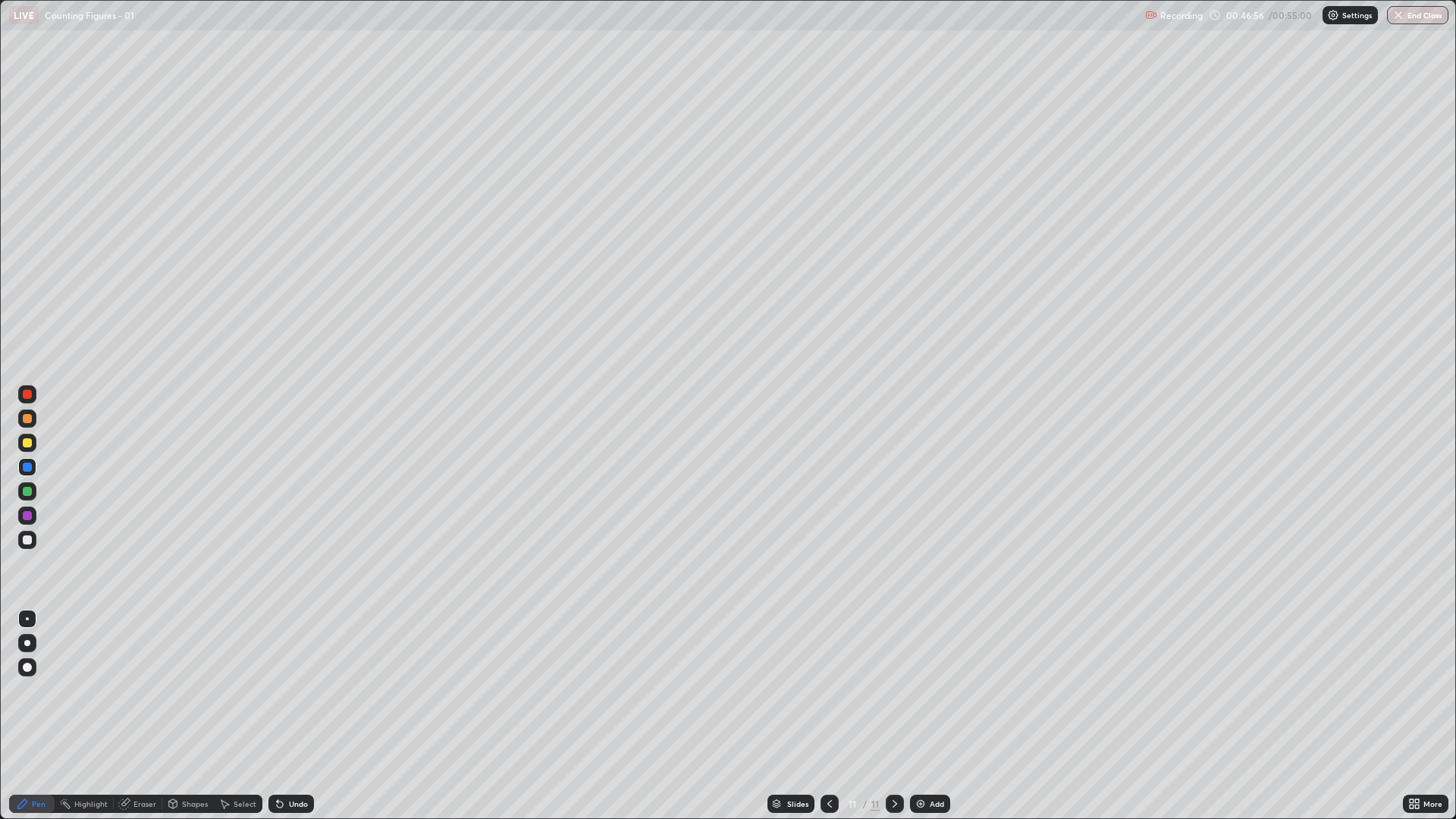
click at [294, 690] on div "Undo" at bounding box center [288, 803] width 51 height 31
click at [295, 690] on div "Undo" at bounding box center [298, 803] width 19 height 8
click at [301, 690] on div "Undo" at bounding box center [291, 803] width 45 height 18
click at [294, 690] on div "Undo" at bounding box center [291, 803] width 45 height 18
click at [289, 690] on div "Undo" at bounding box center [298, 803] width 19 height 8
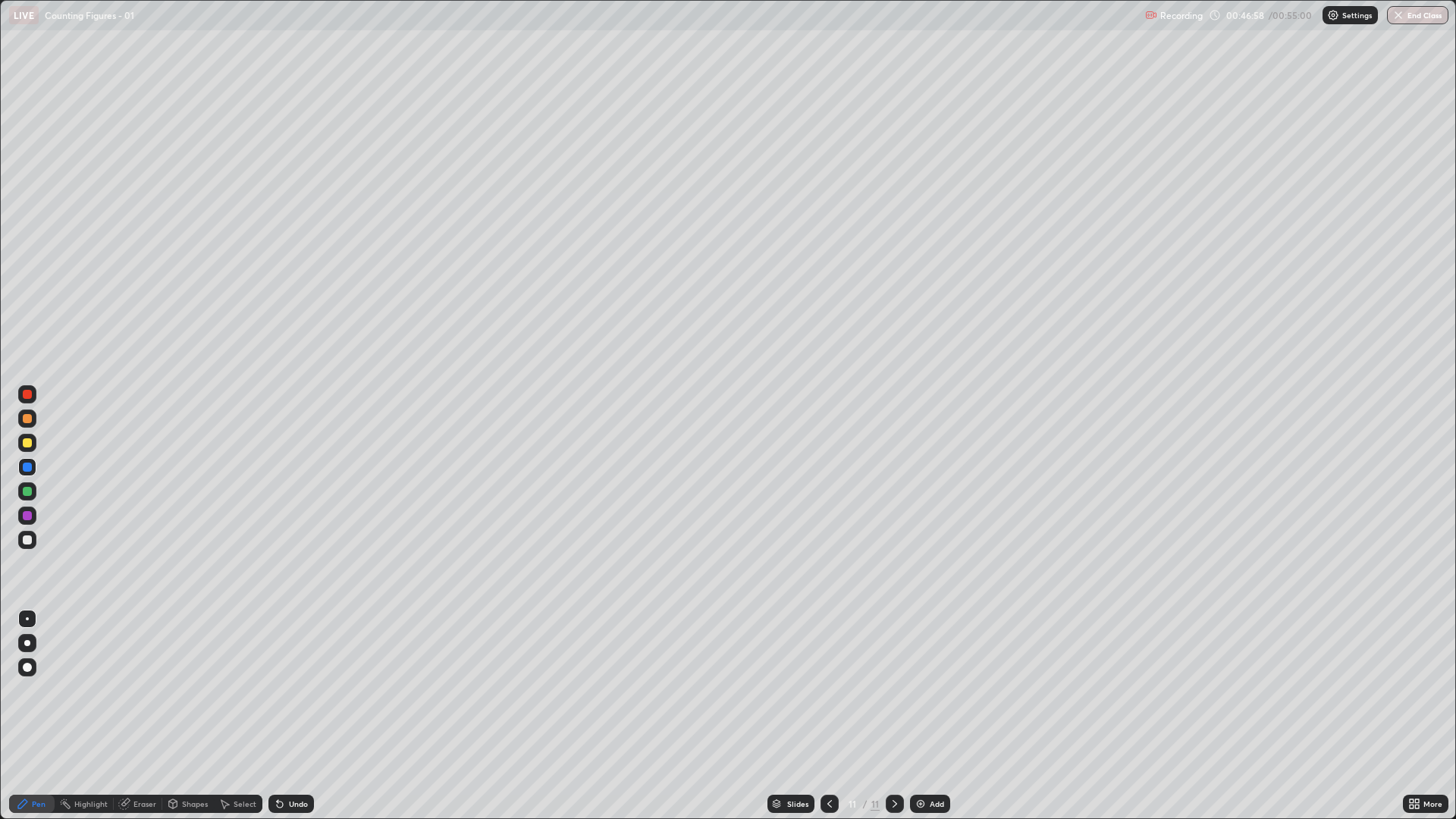
click at [294, 690] on div "Undo" at bounding box center [298, 803] width 19 height 8
click at [295, 690] on div "Undo" at bounding box center [291, 803] width 45 height 18
click at [294, 690] on div "Undo" at bounding box center [298, 803] width 19 height 8
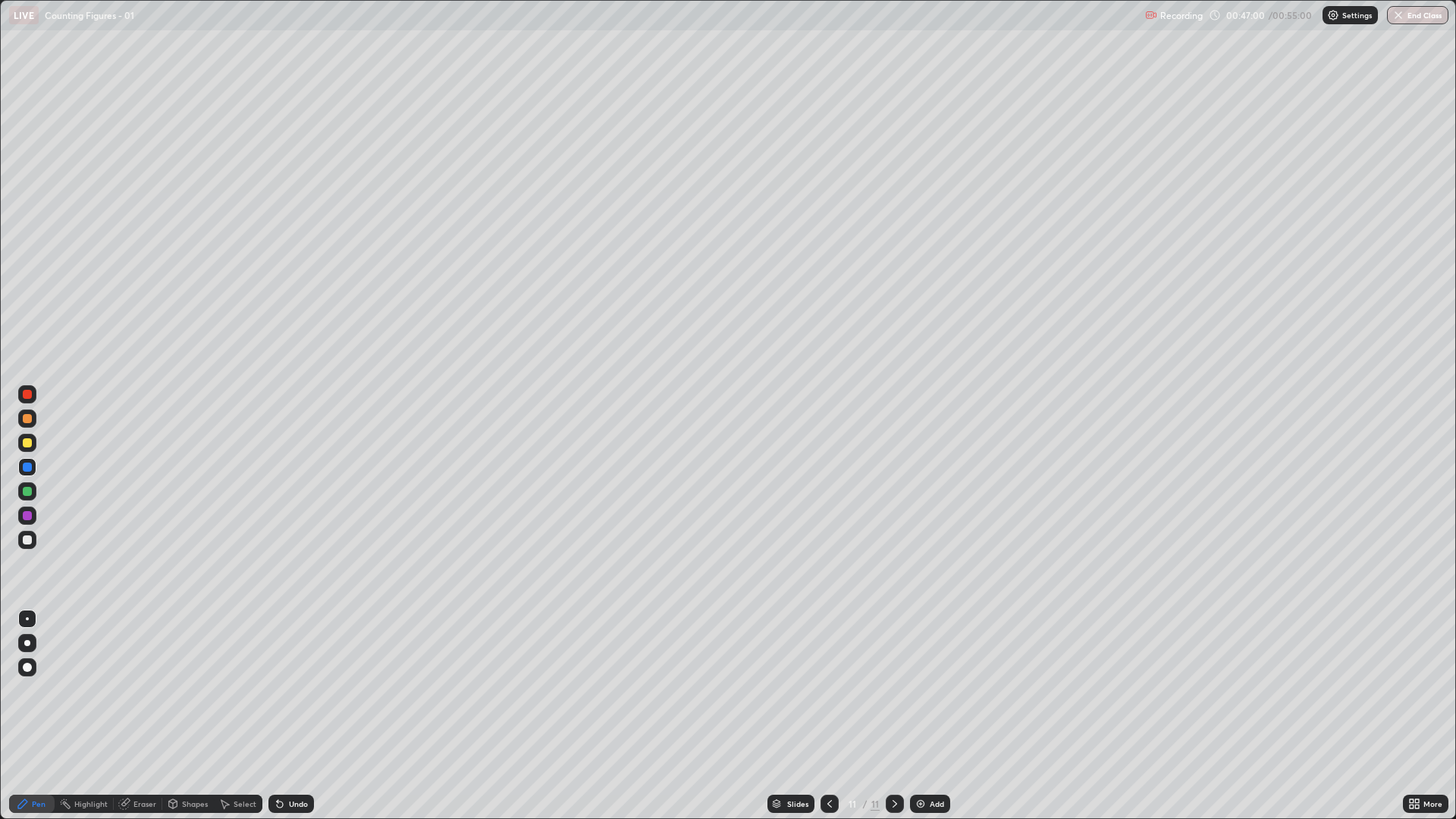
click at [292, 690] on div "Undo" at bounding box center [291, 803] width 45 height 18
click at [294, 690] on div "Undo" at bounding box center [298, 803] width 19 height 8
click at [291, 690] on div "Undo" at bounding box center [298, 803] width 19 height 8
click at [291, 690] on div "Undo" at bounding box center [298, 803] width 19 height 8
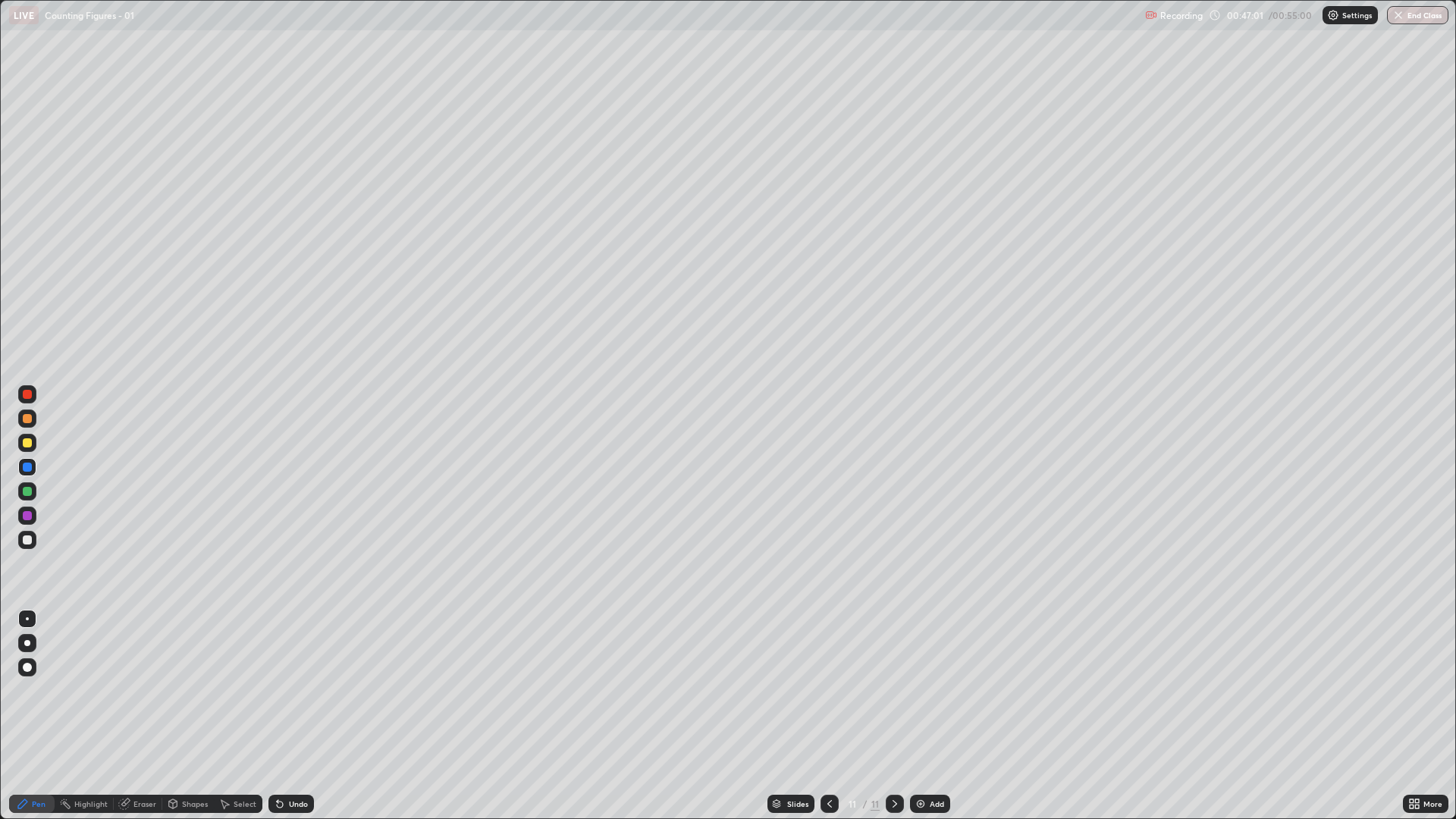
click at [292, 690] on div "Undo" at bounding box center [298, 803] width 19 height 8
click at [289, 690] on div "Undo" at bounding box center [298, 803] width 19 height 8
click at [291, 690] on div "Undo" at bounding box center [298, 803] width 19 height 8
click at [290, 690] on div "Undo" at bounding box center [298, 803] width 19 height 8
click at [291, 690] on div "Undo" at bounding box center [298, 803] width 19 height 8
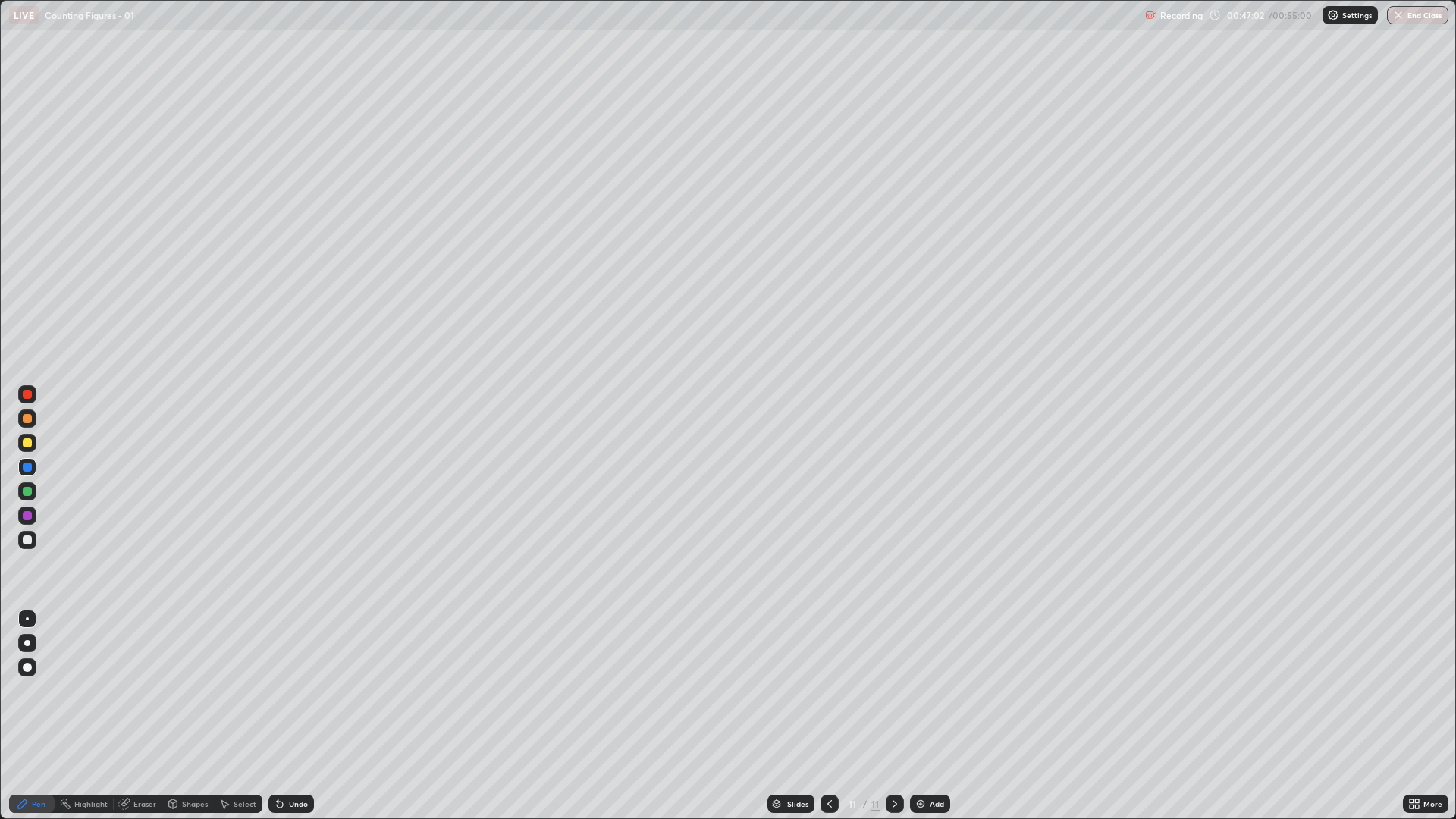
click at [292, 690] on div "Undo" at bounding box center [298, 803] width 19 height 8
click at [294, 690] on div "Undo" at bounding box center [298, 803] width 19 height 8
click at [295, 690] on div "Undo" at bounding box center [298, 803] width 19 height 8
click at [294, 690] on div "Undo" at bounding box center [298, 803] width 19 height 8
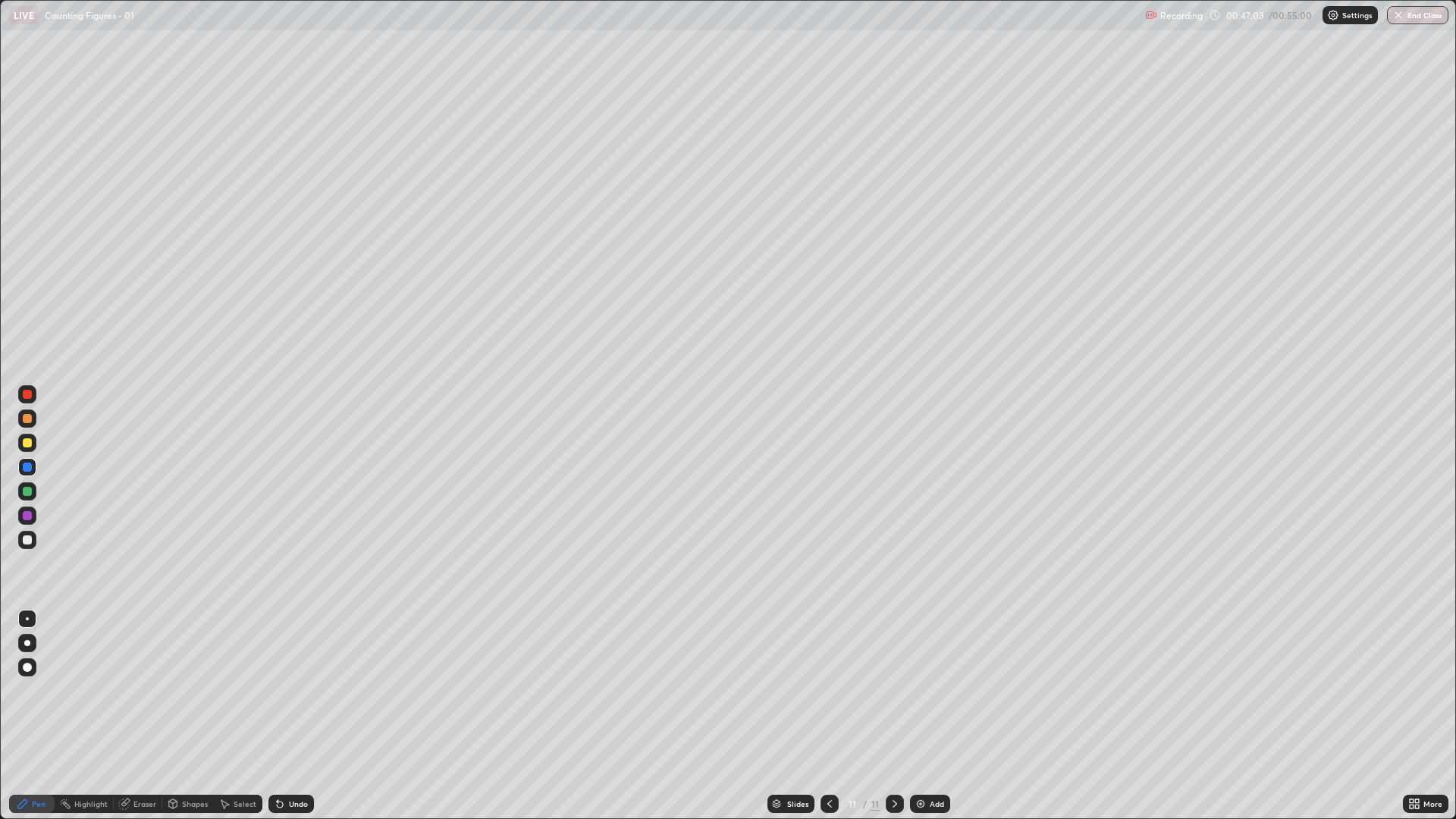
click at [294, 690] on div "Undo" at bounding box center [298, 803] width 19 height 8
click at [293, 690] on div "Undo" at bounding box center [298, 803] width 19 height 8
click at [294, 690] on div "Undo" at bounding box center [298, 803] width 19 height 8
click at [291, 690] on div "Undo" at bounding box center [298, 803] width 19 height 8
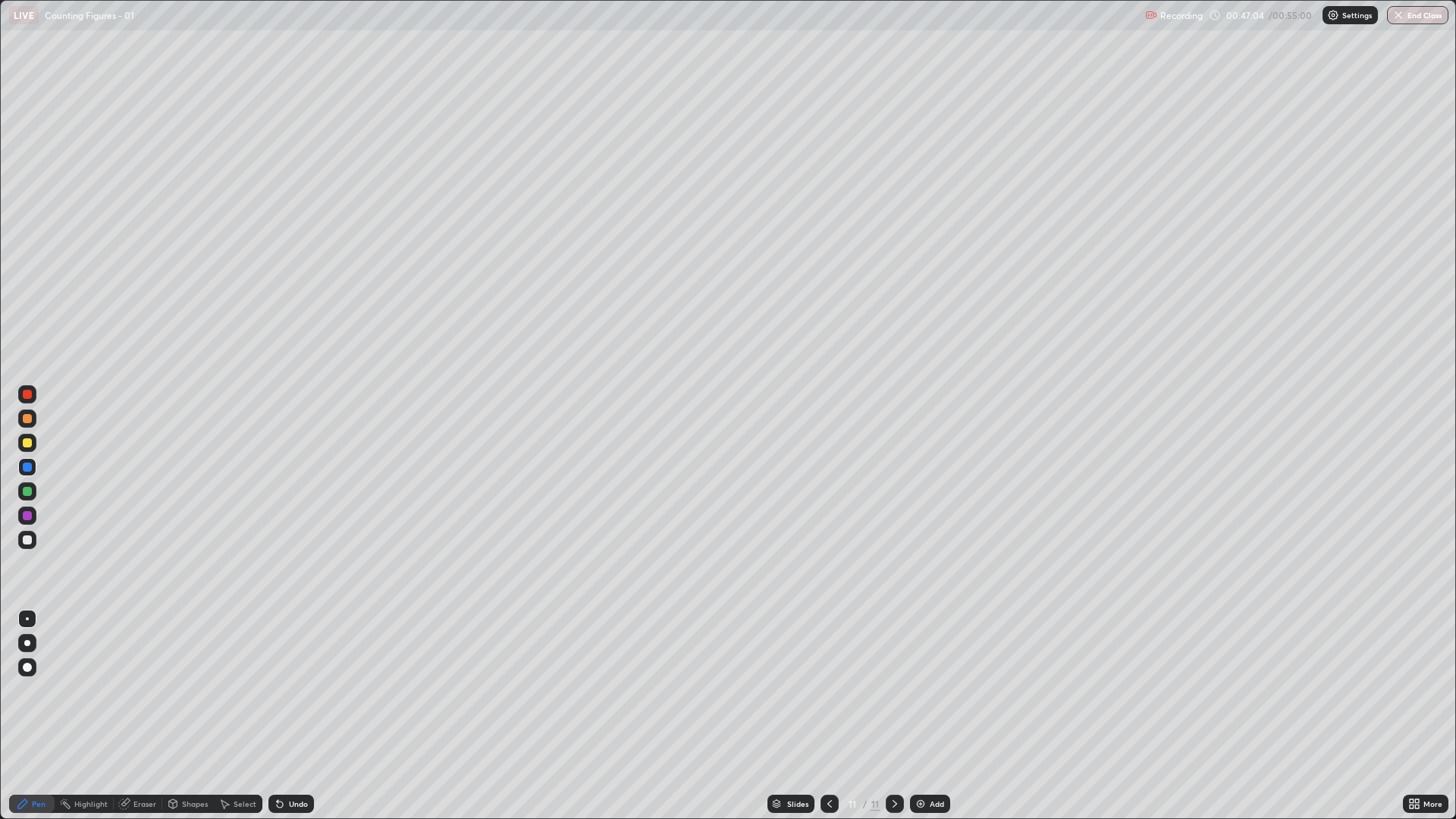
click at [291, 690] on div "Undo" at bounding box center [298, 803] width 19 height 8
click at [293, 690] on div "Undo" at bounding box center [298, 803] width 19 height 8
click at [289, 690] on div "Undo" at bounding box center [298, 803] width 19 height 8
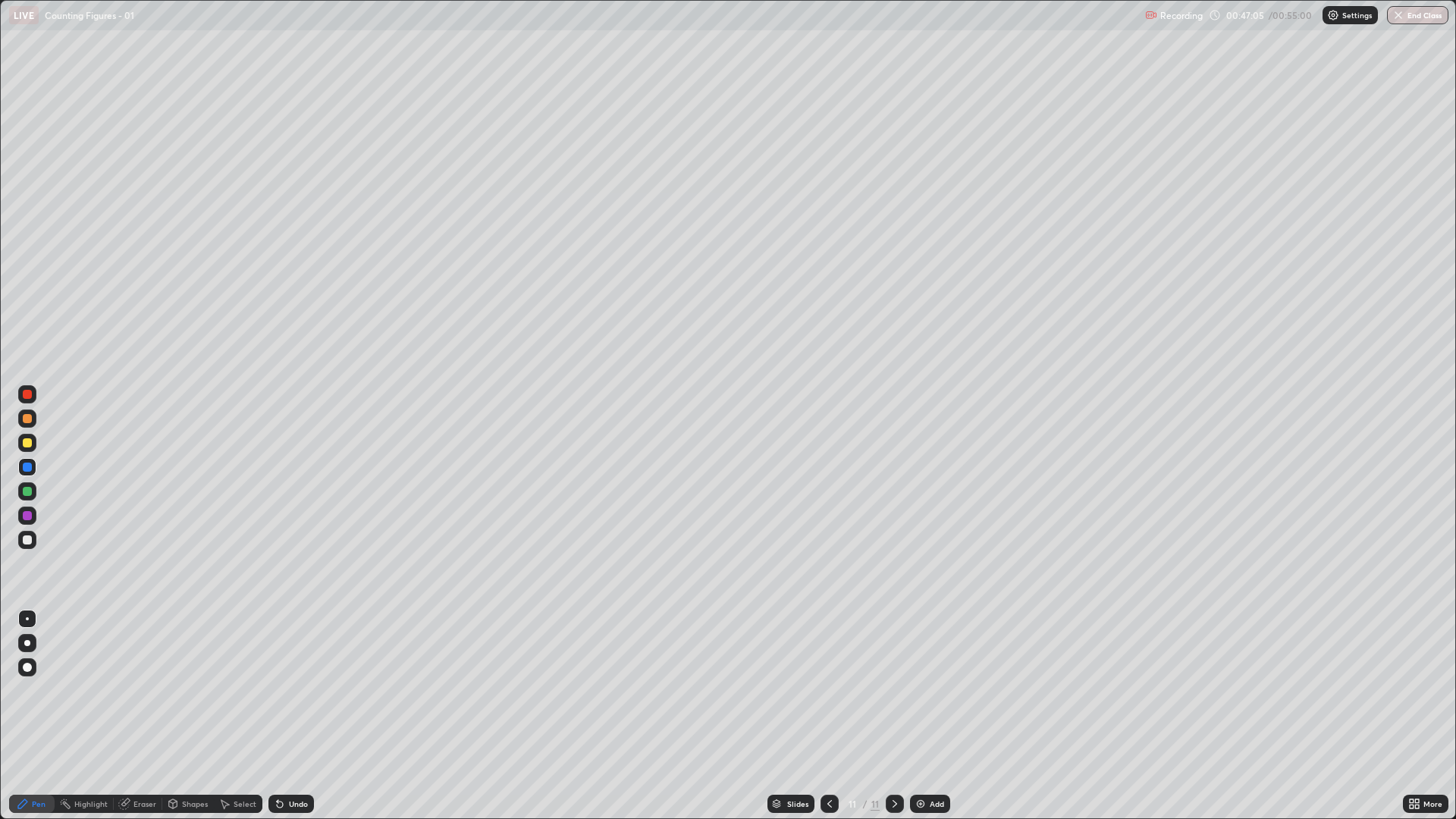
click at [284, 690] on div "Undo" at bounding box center [291, 803] width 45 height 18
click at [285, 690] on div "Undo" at bounding box center [291, 803] width 45 height 18
click at [286, 690] on div "Undo" at bounding box center [291, 803] width 45 height 18
click at [284, 690] on div "Undo" at bounding box center [291, 803] width 45 height 18
click at [285, 690] on div "Undo" at bounding box center [291, 803] width 45 height 18
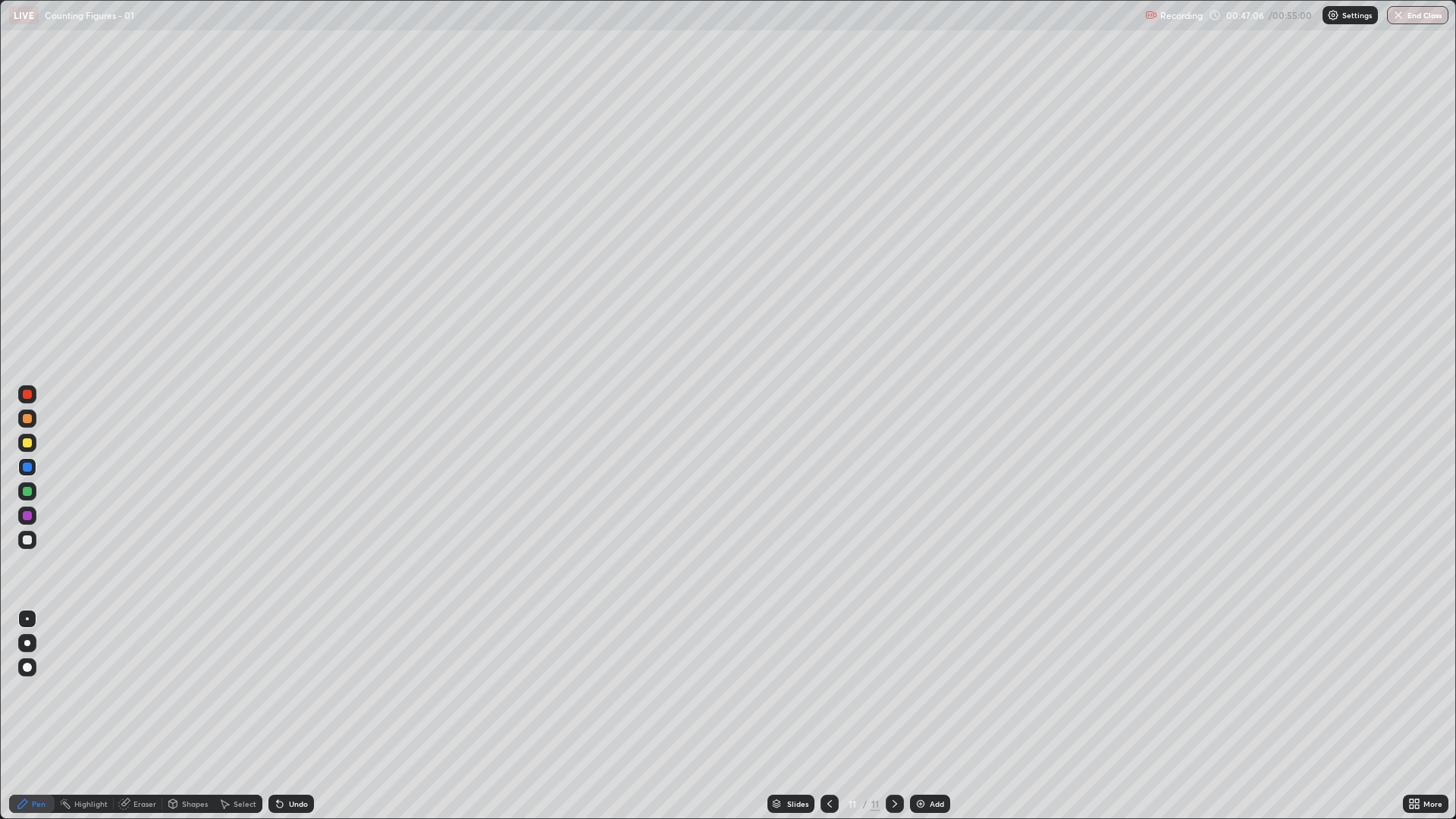
click at [285, 690] on div "Undo" at bounding box center [291, 803] width 45 height 18
click at [289, 690] on div "Undo" at bounding box center [298, 803] width 19 height 8
click at [285, 690] on div "Undo" at bounding box center [291, 803] width 45 height 18
click at [284, 690] on icon at bounding box center [280, 804] width 12 height 12
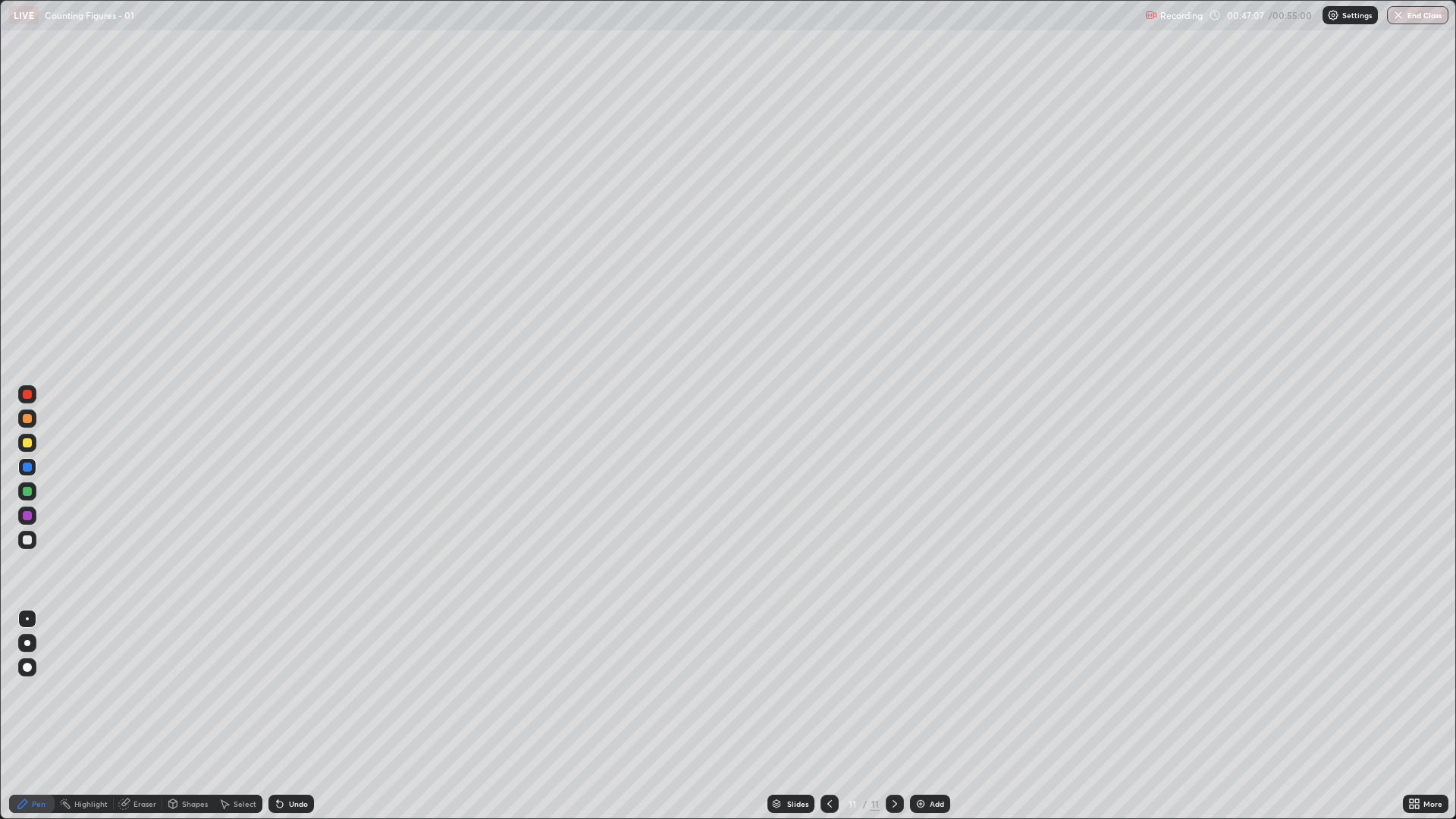
click at [277, 690] on icon at bounding box center [279, 804] width 6 height 6
click at [282, 690] on icon at bounding box center [280, 804] width 12 height 12
click at [277, 690] on icon at bounding box center [277, 801] width 2 height 2
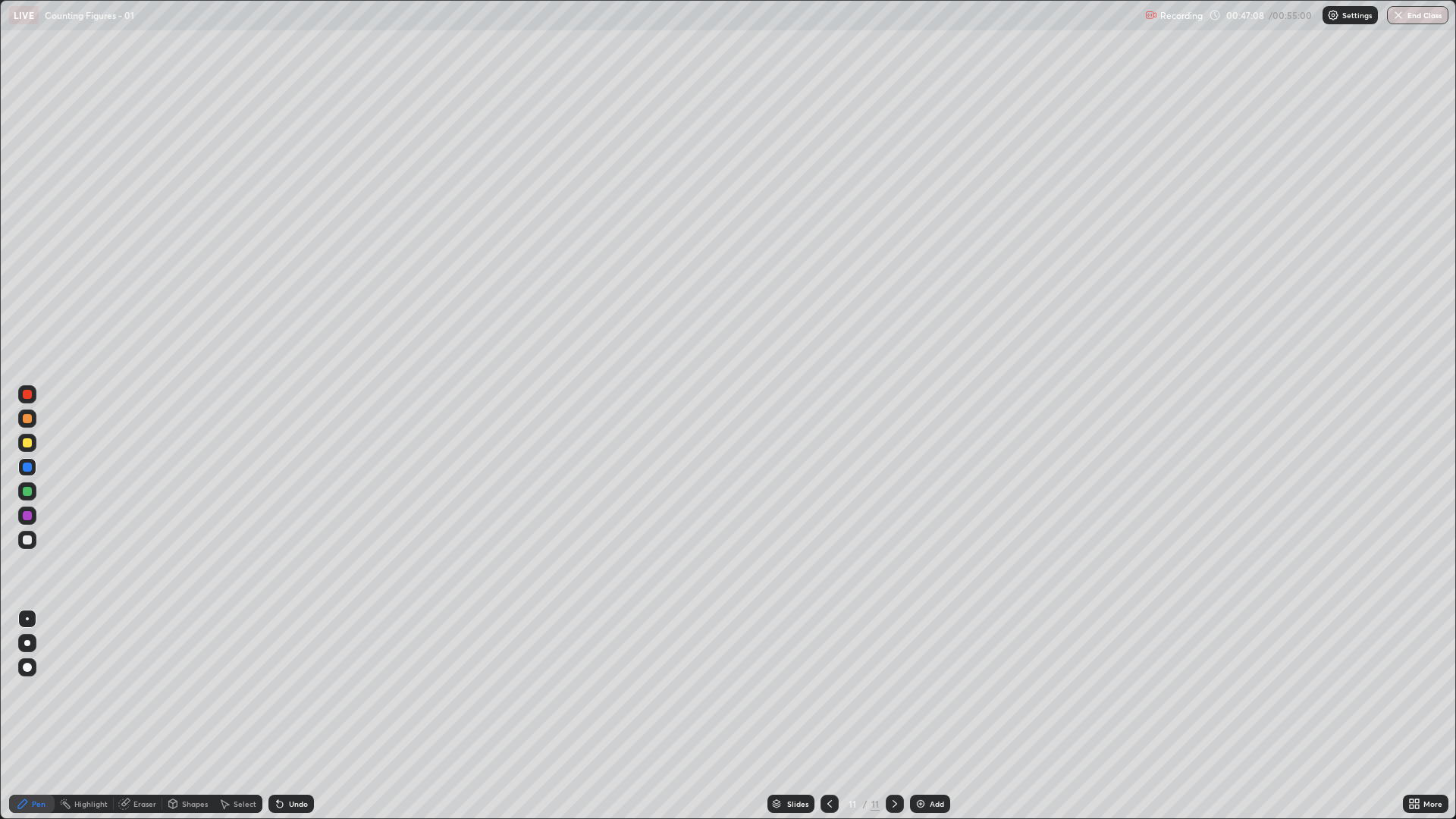
click at [283, 690] on icon at bounding box center [280, 804] width 12 height 12
click at [284, 690] on icon at bounding box center [280, 804] width 12 height 12
click at [285, 690] on div "Undo" at bounding box center [291, 803] width 45 height 18
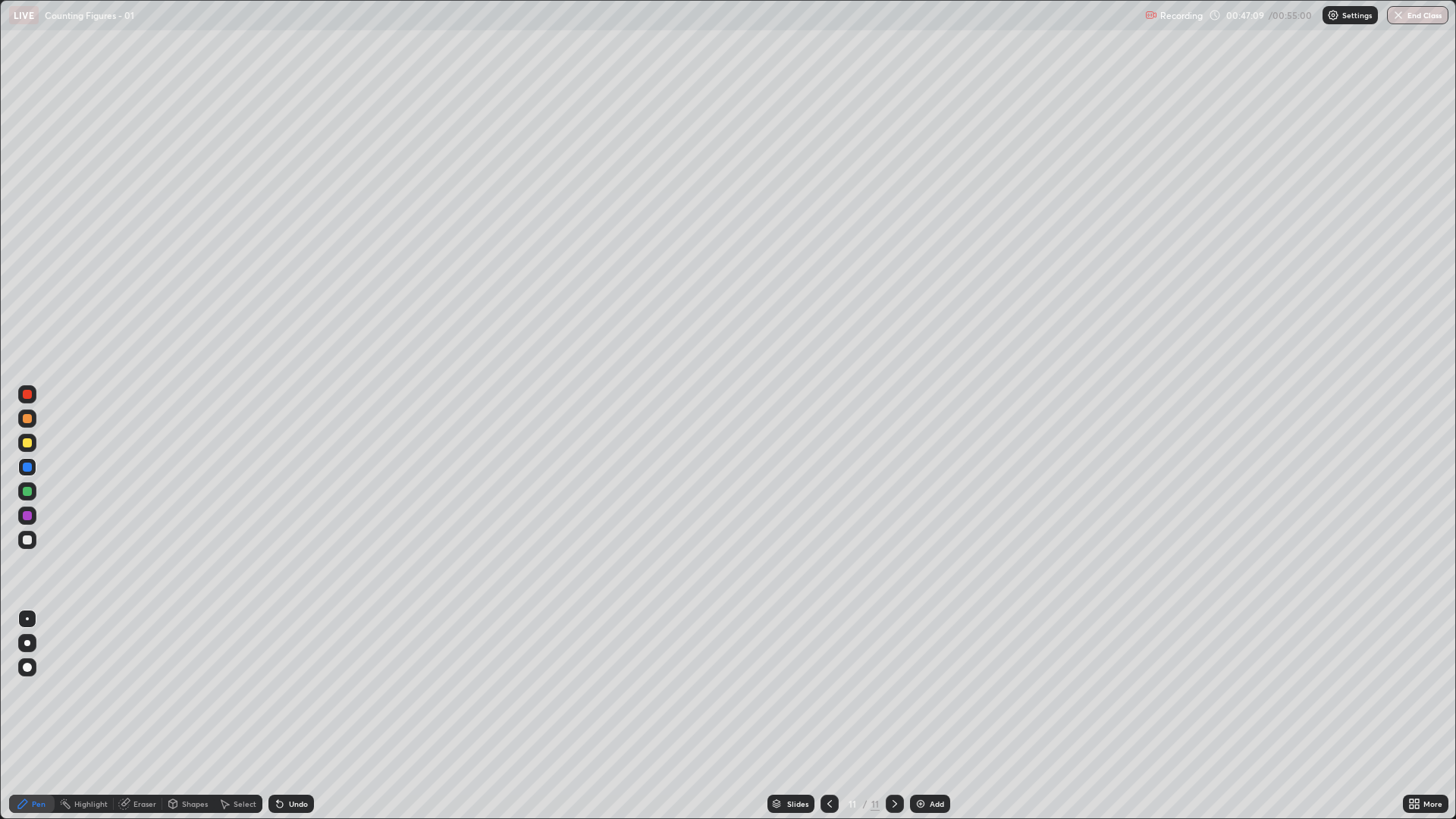
click at [286, 690] on div "Undo" at bounding box center [291, 803] width 45 height 18
click at [289, 690] on div "Undo" at bounding box center [298, 803] width 19 height 8
click at [291, 690] on div "Undo" at bounding box center [298, 803] width 19 height 8
click at [289, 690] on div "Undo" at bounding box center [298, 803] width 19 height 8
click at [31, 446] on div at bounding box center [27, 443] width 9 height 9
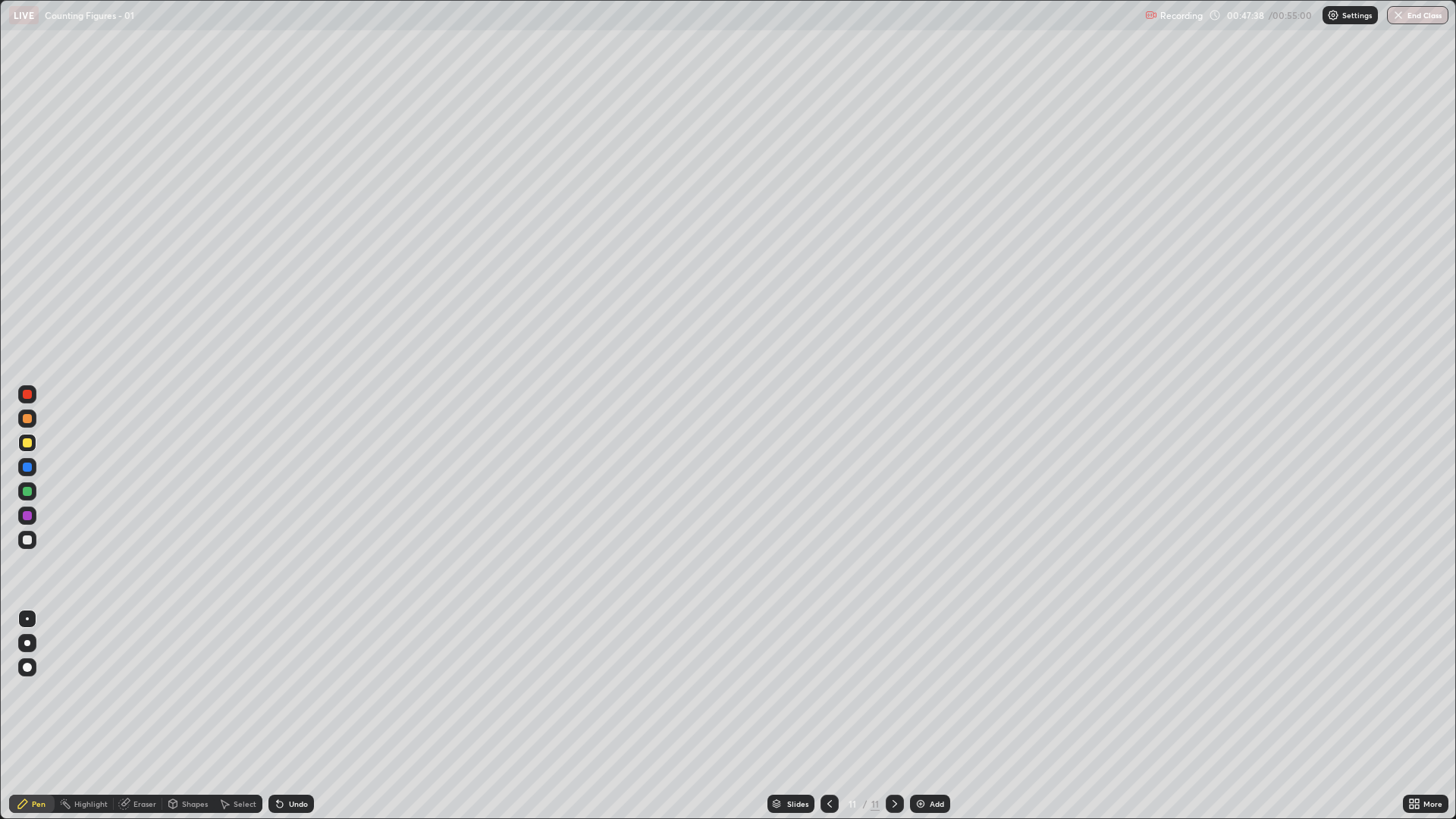
click at [29, 519] on div at bounding box center [27, 515] width 9 height 9
click at [26, 441] on div at bounding box center [27, 443] width 9 height 9
click at [289, 690] on div "Undo" at bounding box center [298, 803] width 19 height 8
click at [286, 690] on div "Undo" at bounding box center [291, 803] width 45 height 18
click at [295, 690] on div "Undo" at bounding box center [291, 803] width 45 height 18
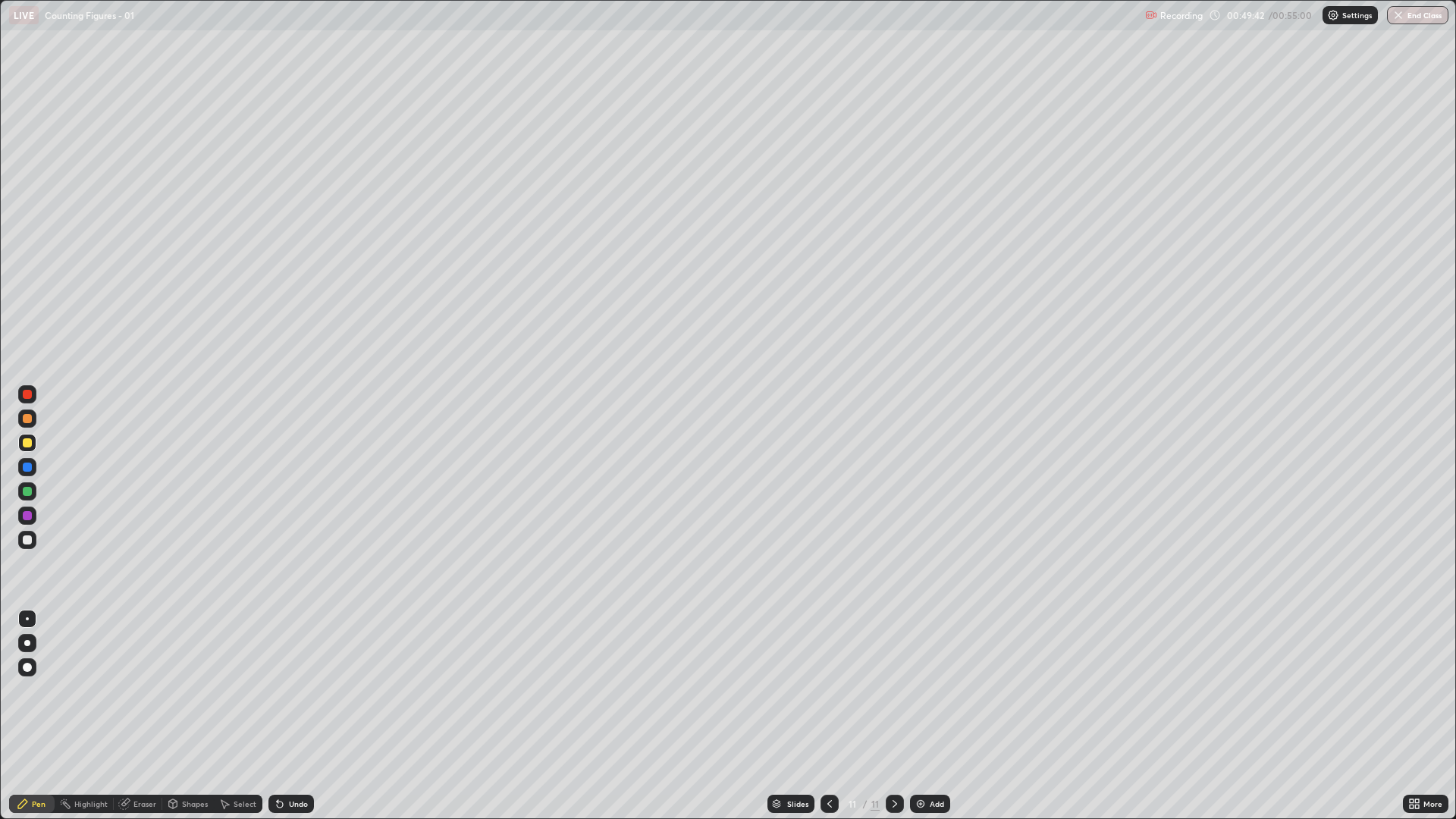
click at [285, 690] on div "Undo" at bounding box center [291, 803] width 45 height 18
click at [277, 690] on icon at bounding box center [279, 804] width 6 height 6
click at [283, 690] on icon at bounding box center [280, 804] width 12 height 12
click at [277, 690] on icon at bounding box center [277, 801] width 2 height 2
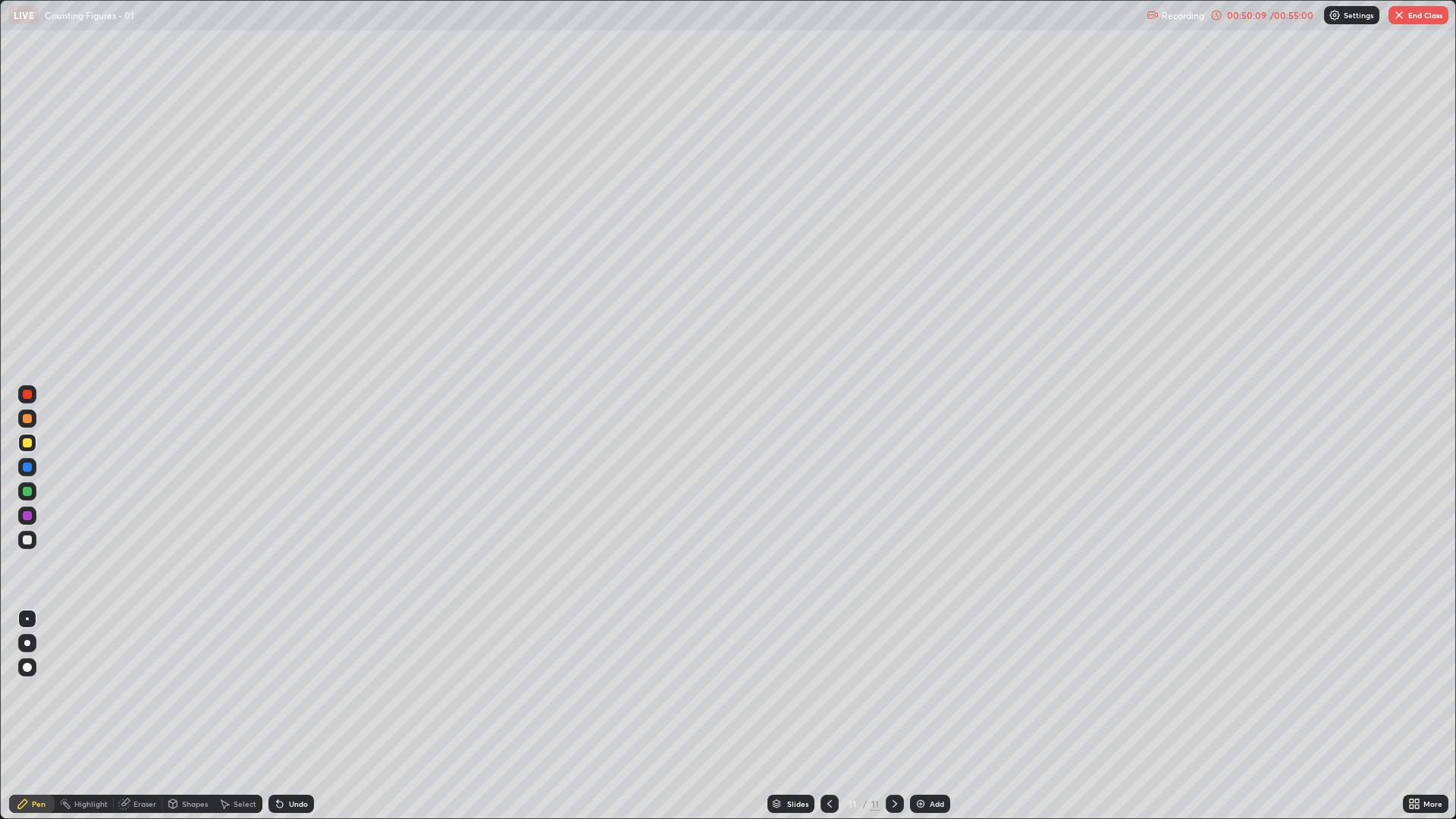
click at [277, 690] on icon at bounding box center [277, 801] width 2 height 2
click at [1419, 10] on button "End Class" at bounding box center [1418, 15] width 60 height 18
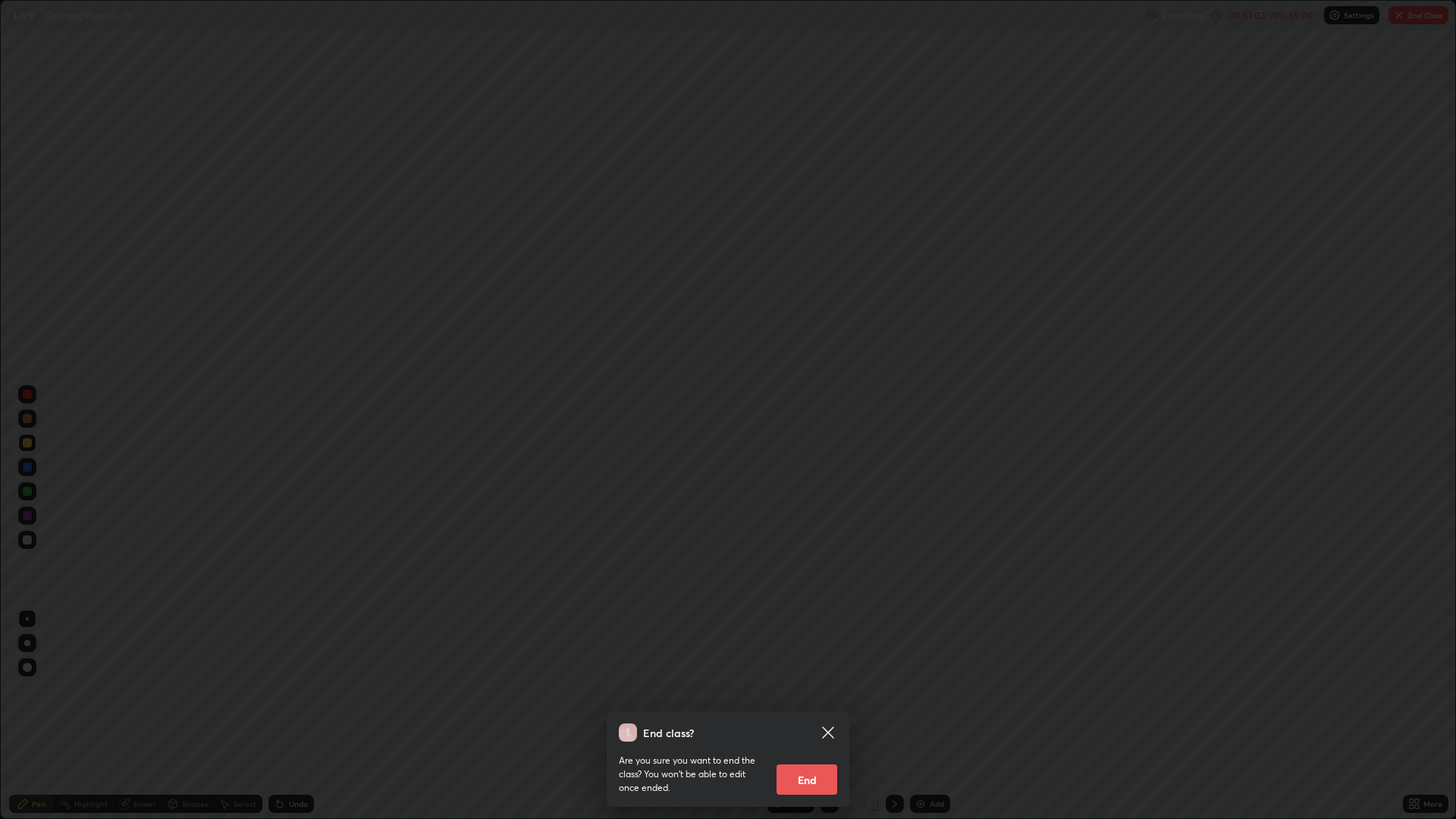
click at [817, 690] on button "End" at bounding box center [807, 779] width 61 height 31
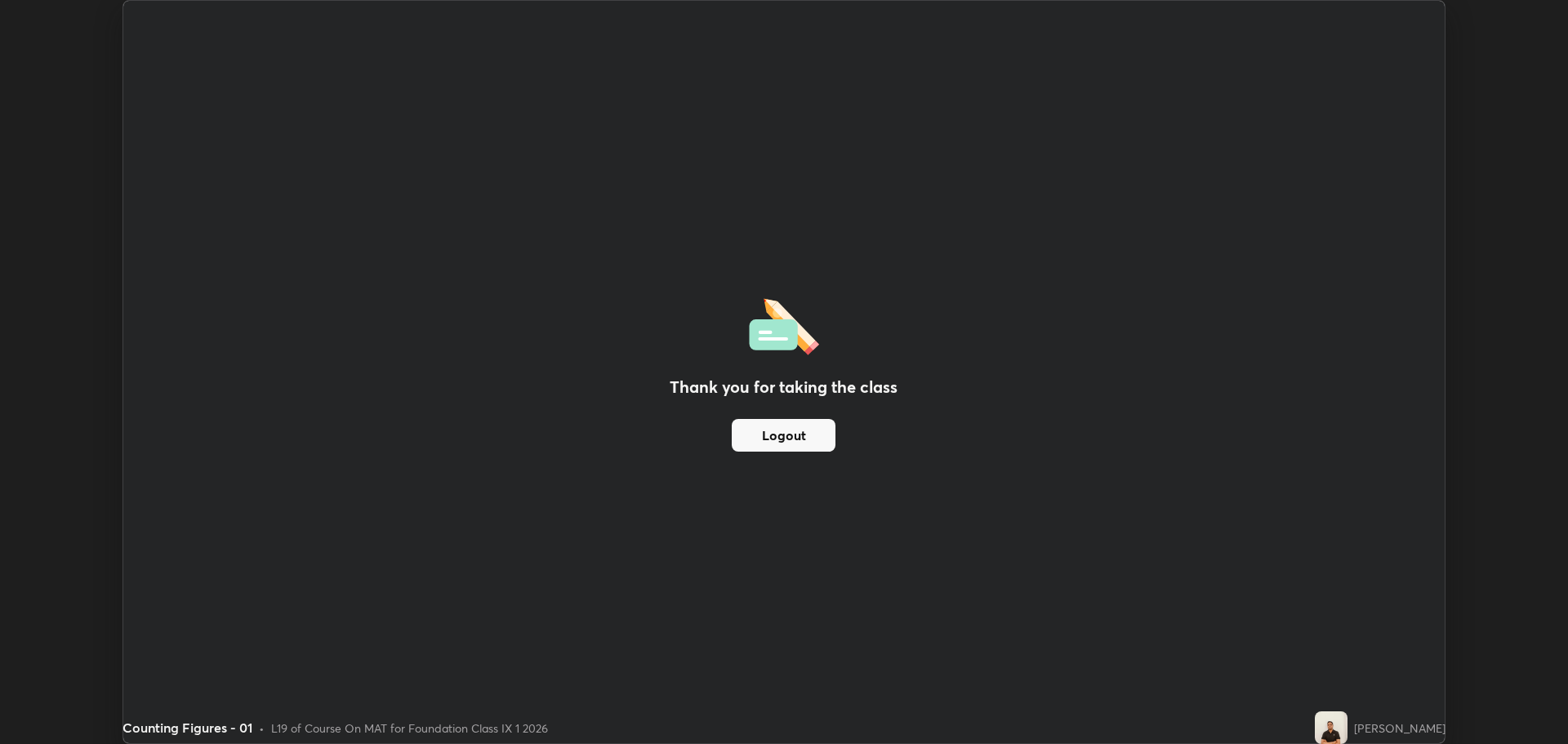
scroll to position [80937, 80121]
